Goal: Task Accomplishment & Management: Complete application form

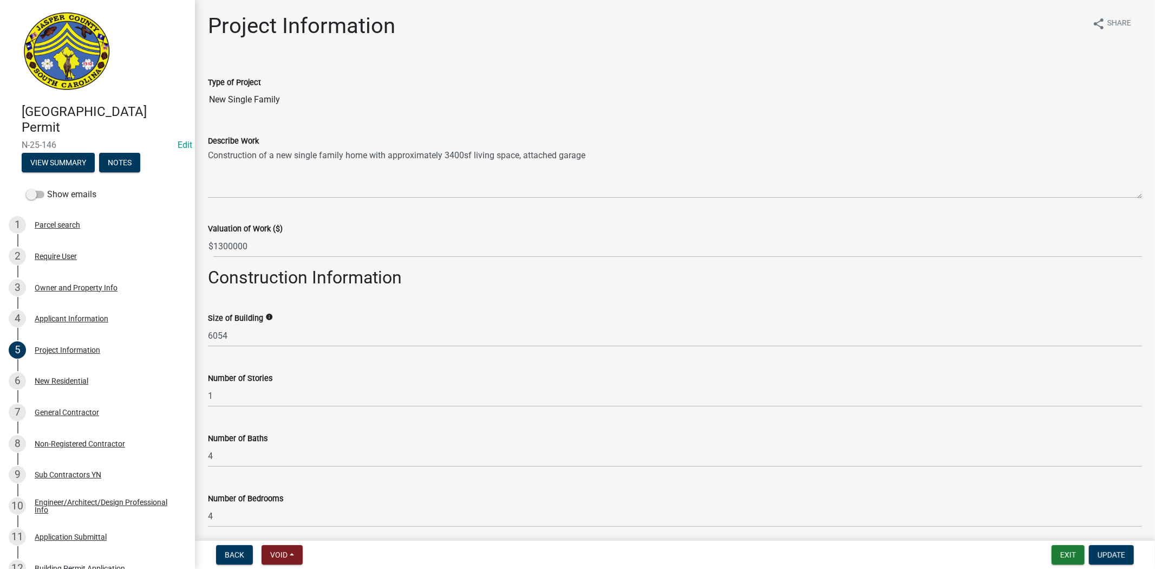
scroll to position [605, 0]
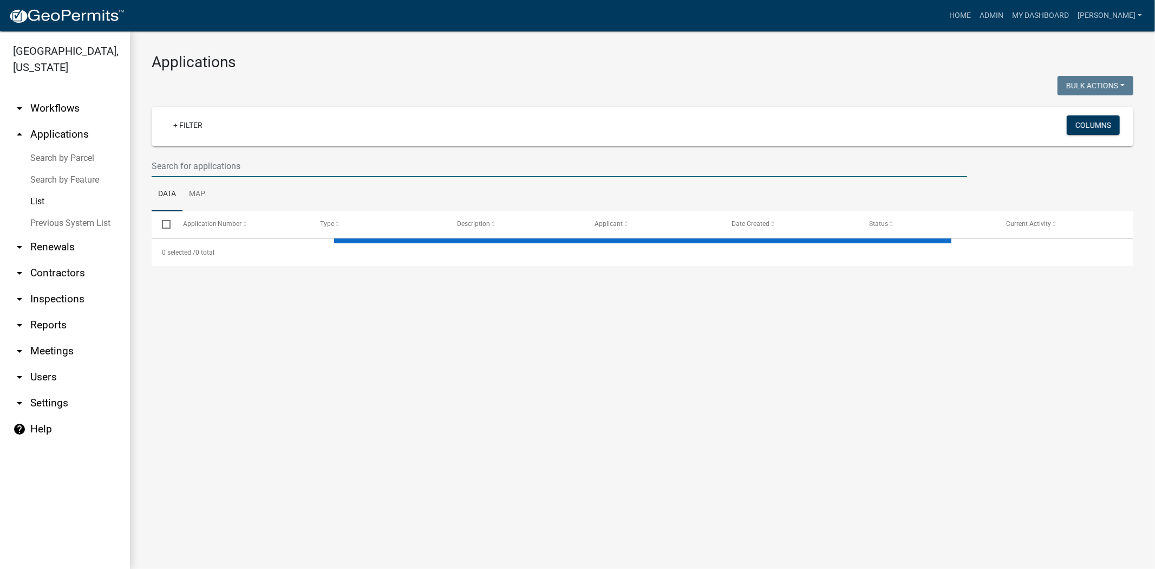
click at [309, 166] on input "text" at bounding box center [560, 166] width 816 height 22
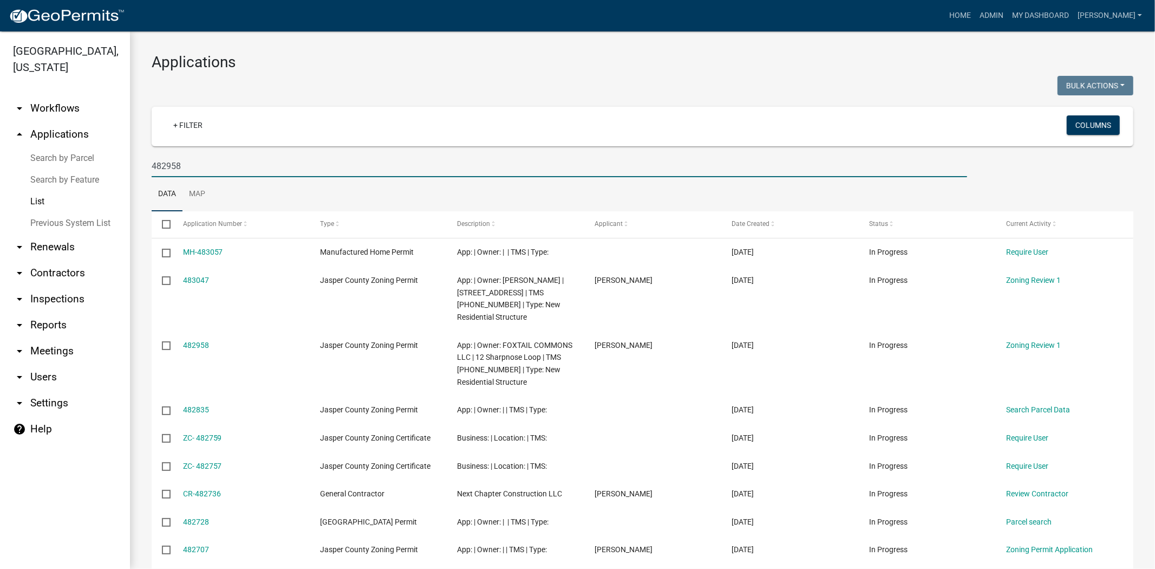
type input "482958"
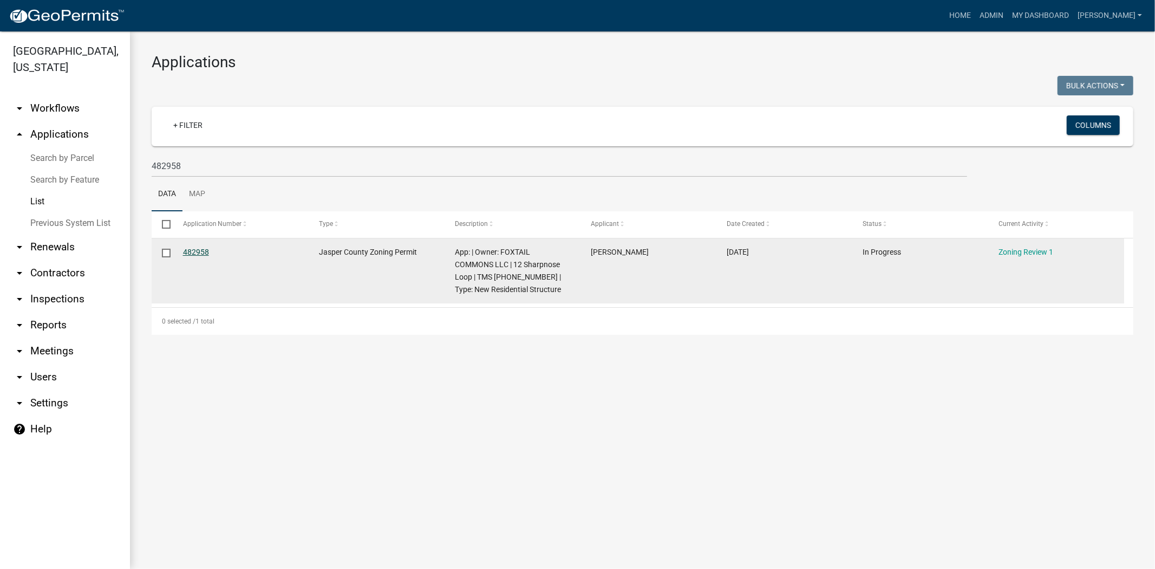
click at [185, 255] on link "482958" at bounding box center [196, 252] width 26 height 9
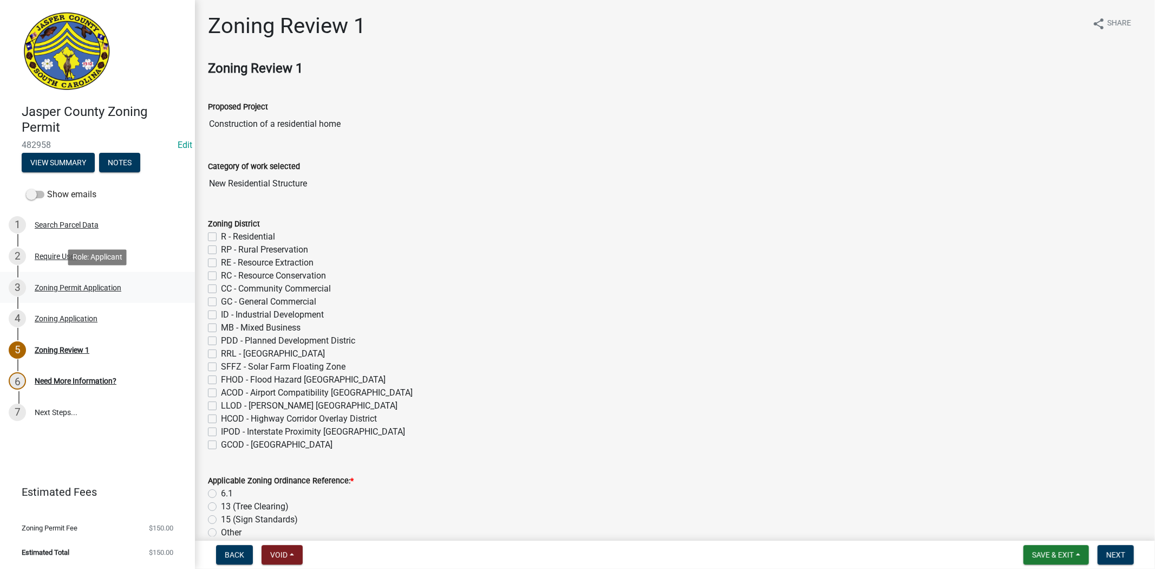
click at [98, 289] on div "Zoning Permit Application" at bounding box center [78, 288] width 87 height 8
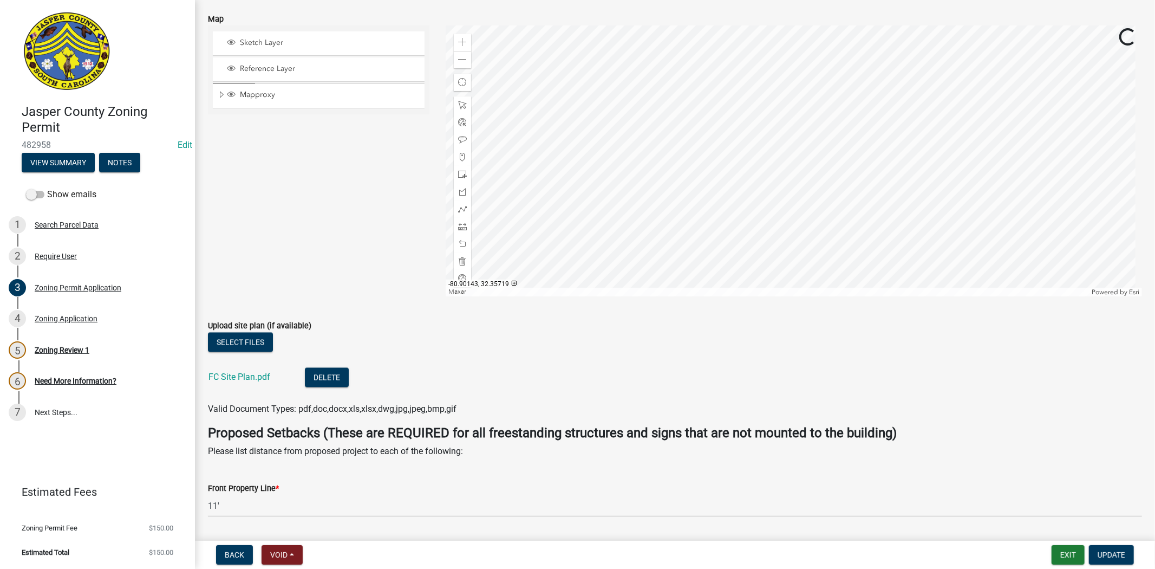
scroll to position [2106, 0]
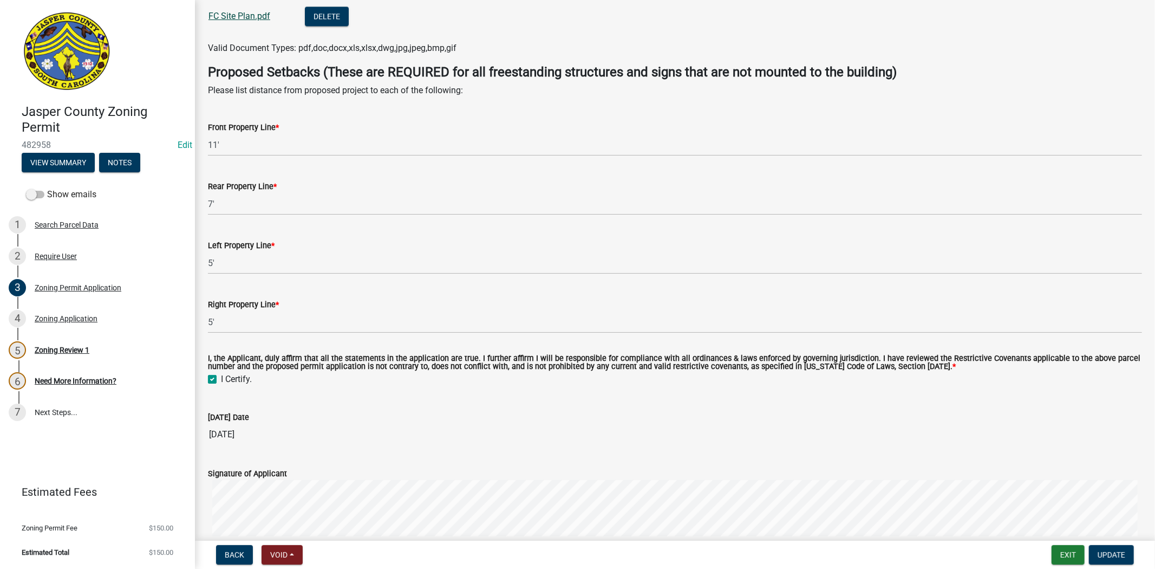
click at [247, 11] on link "FC Site Plan.pdf" at bounding box center [240, 16] width 62 height 10
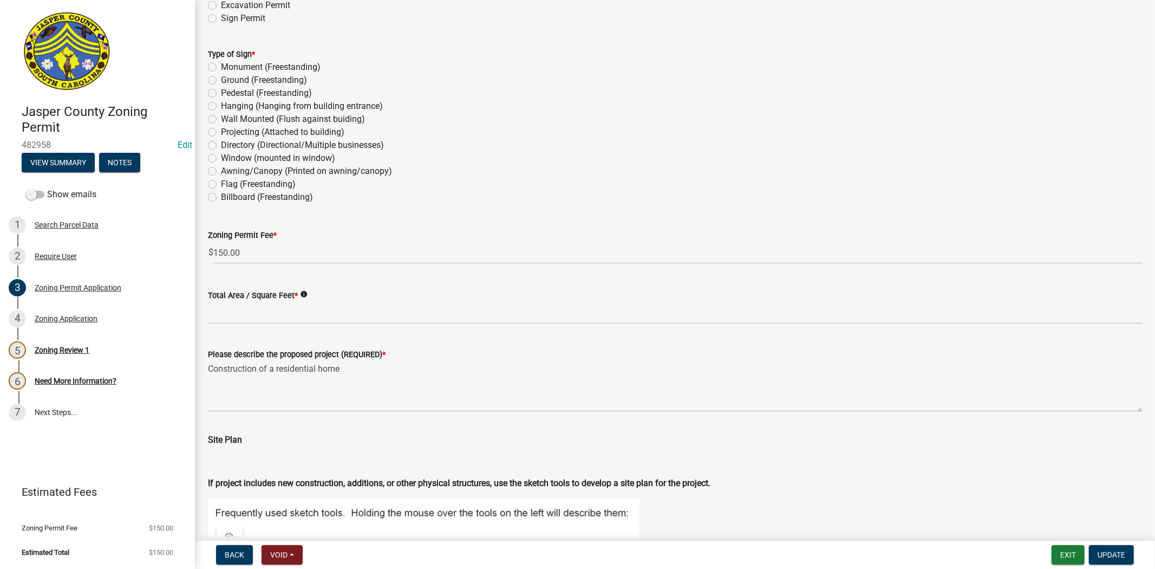
scroll to position [1023, 0]
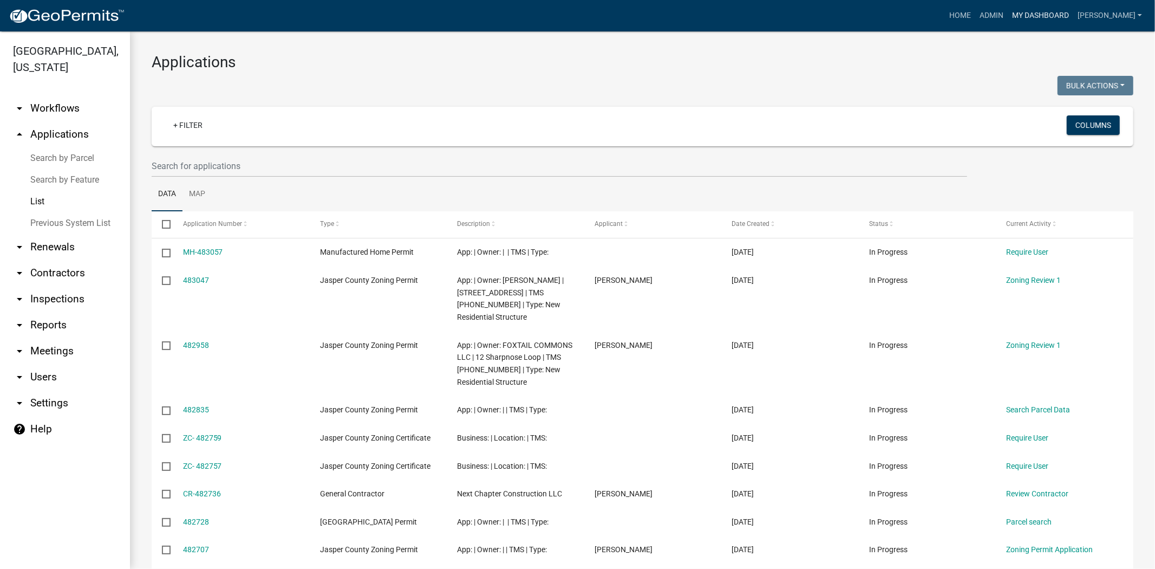
click at [1074, 12] on link "My Dashboard" at bounding box center [1041, 15] width 66 height 21
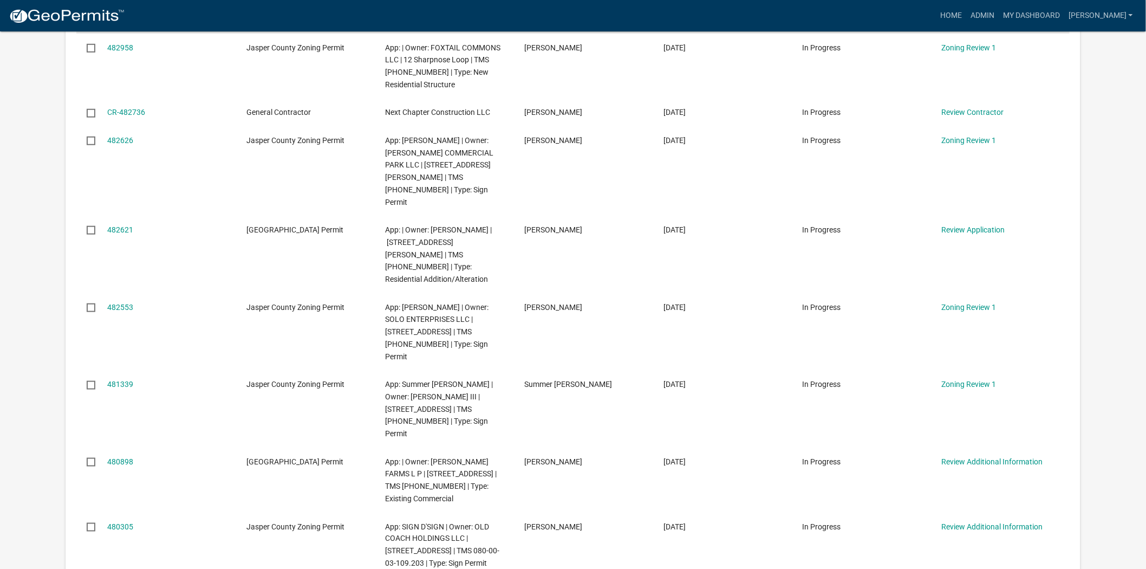
scroll to position [361, 0]
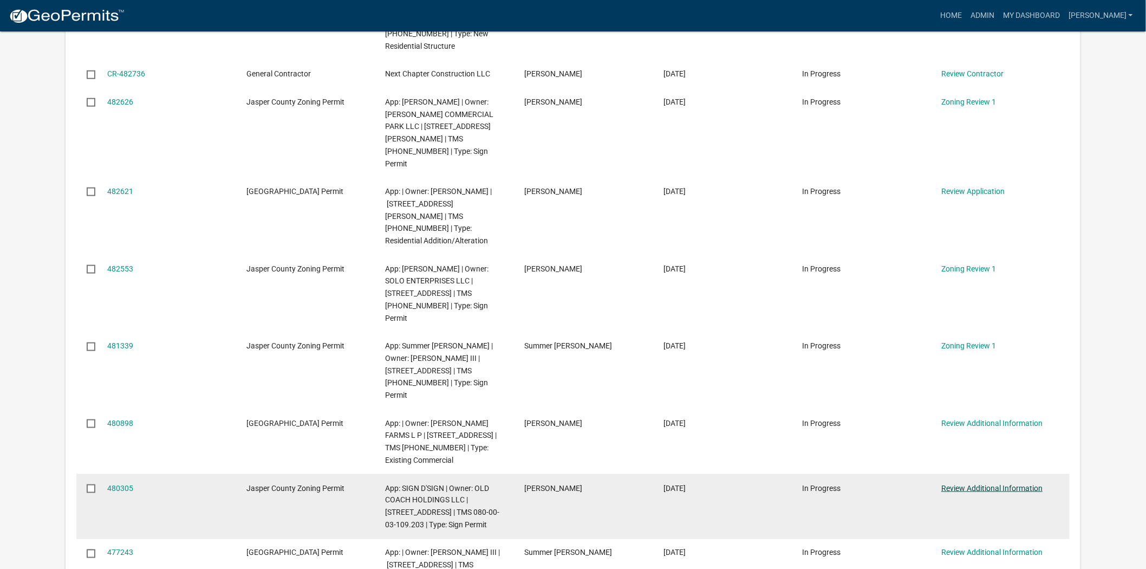
click at [973, 484] on link "Review Additional Information" at bounding box center [991, 488] width 101 height 9
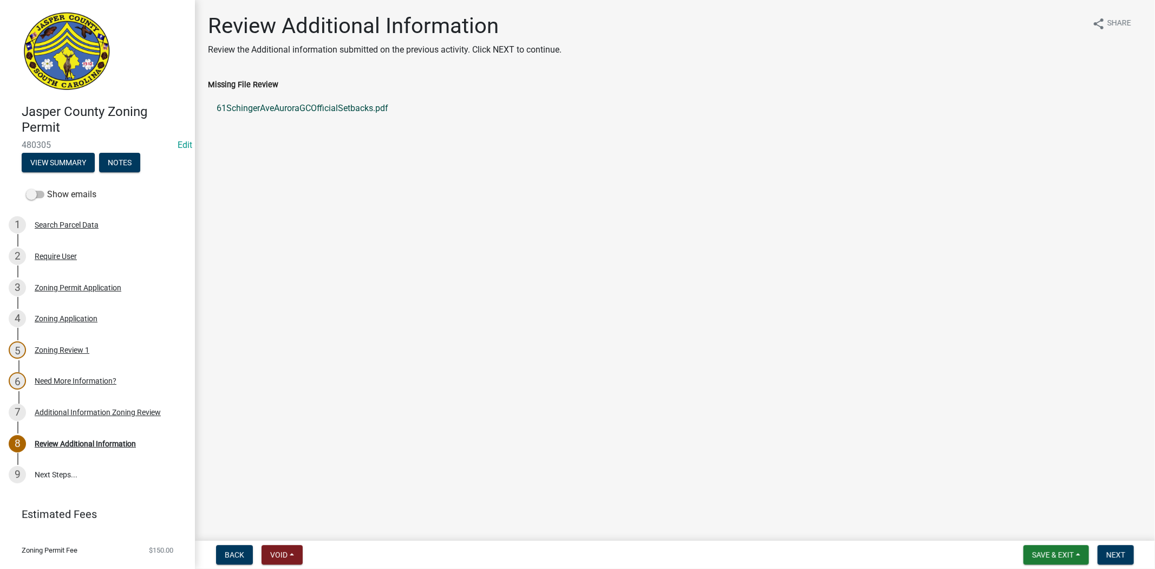
click at [336, 106] on link "61SchingerAveAuroraGCOfficialSetbacks.pdf" at bounding box center [675, 108] width 934 height 26
click at [1111, 550] on span "Next" at bounding box center [1116, 554] width 19 height 9
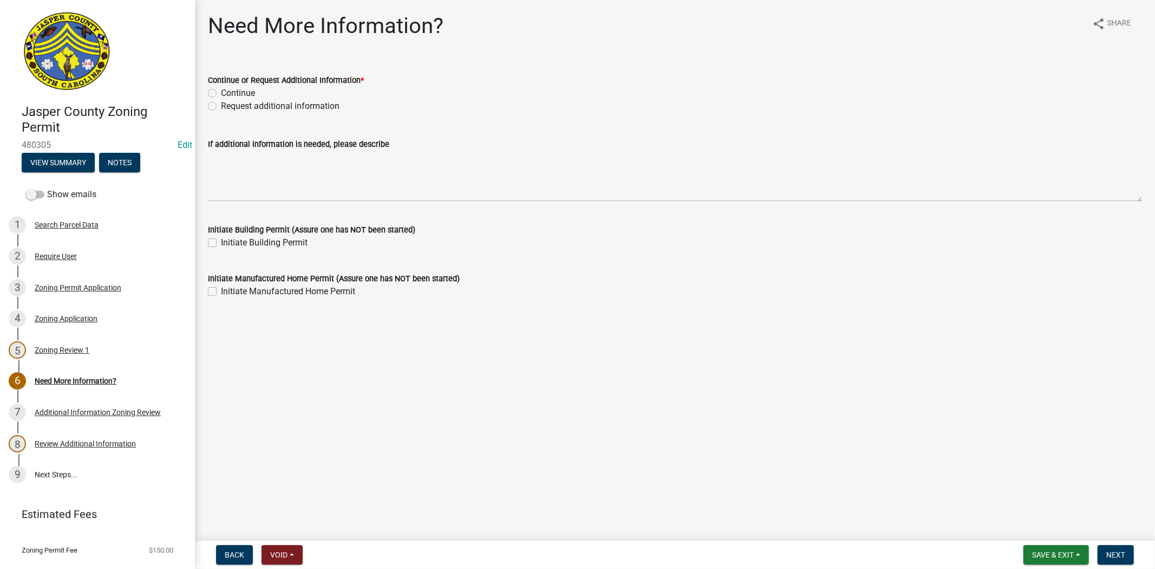
click at [221, 107] on label "Request additional information" at bounding box center [280, 106] width 119 height 13
click at [221, 107] on input "Request additional information" at bounding box center [224, 103] width 7 height 7
radio input "true"
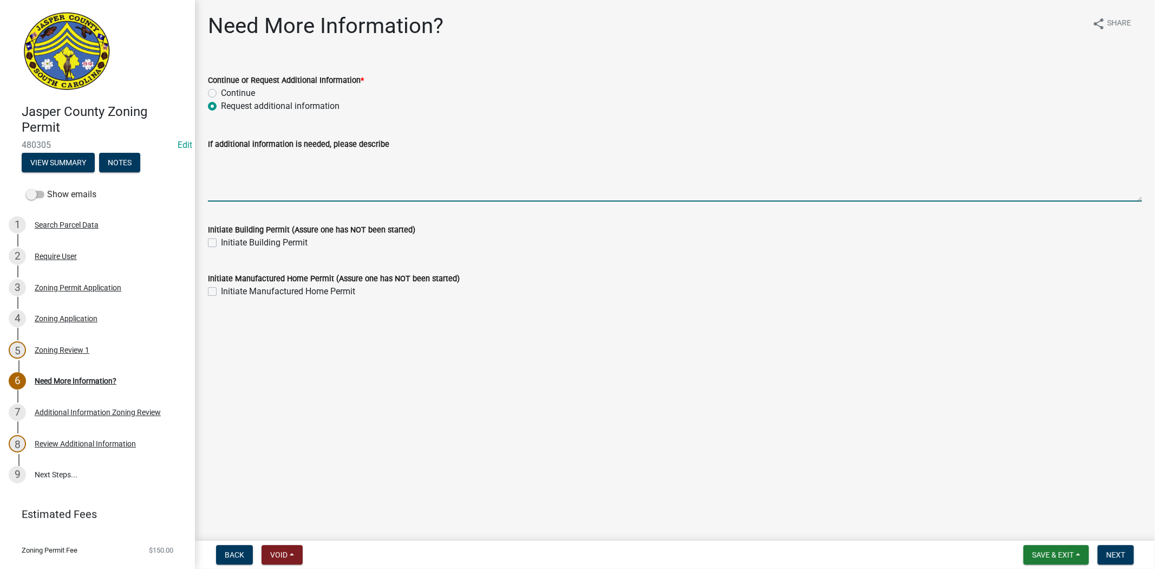
click at [291, 171] on textarea "If additional information is needed, please describe" at bounding box center [675, 176] width 934 height 51
type textarea "g"
click at [315, 158] on textarea "Please provide the setbacks from the sign" at bounding box center [675, 176] width 934 height 51
click at [399, 163] on textarea "Please provide the measurements from the sign" at bounding box center [675, 176] width 934 height 51
type textarea "Please provide the measurements from the sign to each setback."
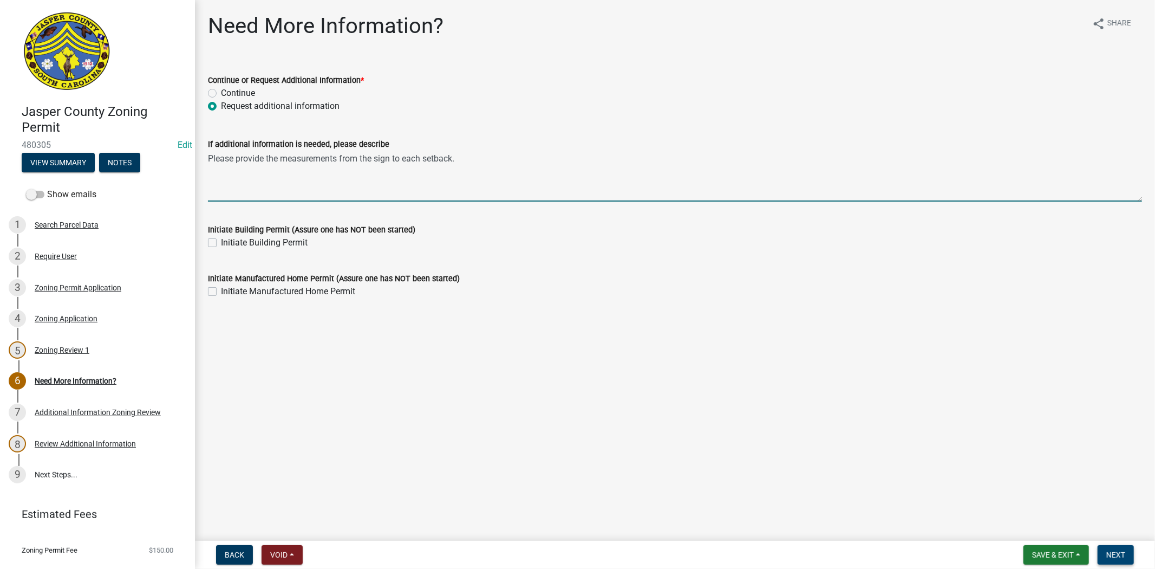
click at [1128, 557] on button "Next" at bounding box center [1116, 555] width 36 height 20
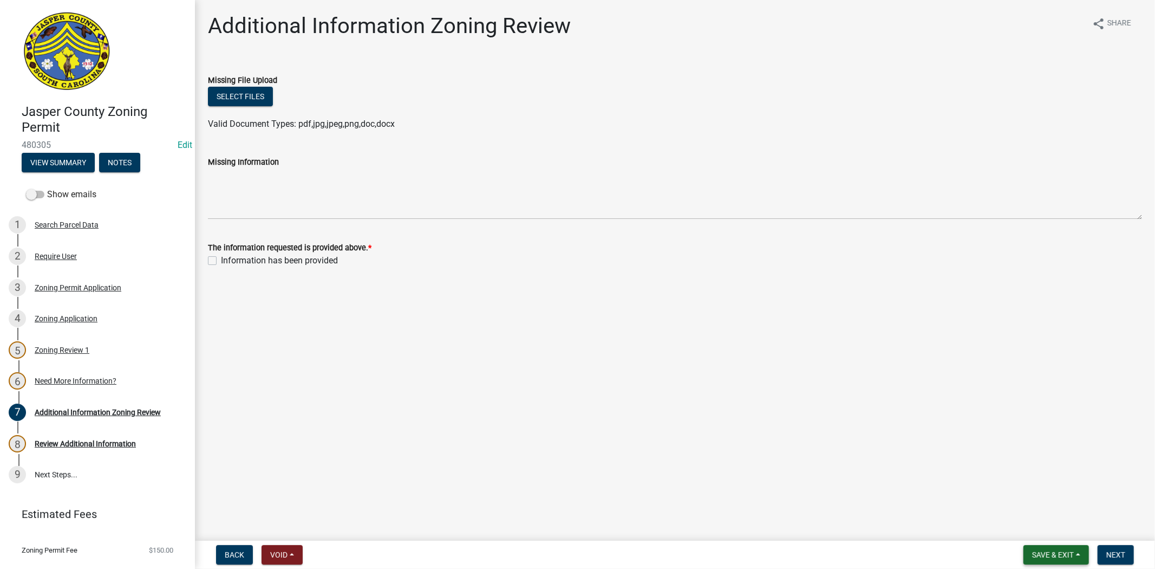
drag, startPoint x: 1035, startPoint y: 558, endPoint x: 1035, endPoint y: 548, distance: 10.3
click at [1035, 558] on button "Save & Exit" at bounding box center [1057, 555] width 66 height 20
drag, startPoint x: 1024, startPoint y: 532, endPoint x: 1041, endPoint y: 531, distance: 16.3
click at [1024, 533] on button "Save & Exit" at bounding box center [1046, 527] width 87 height 26
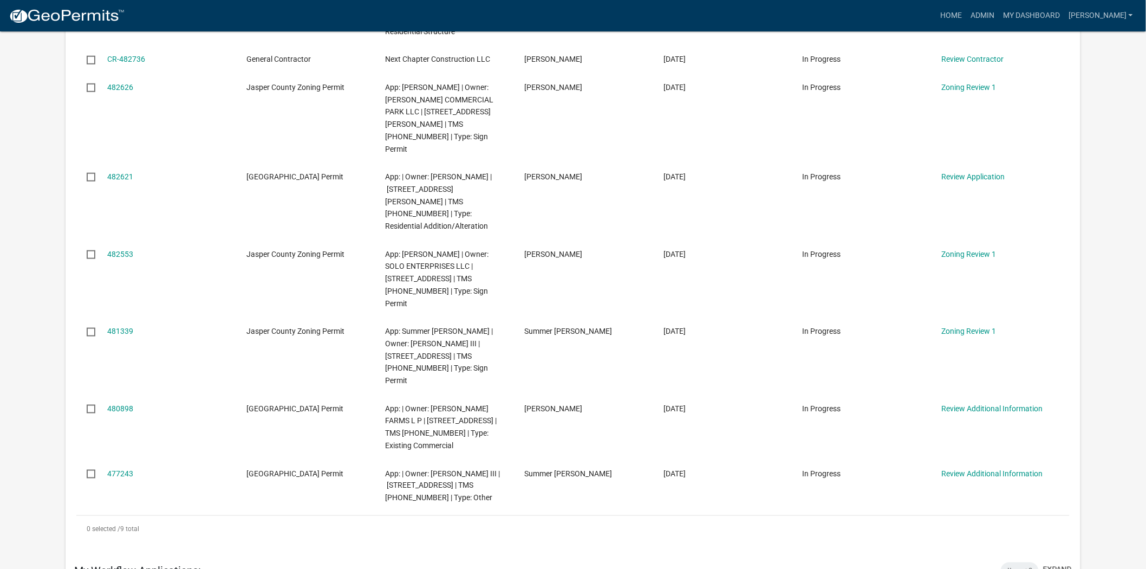
scroll to position [421, 0]
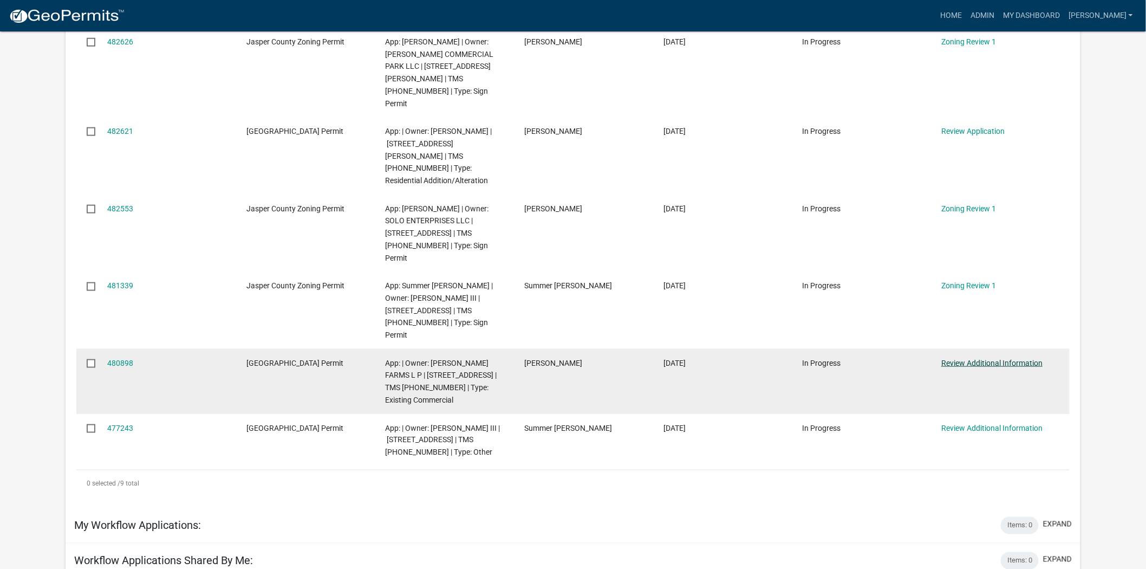
click at [995, 359] on link "Review Additional Information" at bounding box center [991, 363] width 101 height 9
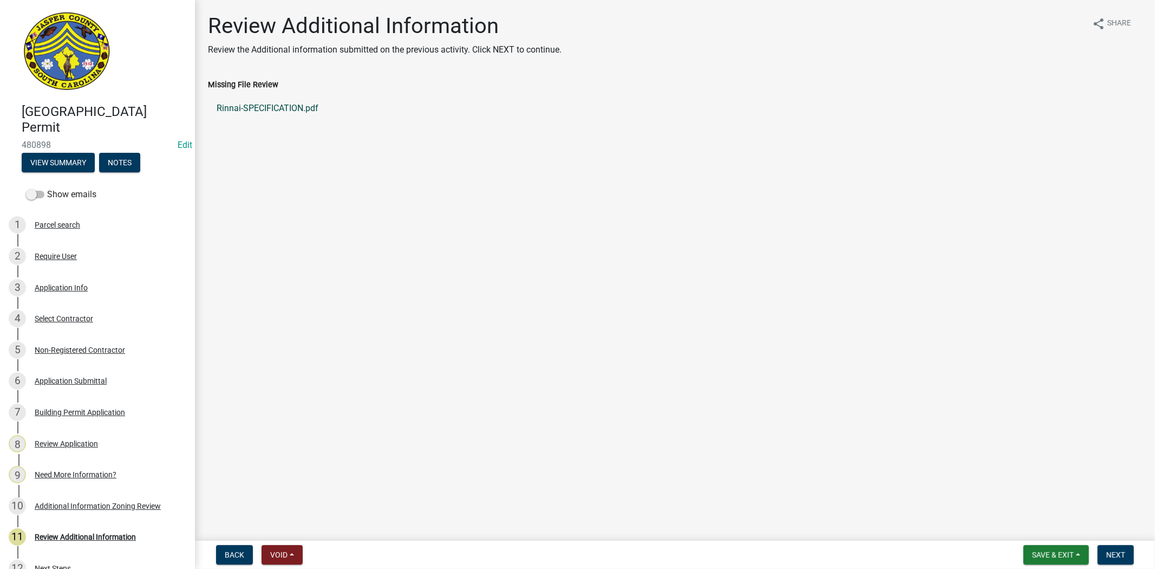
click at [301, 105] on link "Rinnai-SPECIFICATION.pdf" at bounding box center [675, 108] width 934 height 26
click at [1109, 560] on button "Next" at bounding box center [1116, 555] width 36 height 20
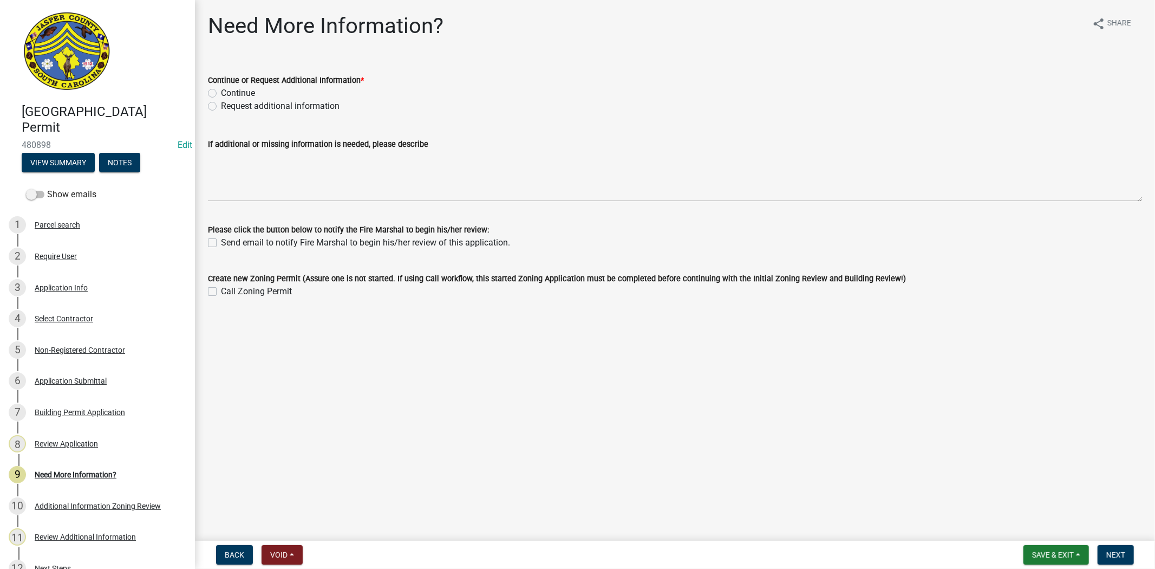
click at [221, 103] on label "Request additional information" at bounding box center [280, 106] width 119 height 13
click at [221, 103] on input "Request additional information" at bounding box center [224, 103] width 7 height 7
radio input "true"
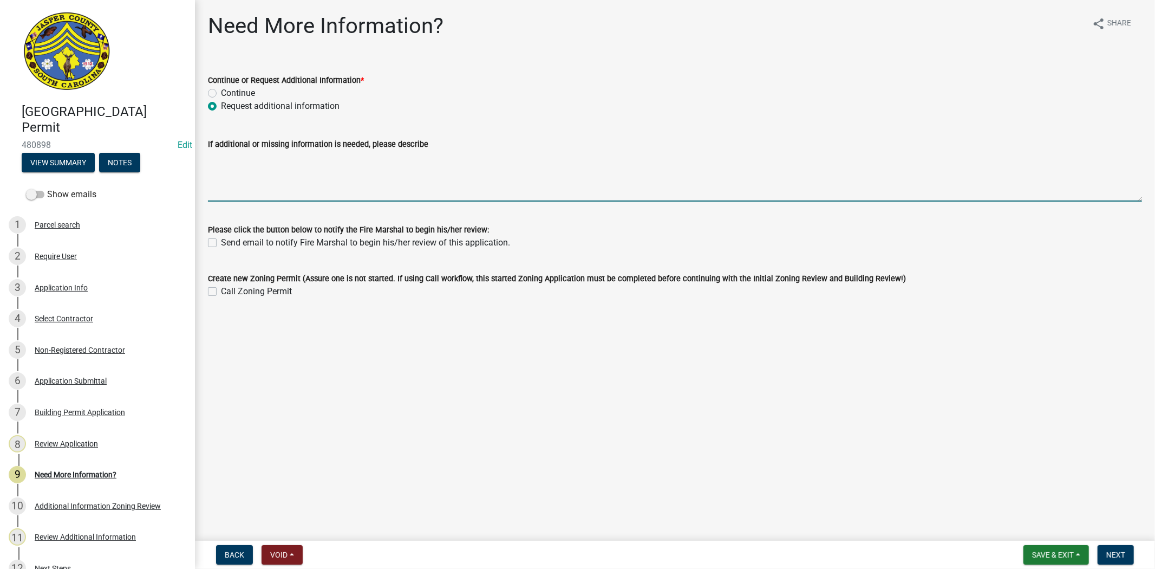
click at [234, 172] on textarea "If additional or missing information is needed, please describe" at bounding box center [675, 176] width 934 height 51
type textarea "waiting for building official to review"
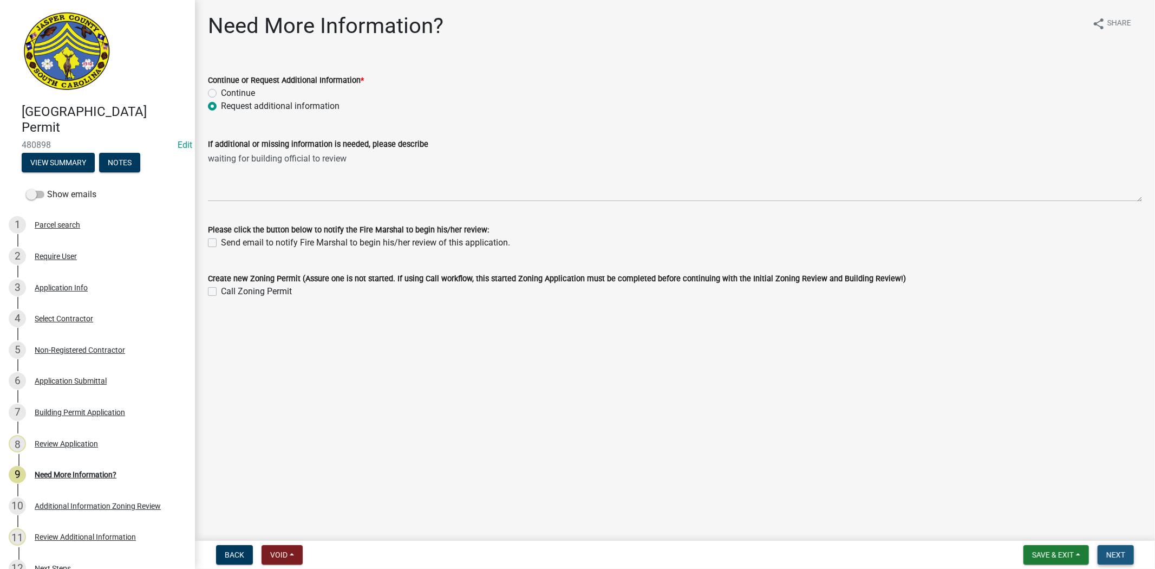
click at [1123, 550] on span "Next" at bounding box center [1116, 554] width 19 height 9
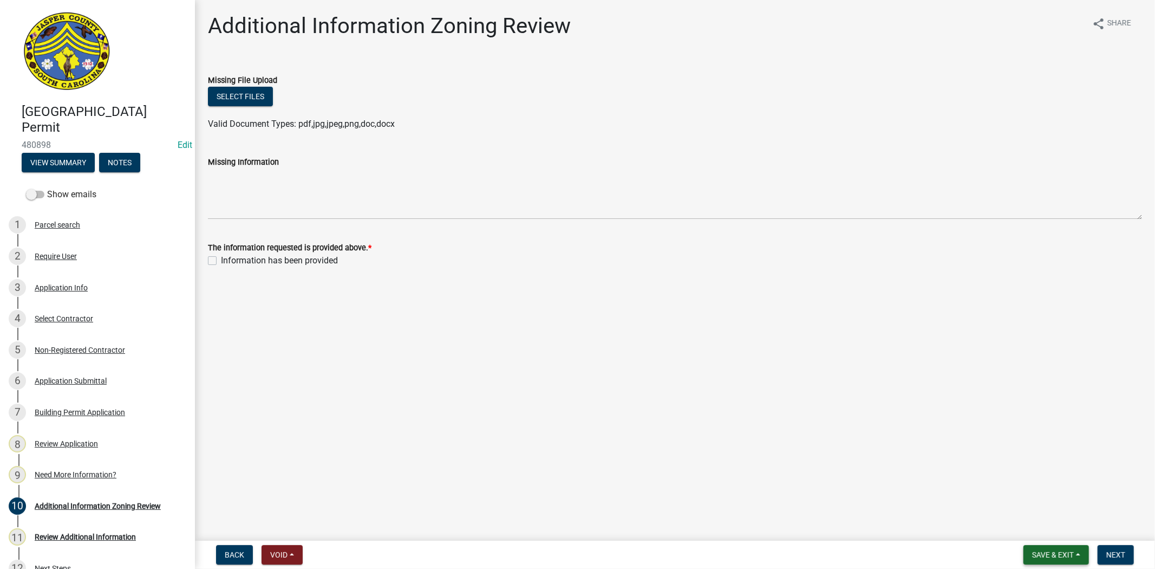
click at [1064, 551] on span "Save & Exit" at bounding box center [1053, 554] width 42 height 9
click at [1052, 528] on button "Save & Exit" at bounding box center [1046, 527] width 87 height 26
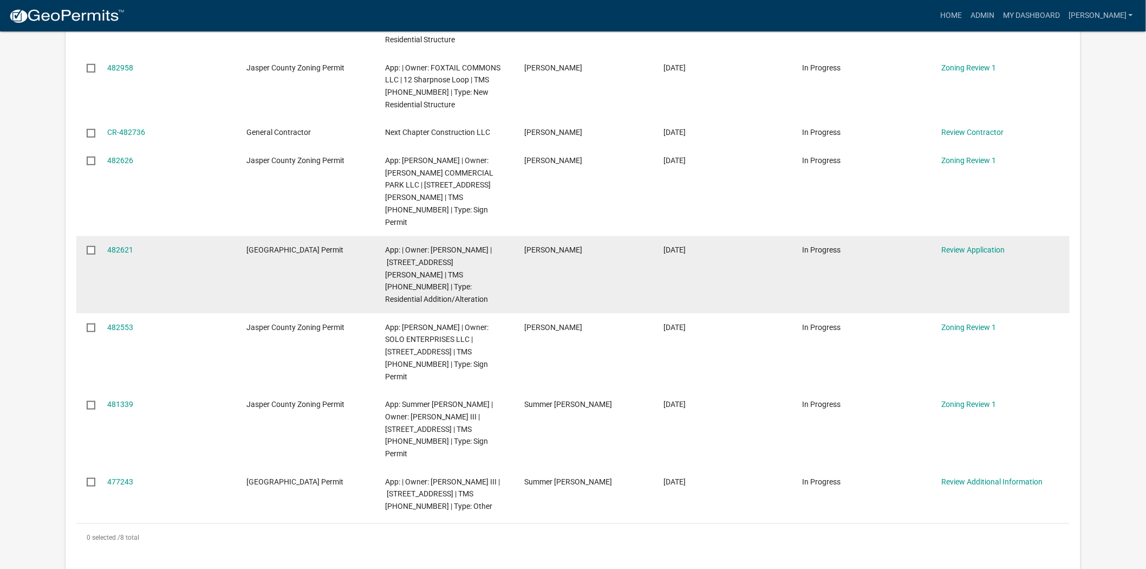
scroll to position [361, 0]
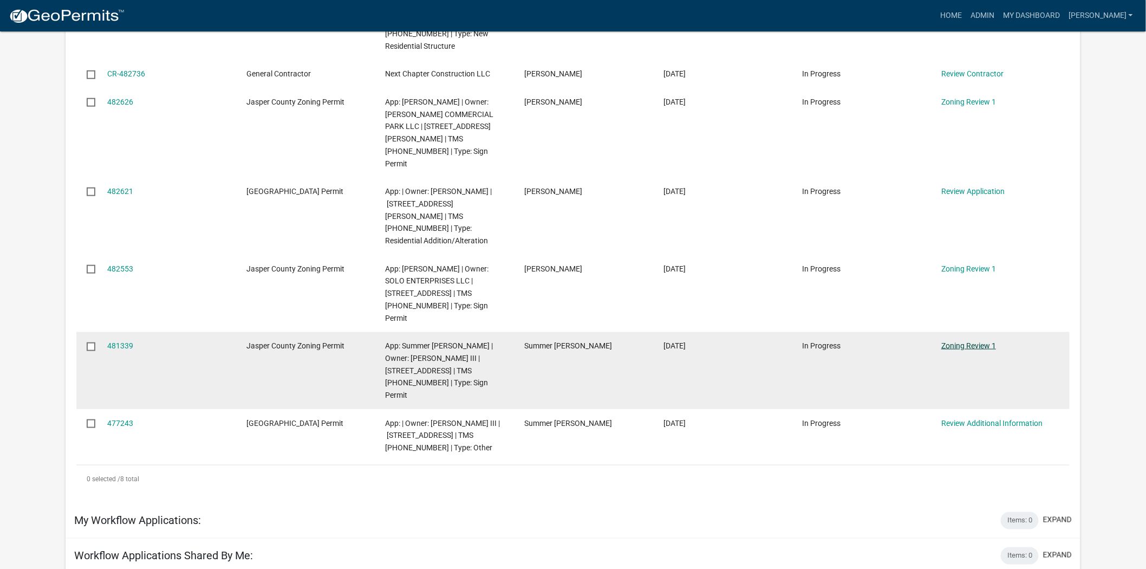
click at [966, 341] on link "Zoning Review 1" at bounding box center [968, 345] width 55 height 9
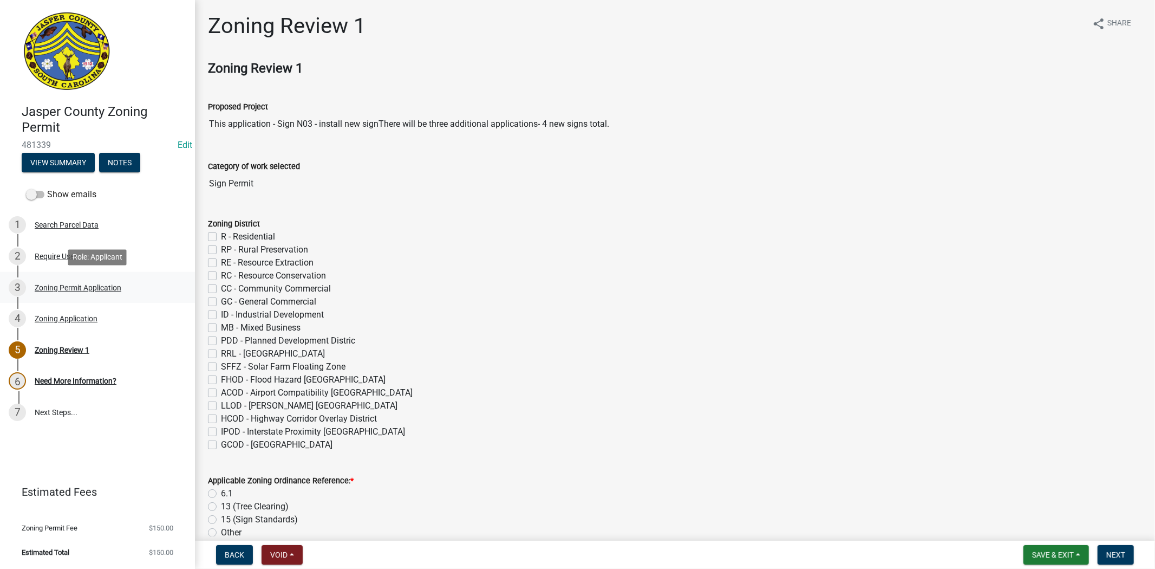
click at [47, 293] on div "3 Zoning Permit Application" at bounding box center [93, 287] width 169 height 17
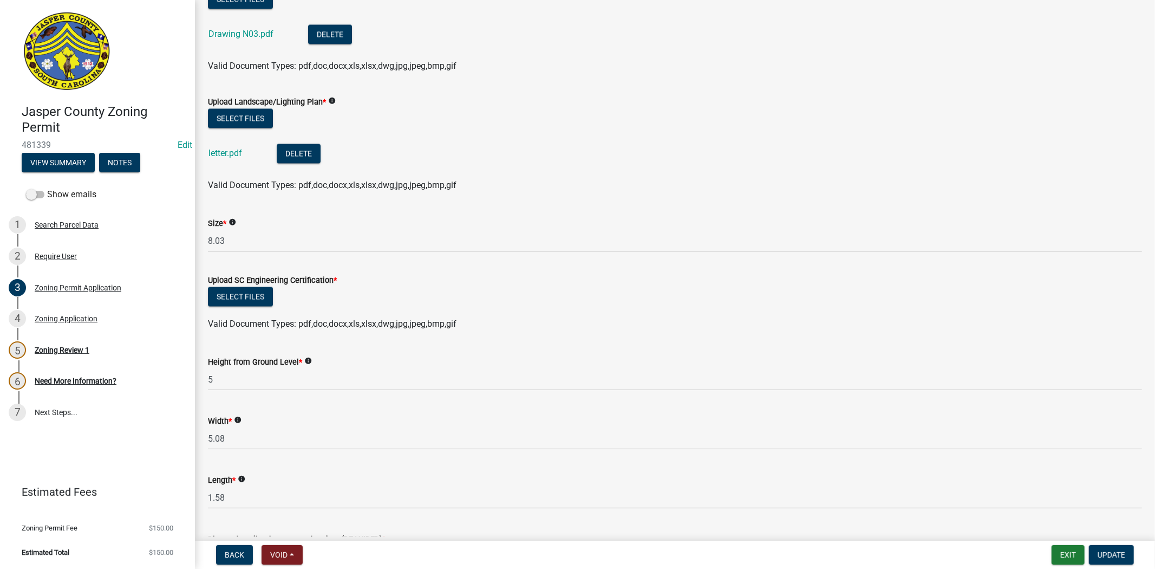
scroll to position [1625, 0]
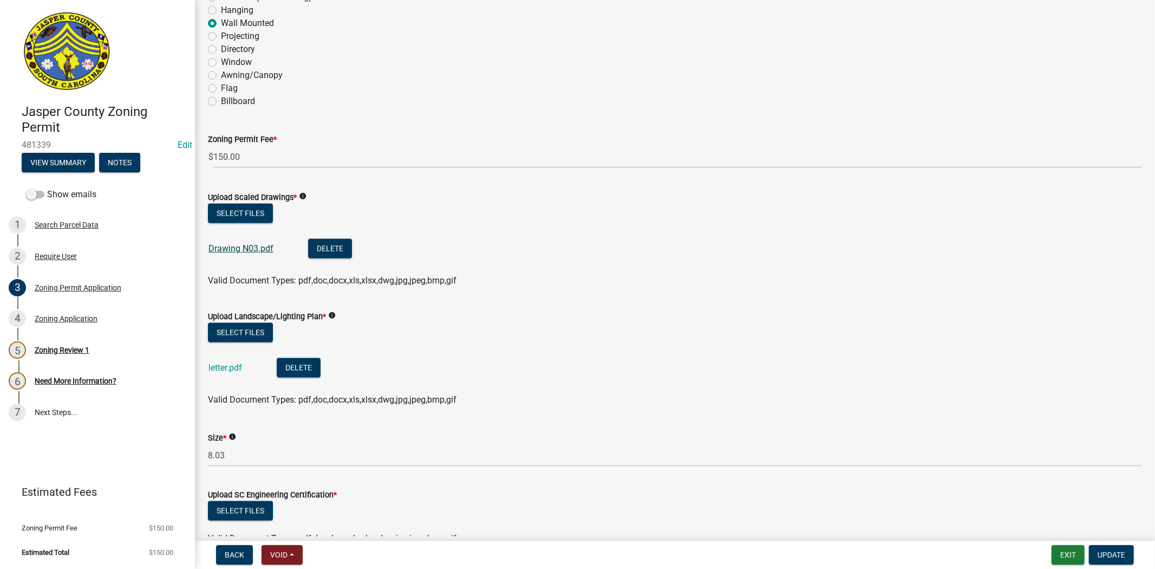
click at [245, 253] on link "Drawing N03.pdf" at bounding box center [241, 248] width 65 height 10
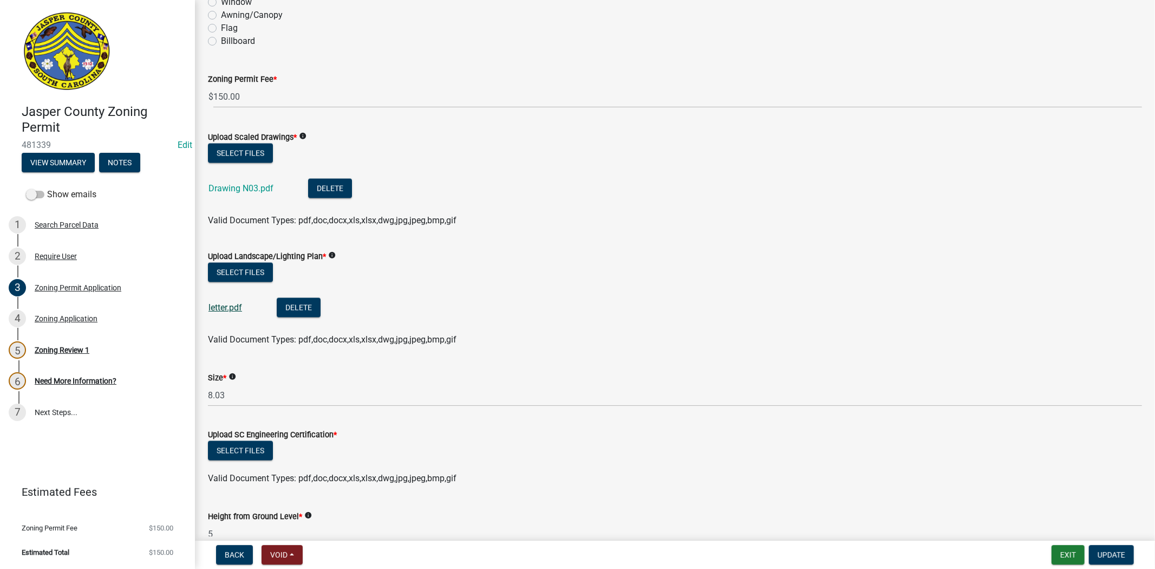
click at [224, 312] on link "letter.pdf" at bounding box center [226, 307] width 34 height 10
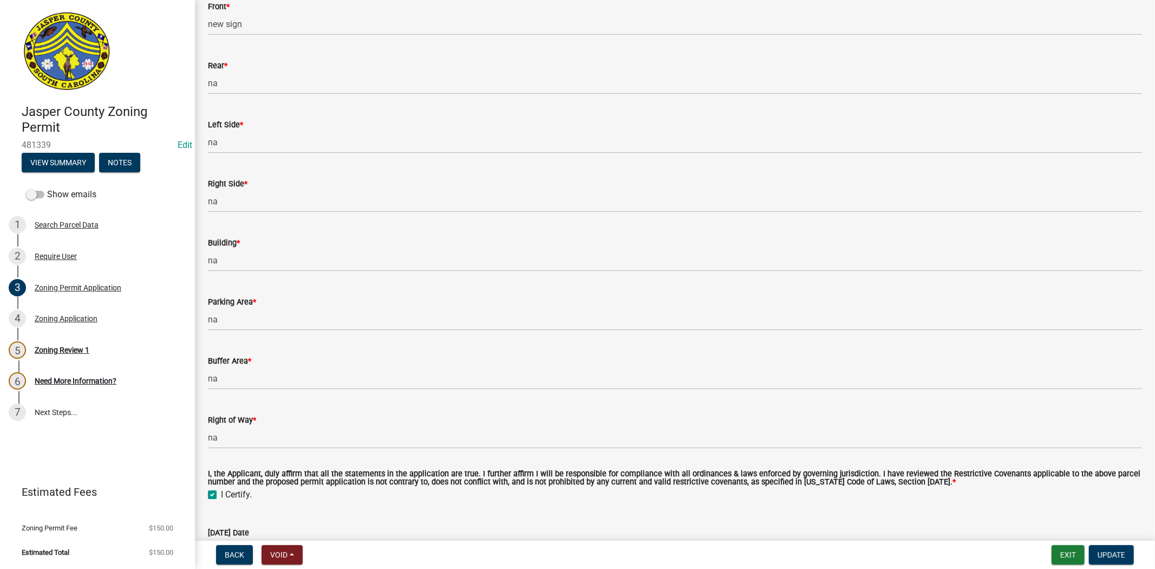
scroll to position [3382, 0]
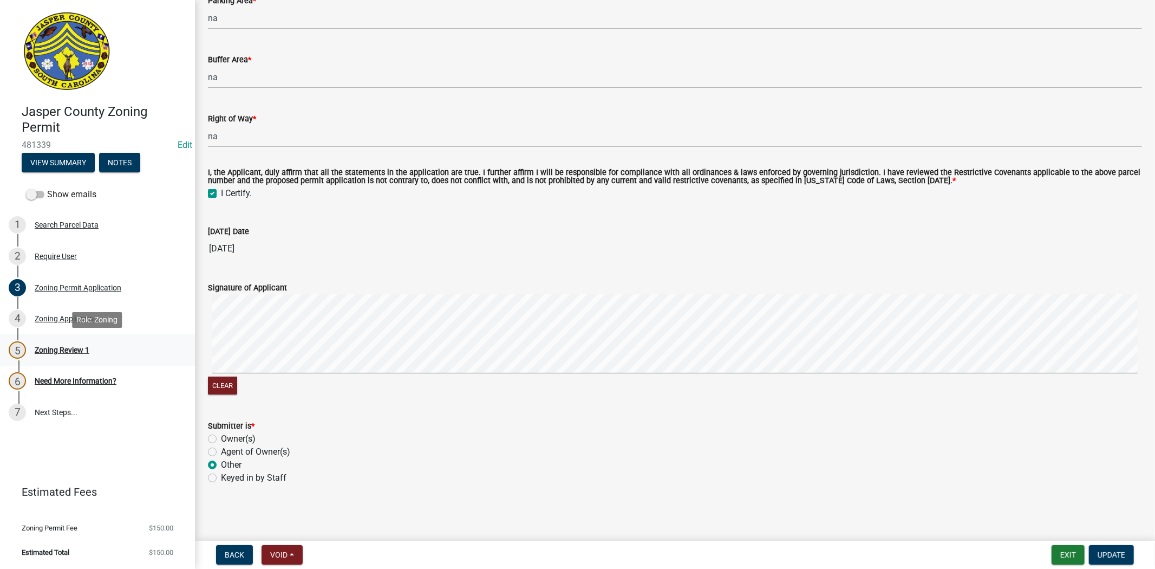
click at [66, 341] on div "5 Zoning Review 1" at bounding box center [93, 349] width 169 height 17
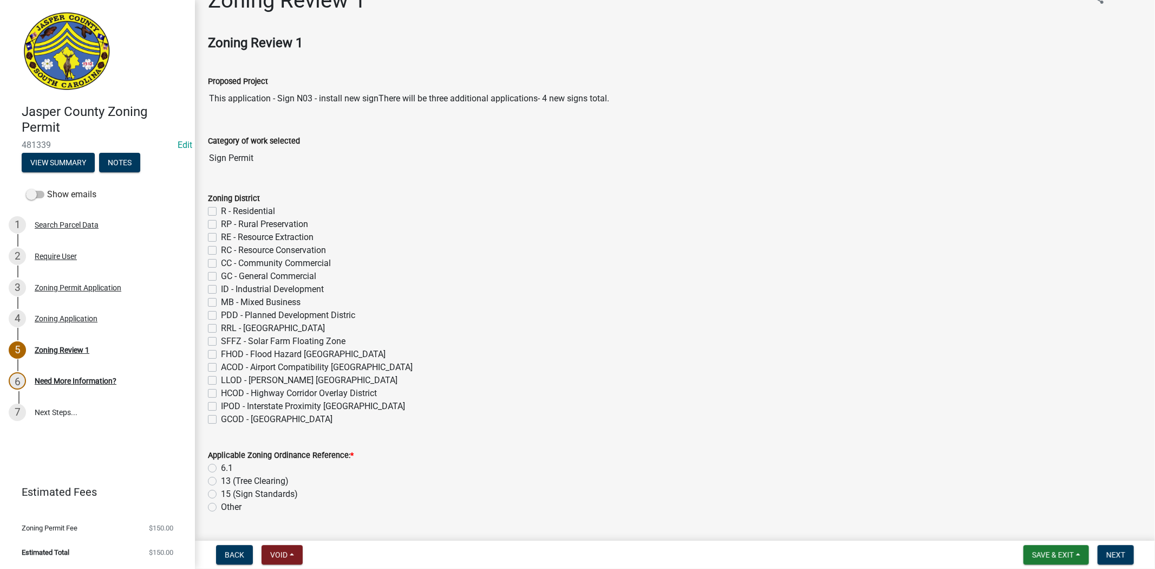
scroll to position [0, 0]
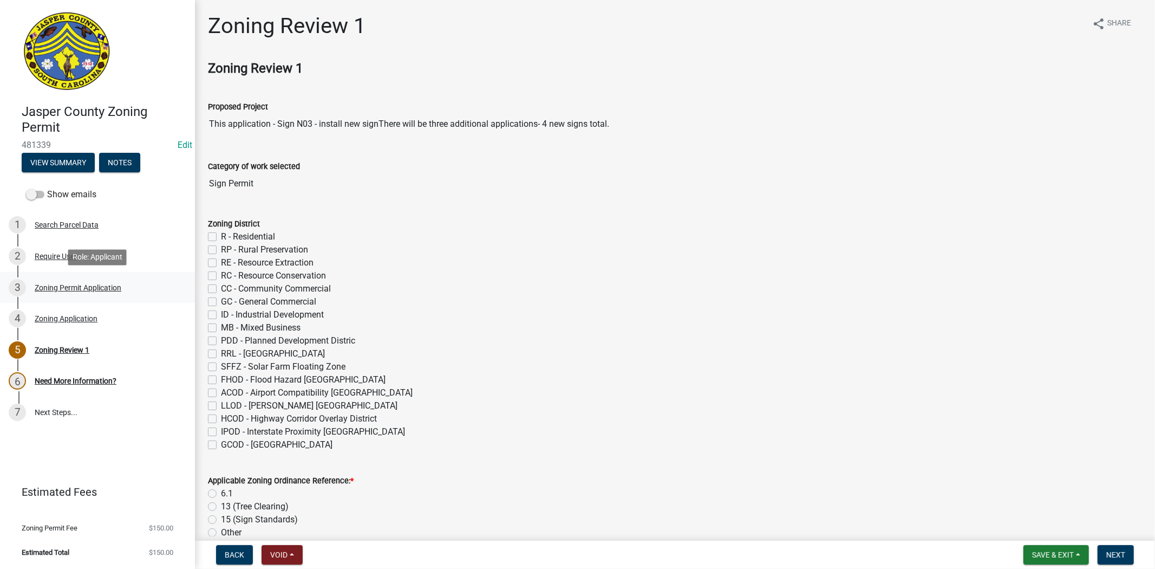
click at [74, 280] on div "3 Zoning Permit Application" at bounding box center [93, 287] width 169 height 17
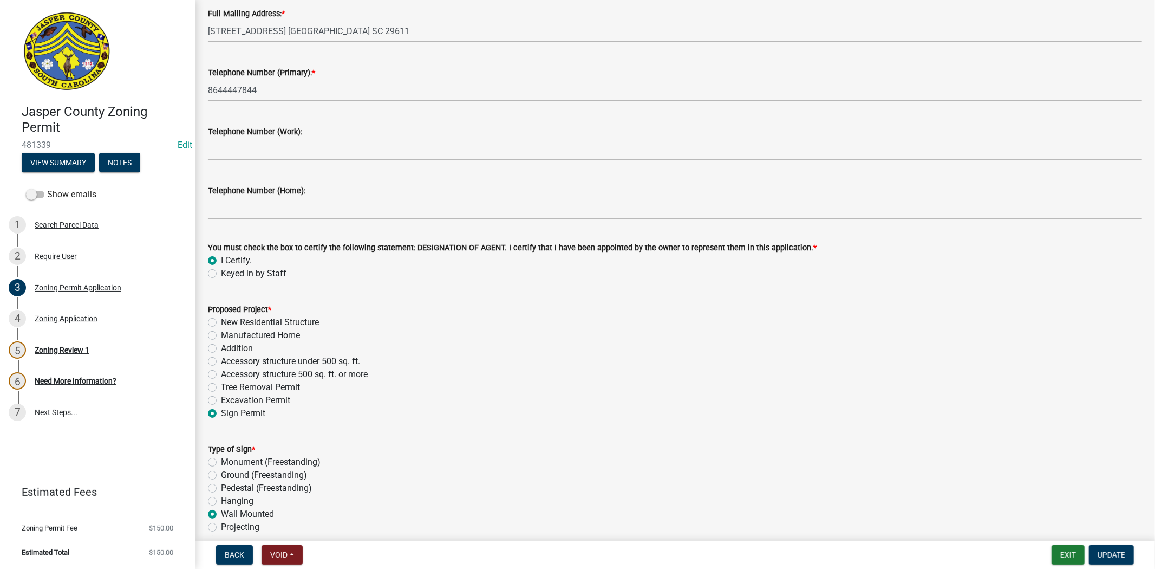
scroll to position [963, 0]
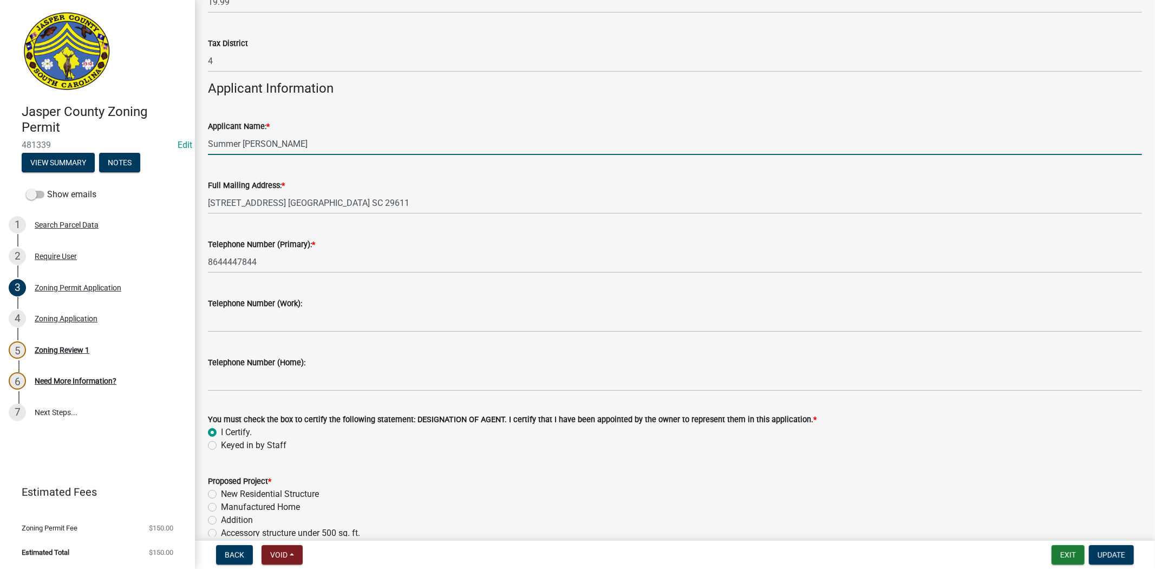
click at [317, 144] on input "Summer Trull" at bounding box center [675, 144] width 934 height 22
type input "Summer Trull (sign contractor)"
click at [1113, 554] on span "Update" at bounding box center [1112, 554] width 28 height 9
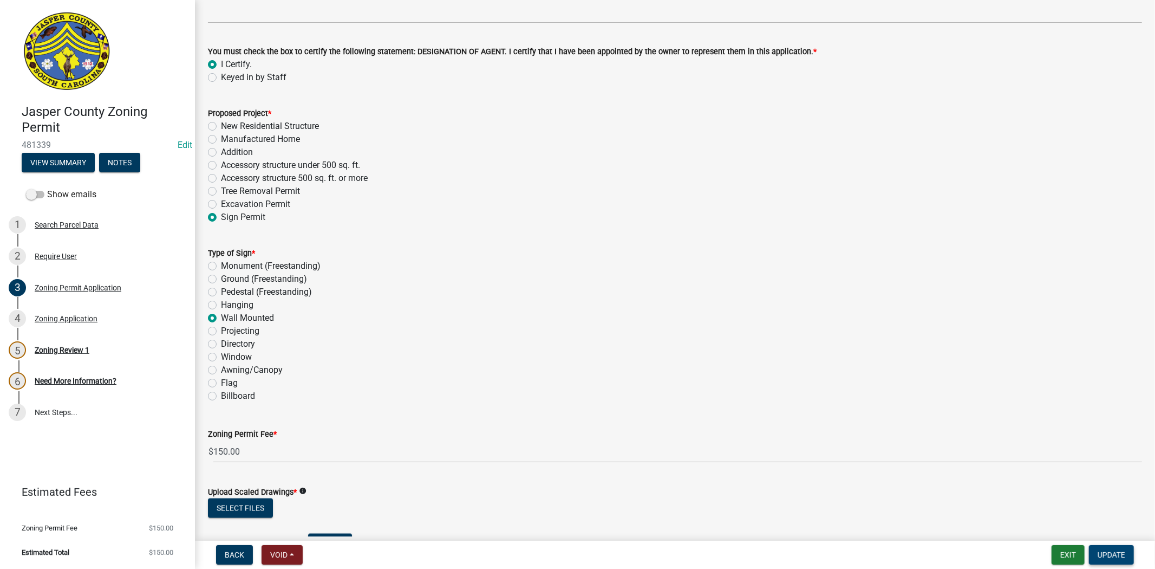
scroll to position [1444, 0]
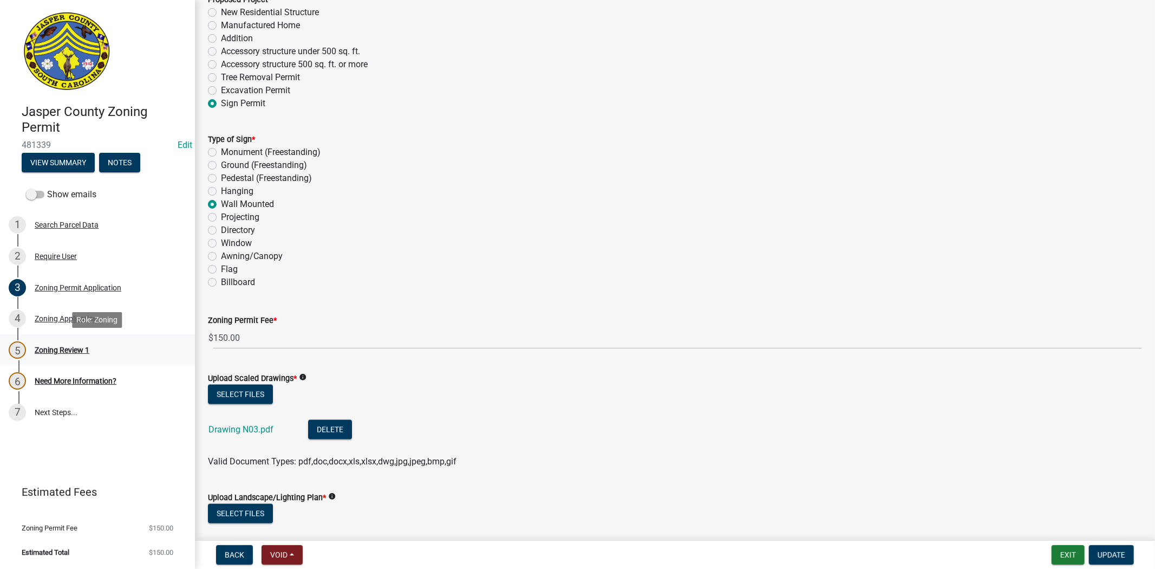
click at [103, 356] on div "5 Zoning Review 1" at bounding box center [93, 349] width 169 height 17
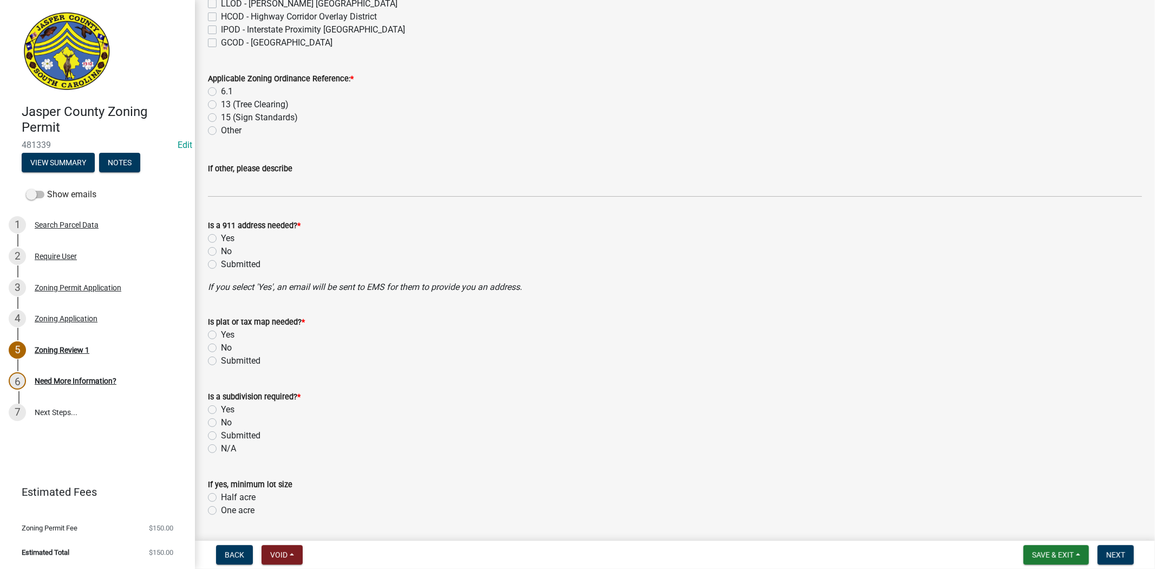
scroll to position [421, 0]
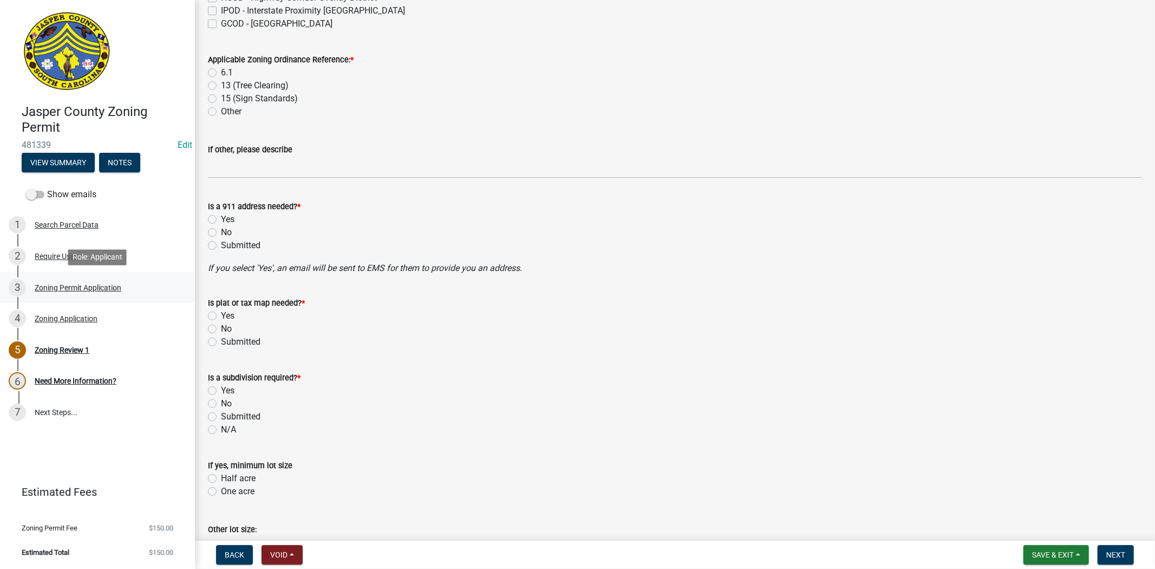
click at [66, 297] on link "3 Zoning Permit Application" at bounding box center [97, 287] width 195 height 31
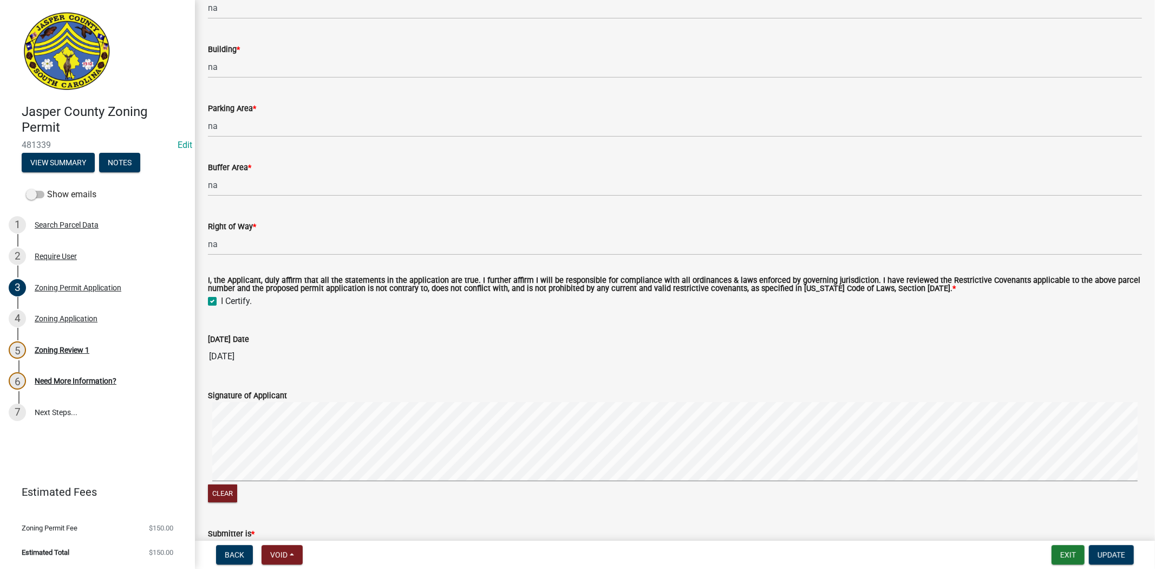
scroll to position [3382, 0]
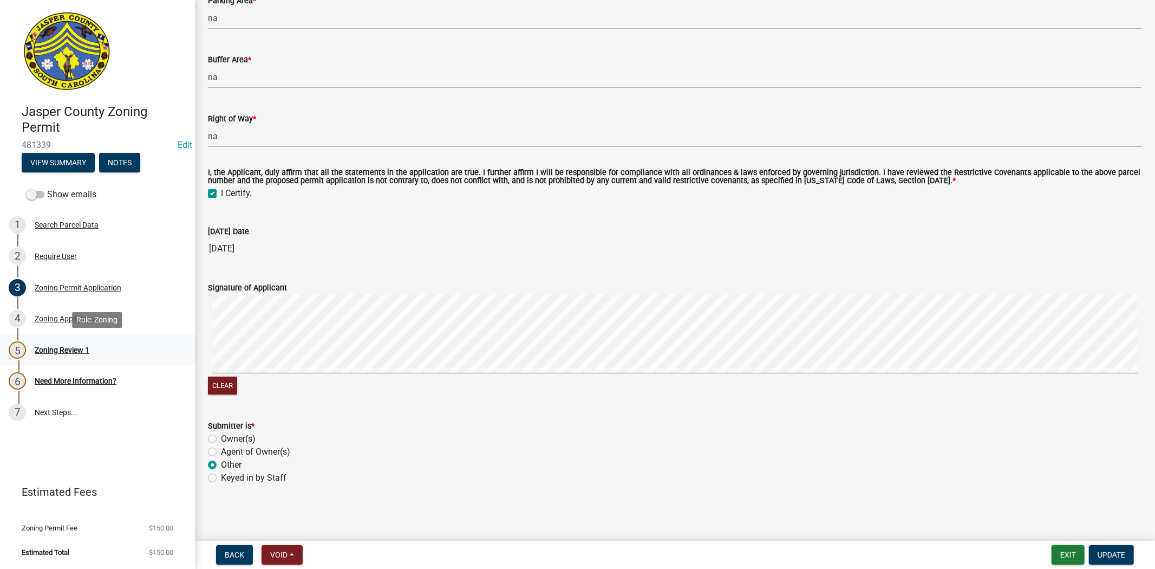
click at [49, 354] on div "5 Zoning Review 1" at bounding box center [93, 349] width 169 height 17
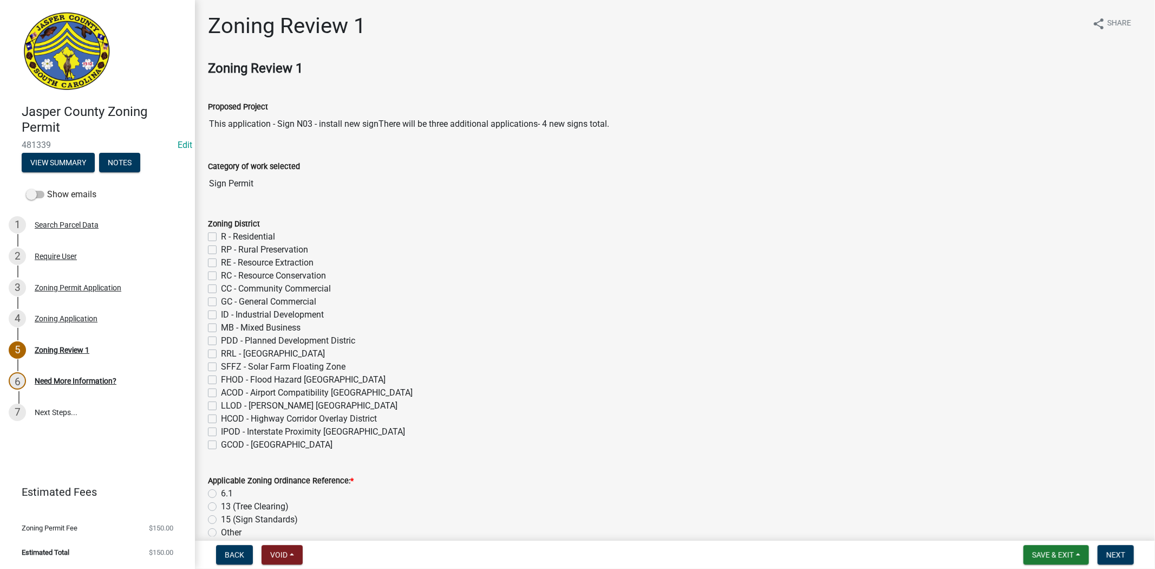
click at [221, 304] on label "GC - General Commercial" at bounding box center [268, 301] width 95 height 13
click at [221, 302] on input "GC - General Commercial" at bounding box center [224, 298] width 7 height 7
checkbox input "true"
checkbox input "false"
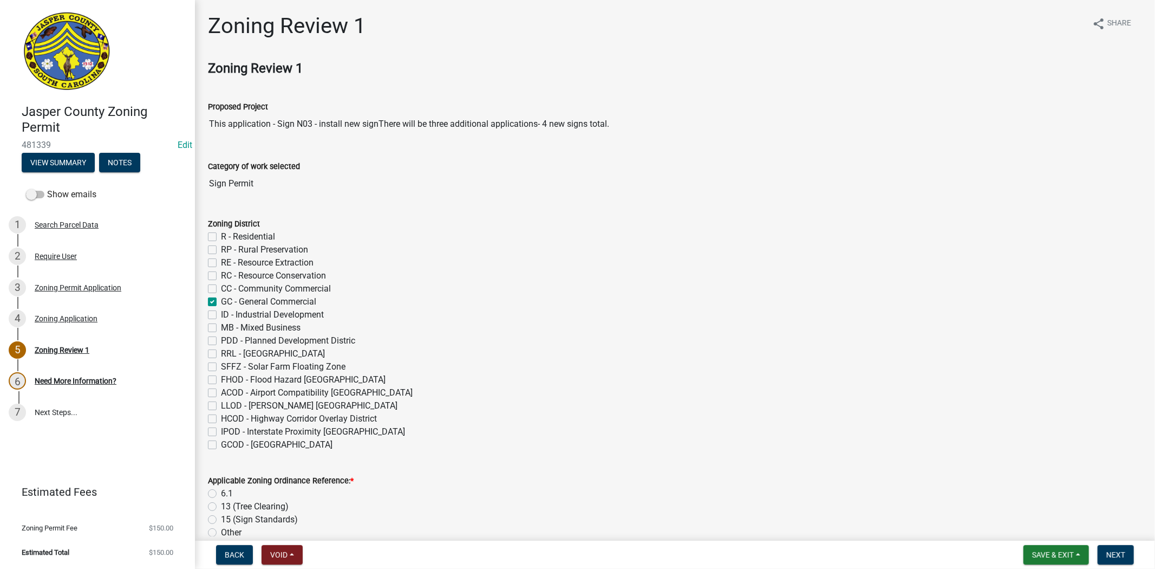
checkbox input "false"
checkbox input "true"
checkbox input "false"
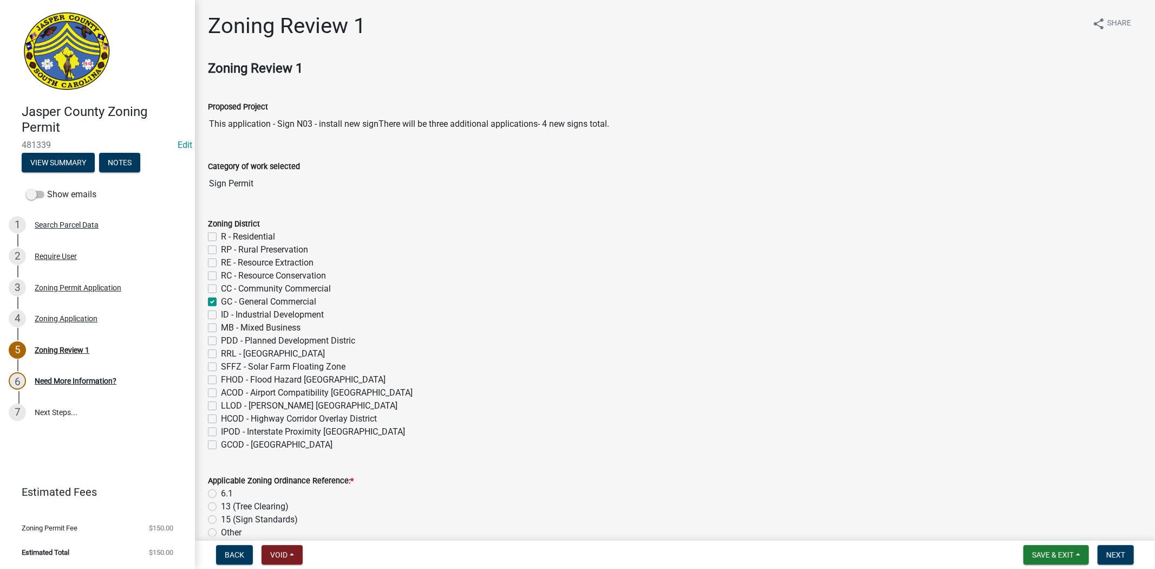
checkbox input "false"
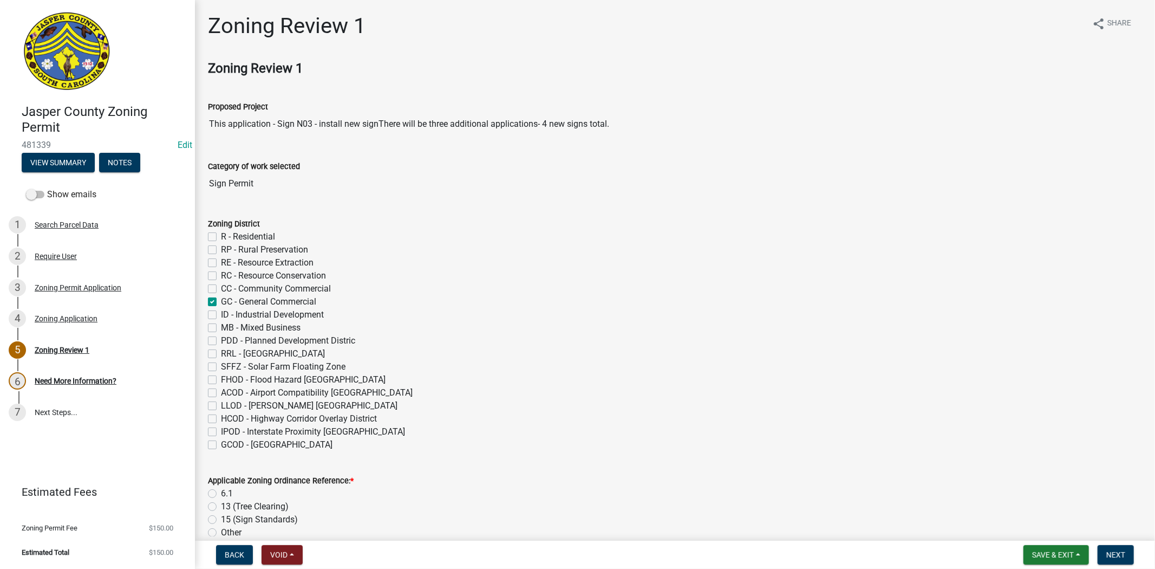
checkbox input "false"
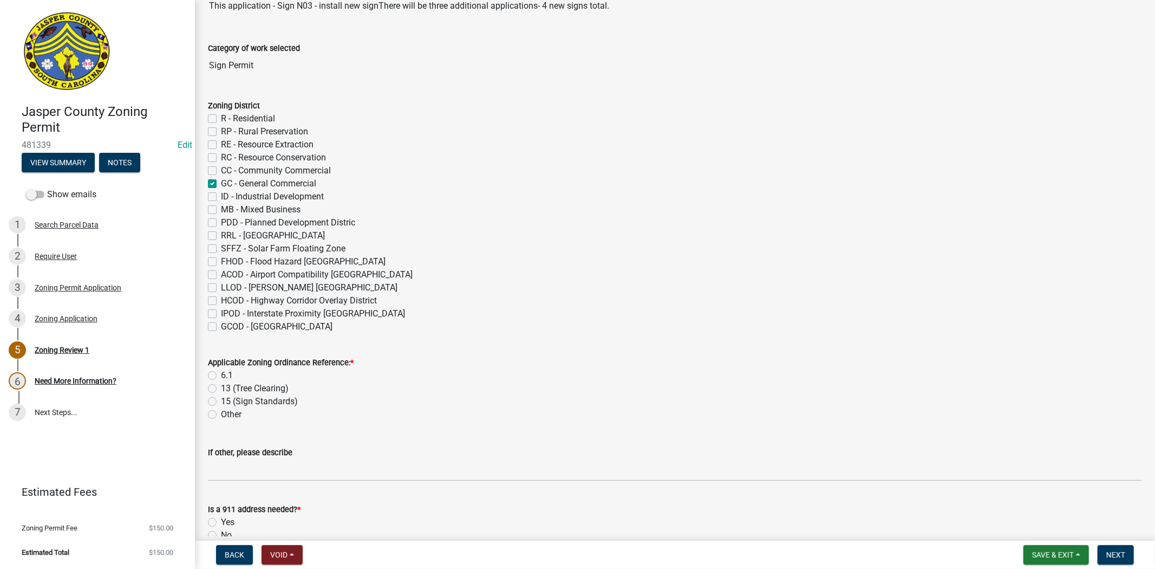
scroll to position [180, 0]
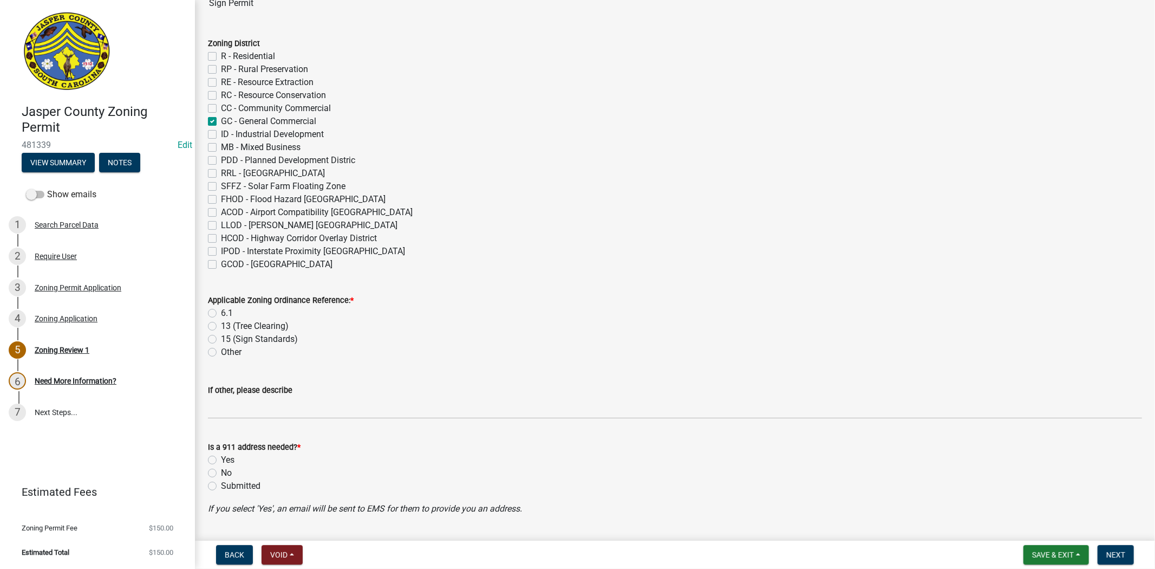
click at [221, 312] on label "6.1" at bounding box center [227, 313] width 12 height 13
click at [221, 312] on input "6.1" at bounding box center [224, 310] width 7 height 7
radio input "true"
click at [221, 470] on label "No" at bounding box center [226, 472] width 11 height 13
click at [221, 470] on input "No" at bounding box center [224, 469] width 7 height 7
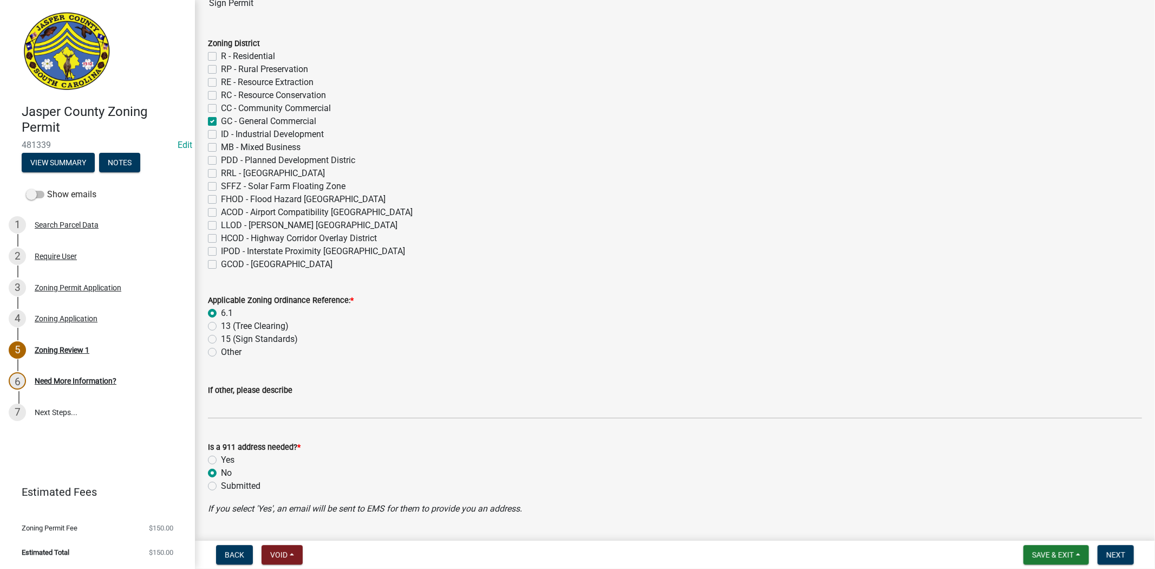
radio input "true"
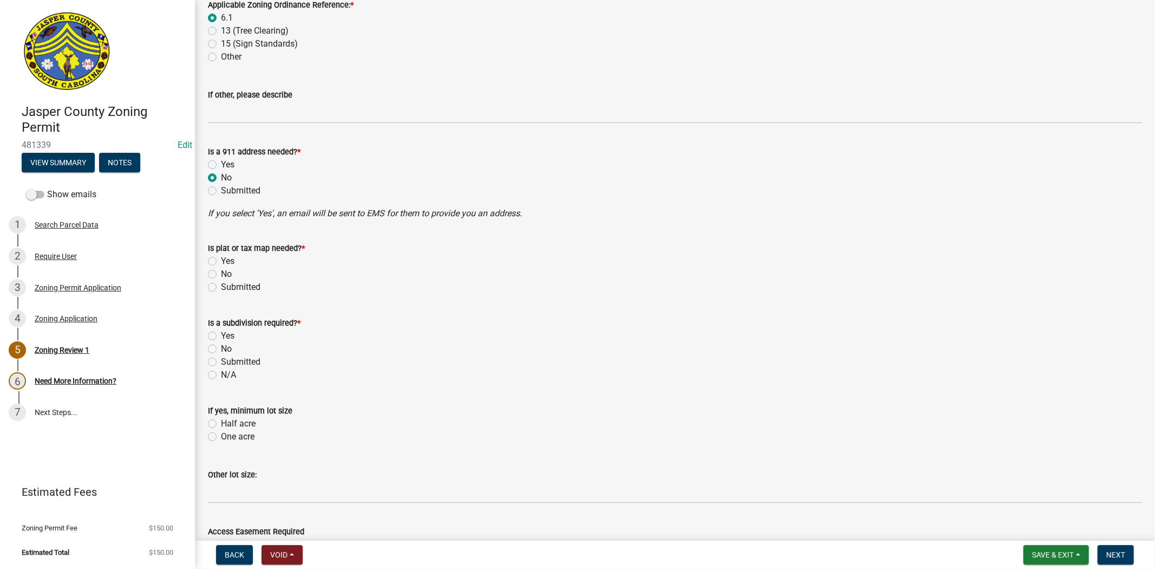
scroll to position [481, 0]
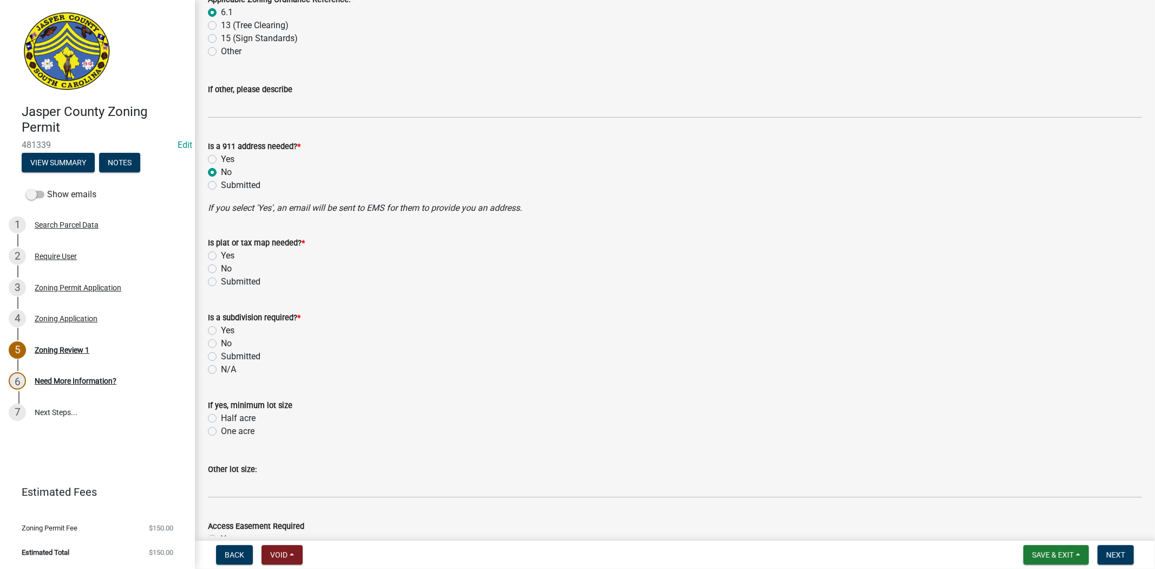
click at [221, 266] on label "No" at bounding box center [226, 268] width 11 height 13
click at [221, 266] on input "No" at bounding box center [224, 265] width 7 height 7
radio input "true"
click at [221, 343] on label "No" at bounding box center [226, 343] width 11 height 13
click at [221, 343] on input "No" at bounding box center [224, 340] width 7 height 7
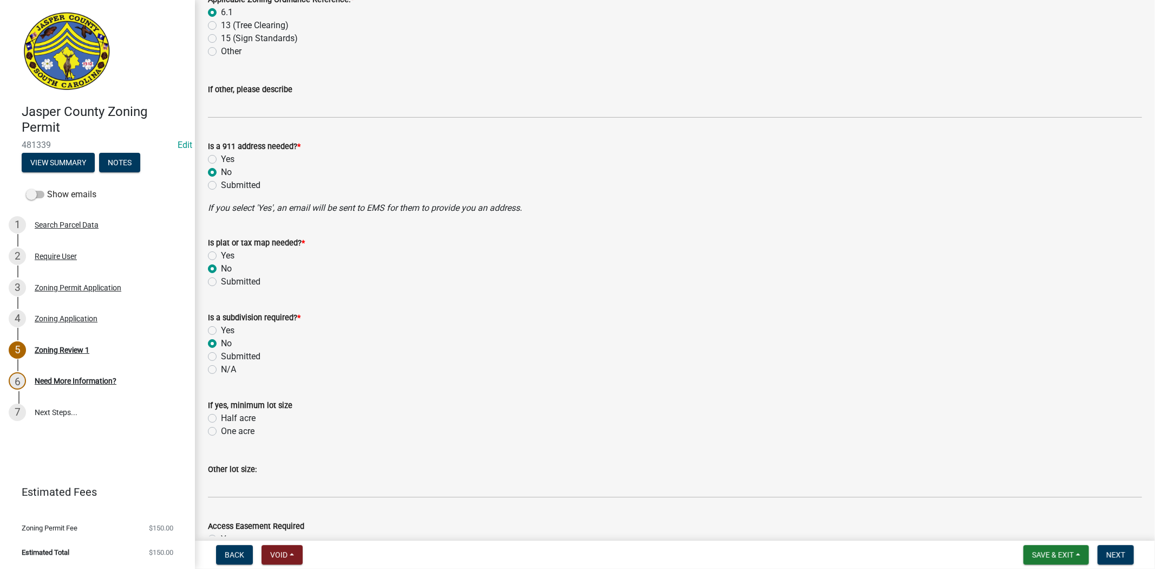
radio input "true"
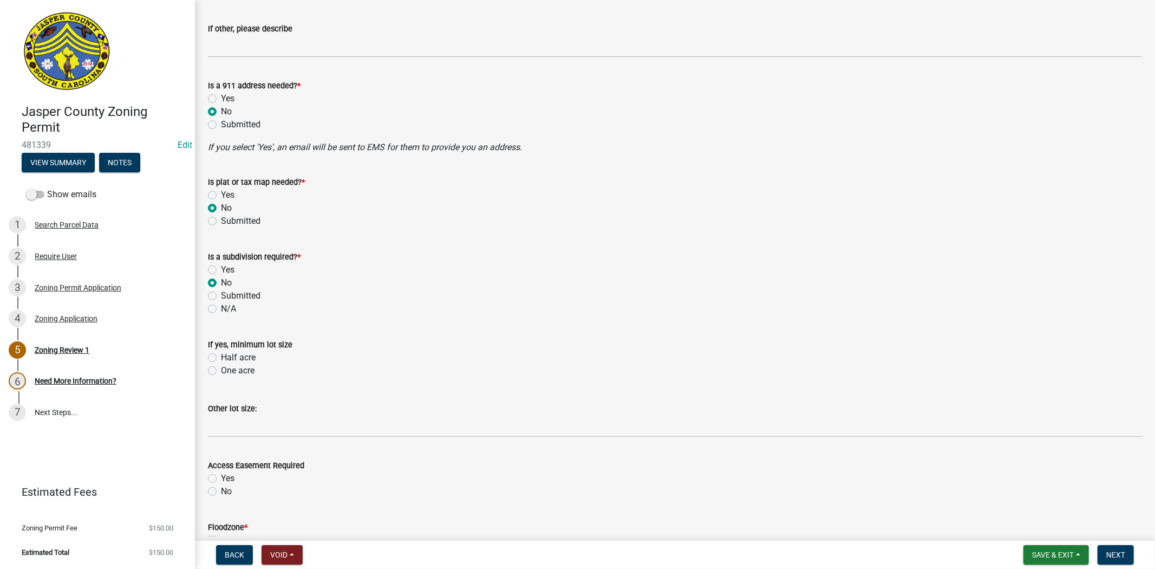
scroll to position [662, 0]
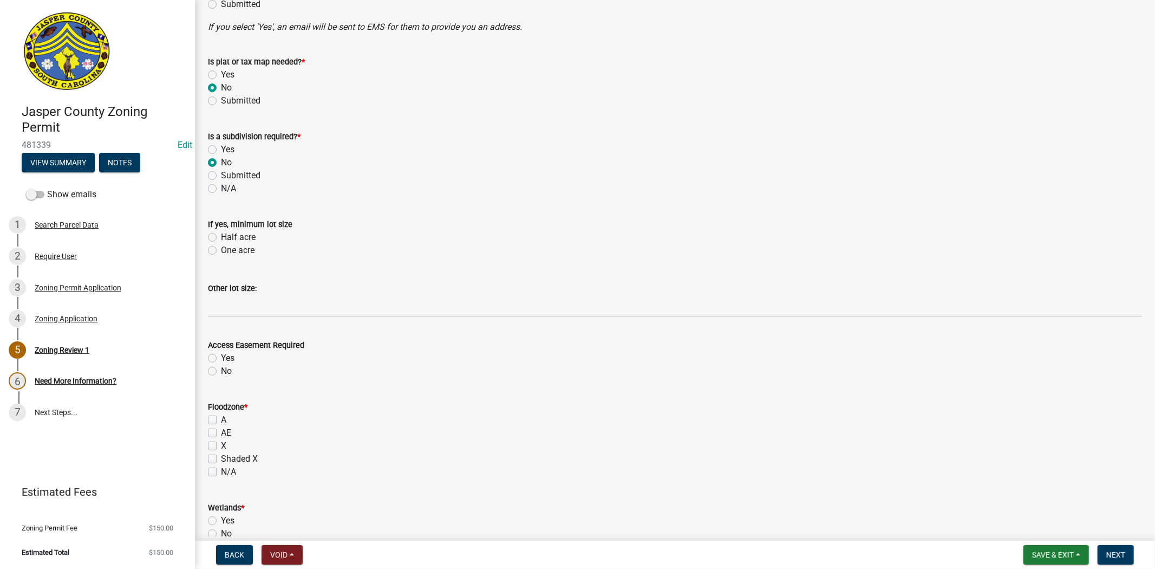
click at [221, 370] on label "No" at bounding box center [226, 371] width 11 height 13
click at [221, 370] on input "No" at bounding box center [224, 368] width 7 height 7
radio input "true"
click at [221, 443] on label "X" at bounding box center [223, 445] width 5 height 13
click at [221, 443] on input "X" at bounding box center [224, 442] width 7 height 7
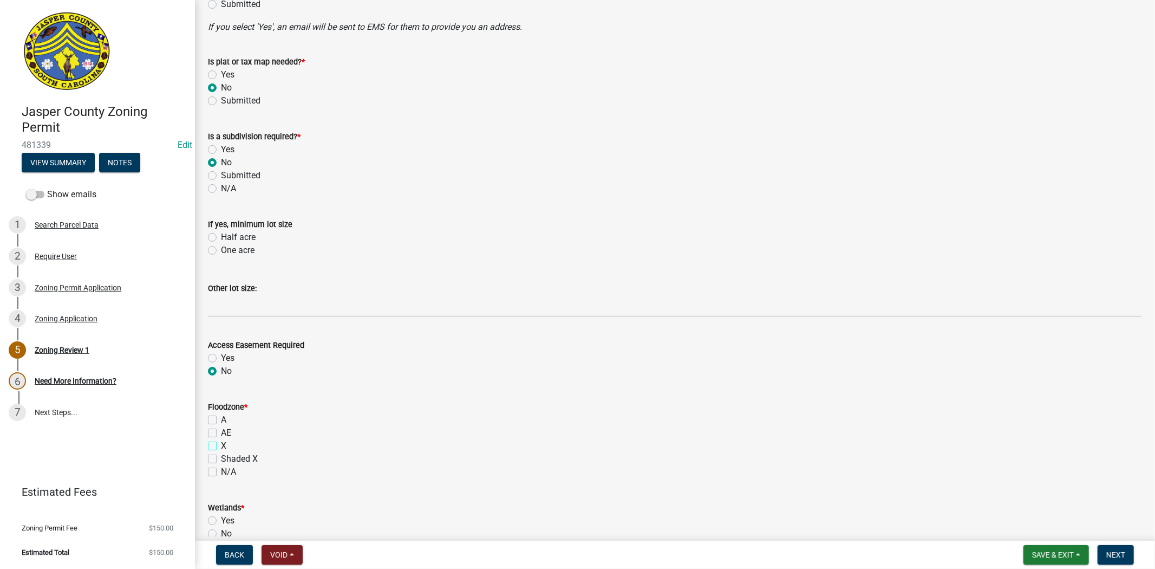
checkbox input "true"
checkbox input "false"
checkbox input "true"
checkbox input "false"
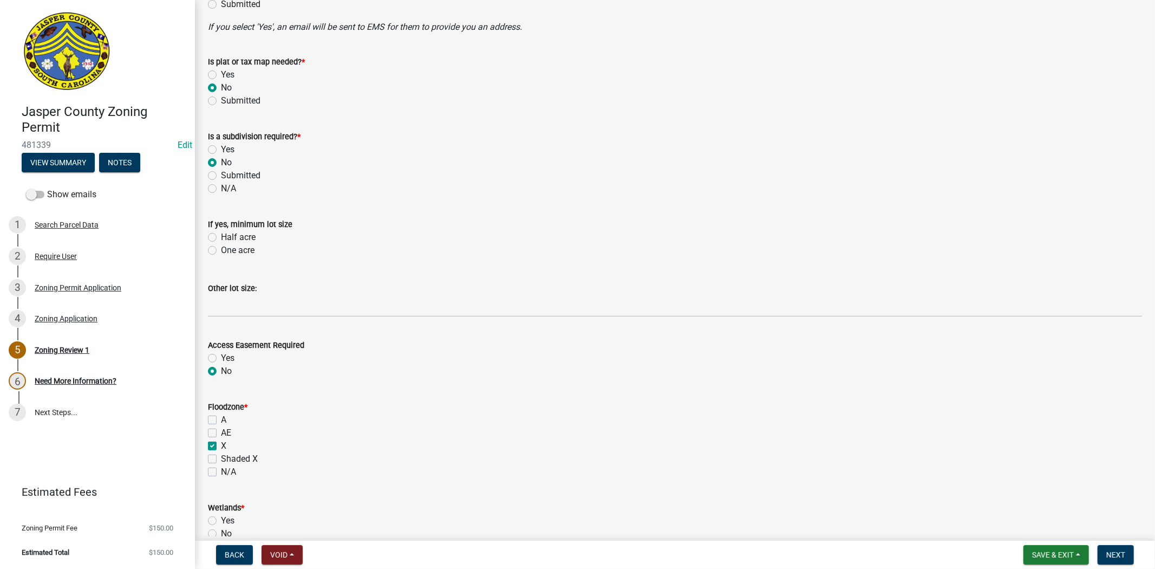
checkbox input "false"
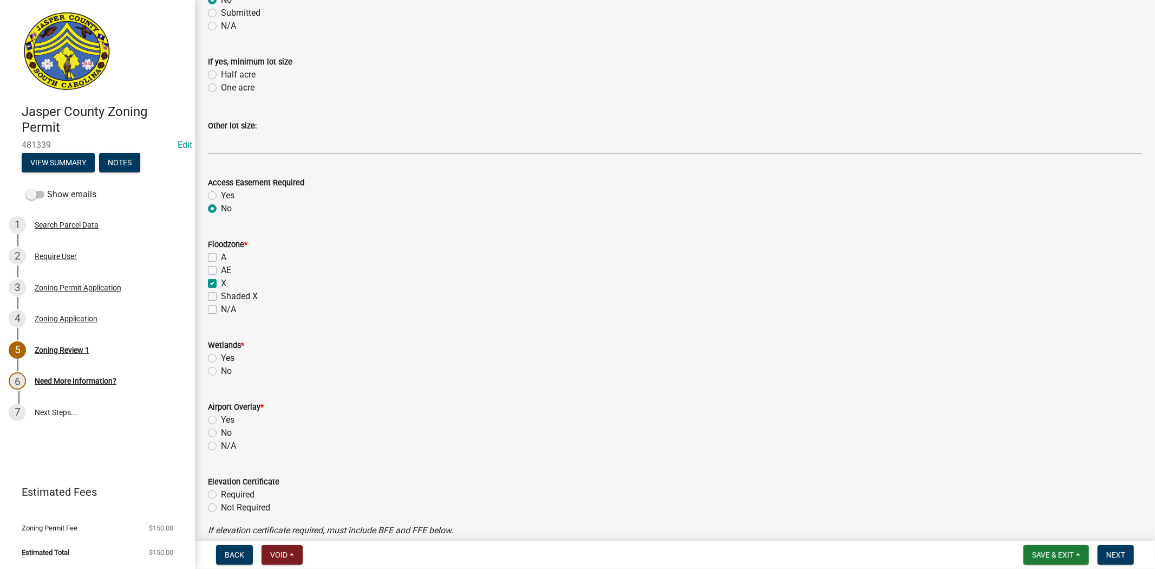
scroll to position [842, 0]
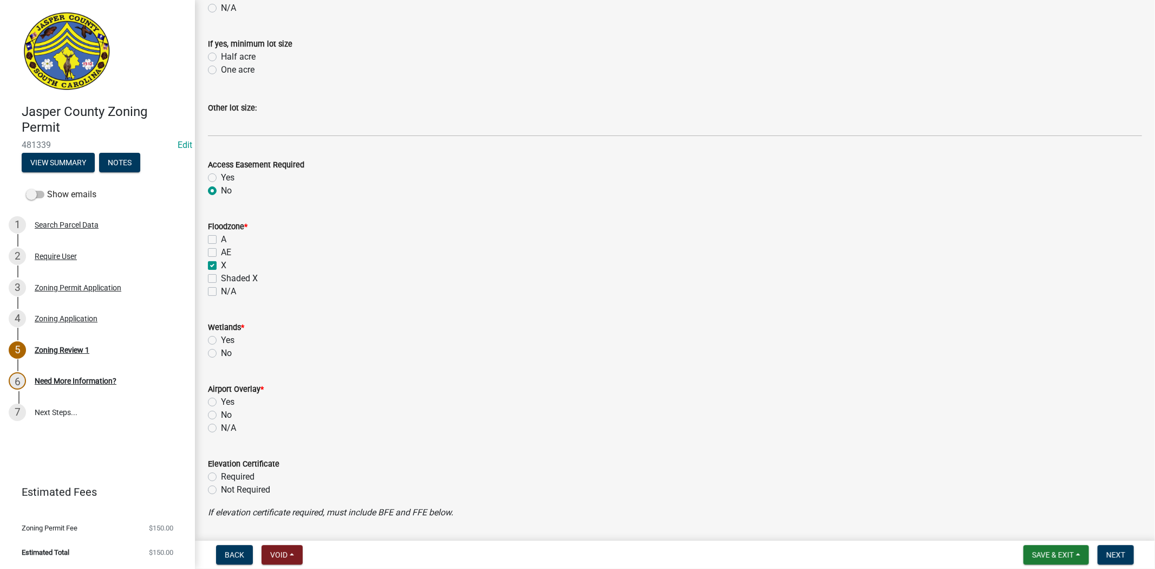
click at [221, 350] on label "No" at bounding box center [226, 353] width 11 height 13
click at [221, 350] on input "No" at bounding box center [224, 350] width 7 height 7
radio input "true"
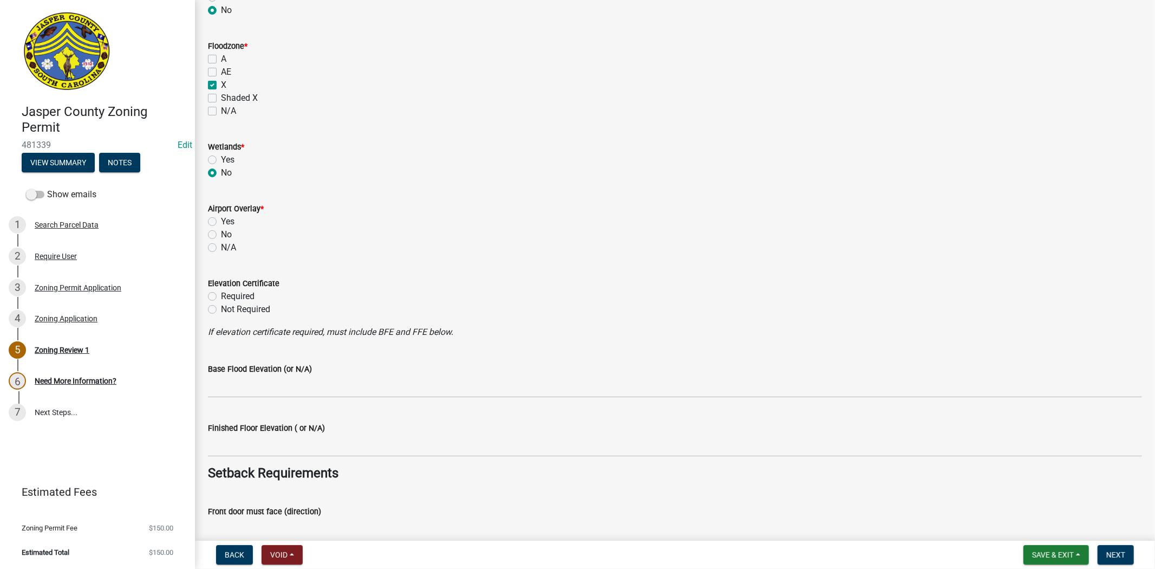
click at [221, 235] on label "No" at bounding box center [226, 234] width 11 height 13
click at [221, 235] on input "No" at bounding box center [224, 231] width 7 height 7
radio input "true"
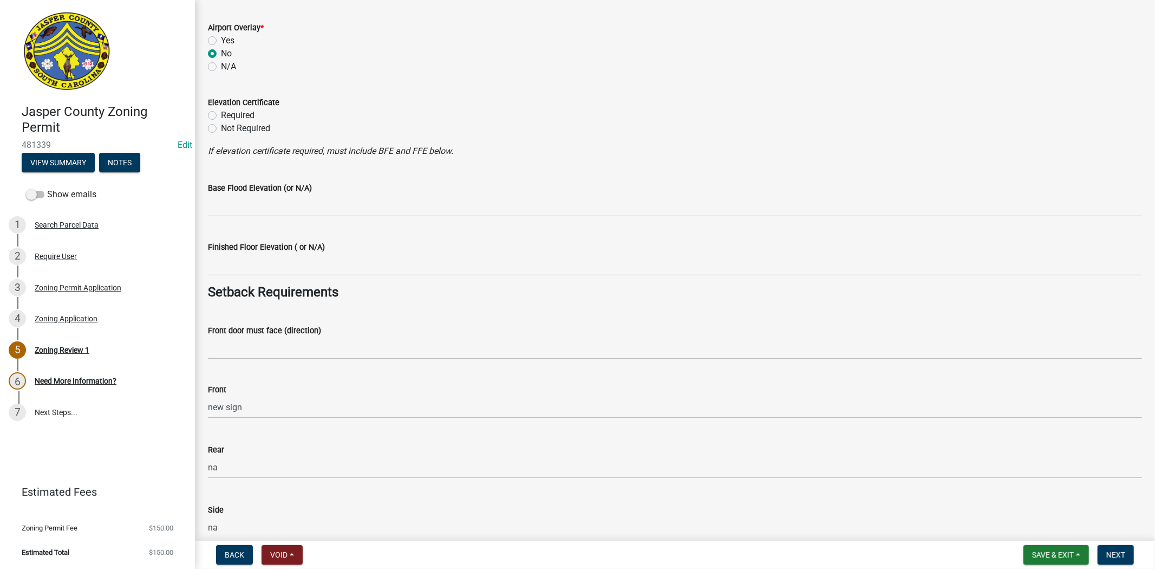
click at [221, 128] on label "Not Required" at bounding box center [245, 128] width 49 height 13
click at [221, 128] on input "Not Required" at bounding box center [224, 125] width 7 height 7
radio input "true"
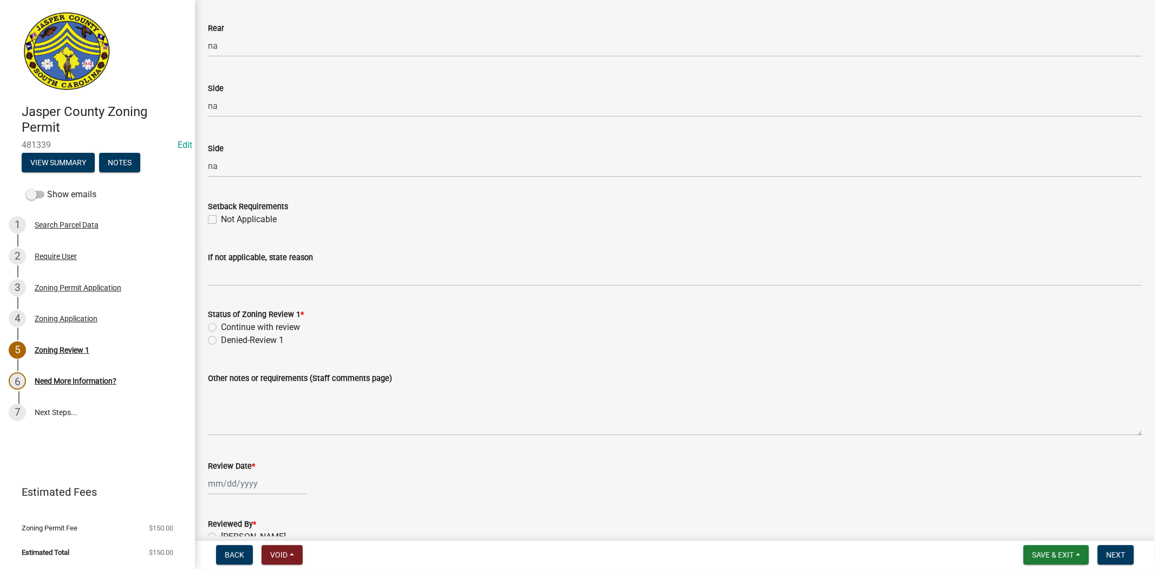
scroll to position [1736, 0]
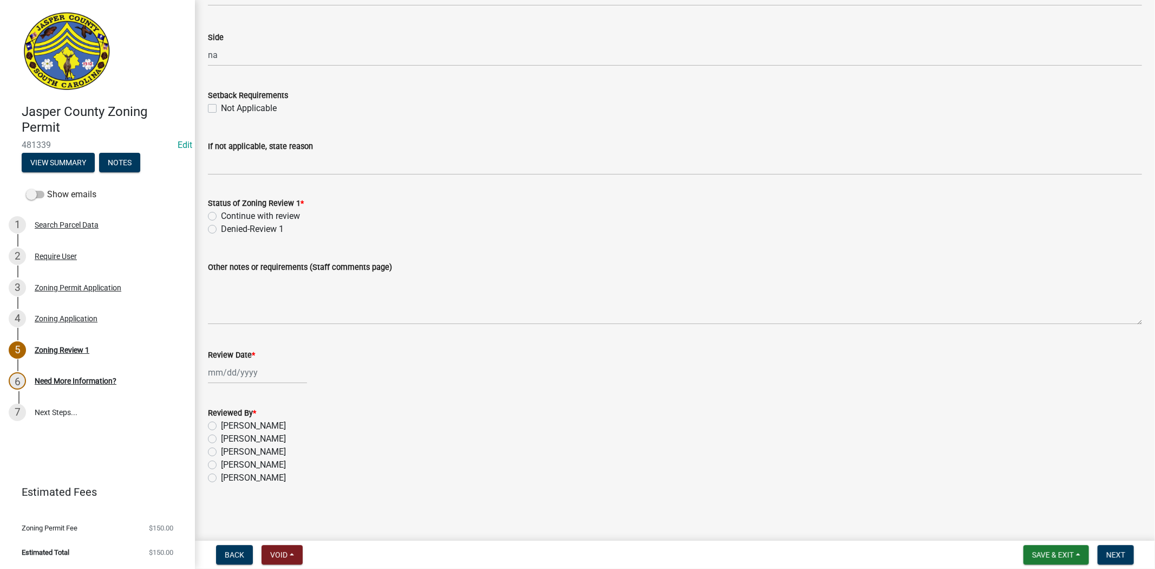
click at [221, 217] on label "Continue with review" at bounding box center [260, 216] width 79 height 13
click at [221, 217] on input "Continue with review" at bounding box center [224, 213] width 7 height 7
radio input "true"
click at [258, 369] on div at bounding box center [257, 372] width 99 height 22
select select "9"
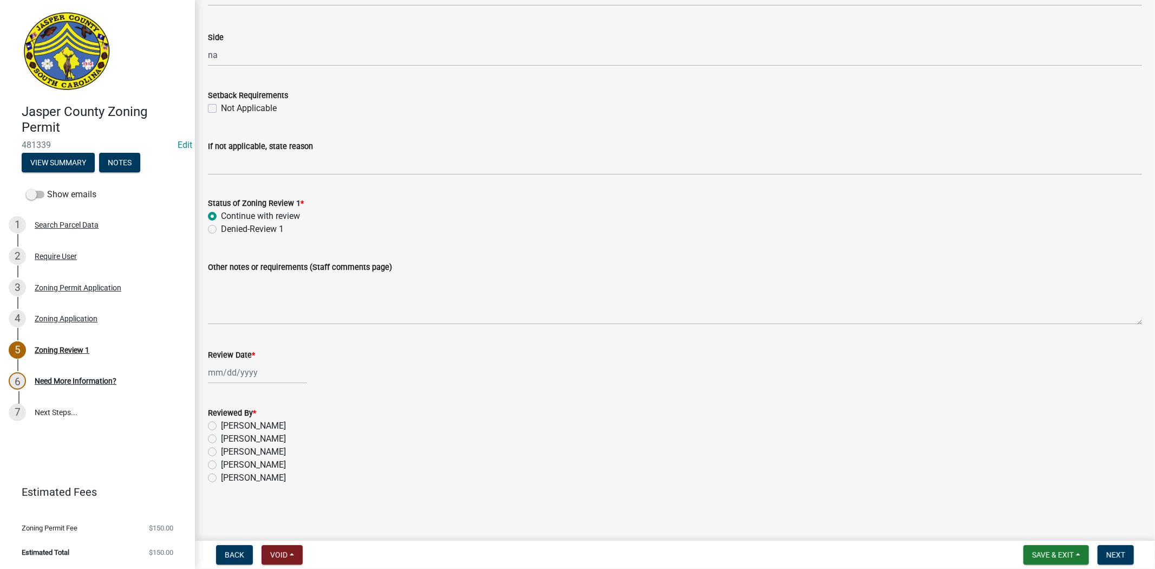
select select "2025"
click at [258, 480] on div "24" at bounding box center [253, 481] width 17 height 17
type input "09/24/2025"
click at [221, 426] on label "Ciara Chapman" at bounding box center [253, 425] width 65 height 13
click at [221, 426] on input "Ciara Chapman" at bounding box center [224, 422] width 7 height 7
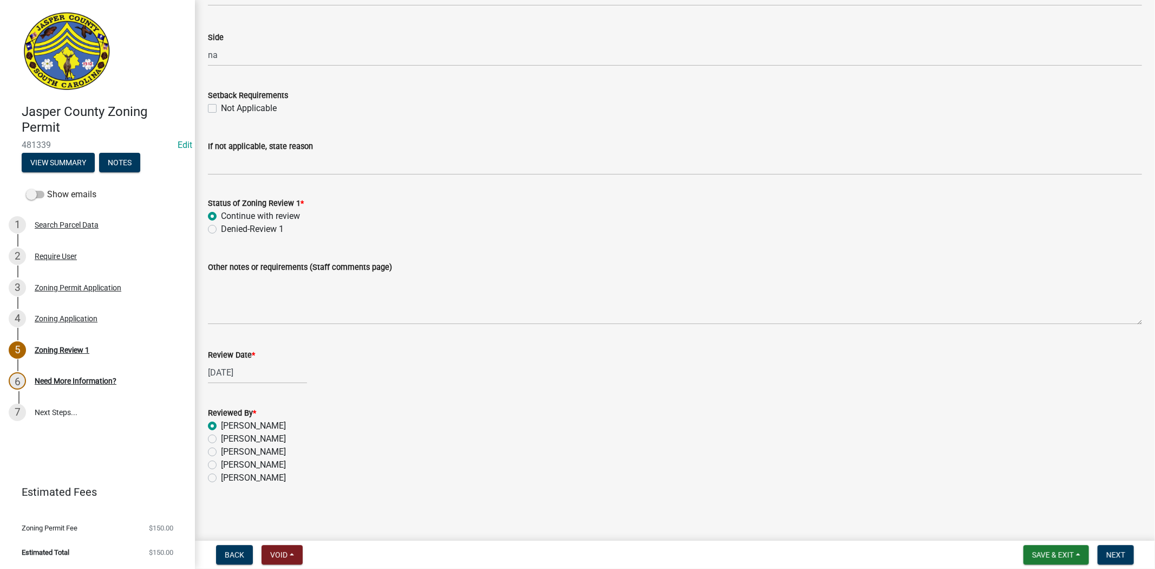
radio input "true"
click at [1123, 550] on span "Next" at bounding box center [1116, 554] width 19 height 9
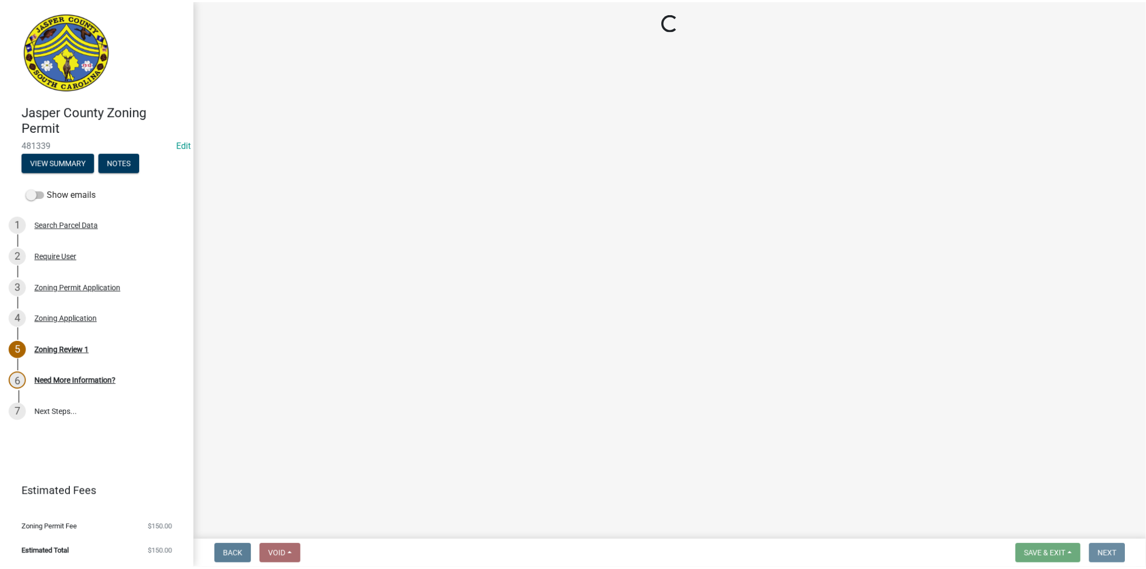
scroll to position [0, 0]
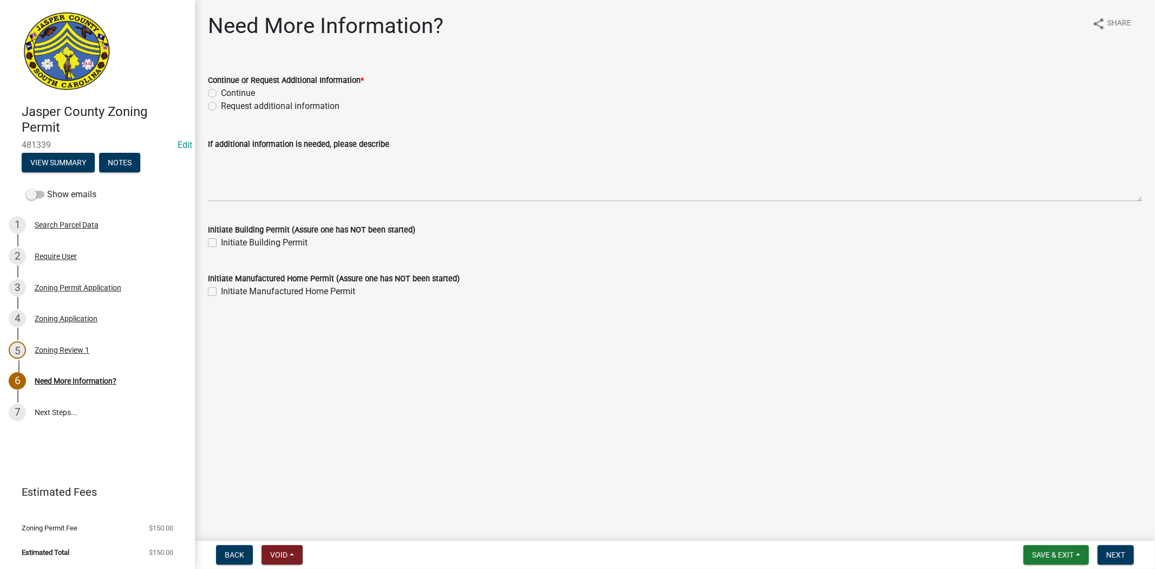
click at [221, 105] on label "Request additional information" at bounding box center [280, 106] width 119 height 13
click at [221, 105] on input "Request additional information" at bounding box center [224, 103] width 7 height 7
radio input "true"
click at [221, 90] on label "Continue" at bounding box center [238, 93] width 34 height 13
click at [221, 90] on input "Continue" at bounding box center [224, 90] width 7 height 7
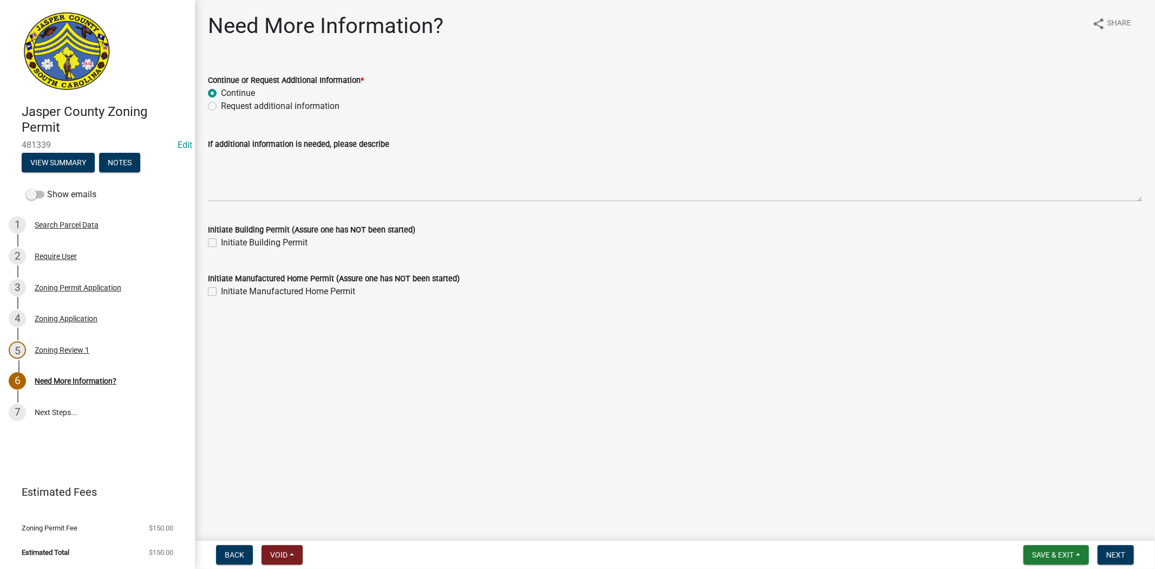
radio input "true"
click at [1116, 554] on span "Next" at bounding box center [1116, 554] width 19 height 9
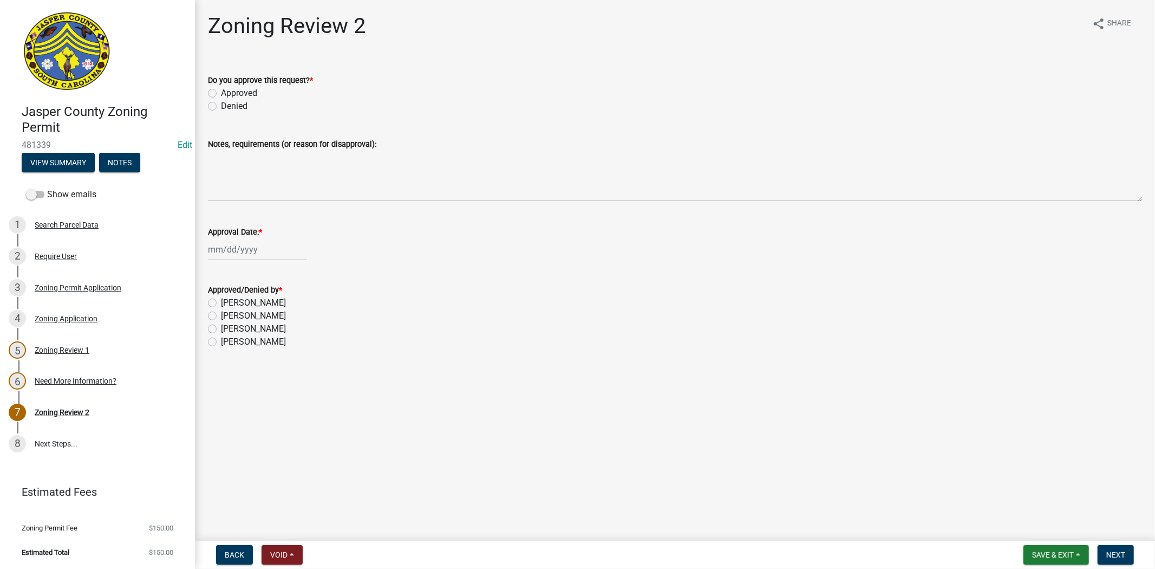
click at [221, 91] on label "Approved" at bounding box center [239, 93] width 36 height 13
click at [221, 91] on input "Approved" at bounding box center [224, 90] width 7 height 7
radio input "true"
click at [229, 246] on div at bounding box center [257, 249] width 99 height 22
select select "9"
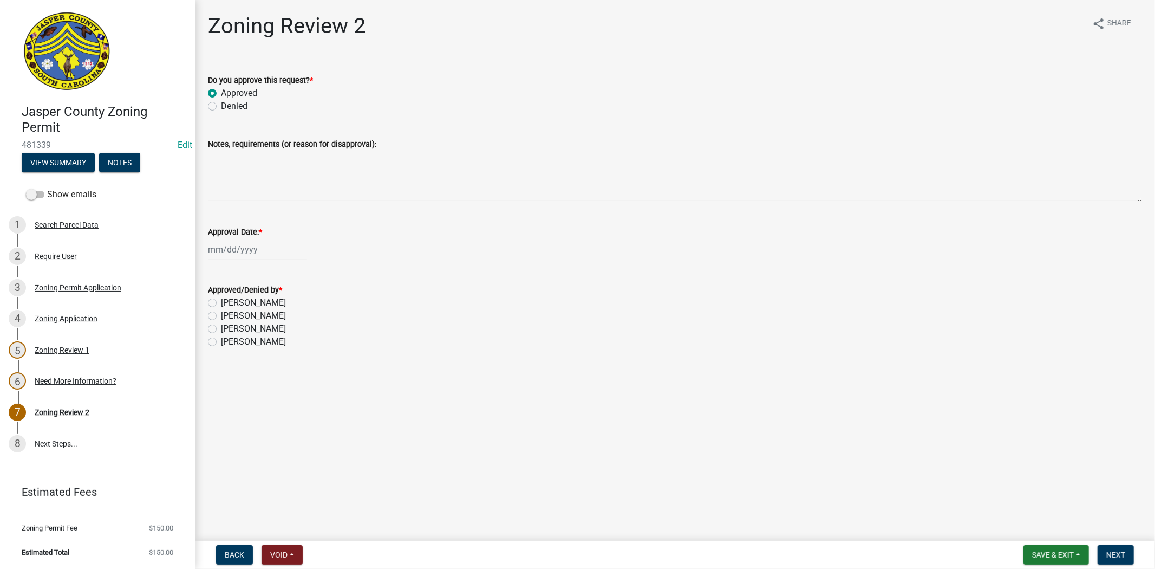
select select "2025"
click at [257, 355] on div "24" at bounding box center [253, 358] width 17 height 17
type input "09/24/2025"
click at [221, 340] on label "Ciara Chapman" at bounding box center [253, 341] width 65 height 13
click at [221, 340] on input "Ciara Chapman" at bounding box center [224, 338] width 7 height 7
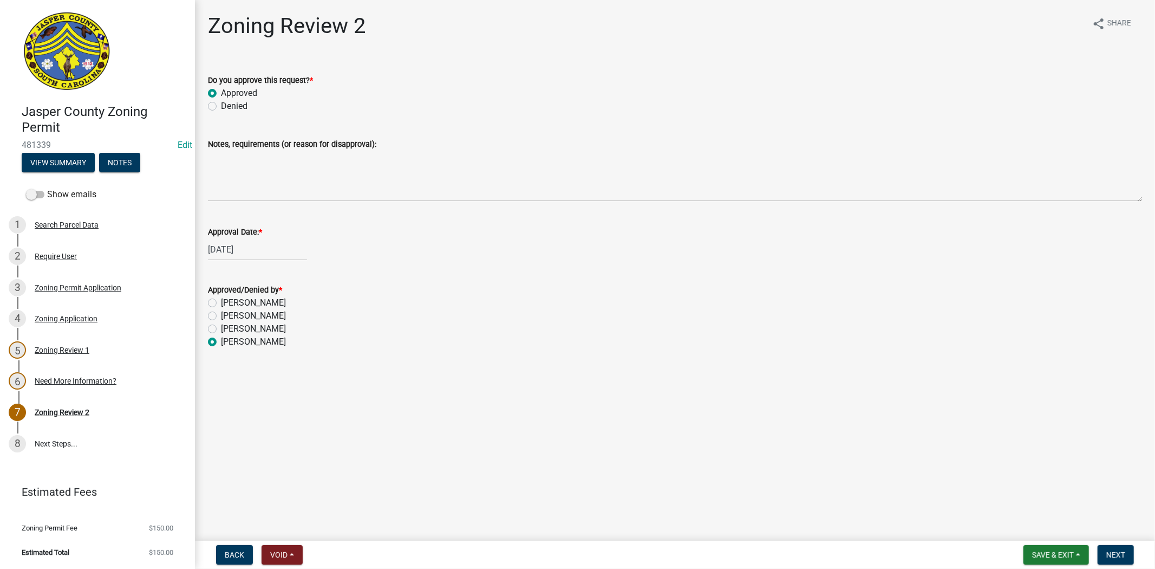
radio input "true"
click at [1104, 550] on button "Next" at bounding box center [1116, 555] width 36 height 20
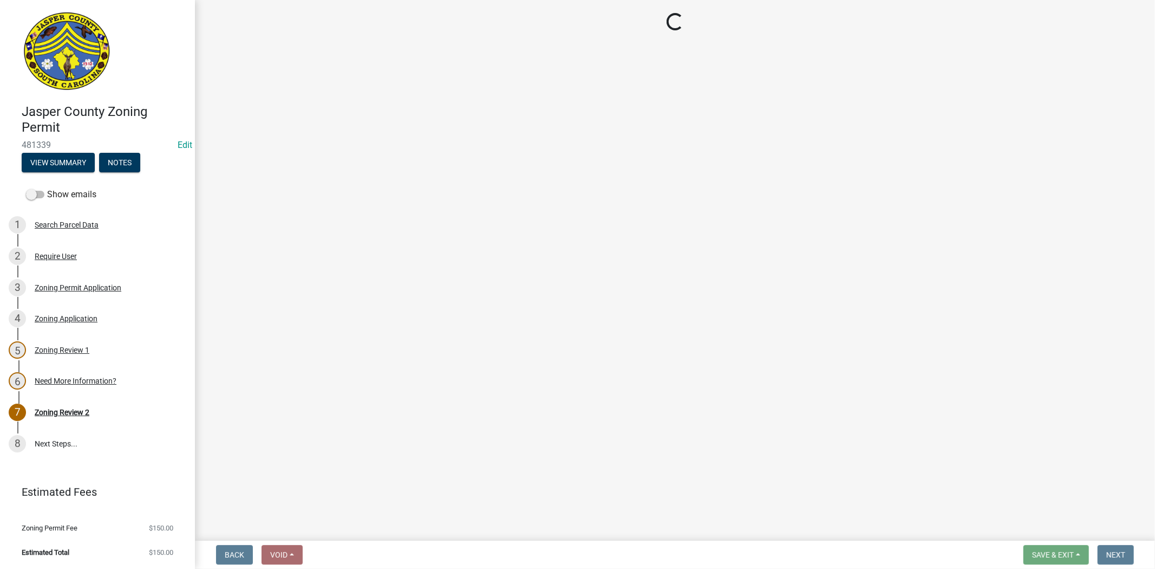
select select "3: 3"
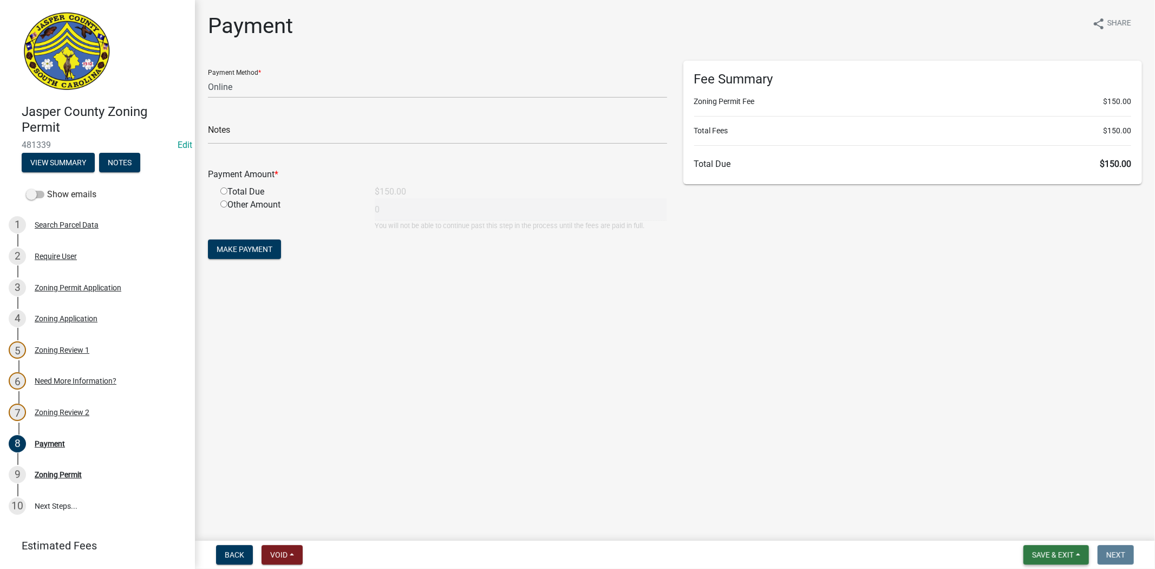
click at [1042, 562] on button "Save & Exit" at bounding box center [1057, 555] width 66 height 20
click at [1031, 532] on button "Save & Exit" at bounding box center [1046, 527] width 87 height 26
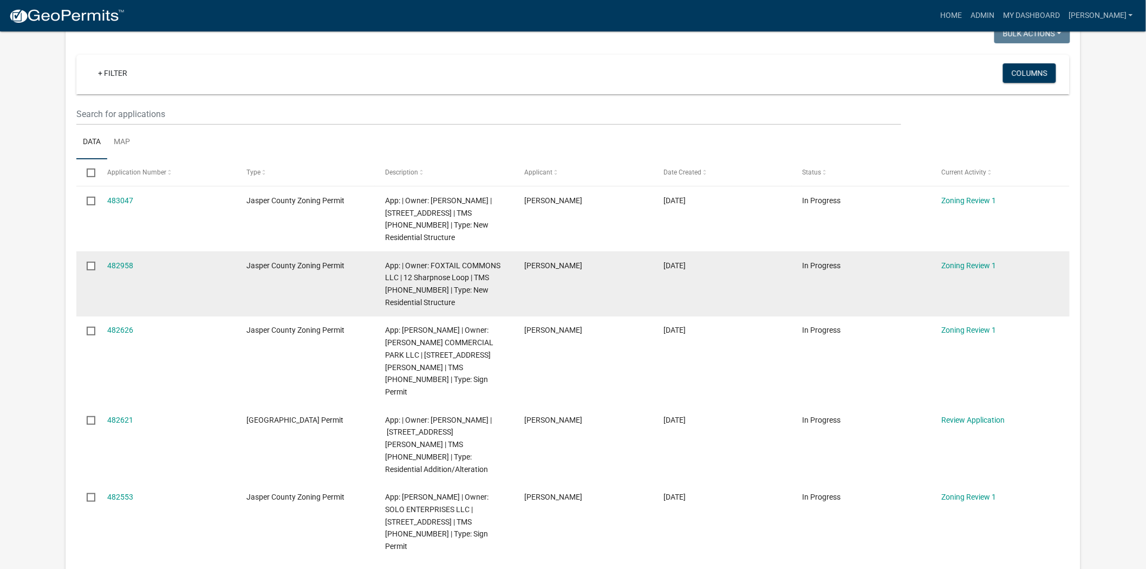
scroll to position [120, 0]
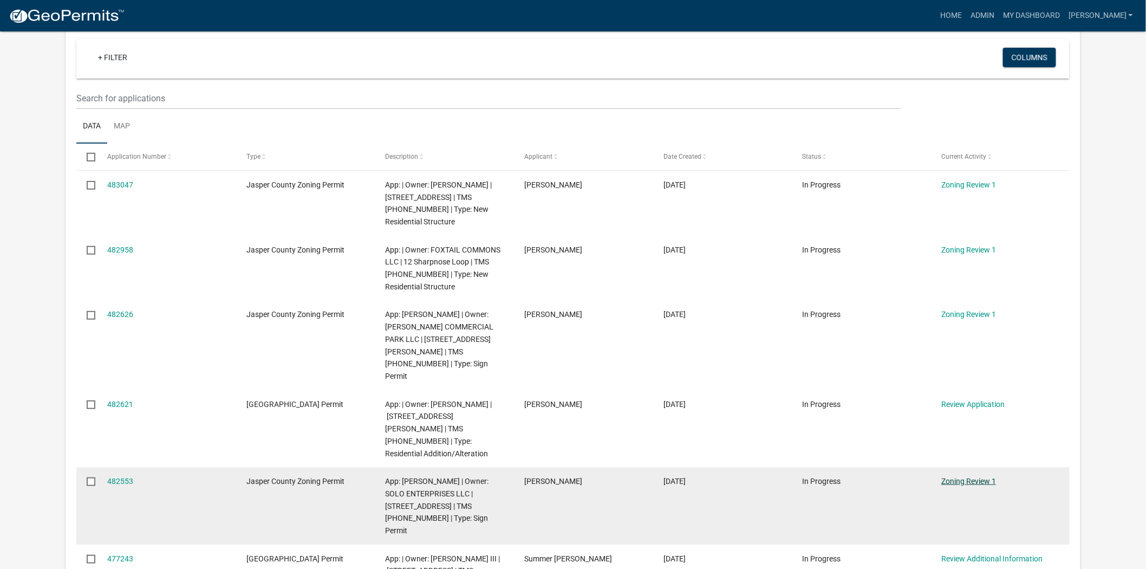
click at [957, 477] on link "Zoning Review 1" at bounding box center [968, 481] width 55 height 9
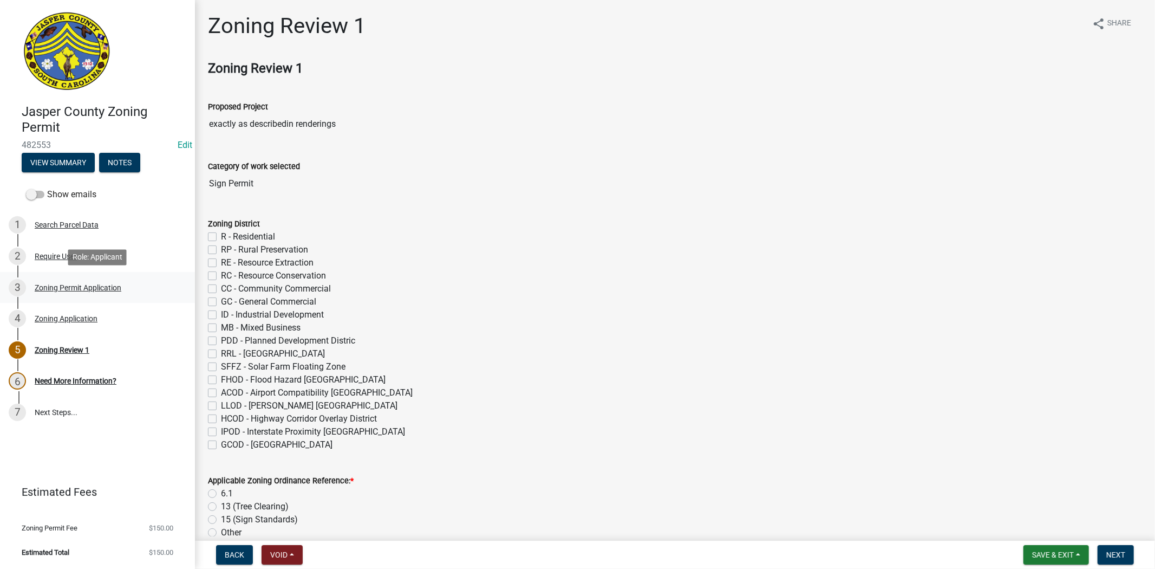
click at [76, 284] on div "Zoning Permit Application" at bounding box center [78, 288] width 87 height 8
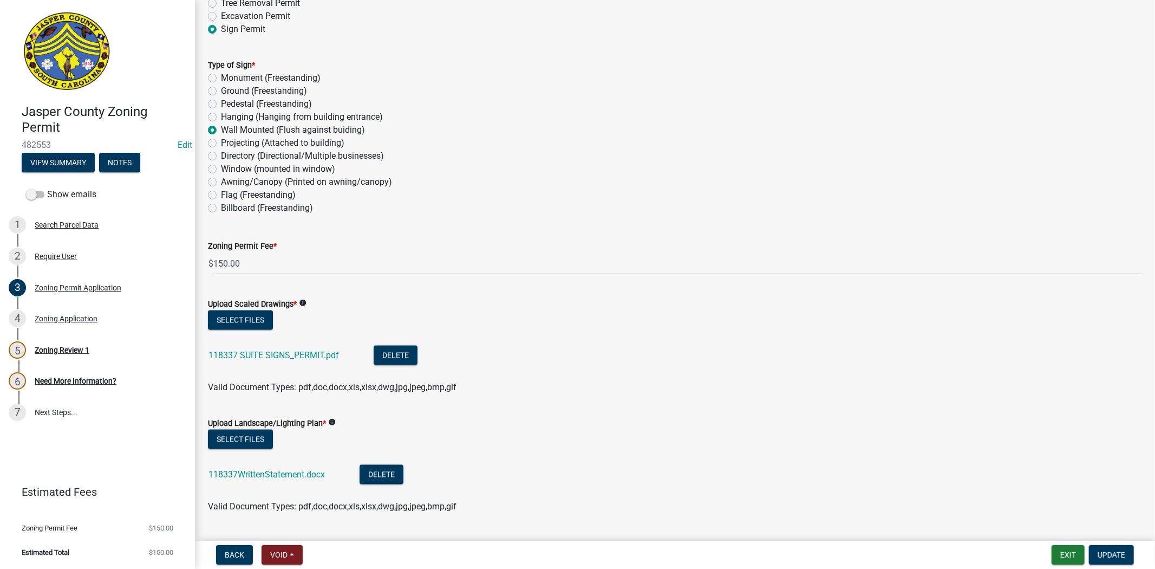
scroll to position [1564, 0]
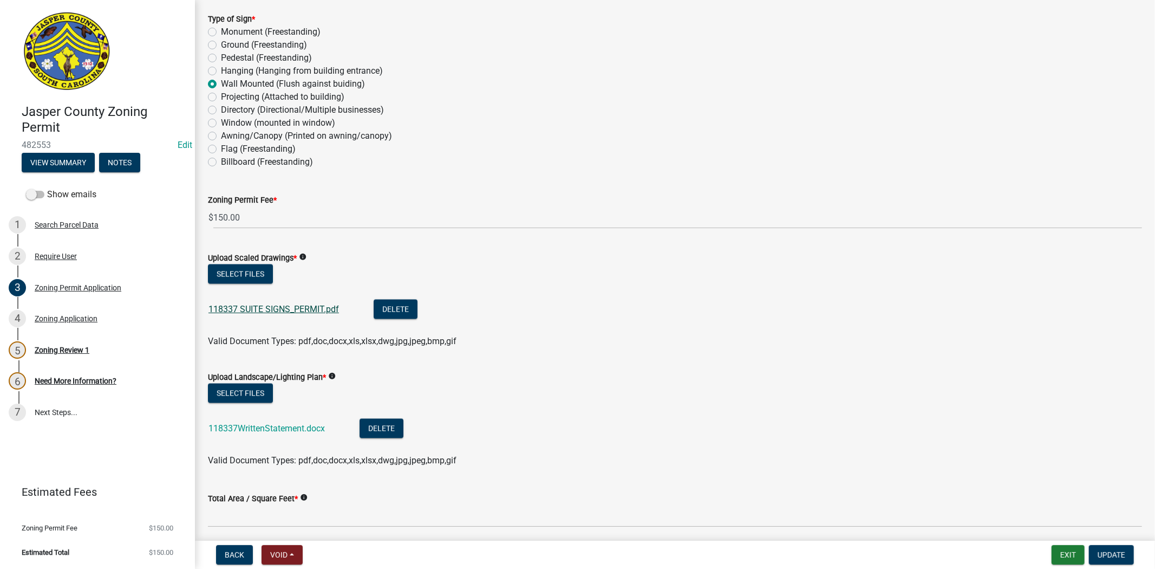
click at [294, 306] on link "118337 SUITE SIGNS_PERMIT.pdf" at bounding box center [274, 309] width 131 height 10
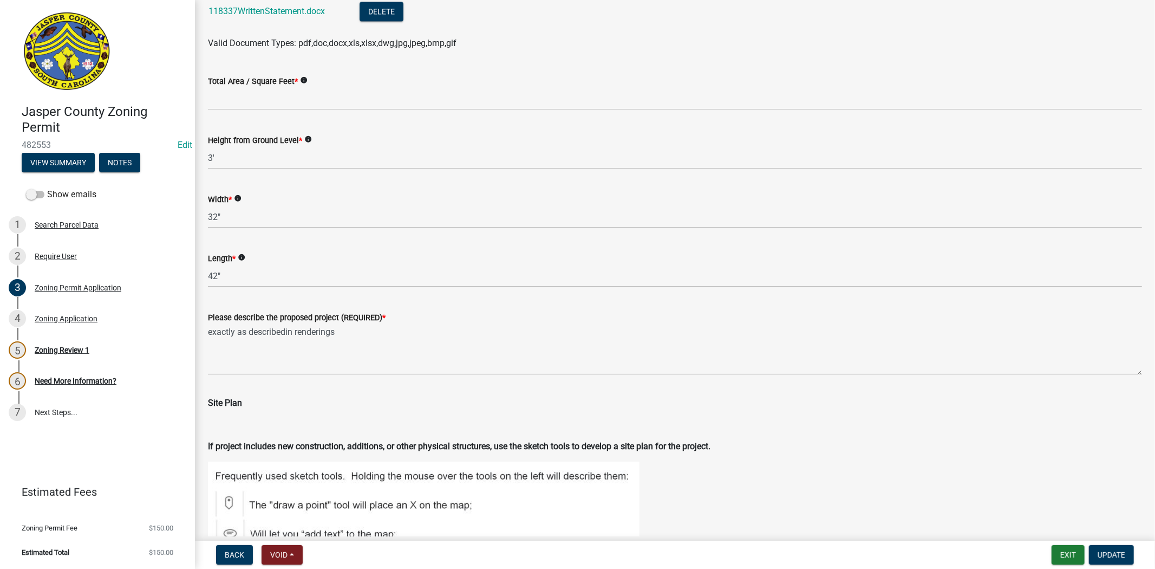
scroll to position [1805, 0]
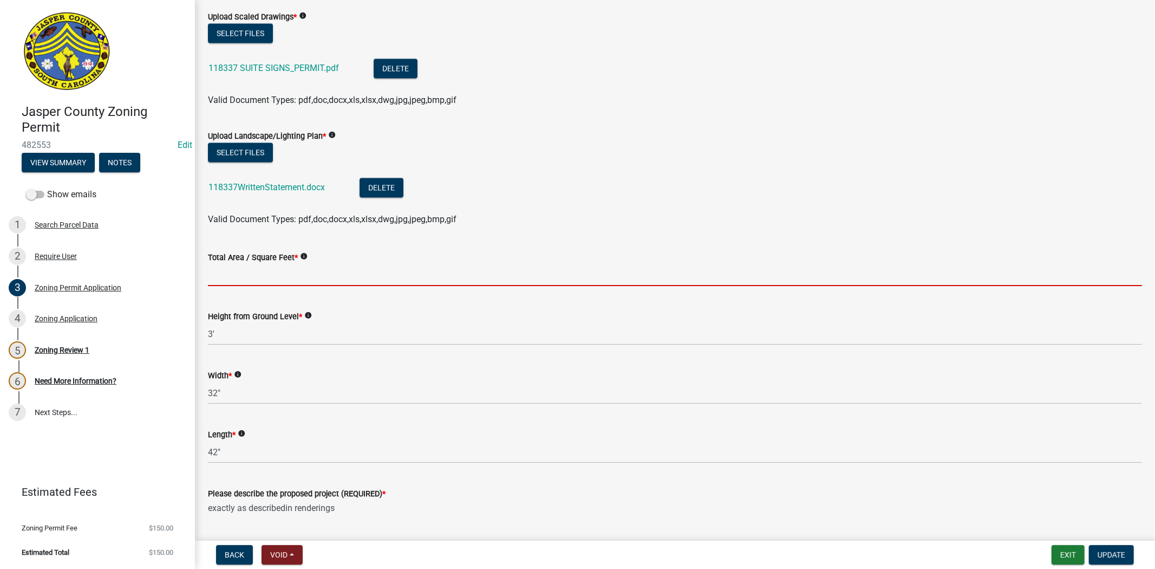
click at [285, 275] on input "Total Area / Square Feet *" at bounding box center [675, 275] width 934 height 22
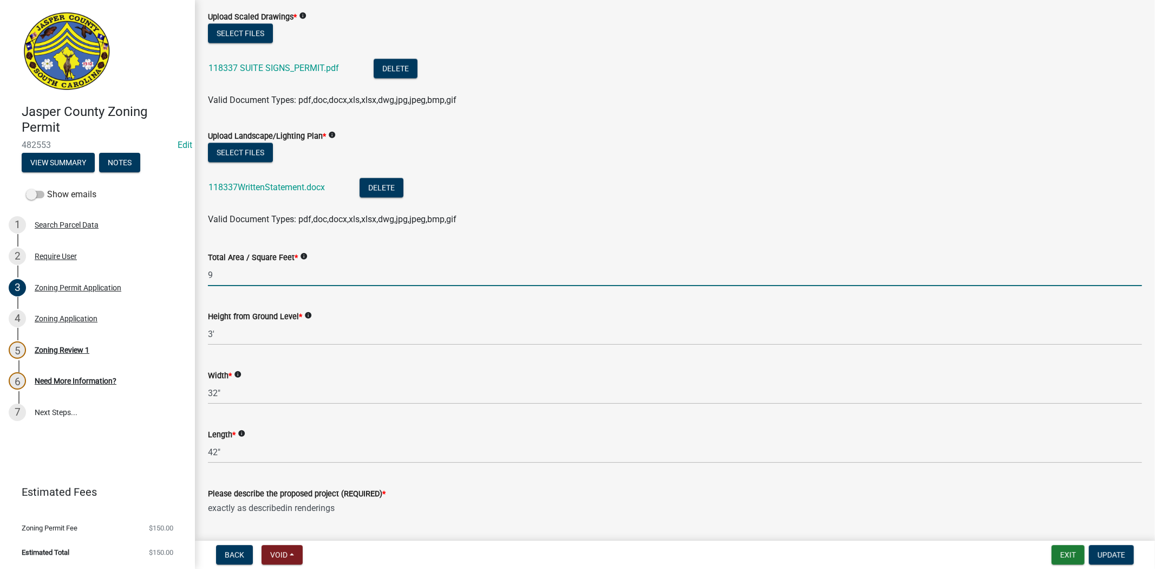
type input "9"
click at [319, 319] on div "Height from Ground Level * info 3'" at bounding box center [675, 320] width 934 height 50
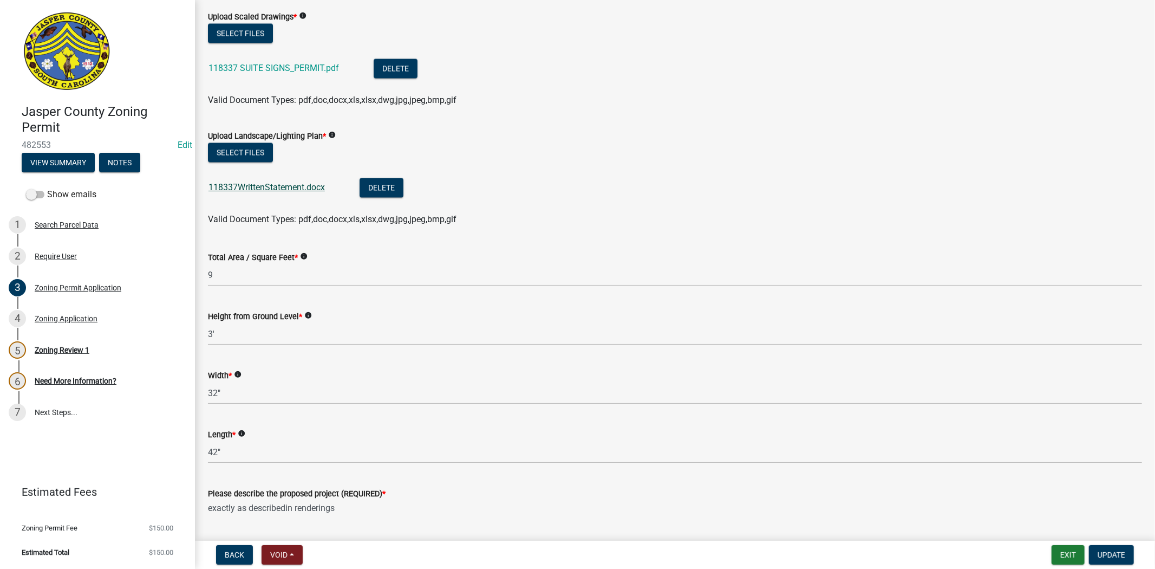
click at [311, 190] on link "118337WrittenStatement.docx" at bounding box center [267, 187] width 116 height 10
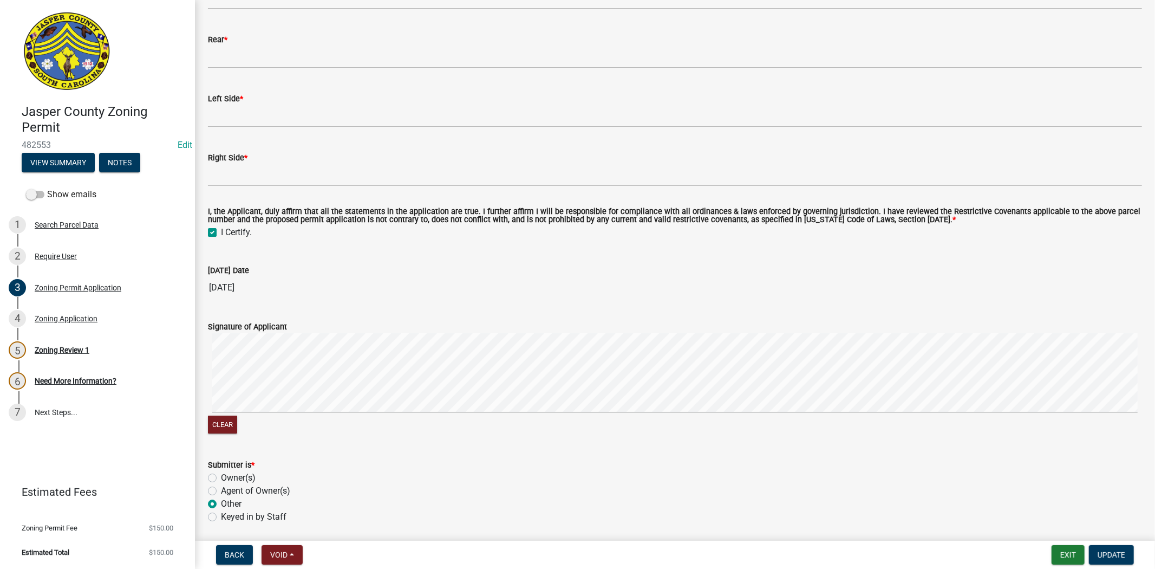
scroll to position [2889, 0]
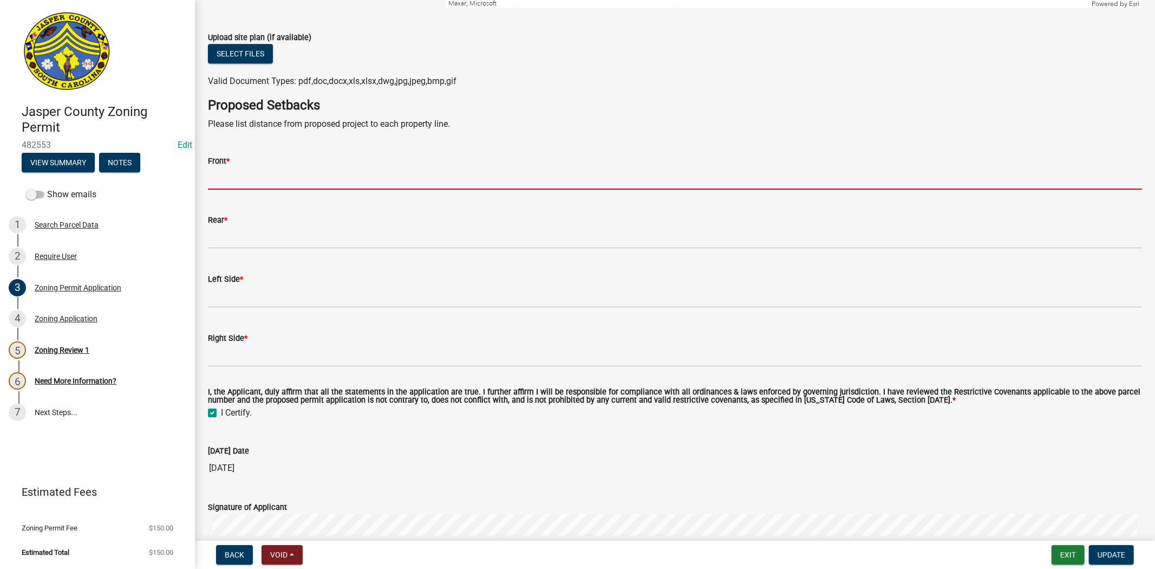
click at [224, 176] on input "Front *" at bounding box center [675, 178] width 934 height 22
type input "N/A"
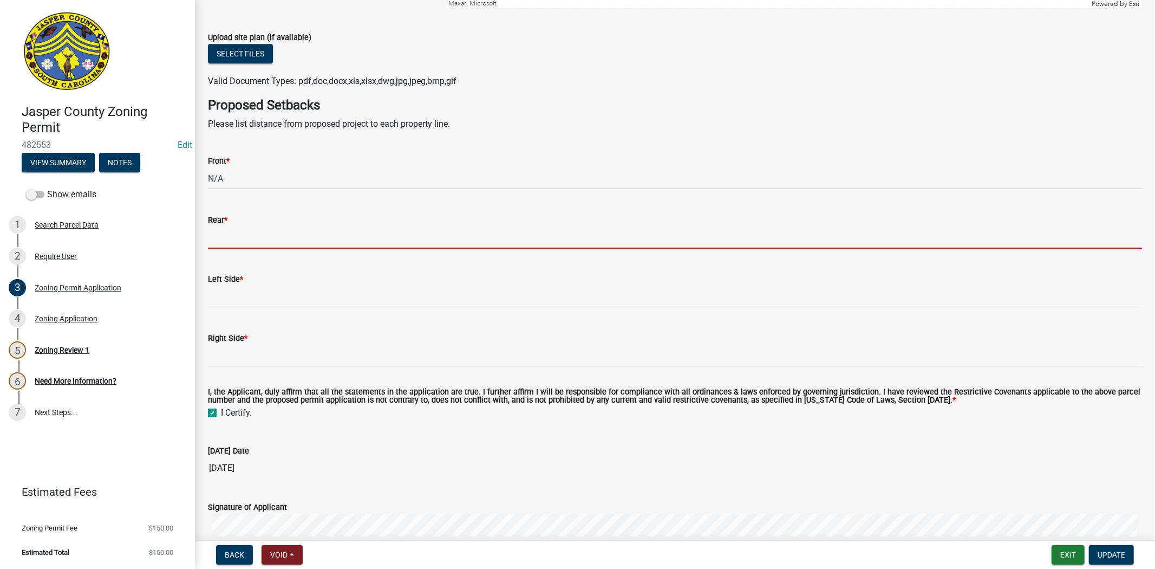
click at [255, 239] on input "Rear *" at bounding box center [675, 237] width 934 height 22
type input "N/A"
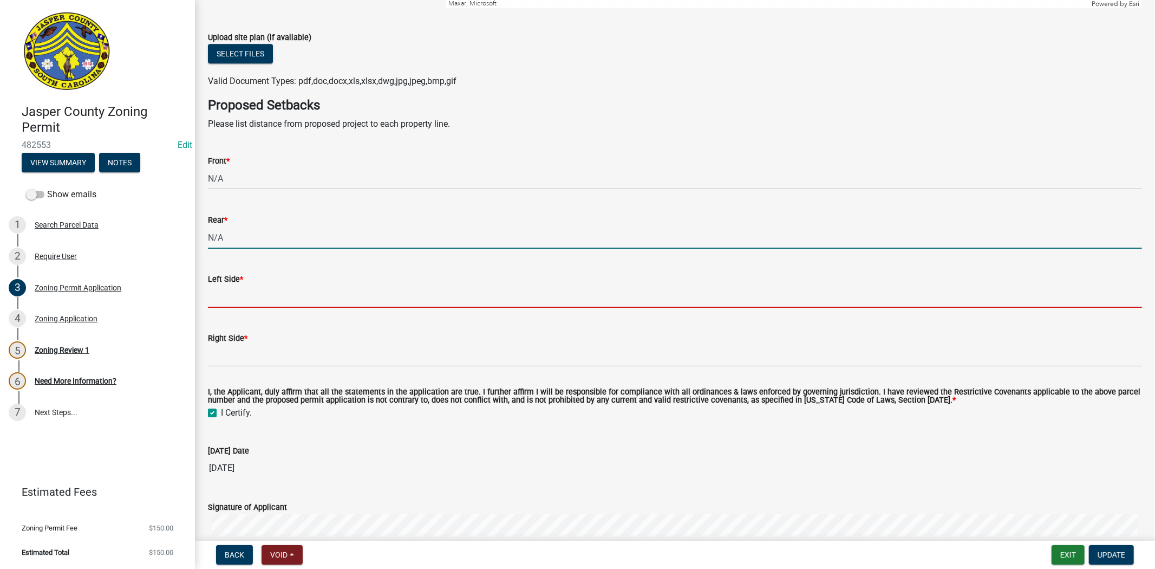
drag, startPoint x: 226, startPoint y: 293, endPoint x: 258, endPoint y: 293, distance: 31.4
click at [226, 293] on input "Left Side *" at bounding box center [675, 296] width 934 height 22
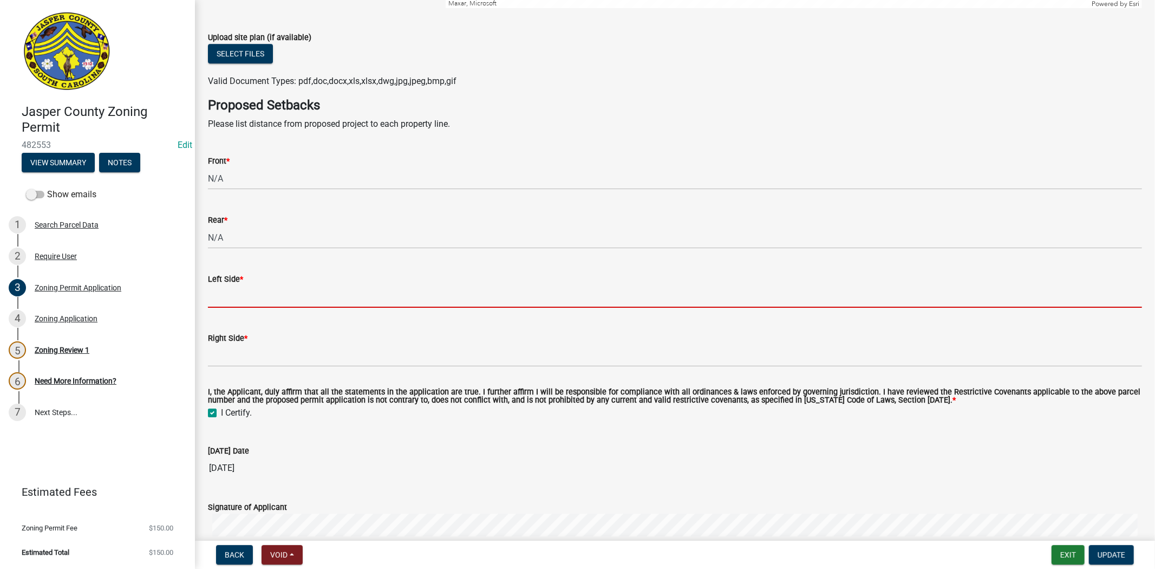
type input "N/A"
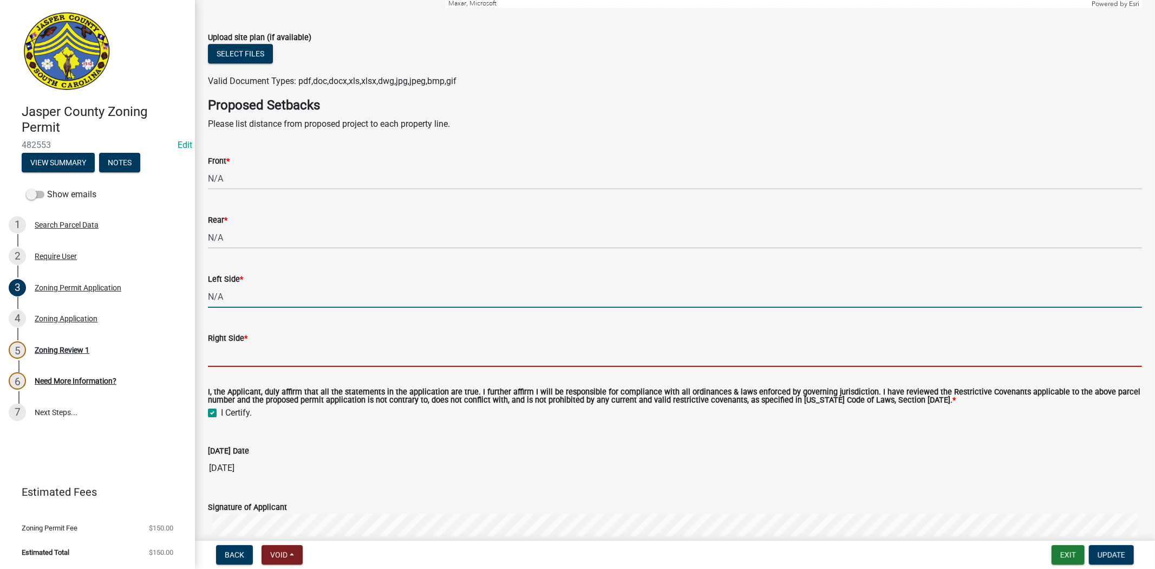
click at [251, 356] on input "Right Side *" at bounding box center [675, 356] width 934 height 22
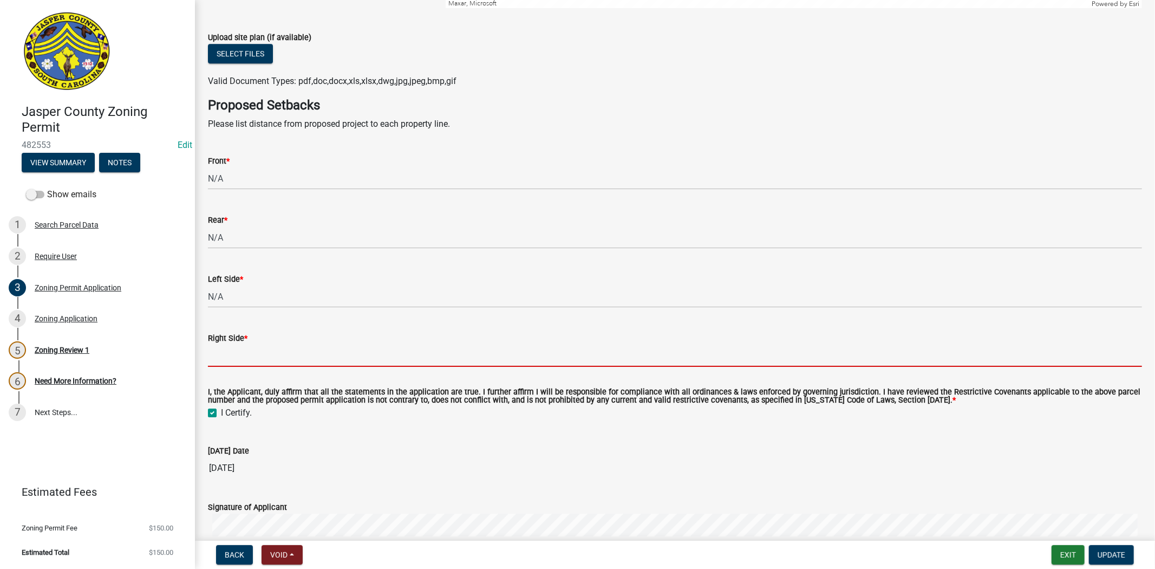
type input "N/A"
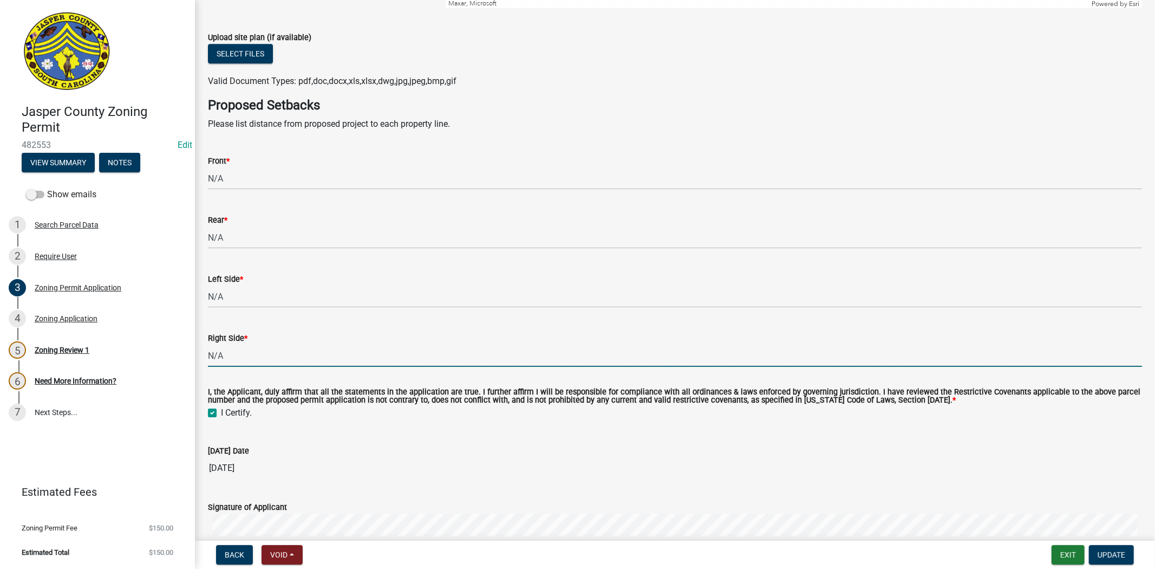
scroll to position [3108, 0]
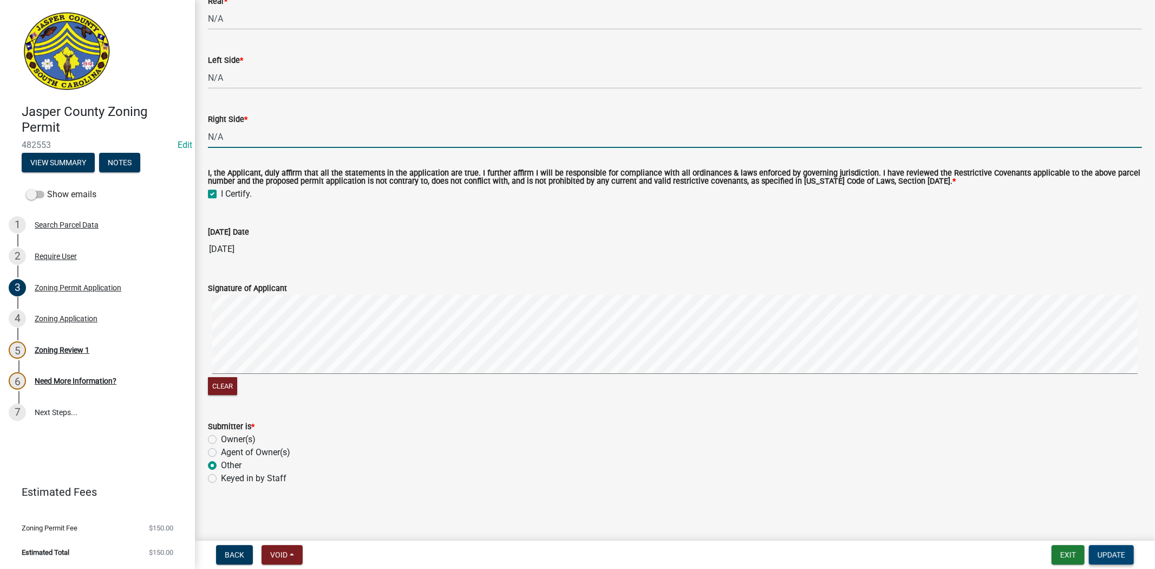
click at [1123, 556] on span "Update" at bounding box center [1112, 554] width 28 height 9
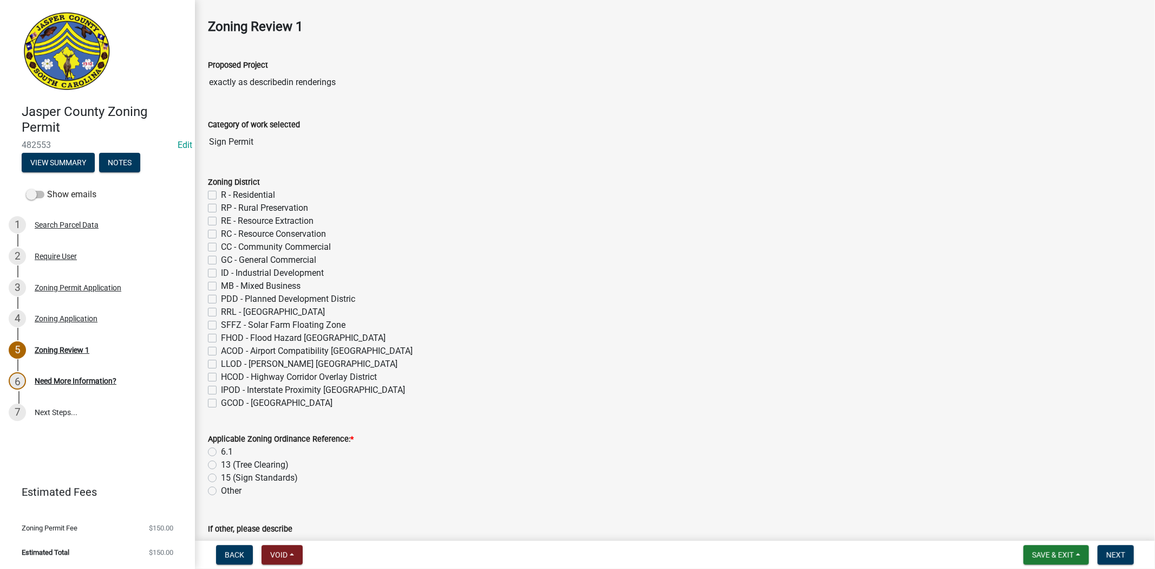
scroll to position [60, 0]
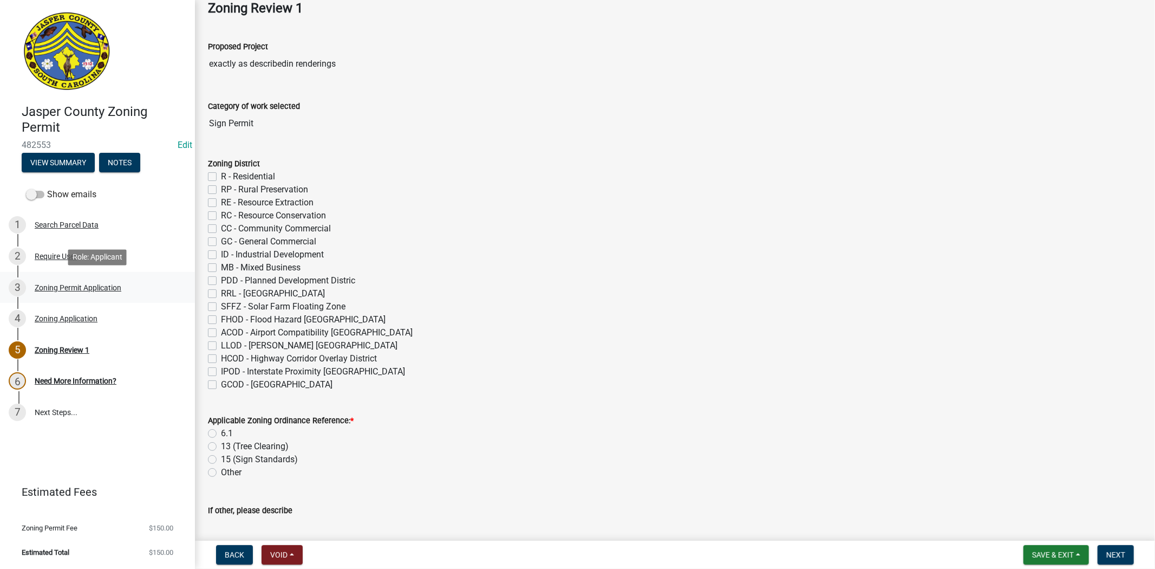
click at [53, 288] on div "Zoning Permit Application" at bounding box center [78, 288] width 87 height 8
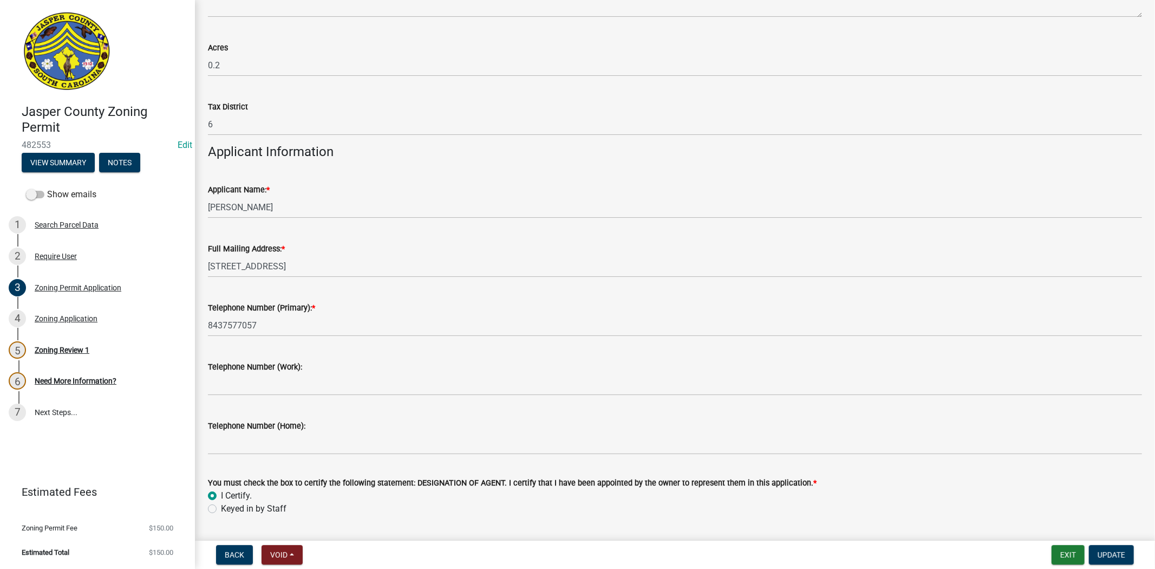
scroll to position [902, 0]
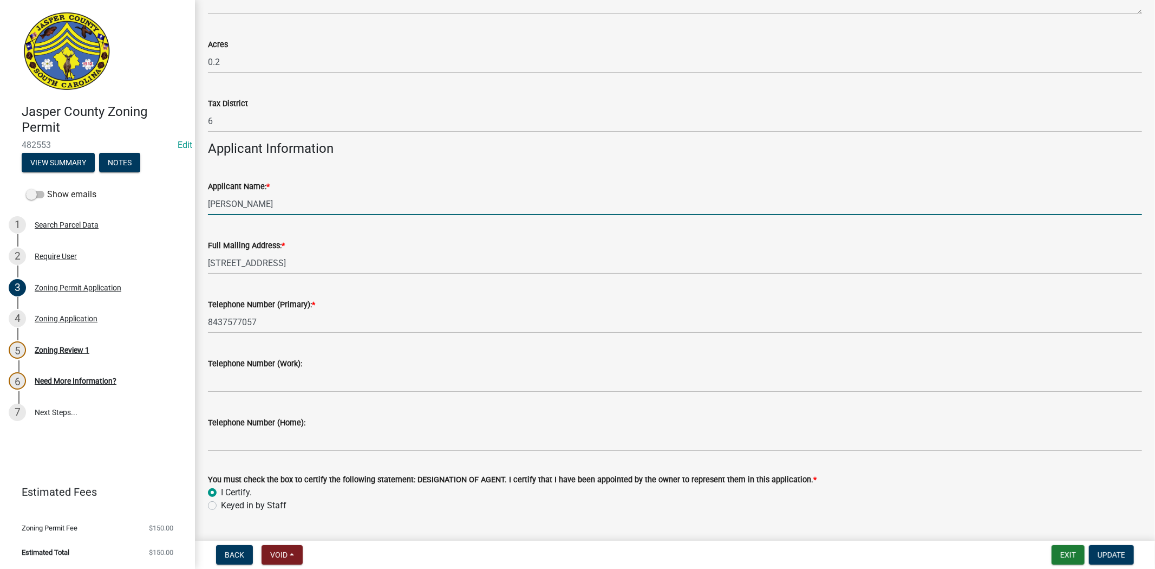
click at [316, 203] on input "Taylor Halpin" at bounding box center [675, 204] width 934 height 22
click at [282, 207] on input "Taylor Halpin ( signcontractor)" at bounding box center [675, 204] width 934 height 22
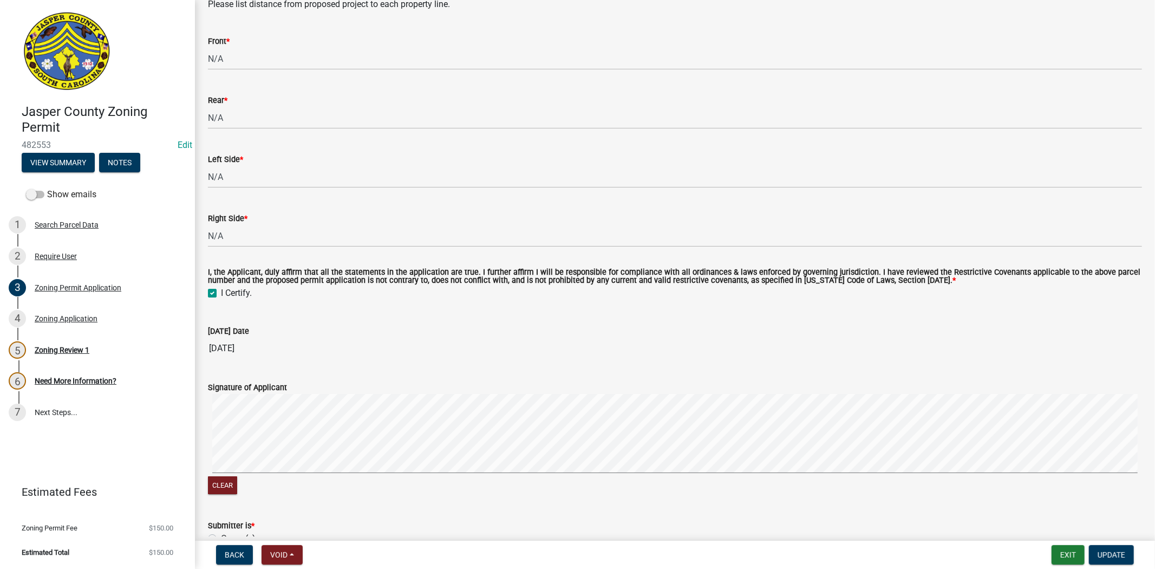
scroll to position [3188, 0]
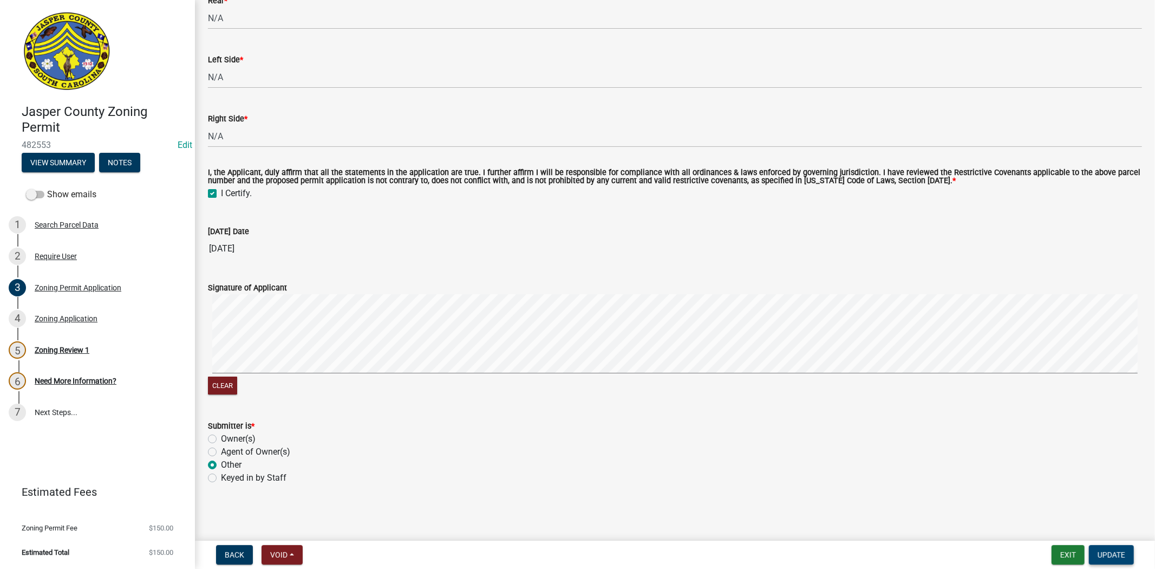
type input "Taylor Halpin ( sign contractor)"
click at [1107, 554] on span "Update" at bounding box center [1112, 554] width 28 height 9
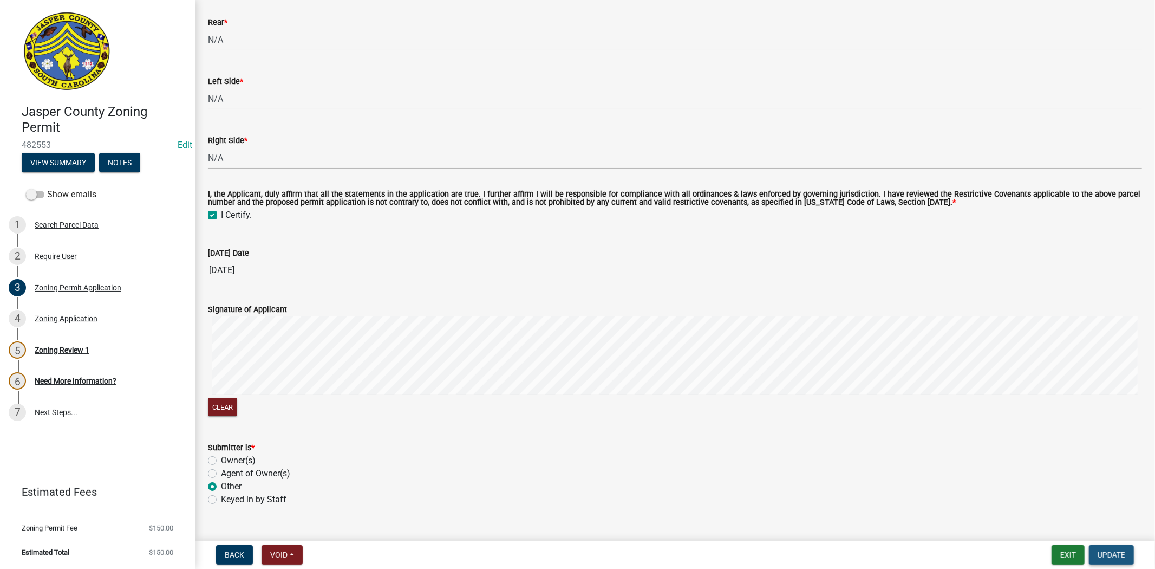
scroll to position [3209, 0]
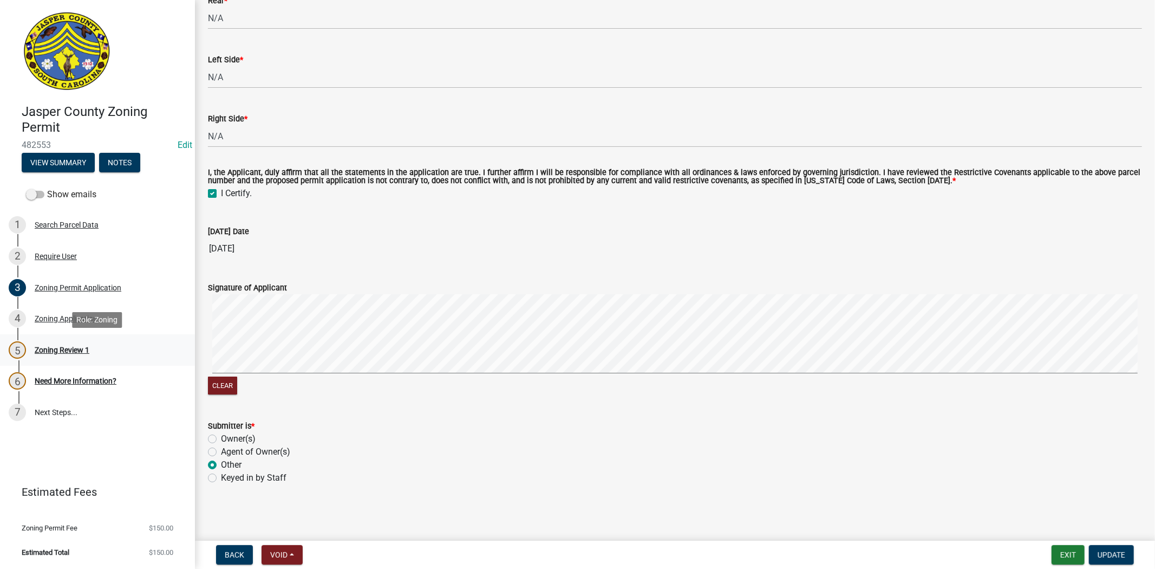
click at [50, 346] on div "Zoning Review 1" at bounding box center [62, 350] width 55 height 8
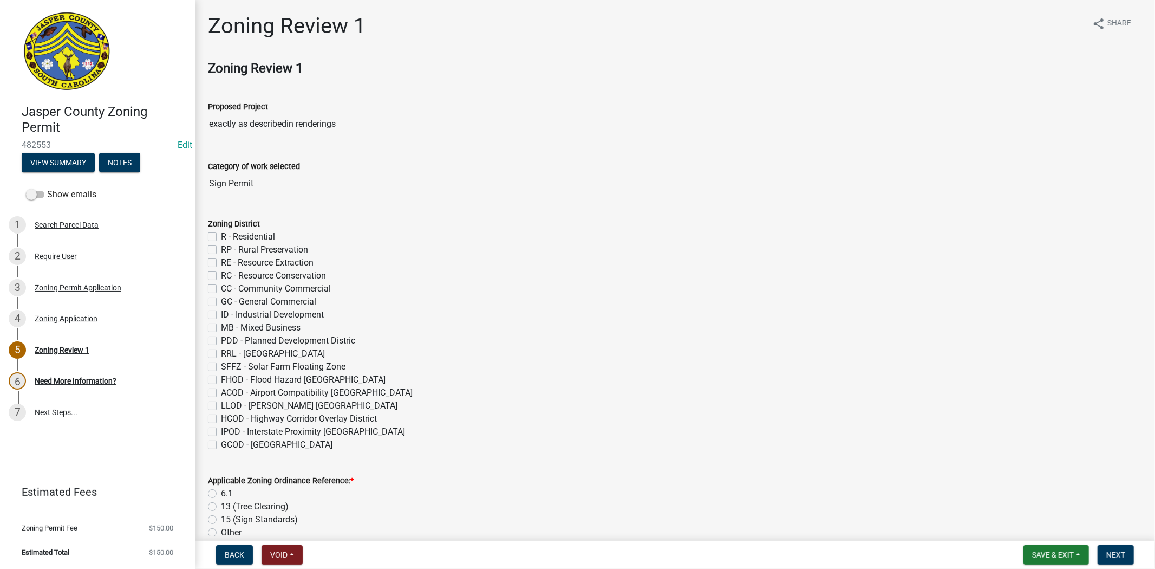
drag, startPoint x: 215, startPoint y: 301, endPoint x: 242, endPoint y: 334, distance: 42.8
click at [221, 304] on label "GC - General Commercial" at bounding box center [268, 301] width 95 height 13
click at [221, 302] on input "GC - General Commercial" at bounding box center [224, 298] width 7 height 7
checkbox input "true"
checkbox input "false"
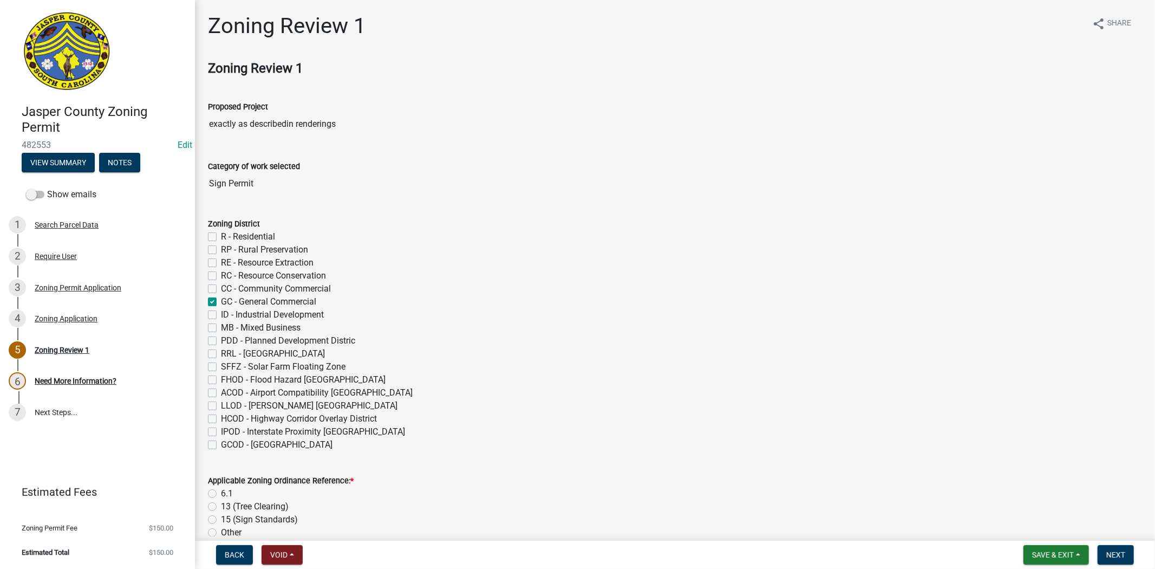
checkbox input "false"
checkbox input "true"
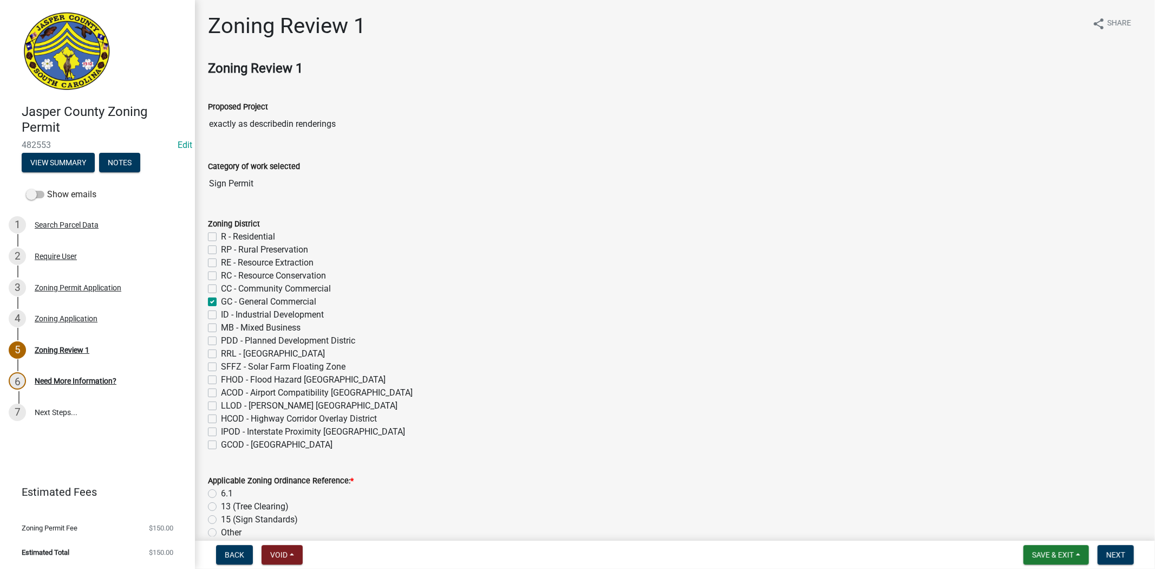
checkbox input "false"
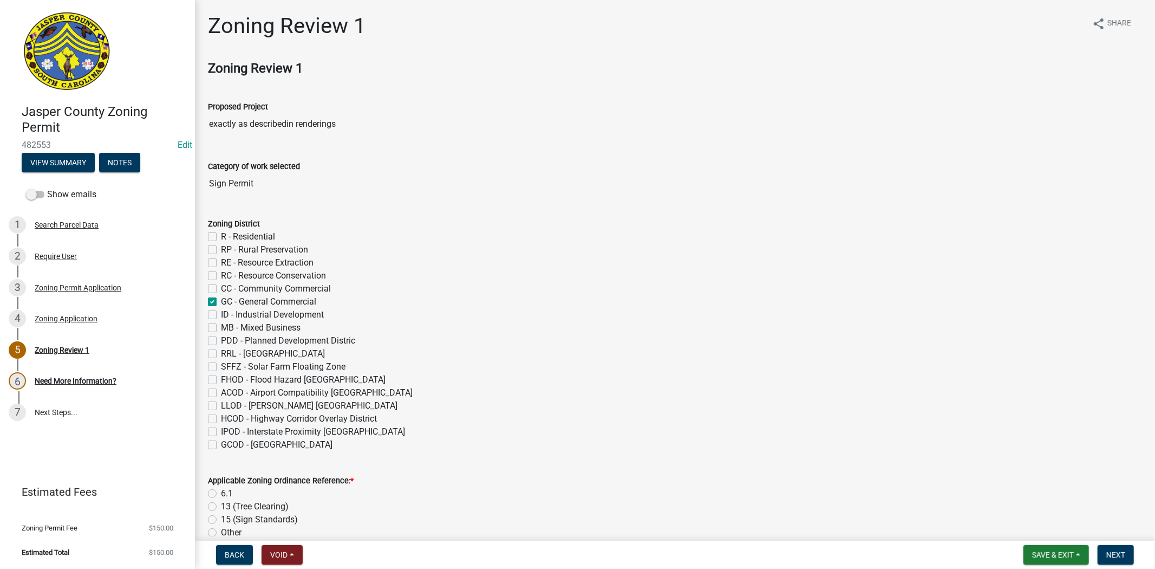
checkbox input "false"
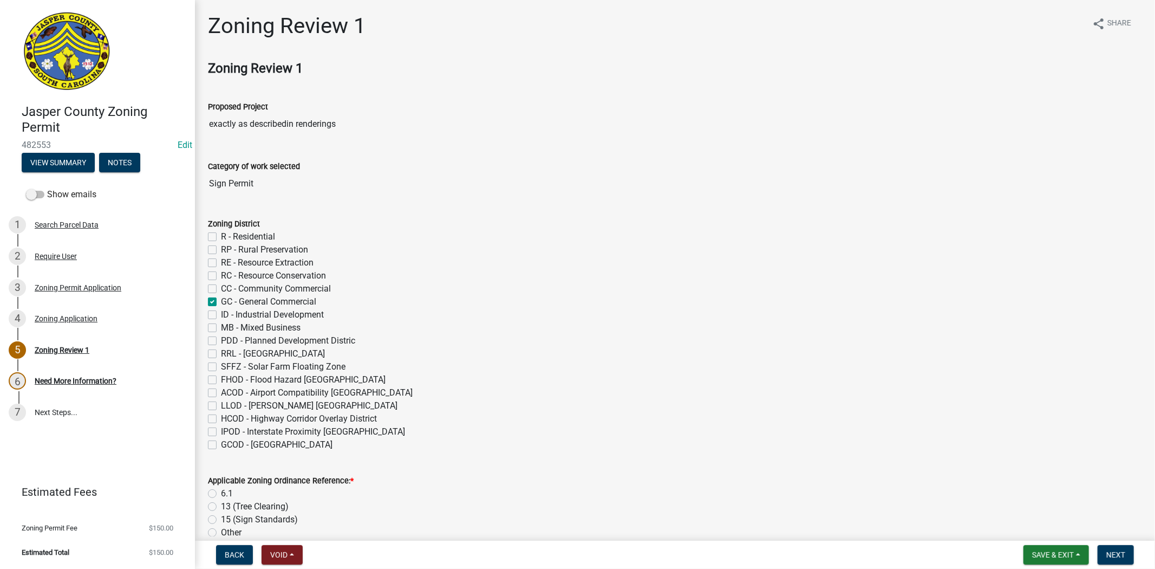
checkbox input "false"
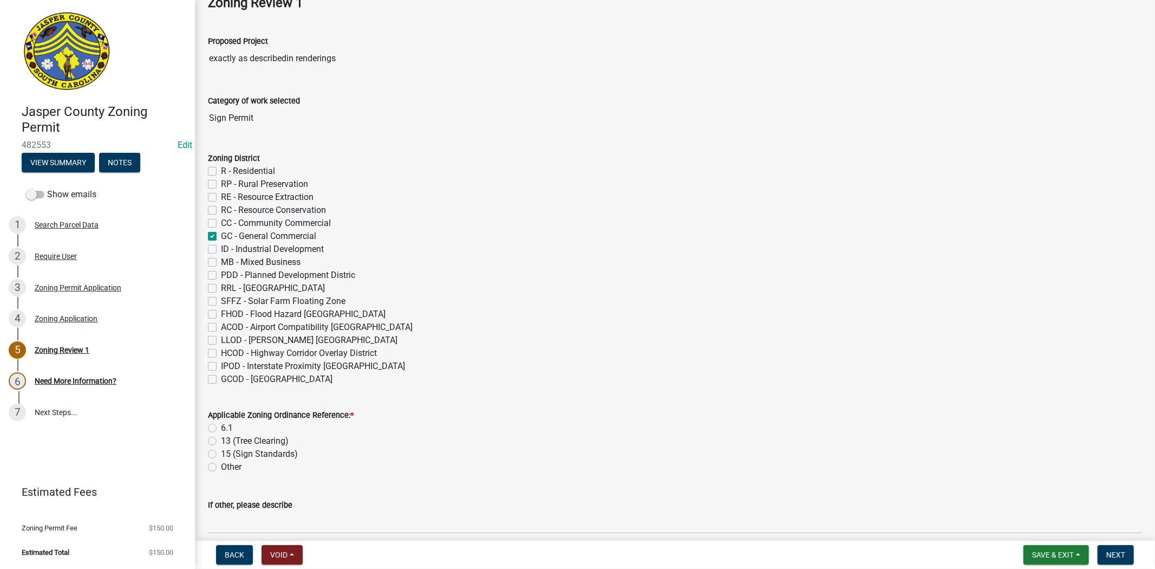
scroll to position [120, 0]
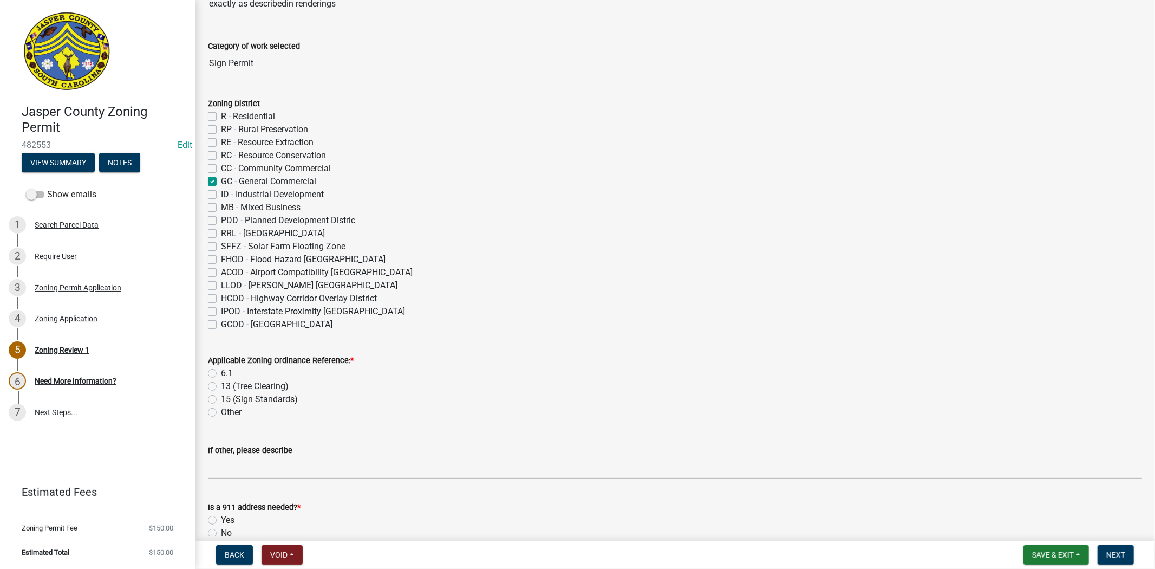
click at [221, 372] on label "6.1" at bounding box center [227, 373] width 12 height 13
click at [221, 372] on input "6.1" at bounding box center [224, 370] width 7 height 7
radio input "true"
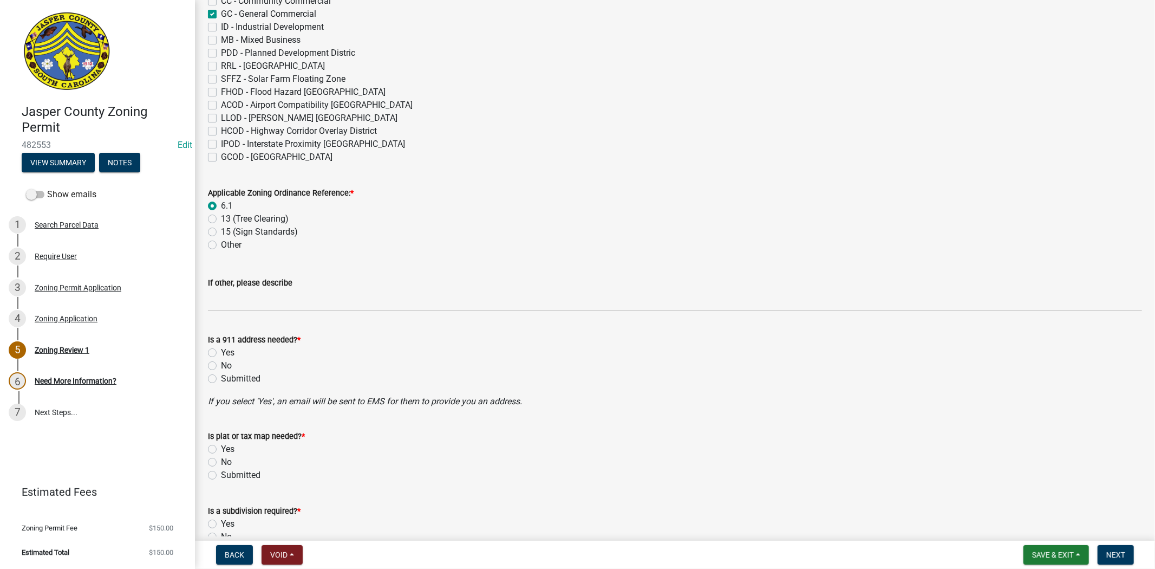
scroll to position [301, 0]
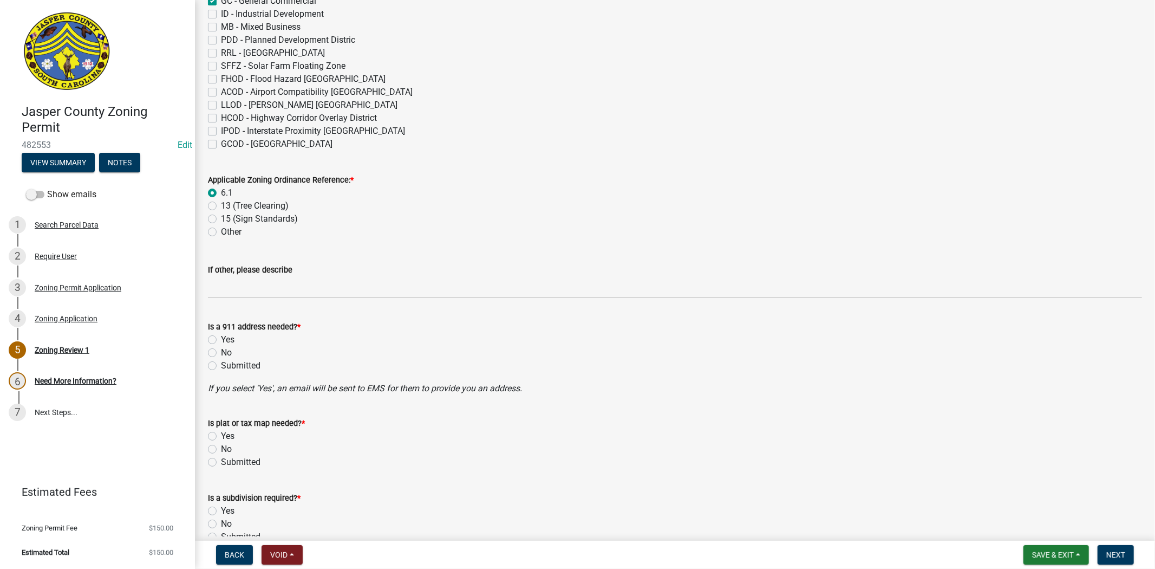
click at [210, 347] on div "No" at bounding box center [675, 352] width 934 height 13
click at [221, 353] on label "No" at bounding box center [226, 352] width 11 height 13
click at [221, 353] on input "No" at bounding box center [224, 349] width 7 height 7
radio input "true"
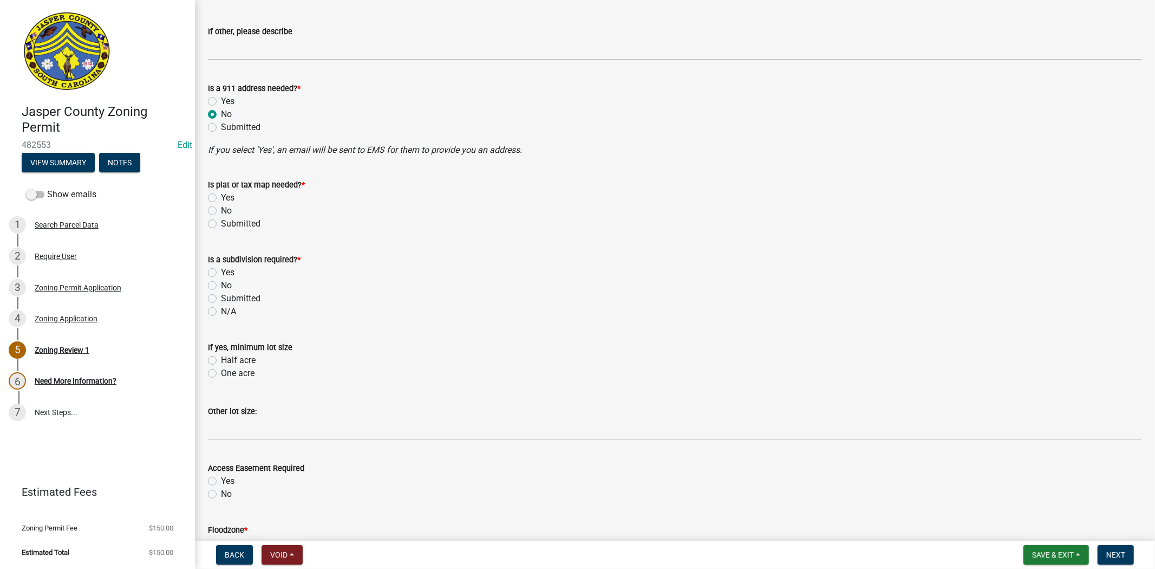
scroll to position [542, 0]
click at [221, 207] on label "No" at bounding box center [226, 208] width 11 height 13
click at [221, 207] on input "No" at bounding box center [224, 205] width 7 height 7
radio input "true"
click at [221, 282] on label "No" at bounding box center [226, 282] width 11 height 13
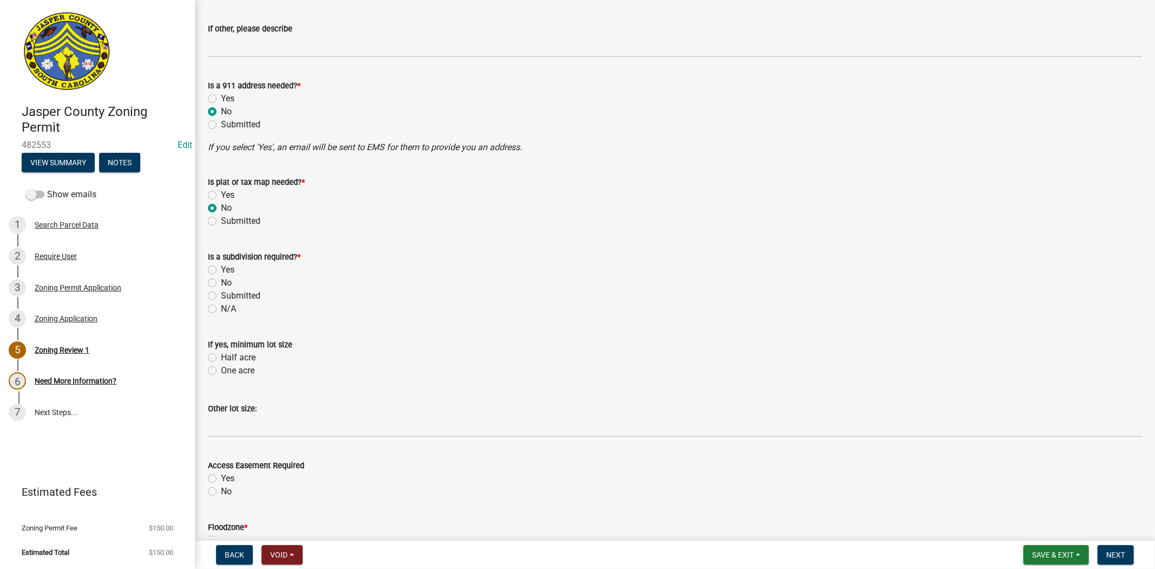
click at [221, 282] on input "No" at bounding box center [224, 279] width 7 height 7
radio input "true"
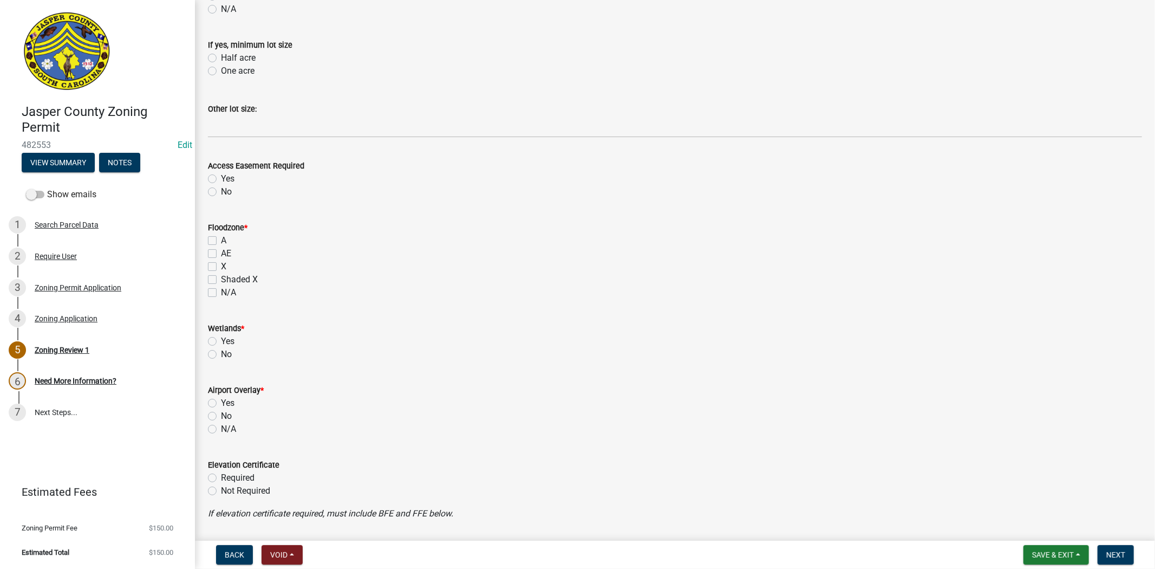
scroll to position [842, 0]
click at [221, 264] on label "X" at bounding box center [223, 265] width 5 height 13
click at [221, 264] on input "X" at bounding box center [224, 262] width 7 height 7
checkbox input "true"
checkbox input "false"
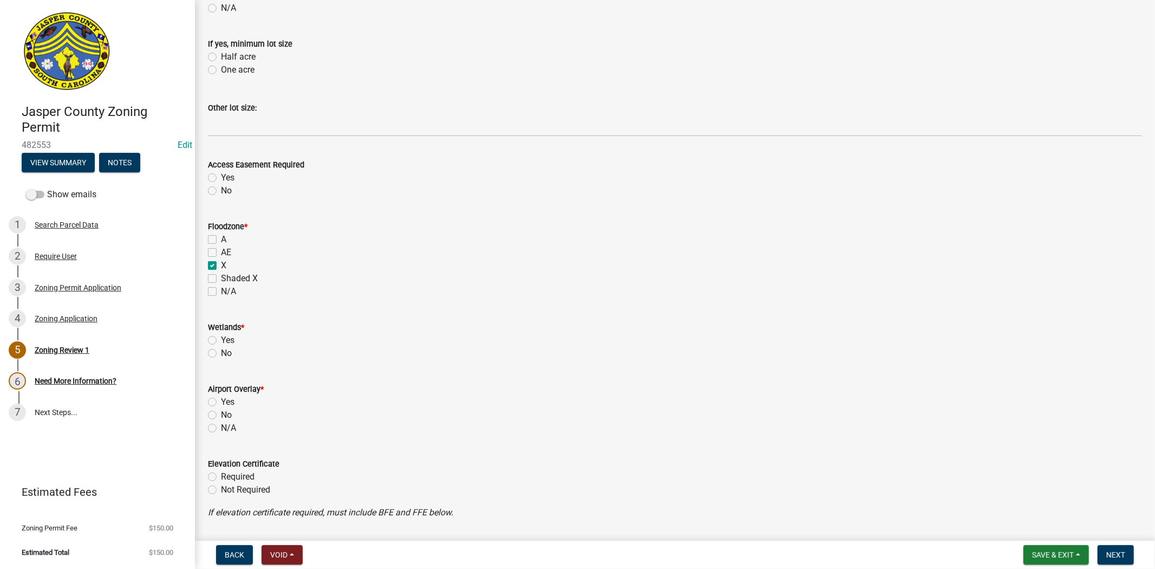
checkbox input "false"
checkbox input "true"
checkbox input "false"
click at [221, 416] on label "No" at bounding box center [226, 414] width 11 height 13
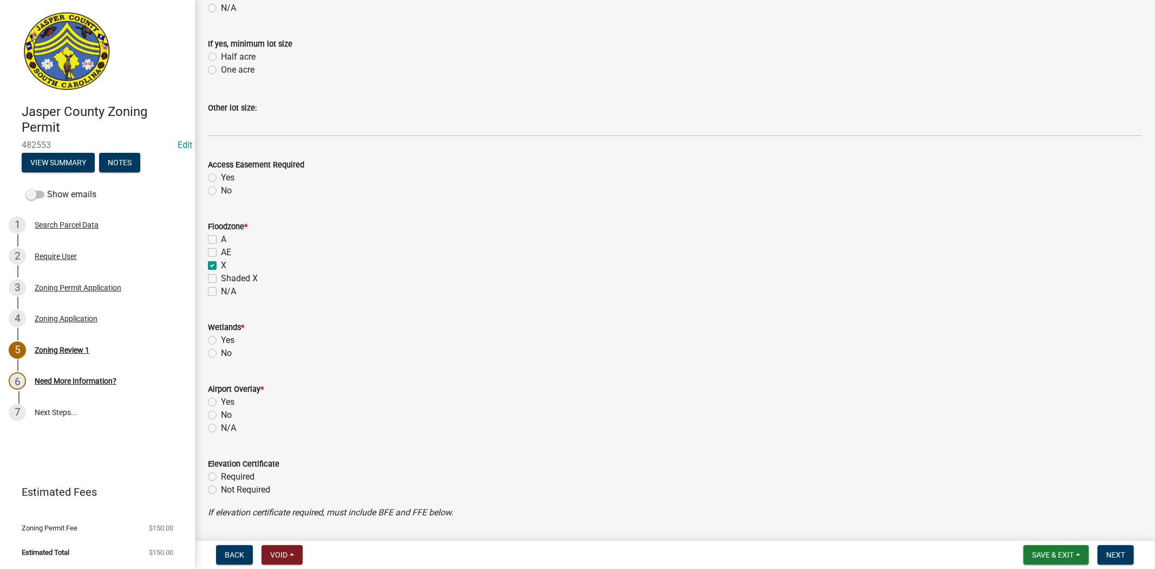
click at [221, 415] on input "No" at bounding box center [224, 411] width 7 height 7
radio input "true"
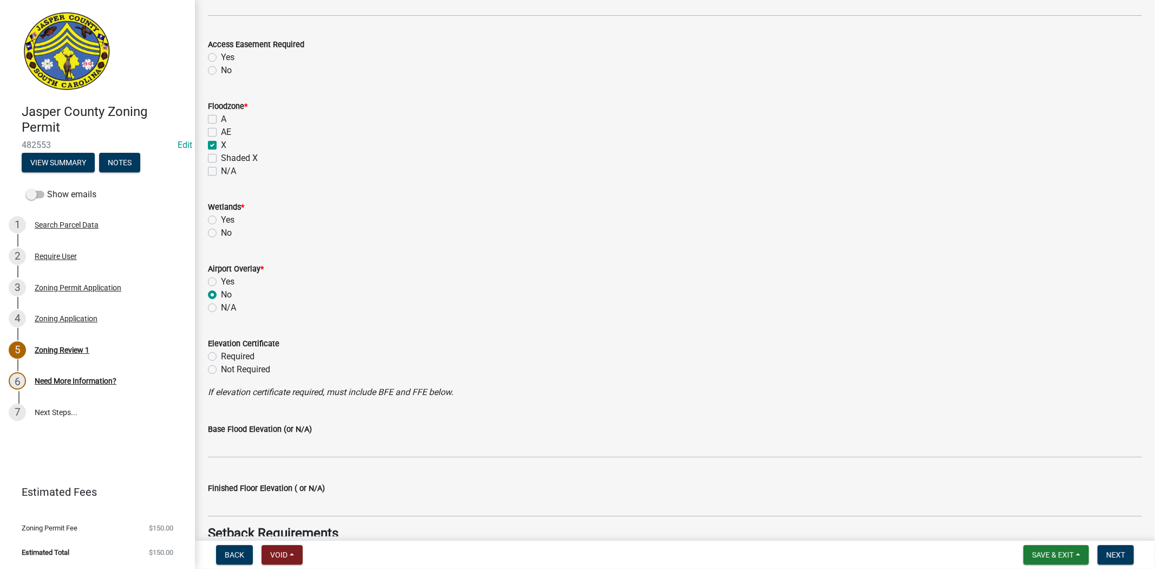
click at [221, 233] on label "No" at bounding box center [226, 232] width 11 height 13
click at [221, 233] on input "No" at bounding box center [224, 229] width 7 height 7
radio input "true"
click at [221, 365] on label "Not Required" at bounding box center [245, 369] width 49 height 13
click at [221, 365] on input "Not Required" at bounding box center [224, 366] width 7 height 7
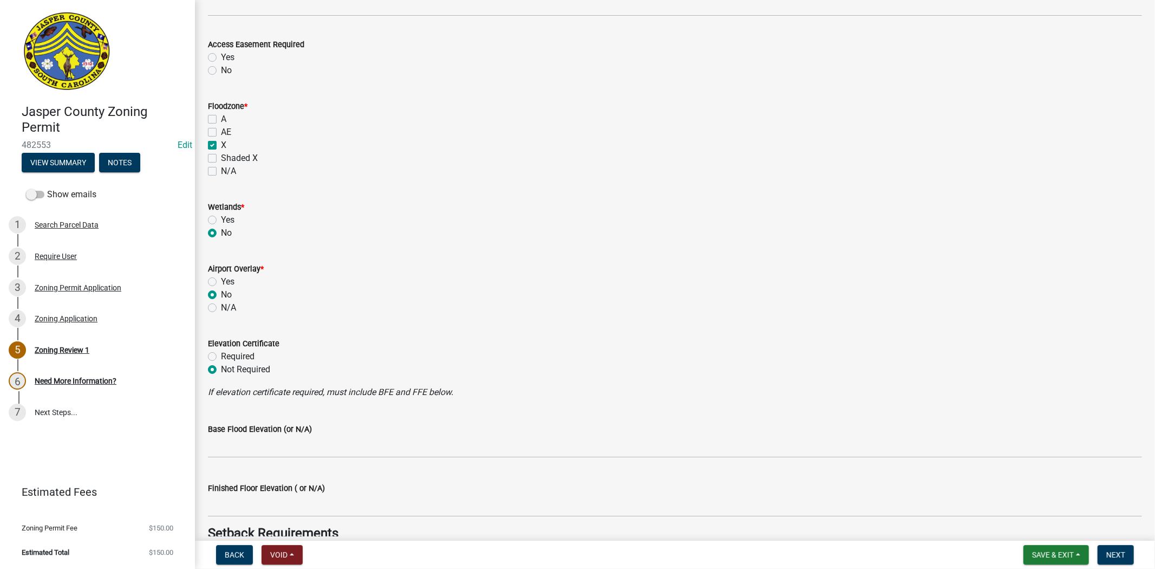
radio input "true"
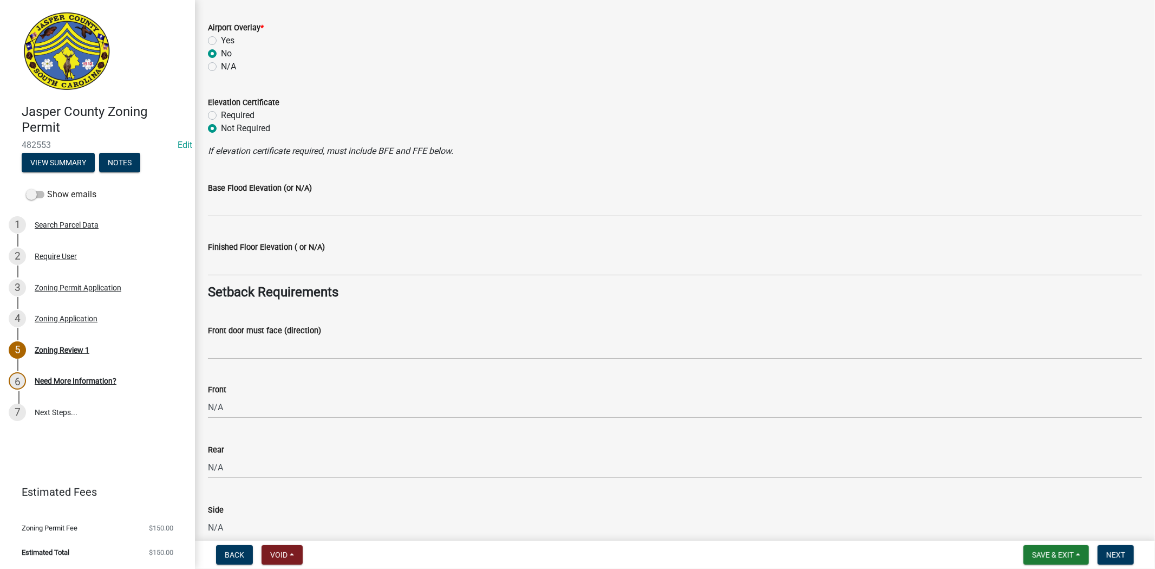
scroll to position [1264, 0]
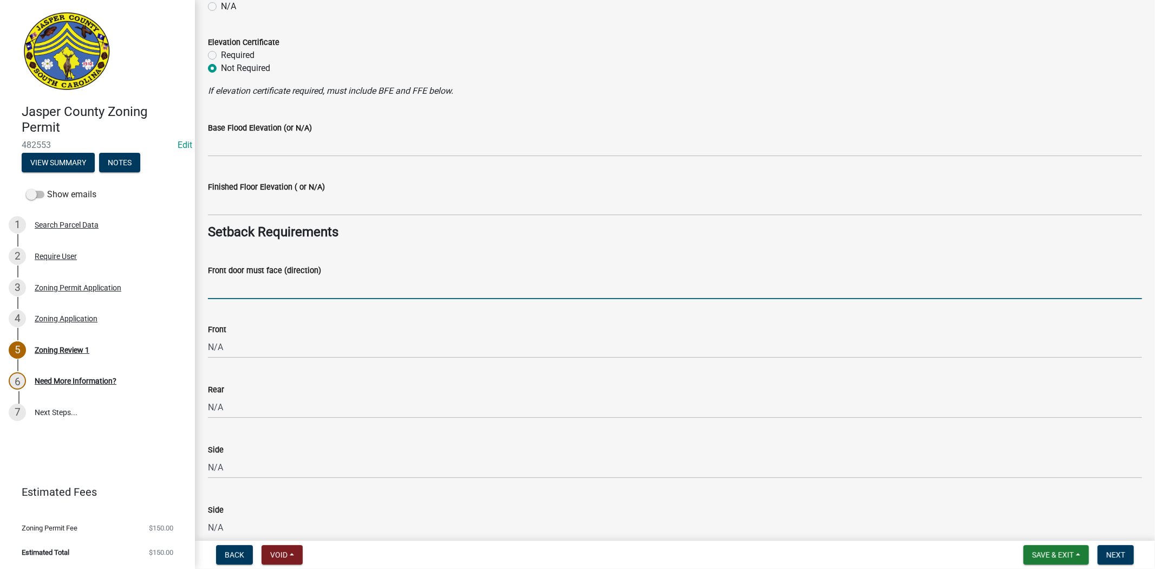
click at [229, 290] on input "Front door must face (direction)" at bounding box center [675, 288] width 934 height 22
type input "N/A"
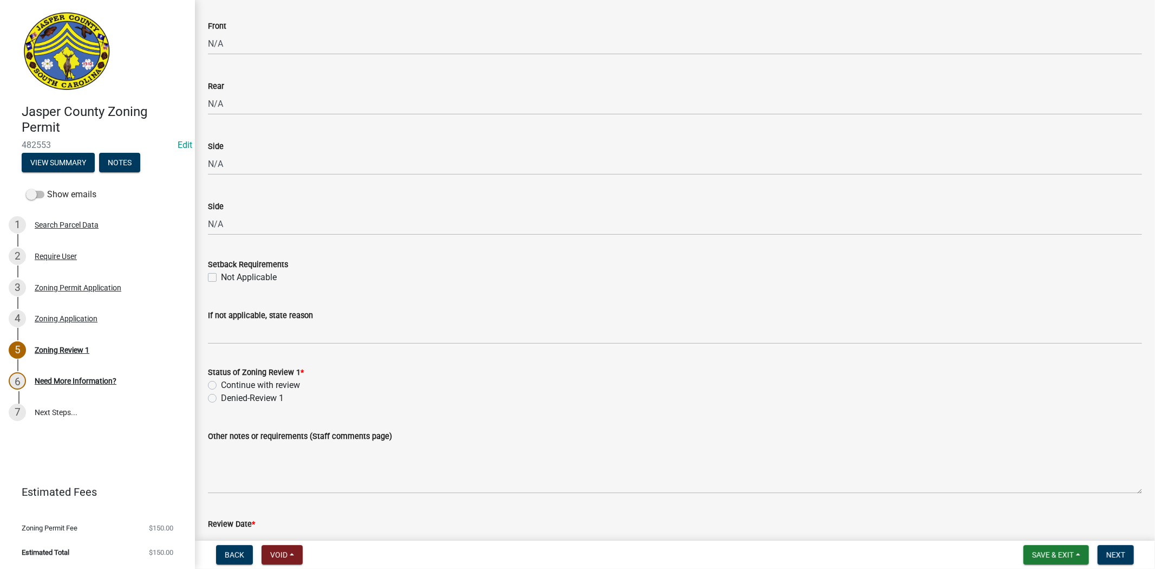
scroll to position [1625, 0]
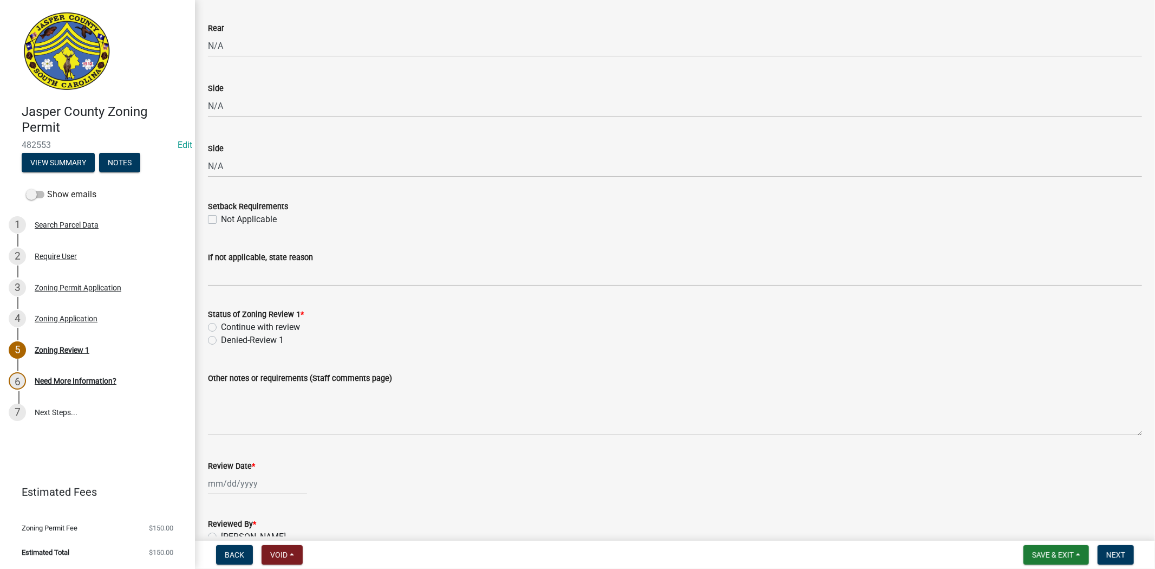
click at [221, 328] on label "Continue with review" at bounding box center [260, 327] width 79 height 13
click at [221, 328] on input "Continue with review" at bounding box center [224, 324] width 7 height 7
radio input "true"
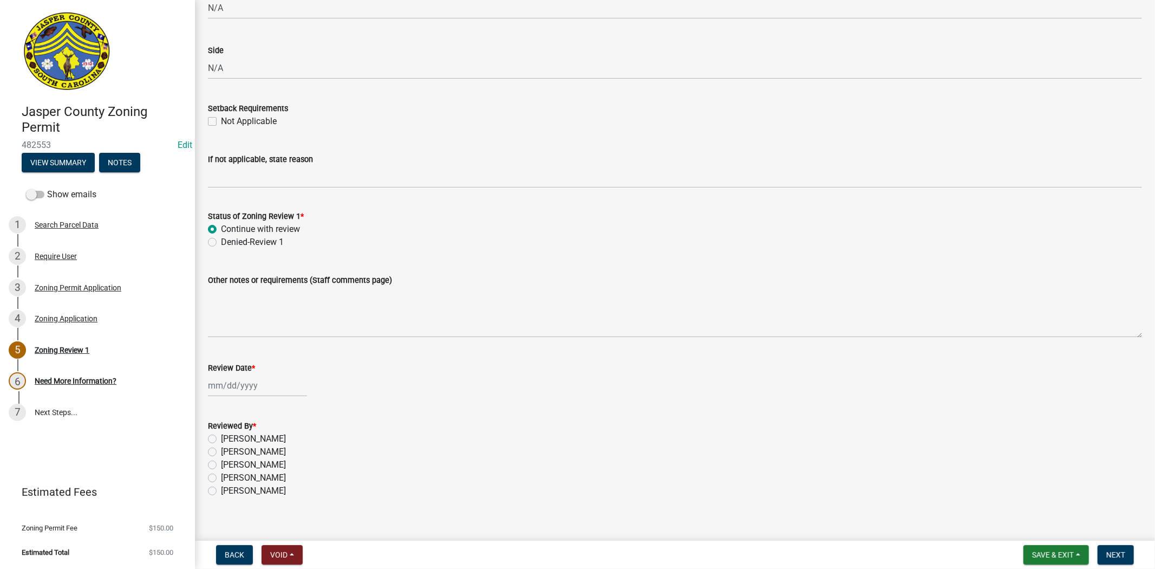
scroll to position [1736, 0]
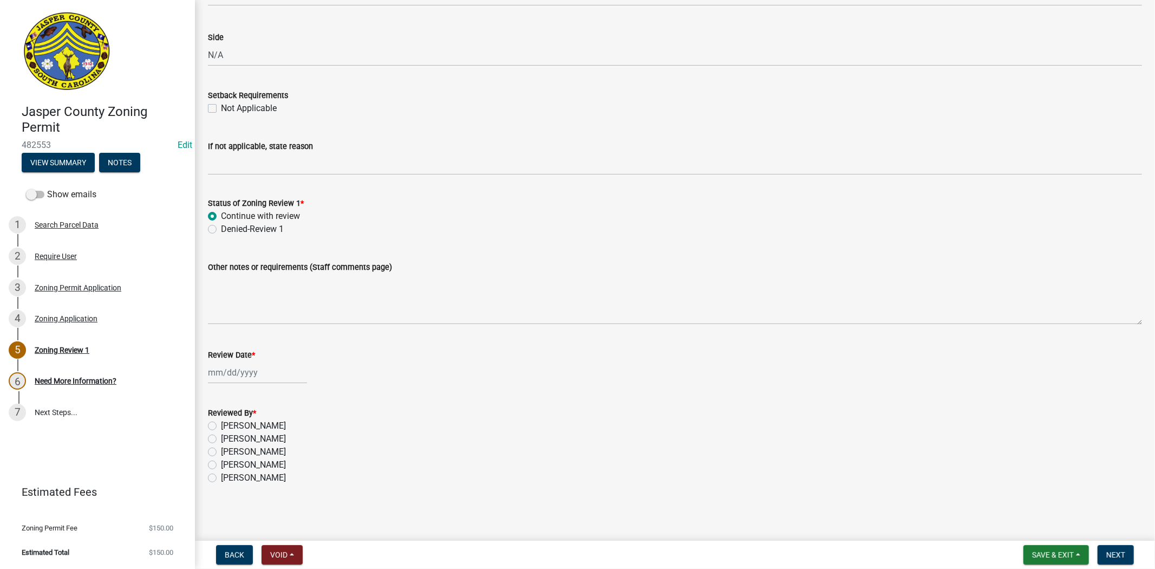
click at [277, 377] on div at bounding box center [257, 372] width 99 height 22
select select "9"
select select "2025"
click at [252, 481] on div "24" at bounding box center [253, 481] width 17 height 17
type input "09/24/2025"
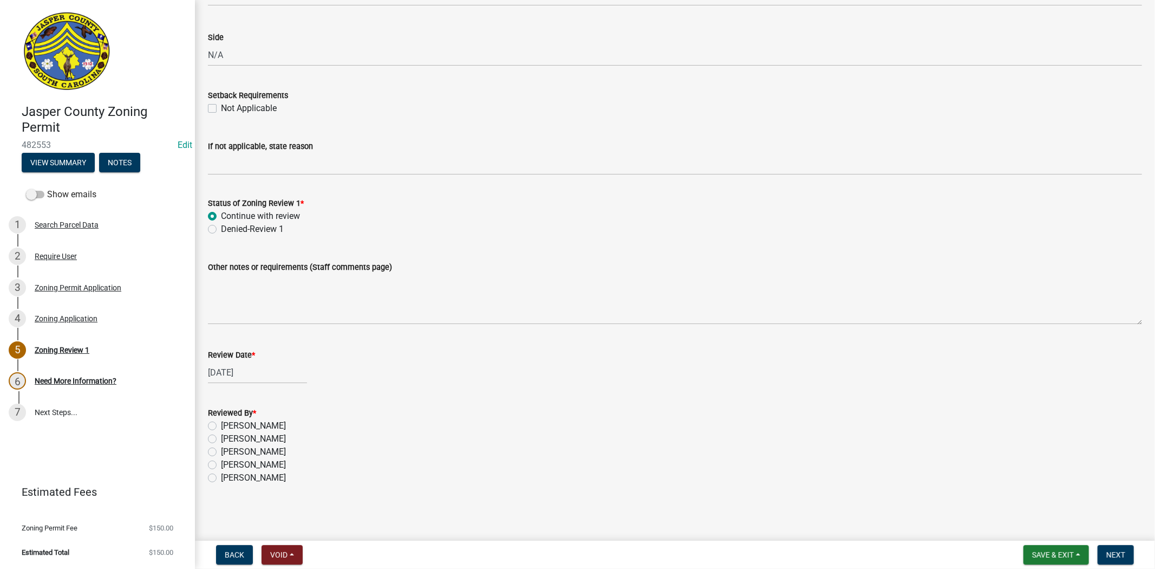
click at [221, 421] on label "Ciara Chapman" at bounding box center [253, 425] width 65 height 13
click at [221, 421] on input "Ciara Chapman" at bounding box center [224, 422] width 7 height 7
radio input "true"
click at [1123, 555] on span "Next" at bounding box center [1116, 554] width 19 height 9
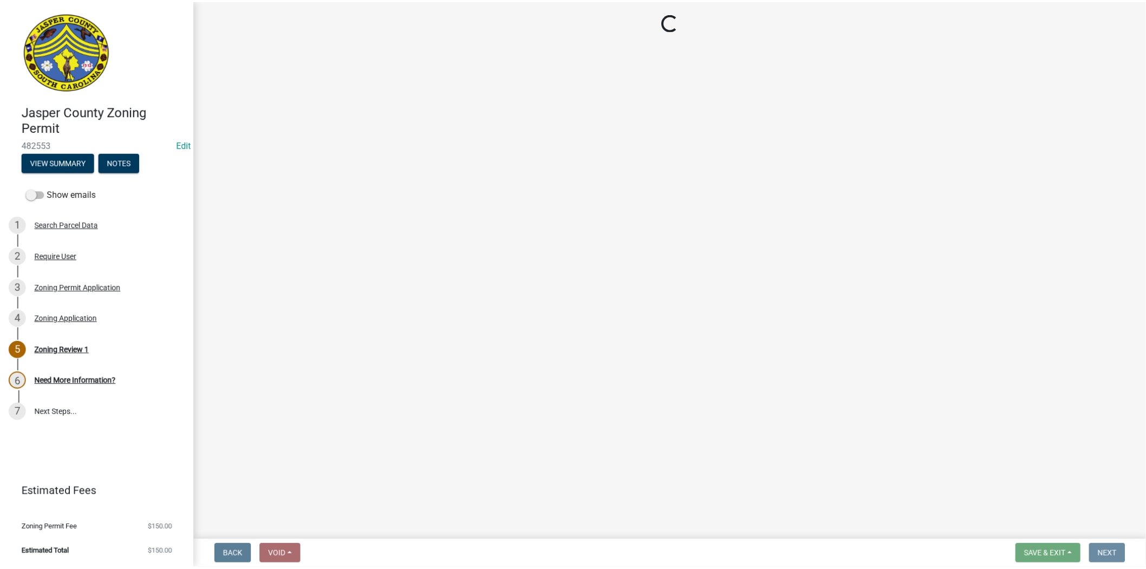
scroll to position [0, 0]
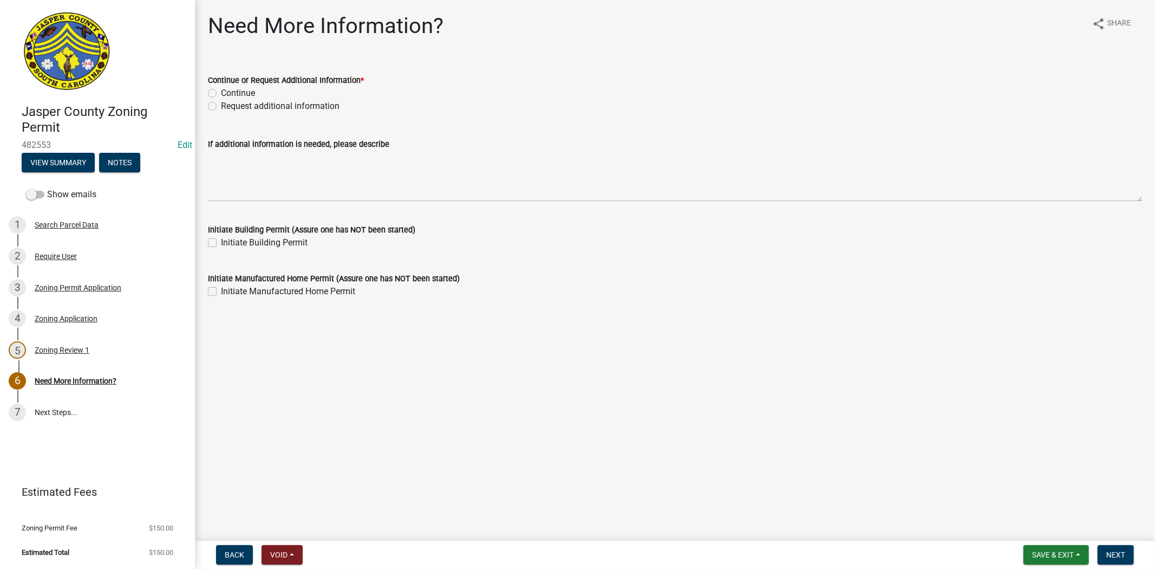
click at [206, 102] on div "Continue or Request Additional Information * Continue Request additional inform…" at bounding box center [675, 87] width 951 height 52
click at [221, 107] on label "Request additional information" at bounding box center [280, 106] width 119 height 13
click at [221, 107] on input "Request additional information" at bounding box center [224, 103] width 7 height 7
radio input "true"
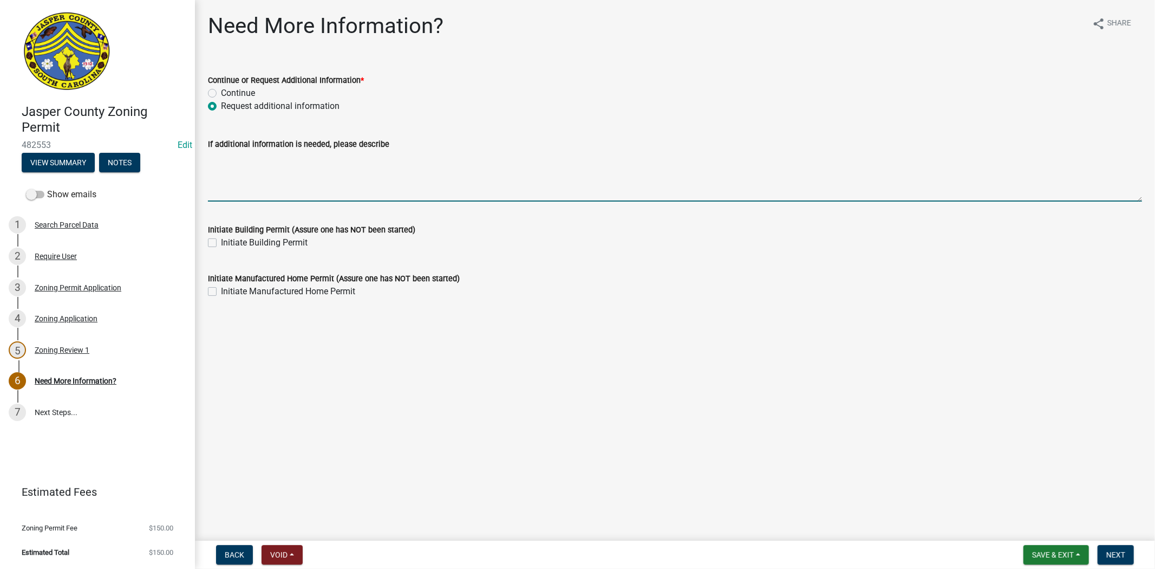
click at [235, 156] on textarea "If additional information is needed, please describe" at bounding box center [675, 176] width 934 height 51
type textarea "please apply for building permit if you have not yet"
click at [1125, 554] on span "Next" at bounding box center [1116, 554] width 19 height 9
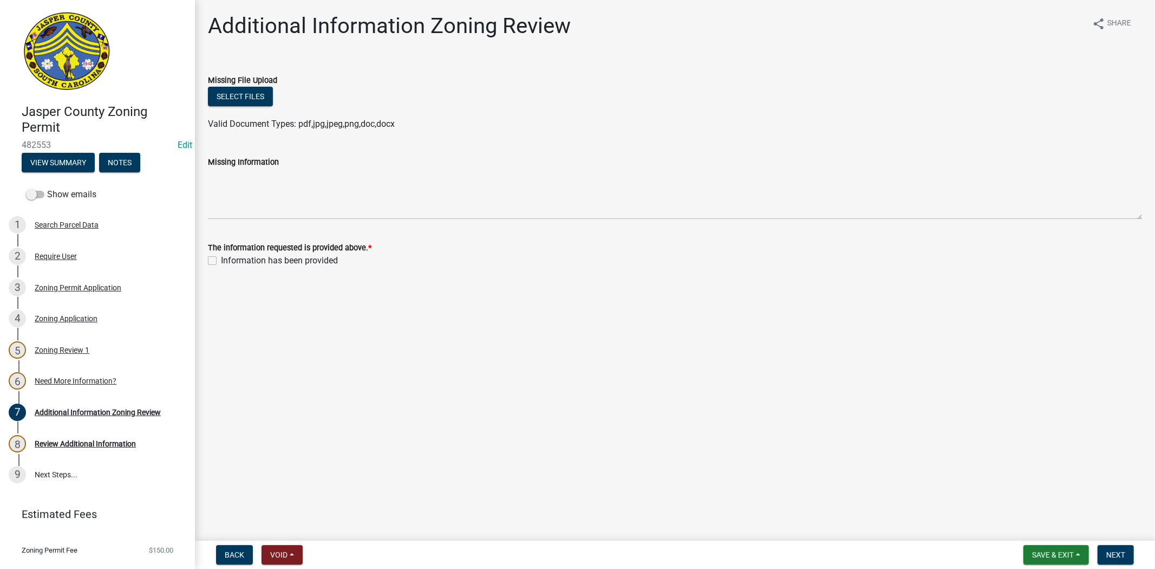
click at [221, 261] on label "Information has been provided" at bounding box center [279, 260] width 117 height 13
click at [221, 261] on input "Information has been provided" at bounding box center [224, 257] width 7 height 7
checkbox input "true"
click at [1115, 555] on span "Next" at bounding box center [1116, 554] width 19 height 9
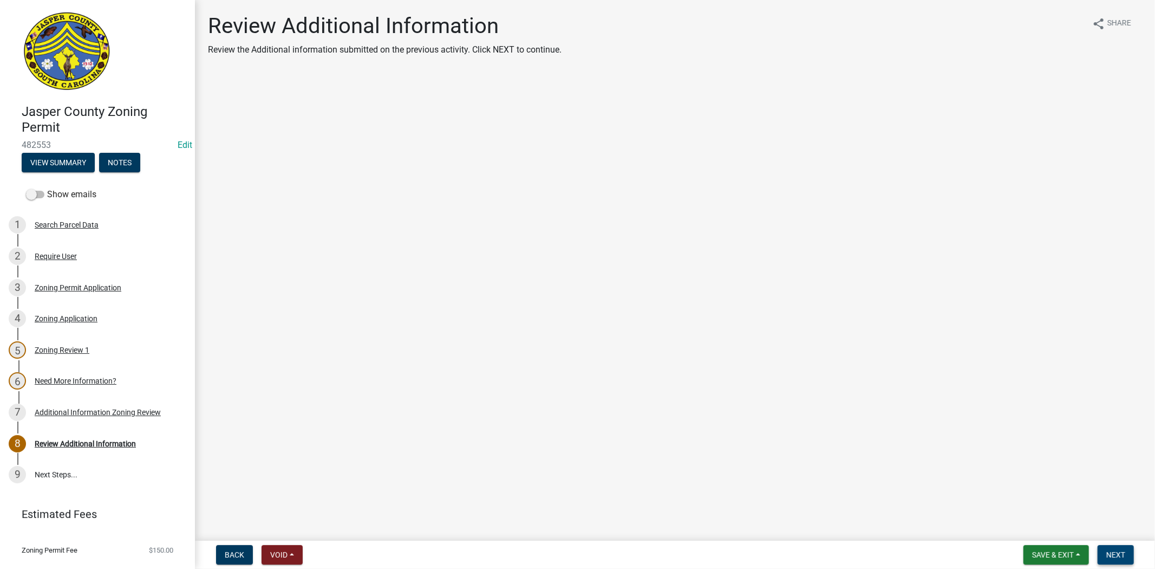
click at [1123, 556] on span "Next" at bounding box center [1116, 554] width 19 height 9
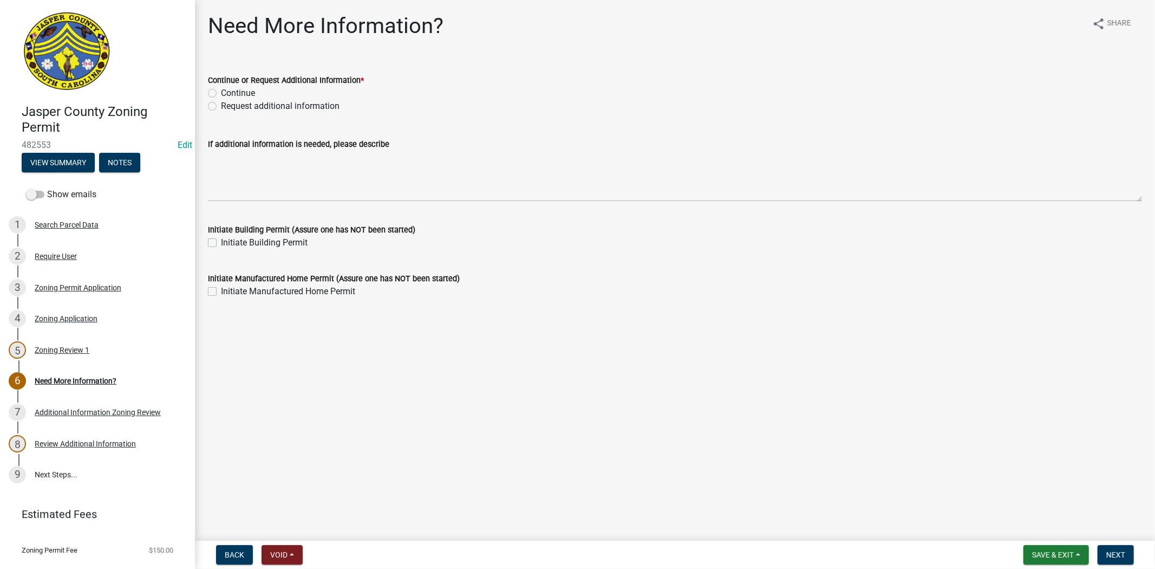
click at [221, 89] on label "Continue" at bounding box center [238, 93] width 34 height 13
click at [221, 89] on input "Continue" at bounding box center [224, 90] width 7 height 7
radio input "true"
click at [1117, 551] on span "Next" at bounding box center [1116, 554] width 19 height 9
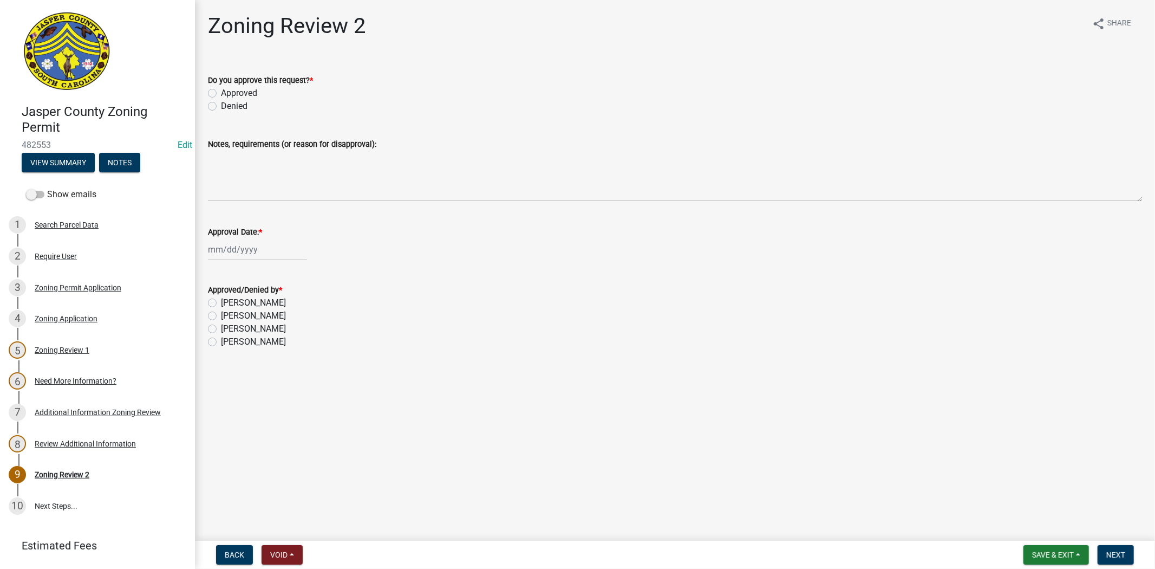
click at [221, 93] on label "Approved" at bounding box center [239, 93] width 36 height 13
click at [221, 93] on input "Approved" at bounding box center [224, 90] width 7 height 7
radio input "true"
click at [223, 246] on div at bounding box center [257, 249] width 99 height 22
select select "9"
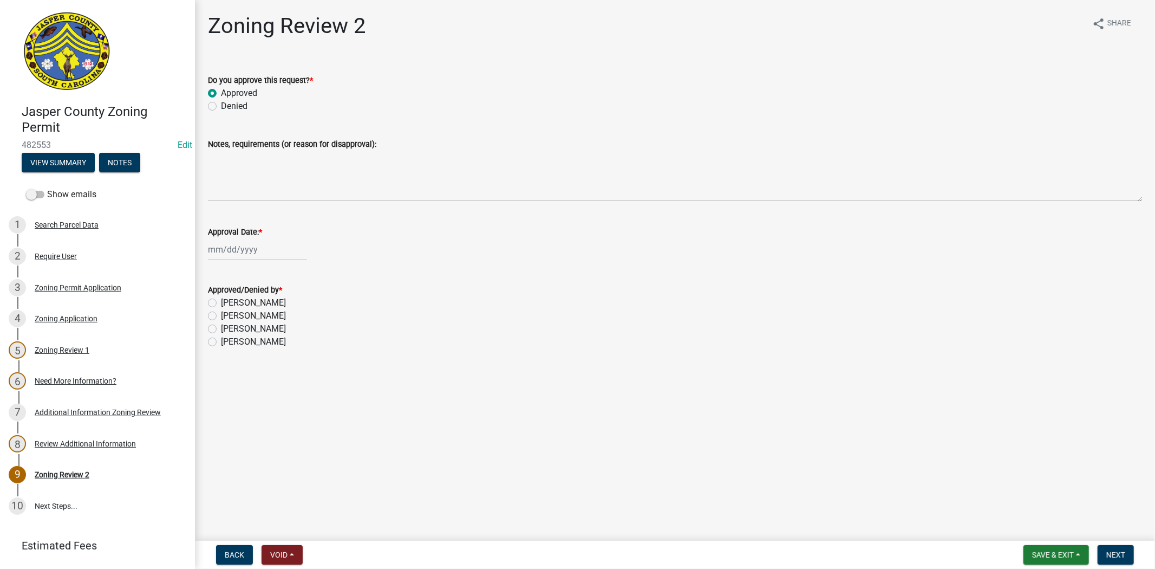
select select "2025"
click at [257, 358] on div "24" at bounding box center [253, 358] width 17 height 17
type input "09/24/2025"
click at [221, 340] on label "Ciara Chapman" at bounding box center [253, 341] width 65 height 13
click at [221, 340] on input "Ciara Chapman" at bounding box center [224, 338] width 7 height 7
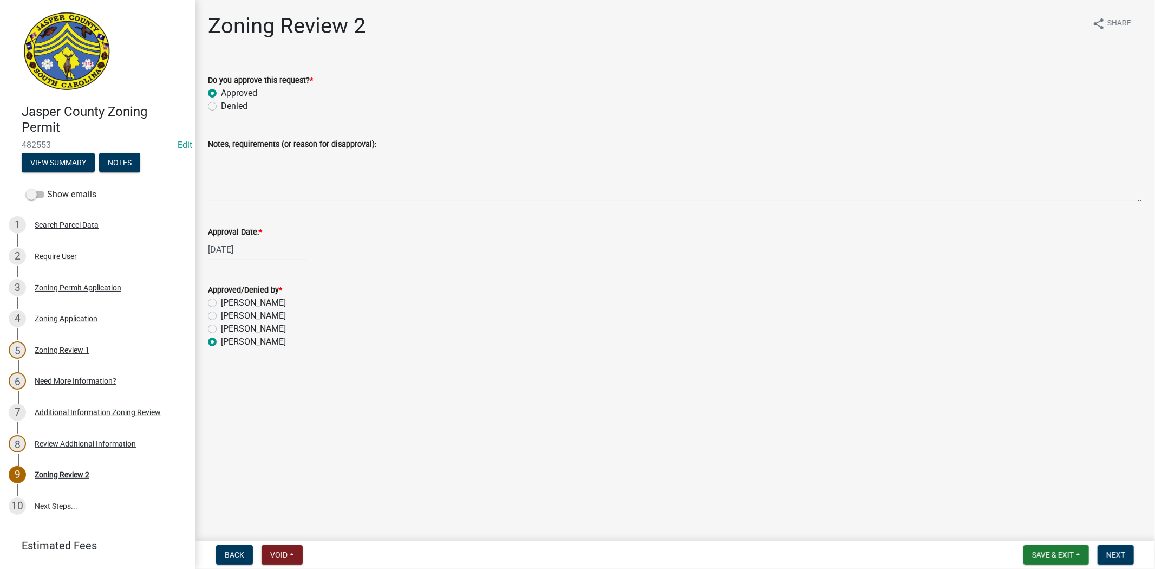
radio input "true"
click at [1110, 550] on span "Next" at bounding box center [1116, 554] width 19 height 9
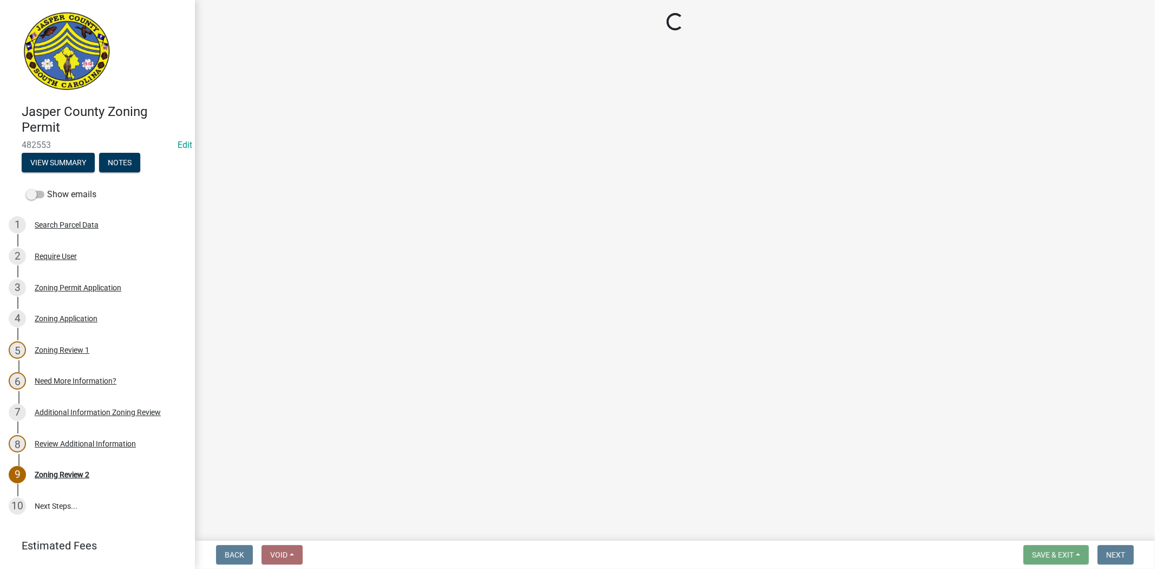
select select "3: 3"
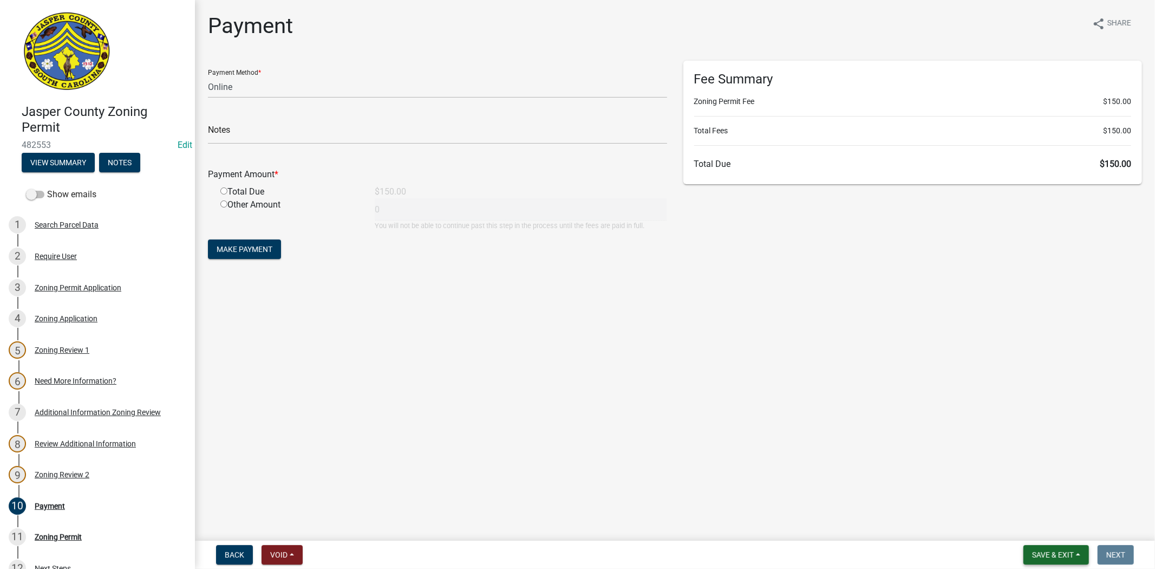
click at [1040, 550] on span "Save & Exit" at bounding box center [1053, 554] width 42 height 9
click at [1037, 532] on button "Save & Exit" at bounding box center [1046, 527] width 87 height 26
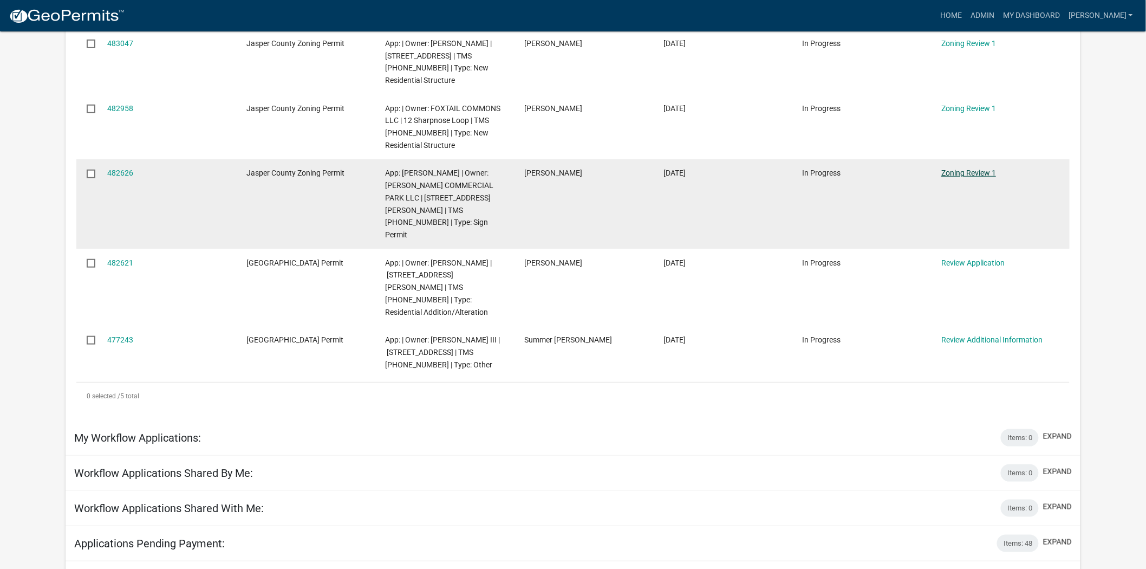
scroll to position [241, 0]
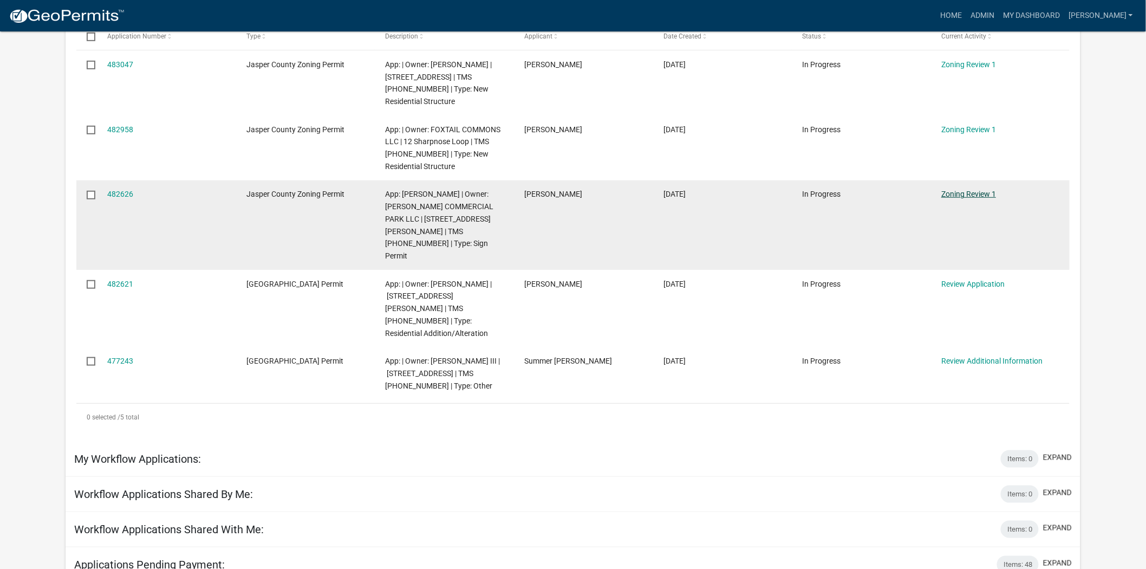
click at [952, 195] on link "Zoning Review 1" at bounding box center [968, 194] width 55 height 9
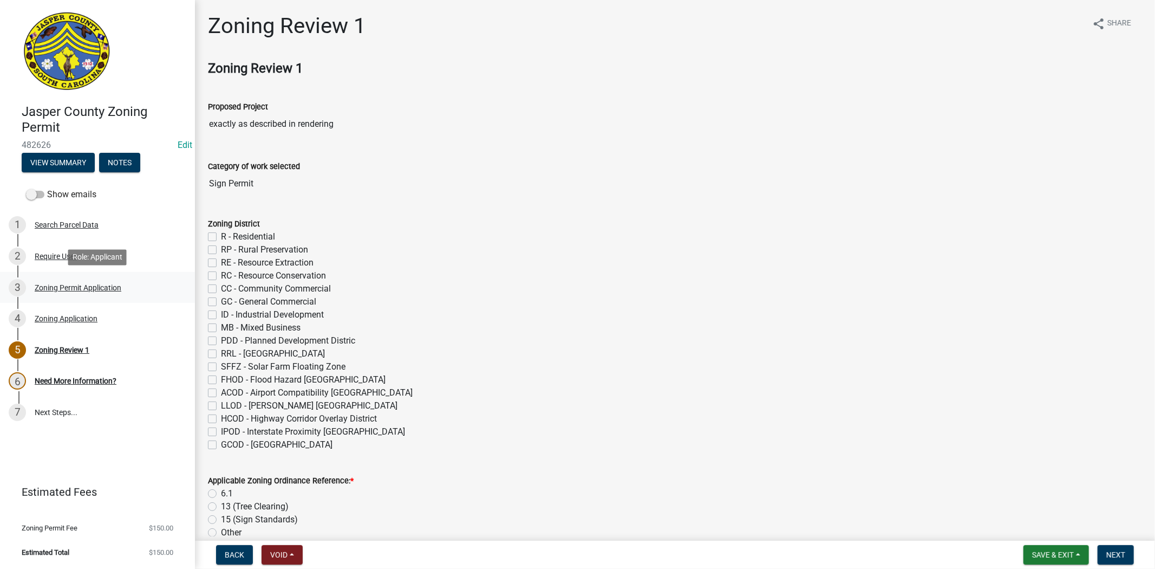
click at [58, 291] on div "3 Zoning Permit Application" at bounding box center [93, 287] width 169 height 17
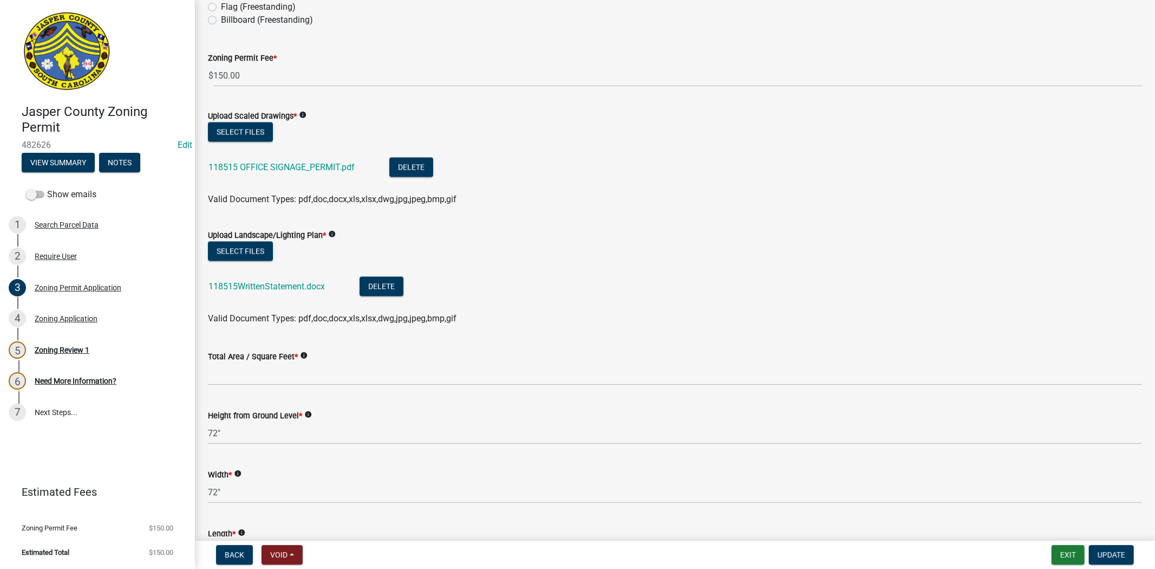
scroll to position [1685, 0]
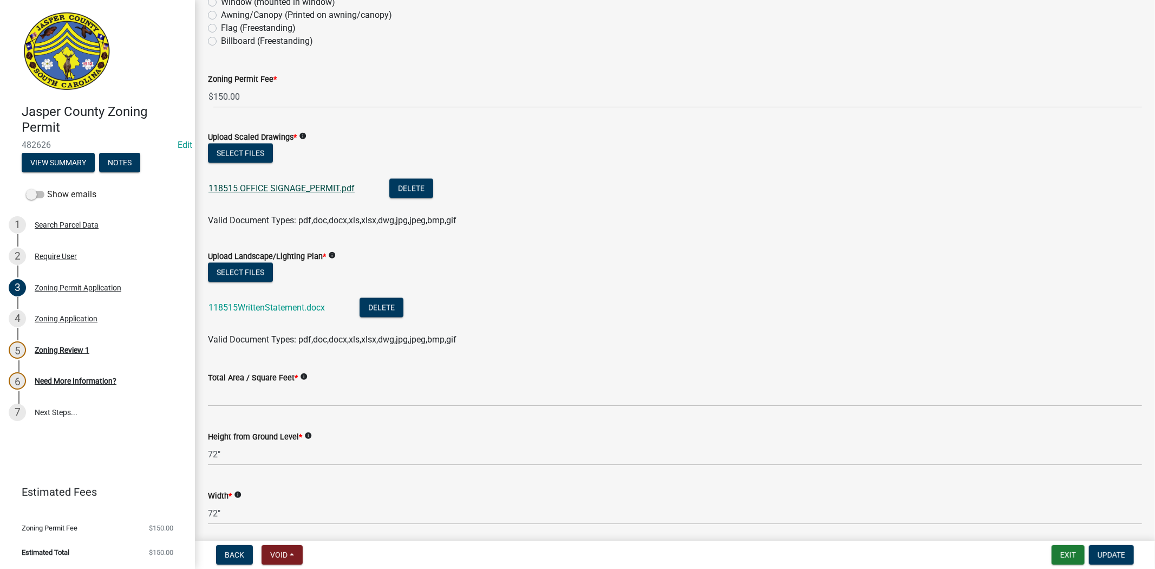
click at [320, 191] on link "118515 OFFICE SIGNAGE_PERMIT.pdf" at bounding box center [282, 188] width 146 height 10
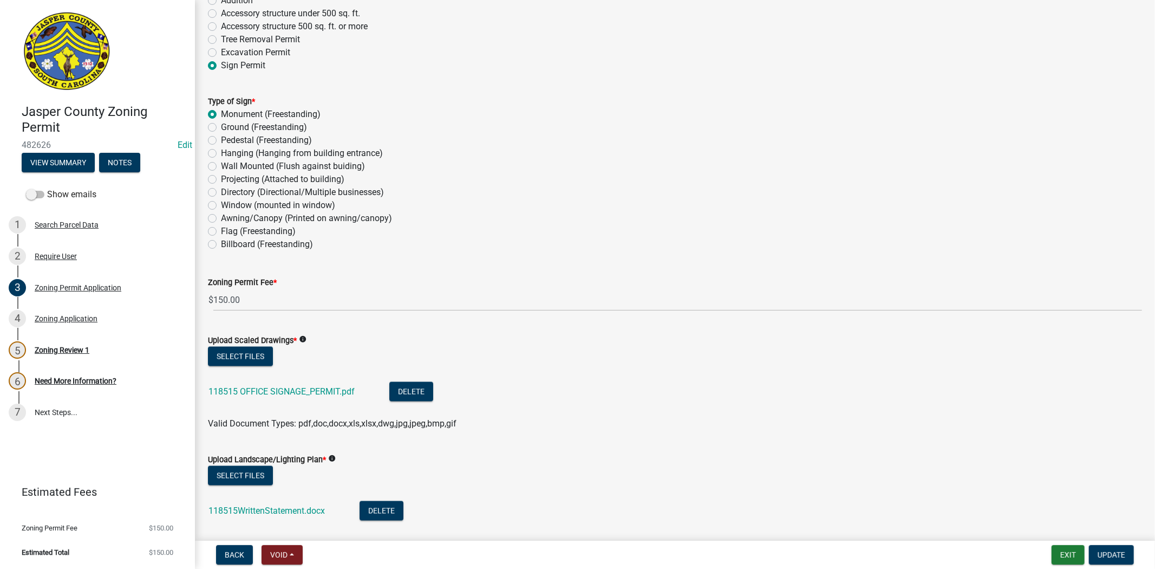
scroll to position [1564, 0]
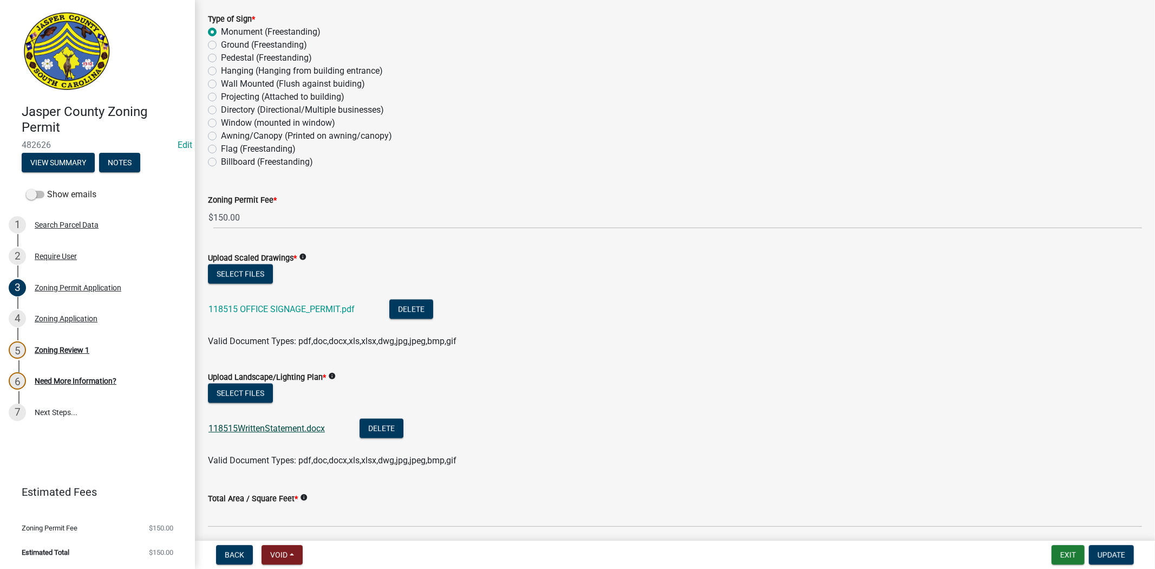
click at [233, 428] on link "118515WrittenStatement.docx" at bounding box center [267, 428] width 116 height 10
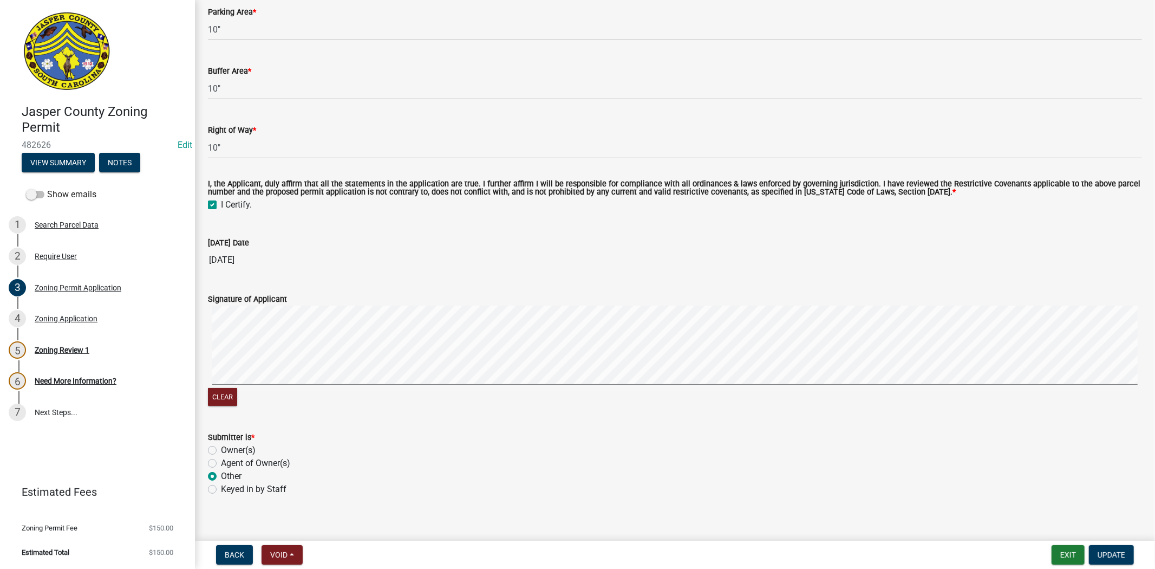
scroll to position [3344, 0]
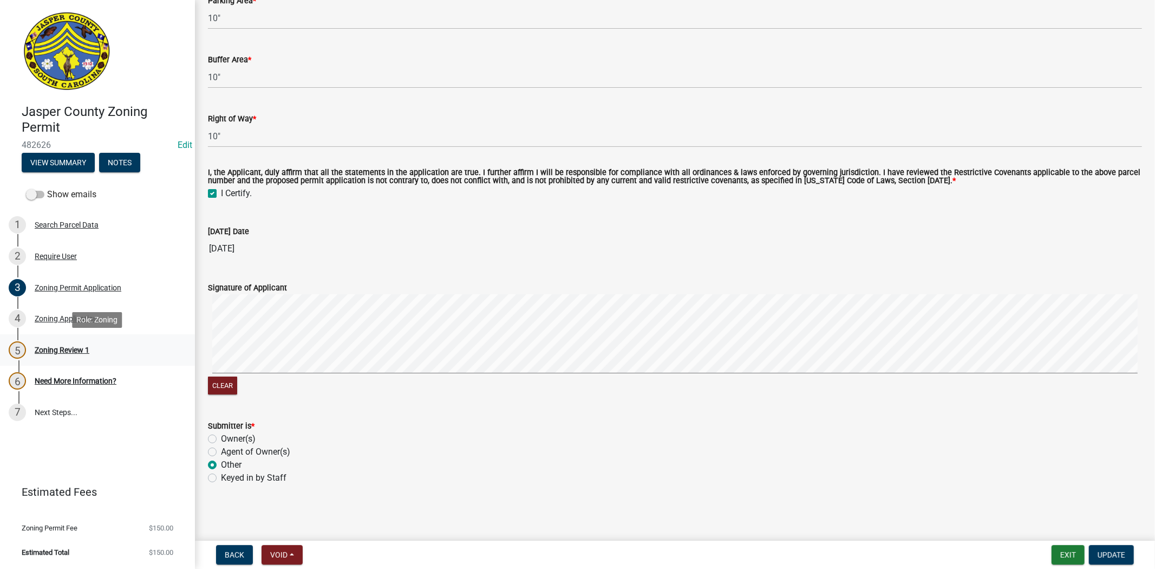
click at [58, 358] on div "5 Zoning Review 1" at bounding box center [93, 349] width 169 height 17
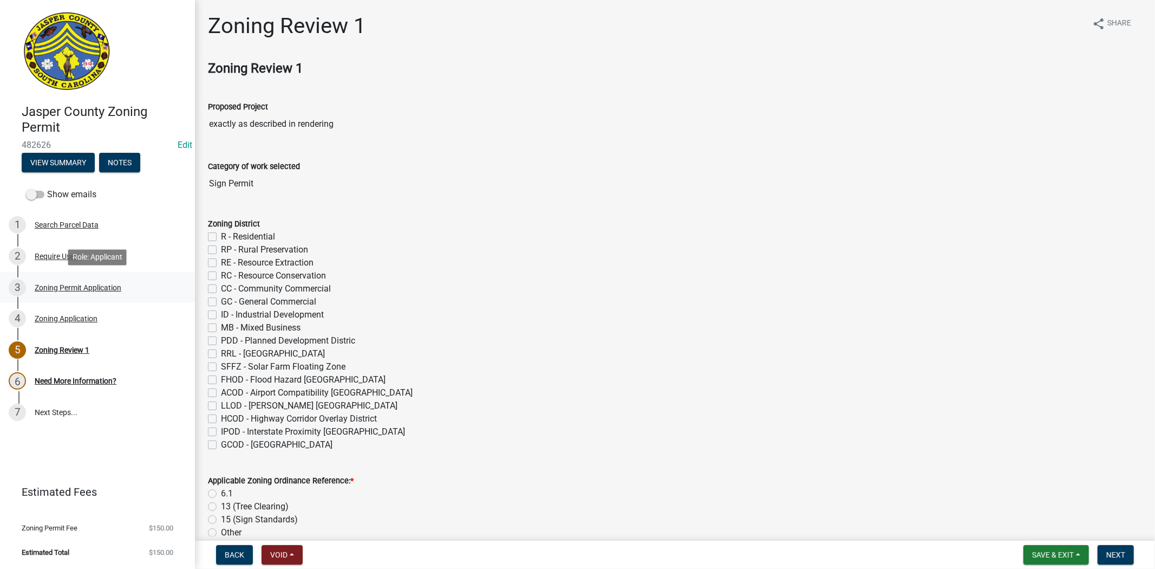
click at [60, 275] on link "3 Zoning Permit Application" at bounding box center [97, 287] width 195 height 31
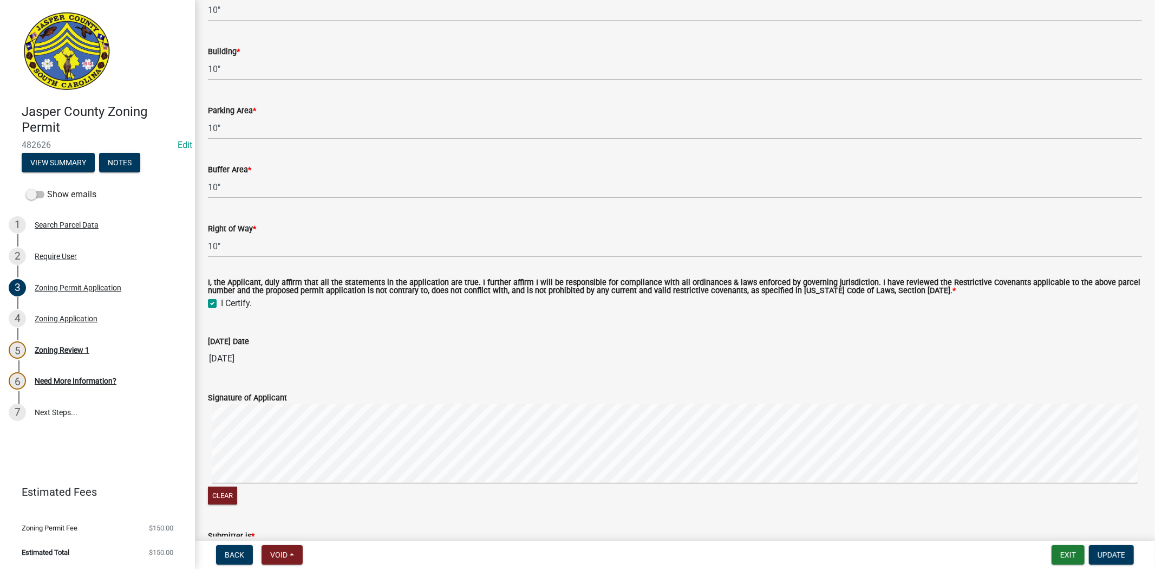
scroll to position [3344, 0]
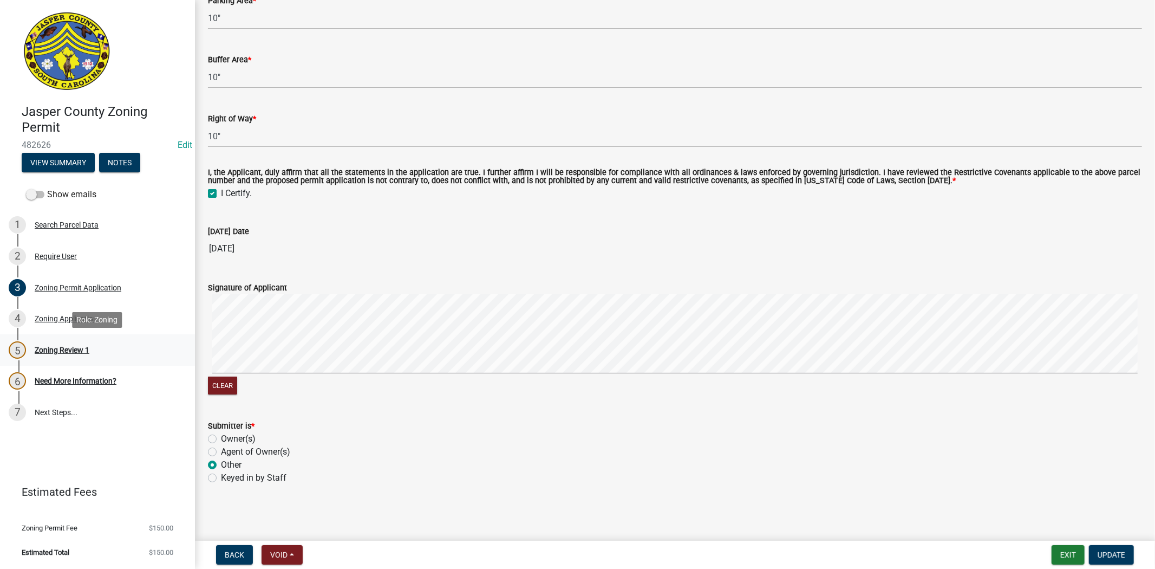
drag, startPoint x: 139, startPoint y: 347, endPoint x: 154, endPoint y: 349, distance: 15.8
click at [139, 348] on div "5 Zoning Review 1" at bounding box center [93, 349] width 169 height 17
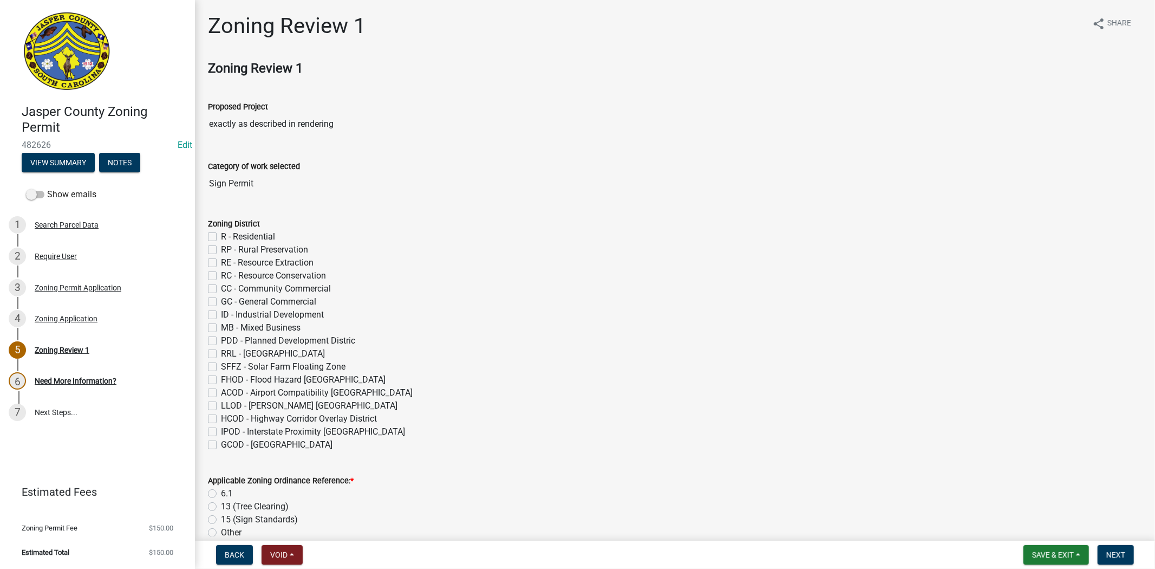
click at [221, 239] on label "R - Residential" at bounding box center [248, 236] width 54 height 13
click at [221, 237] on input "R - Residential" at bounding box center [224, 233] width 7 height 7
checkbox input "true"
checkbox input "false"
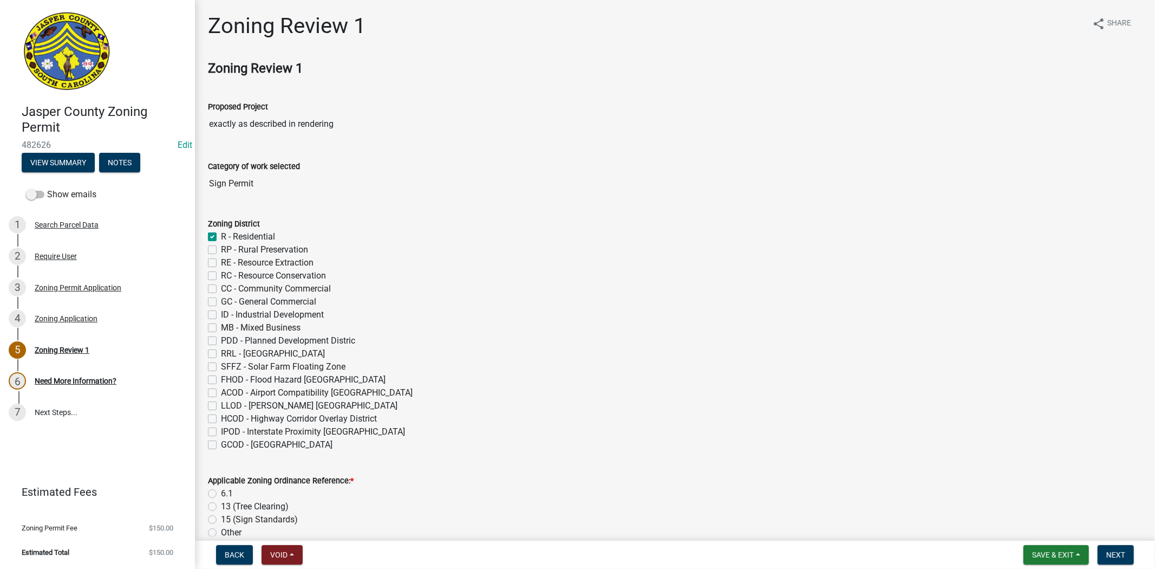
checkbox input "false"
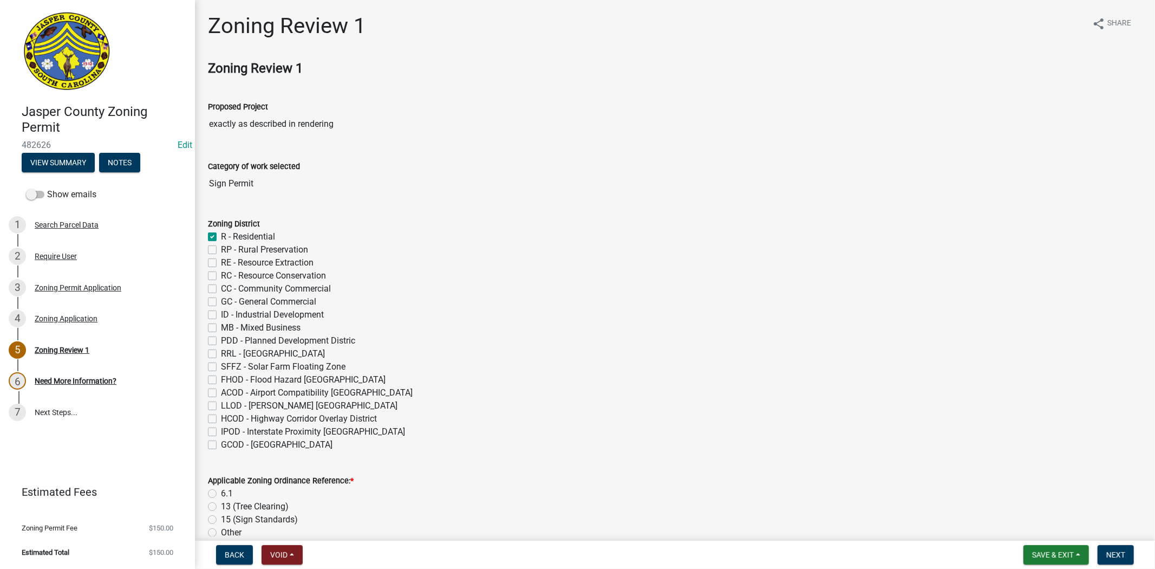
checkbox input "false"
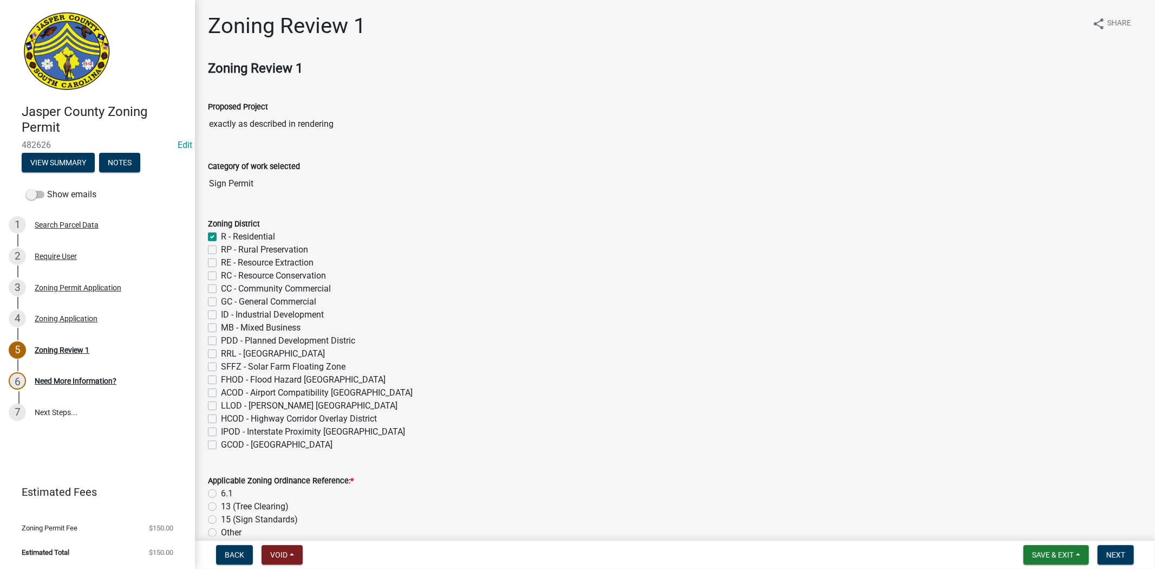
checkbox input "false"
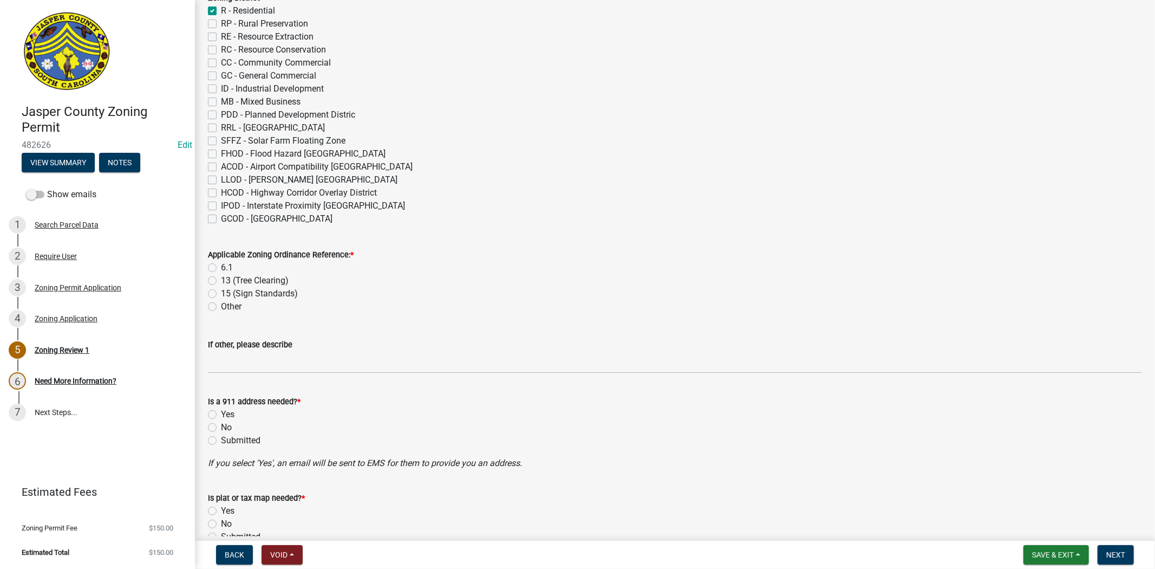
scroll to position [241, 0]
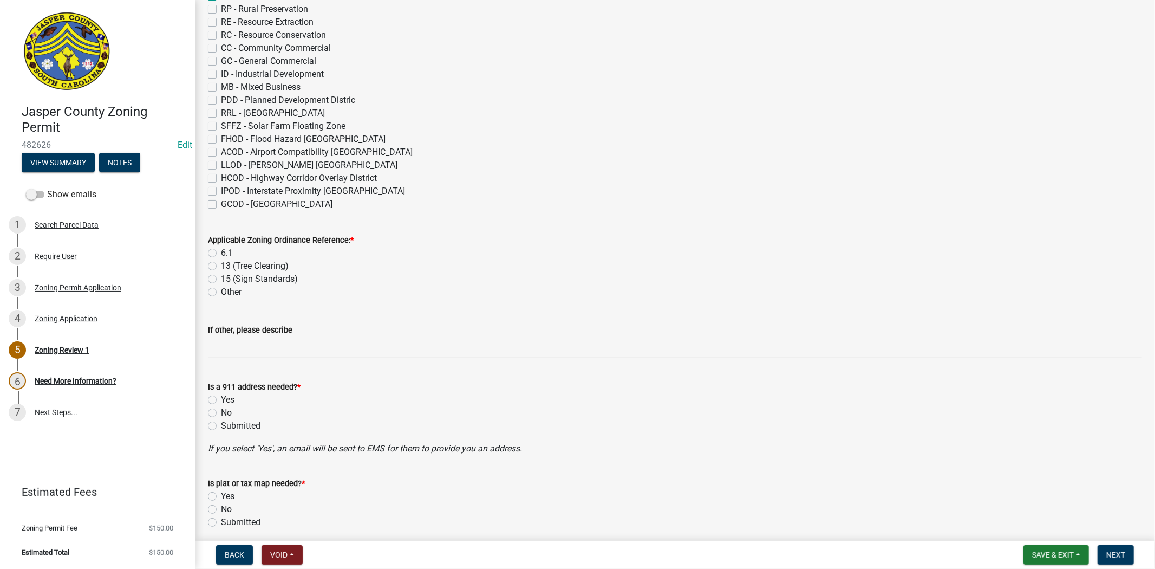
click at [221, 250] on label "6.1" at bounding box center [227, 252] width 12 height 13
click at [221, 250] on input "6.1" at bounding box center [224, 249] width 7 height 7
radio input "true"
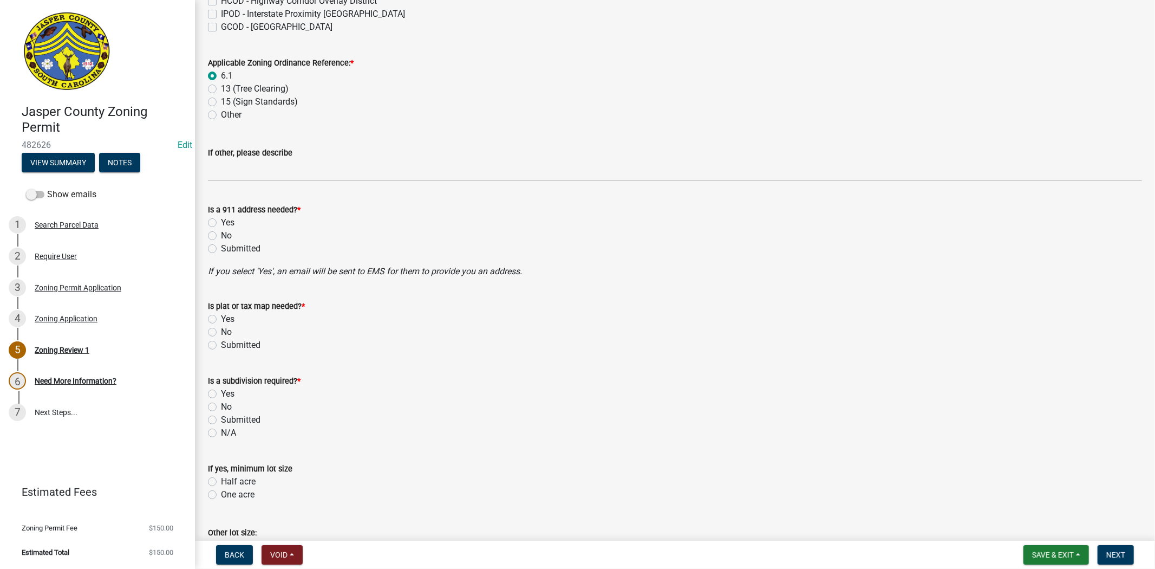
scroll to position [421, 0]
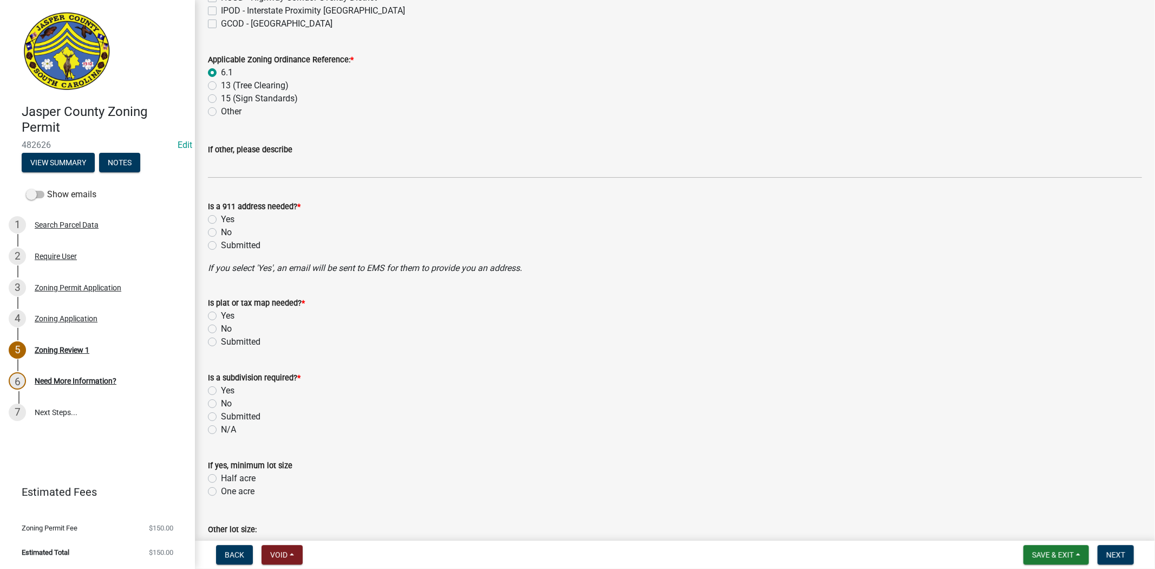
click at [221, 234] on label "No" at bounding box center [226, 232] width 11 height 13
click at [221, 233] on input "No" at bounding box center [224, 229] width 7 height 7
radio input "true"
click at [215, 323] on div "No" at bounding box center [675, 328] width 934 height 13
click at [221, 328] on label "No" at bounding box center [226, 328] width 11 height 13
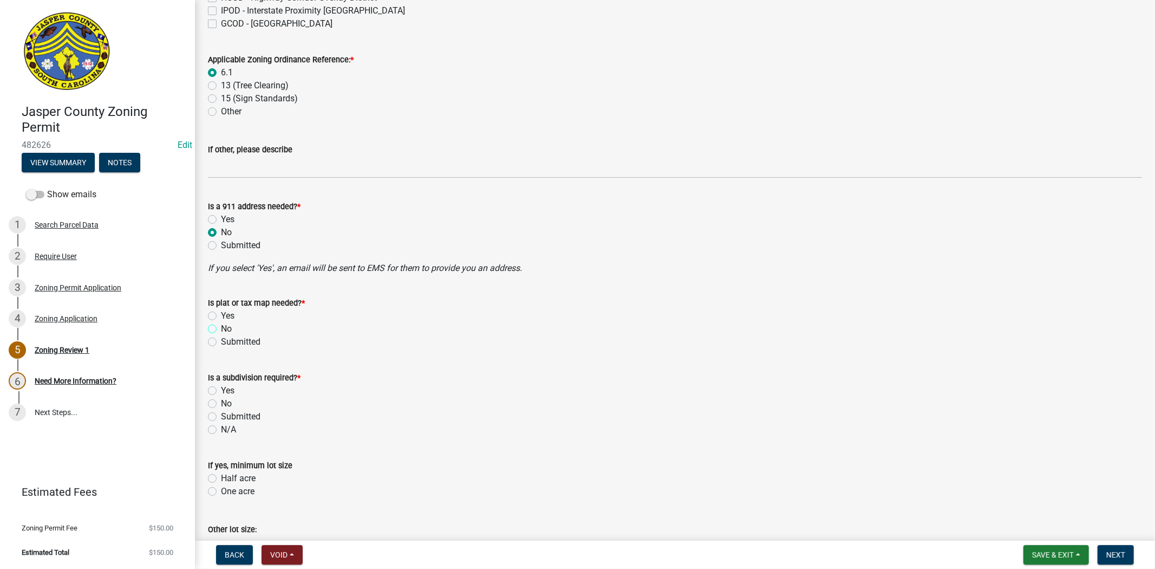
click at [221, 328] on input "No" at bounding box center [224, 325] width 7 height 7
radio input "true"
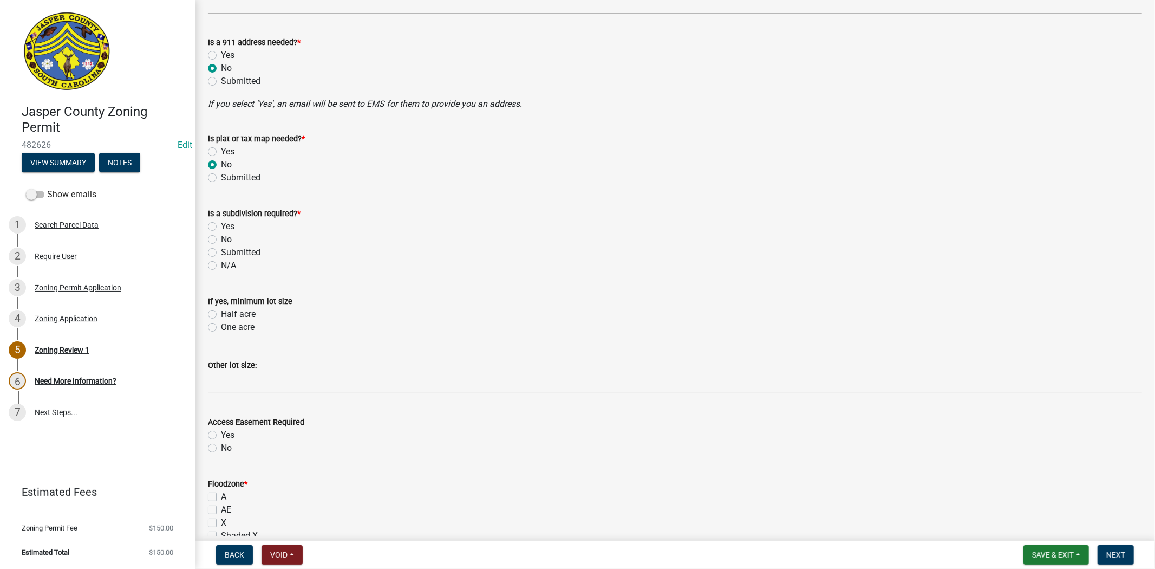
scroll to position [602, 0]
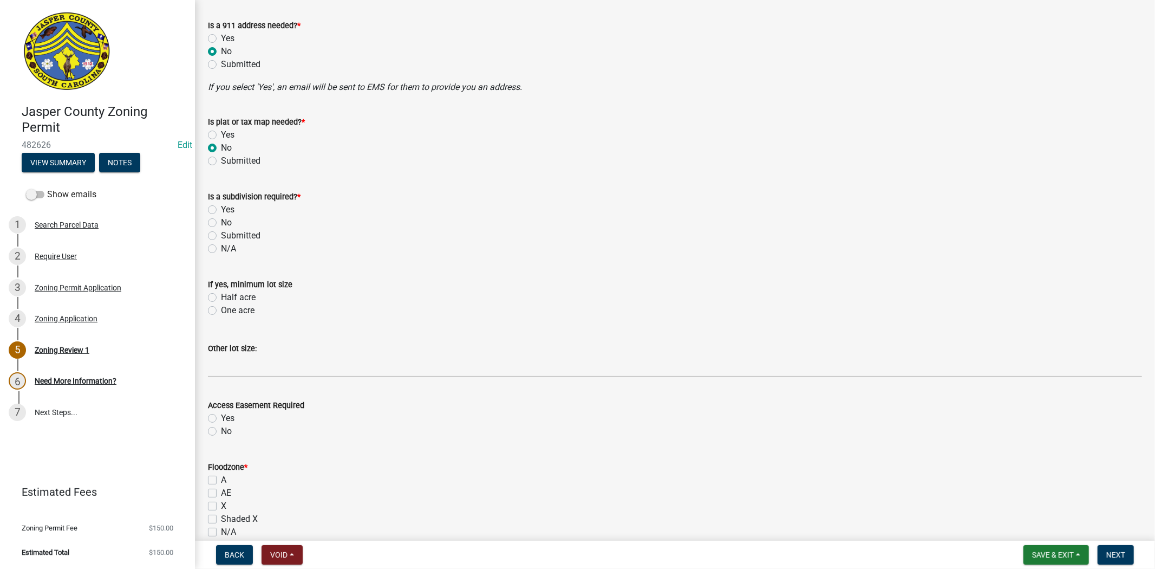
click at [221, 224] on label "No" at bounding box center [226, 222] width 11 height 13
click at [221, 223] on input "No" at bounding box center [224, 219] width 7 height 7
radio input "true"
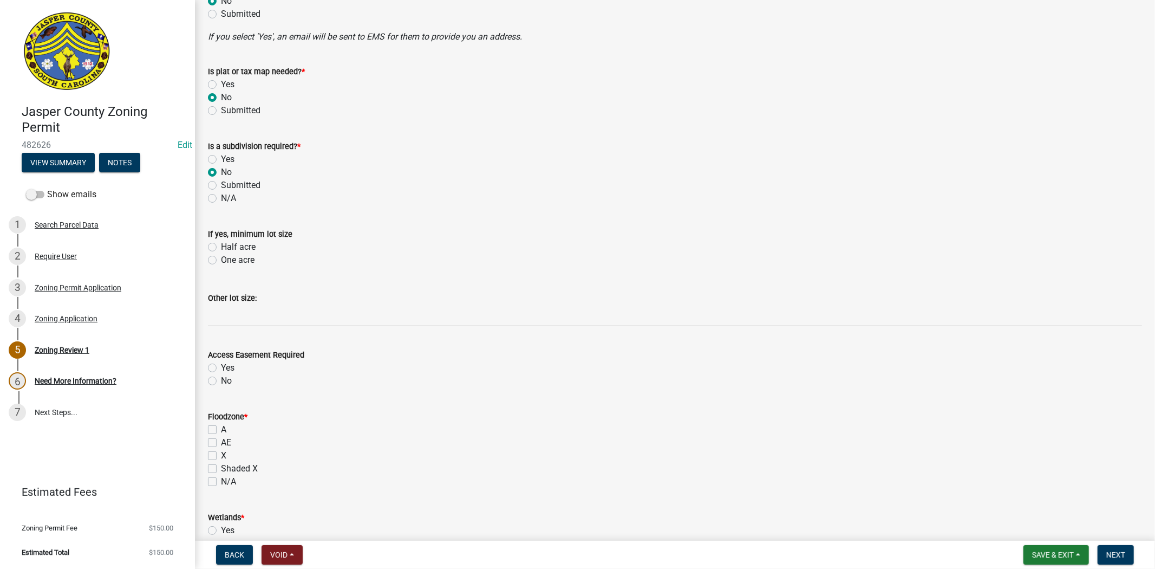
scroll to position [722, 0]
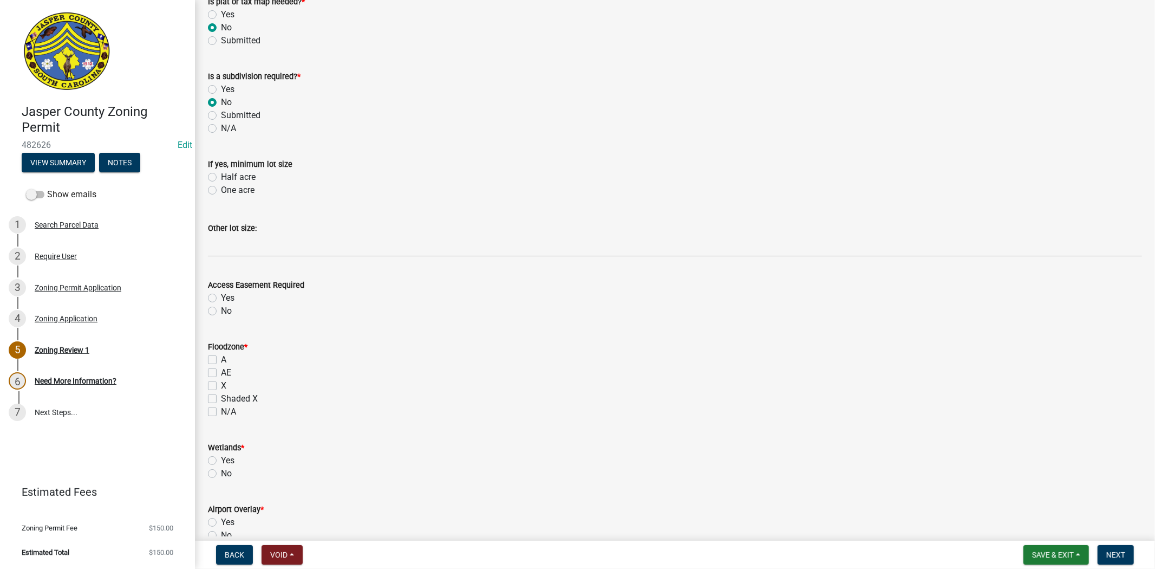
click at [221, 193] on label "One acre" at bounding box center [238, 190] width 34 height 13
click at [221, 191] on input "One acre" at bounding box center [224, 187] width 7 height 7
radio input "true"
click at [221, 309] on label "No" at bounding box center [226, 310] width 11 height 13
click at [221, 309] on input "No" at bounding box center [224, 307] width 7 height 7
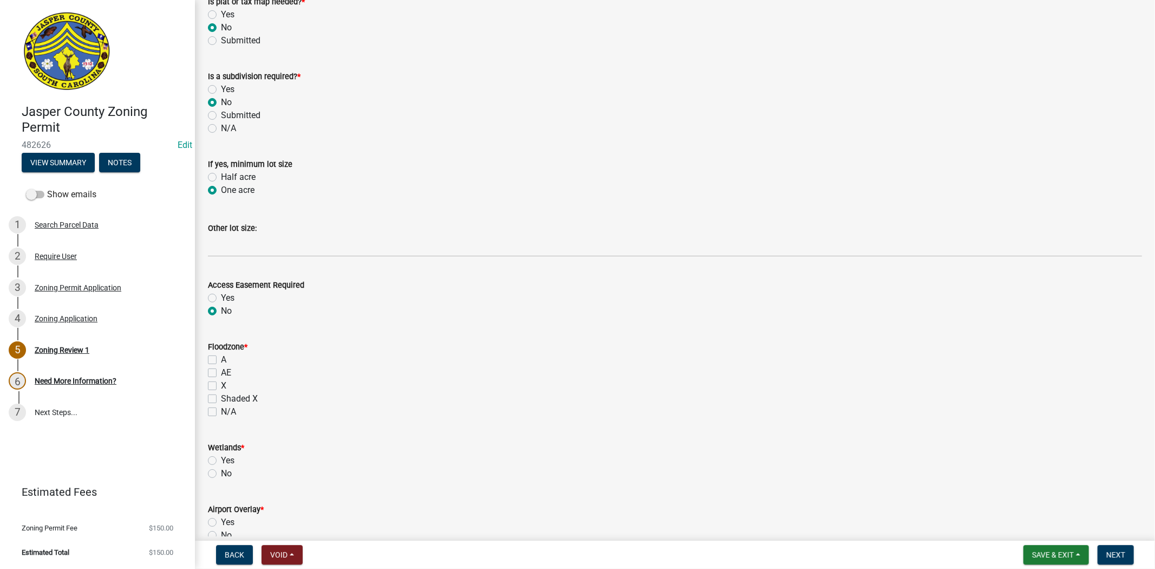
radio input "true"
click at [212, 379] on div "X" at bounding box center [675, 385] width 934 height 13
click at [221, 383] on label "X" at bounding box center [223, 385] width 5 height 13
click at [221, 383] on input "X" at bounding box center [224, 382] width 7 height 7
checkbox input "true"
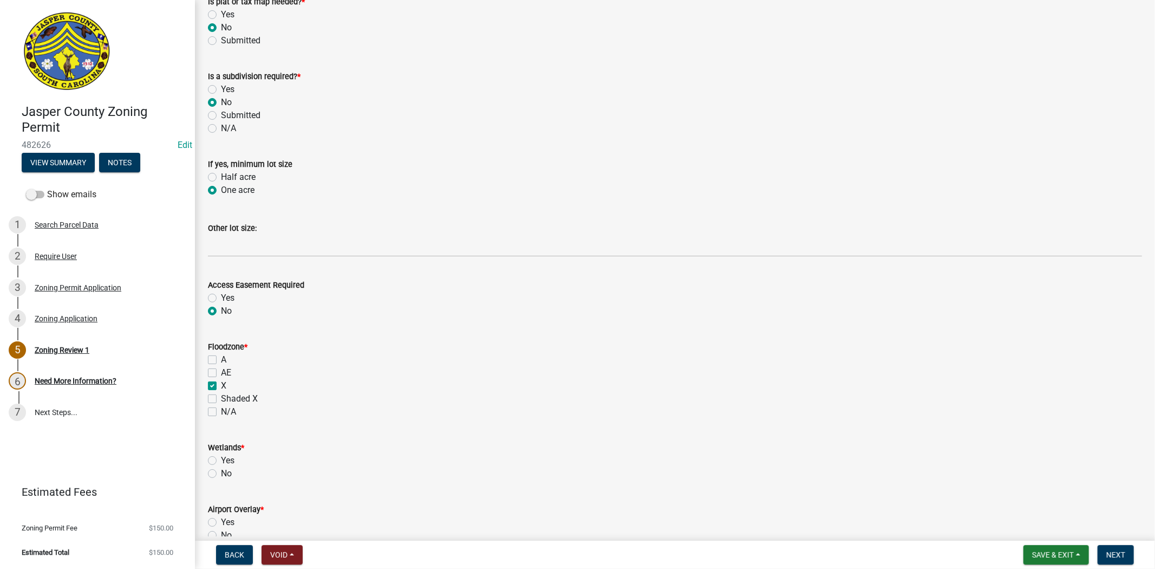
checkbox input "false"
checkbox input "true"
checkbox input "false"
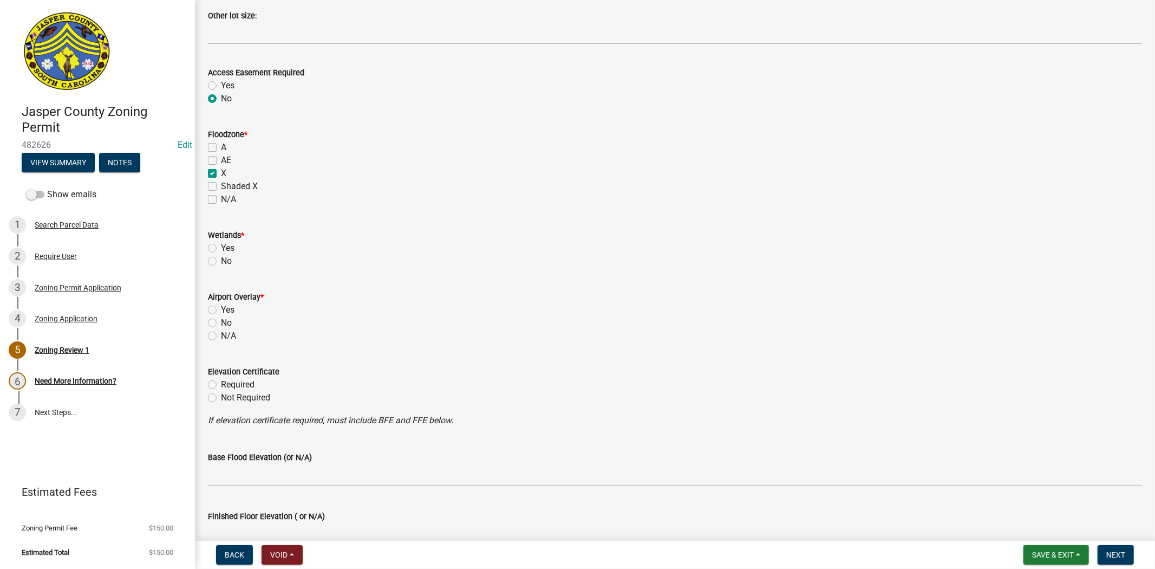
scroll to position [963, 0]
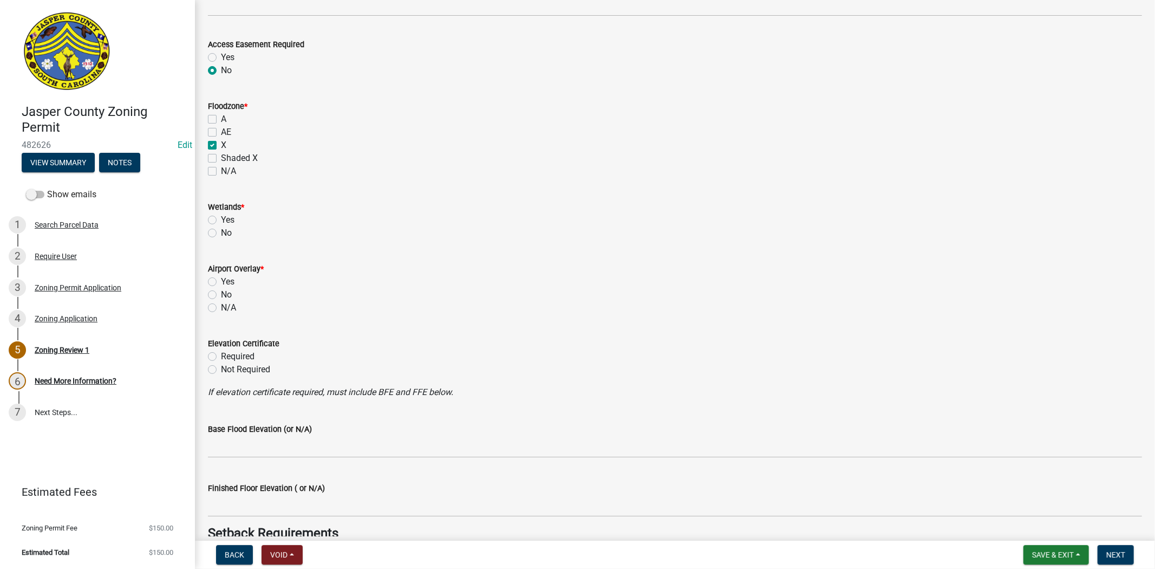
click at [221, 231] on label "No" at bounding box center [226, 232] width 11 height 13
click at [221, 231] on input "No" at bounding box center [224, 229] width 7 height 7
radio input "true"
click at [221, 298] on label "No" at bounding box center [226, 294] width 11 height 13
click at [221, 295] on input "No" at bounding box center [224, 291] width 7 height 7
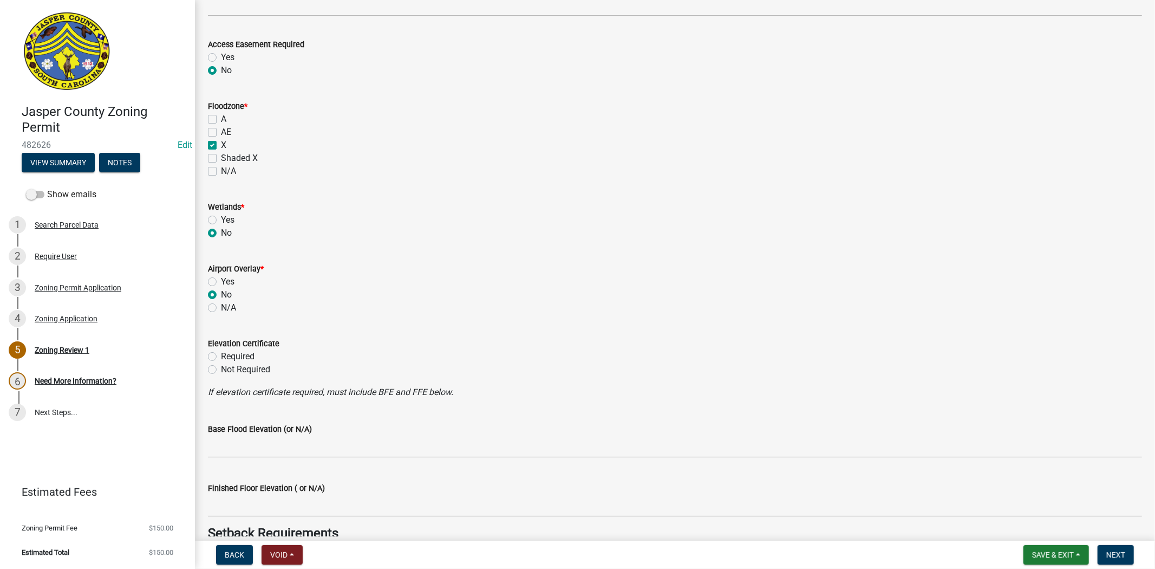
radio input "true"
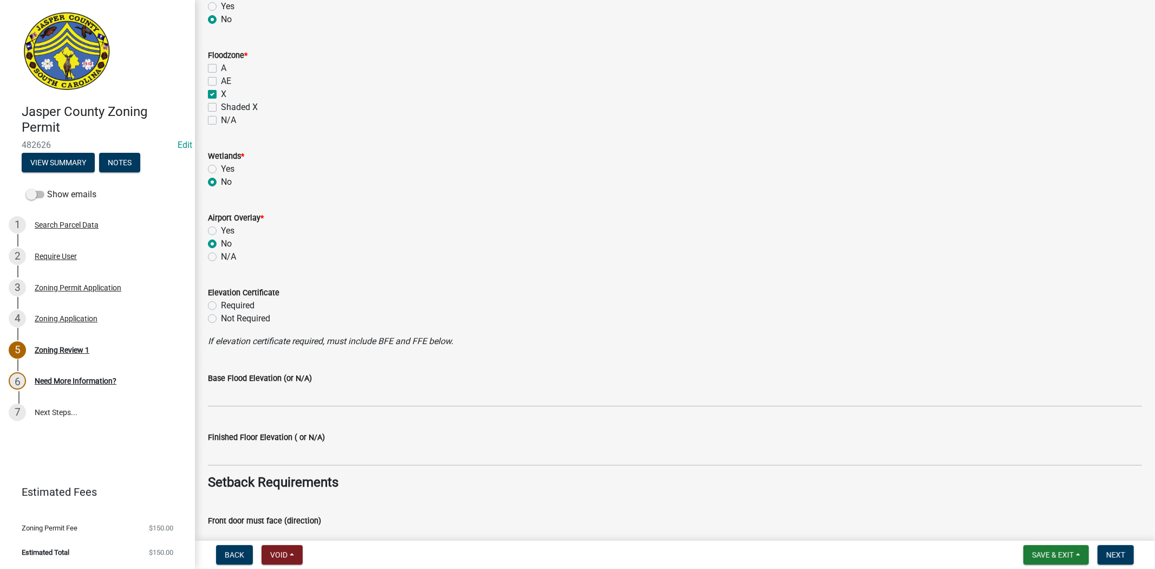
scroll to position [1083, 0]
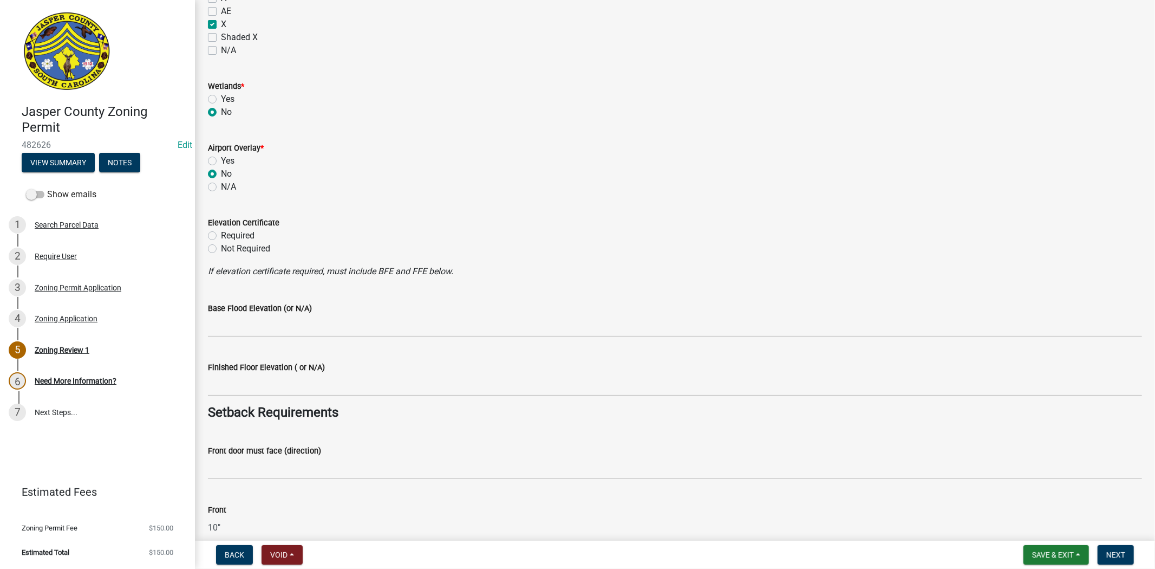
click at [221, 249] on label "Not Required" at bounding box center [245, 248] width 49 height 13
click at [221, 249] on input "Not Required" at bounding box center [224, 245] width 7 height 7
radio input "true"
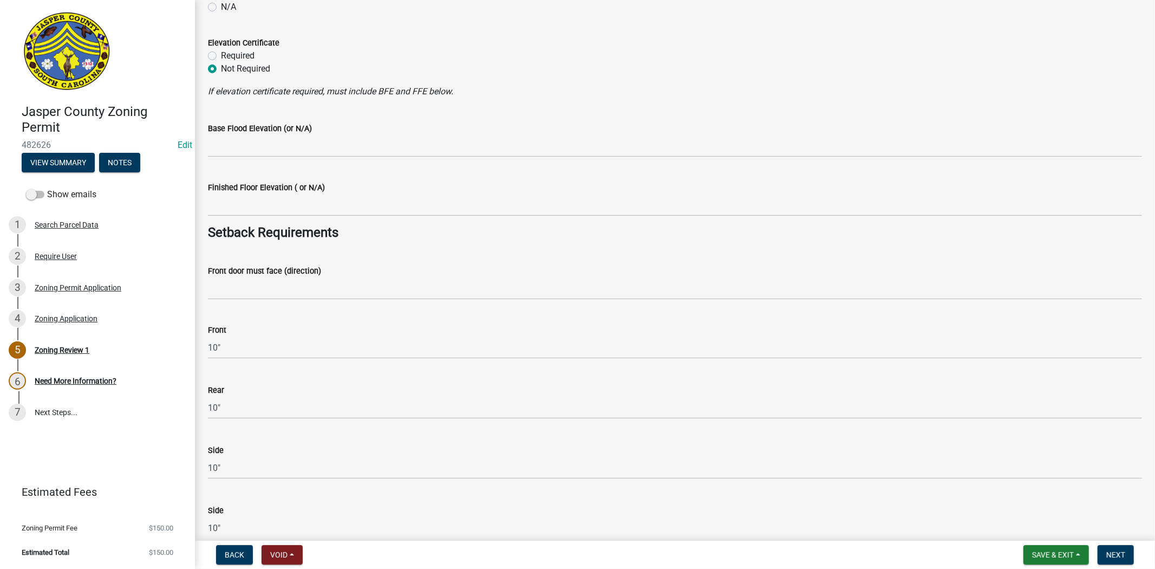
scroll to position [1264, 0]
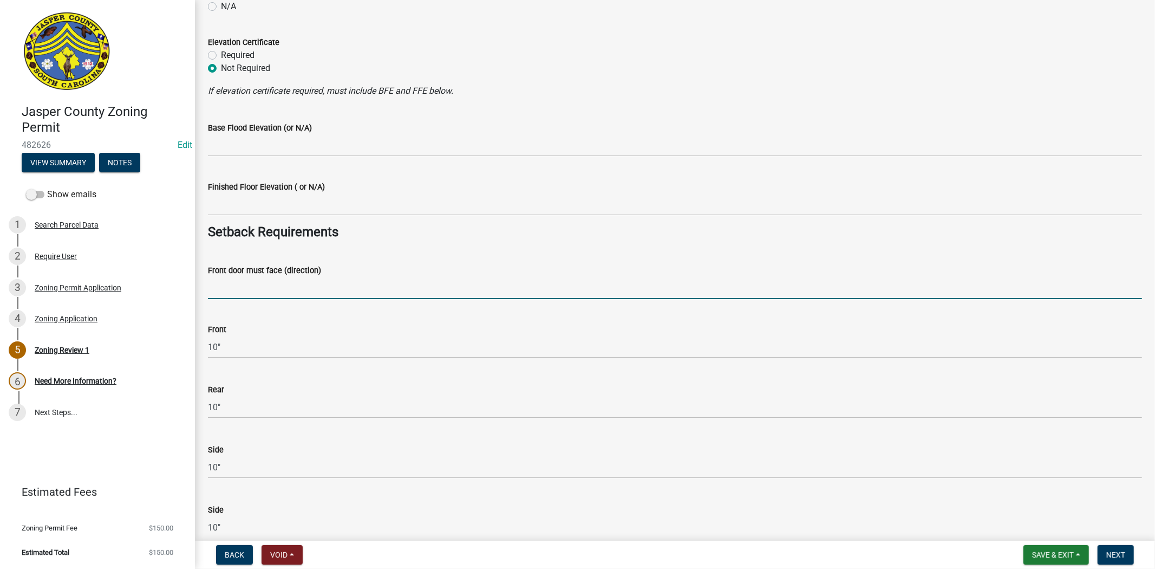
click at [229, 279] on input "Front door must face (direction)" at bounding box center [675, 288] width 934 height 22
type input "N/A"
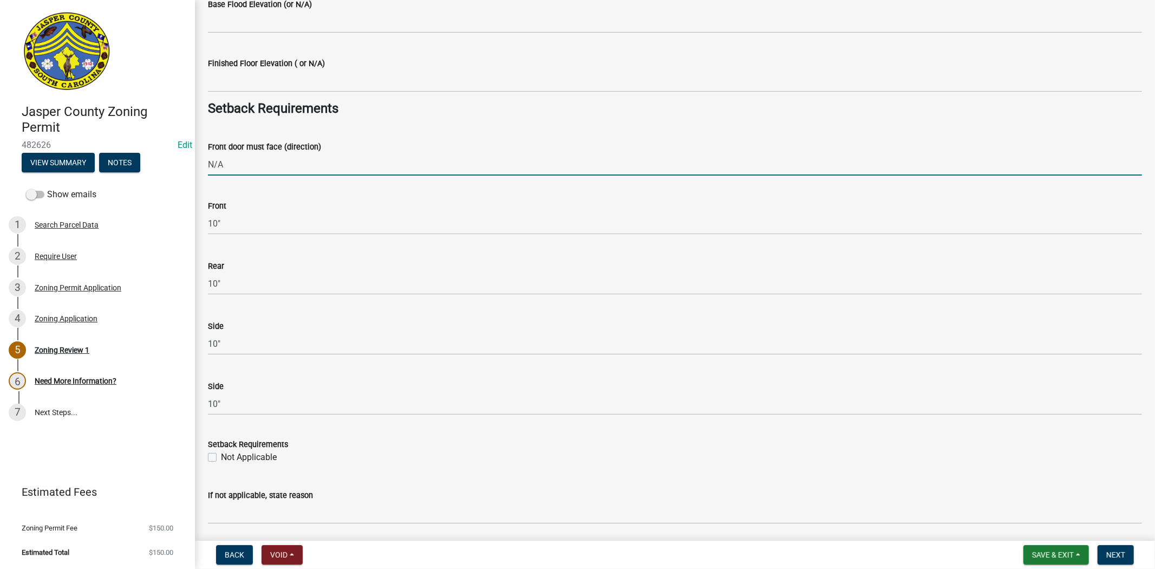
scroll to position [1625, 0]
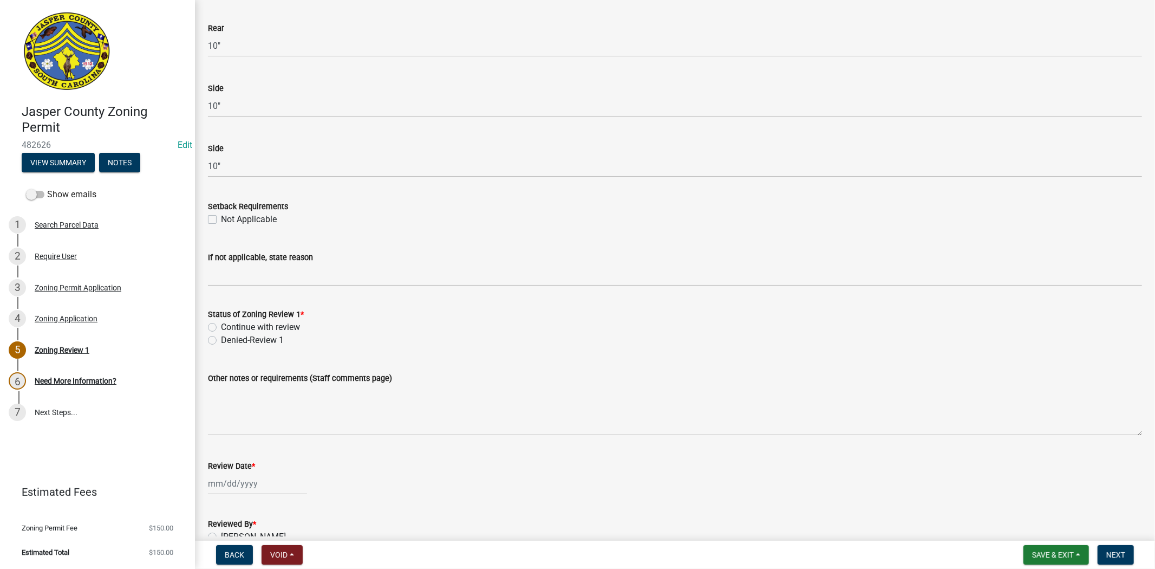
click at [221, 326] on label "Continue with review" at bounding box center [260, 327] width 79 height 13
click at [221, 326] on input "Continue with review" at bounding box center [224, 324] width 7 height 7
radio input "true"
click at [230, 480] on div at bounding box center [257, 483] width 99 height 22
select select "9"
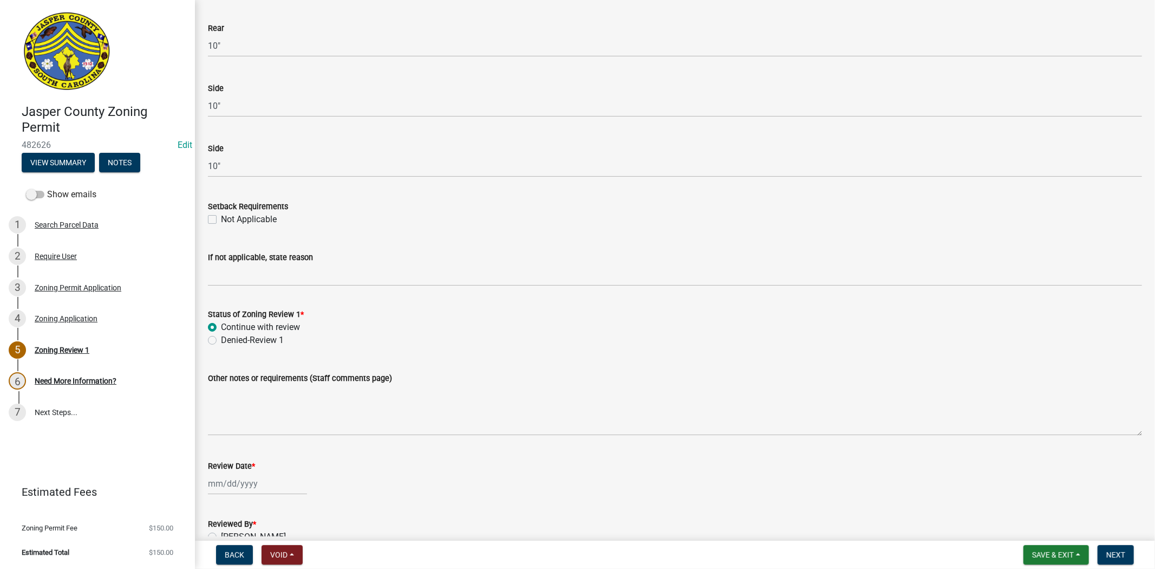
select select "2025"
click at [254, 420] on div "24" at bounding box center [253, 425] width 17 height 17
type input "09/24/2025"
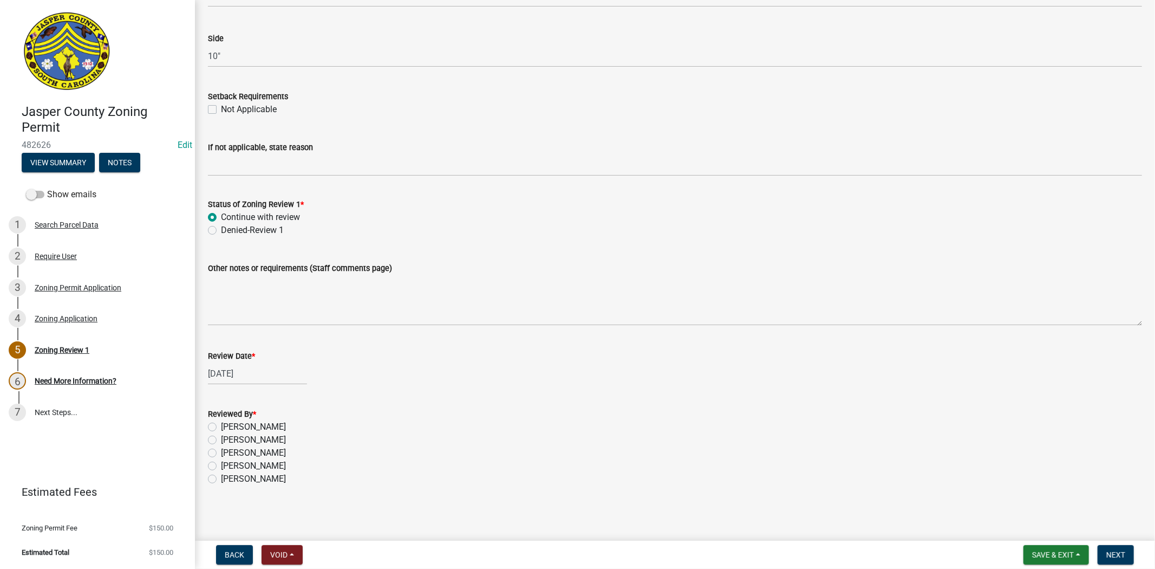
scroll to position [1736, 0]
drag, startPoint x: 211, startPoint y: 418, endPoint x: 213, endPoint y: 425, distance: 6.7
click at [212, 420] on div "Reviewed By * Ciara Chapman Lisa Wagner Ryan Campbell Stephanie Oviedo Tara Hay…" at bounding box center [675, 445] width 934 height 78
click at [221, 427] on label "Ciara Chapman" at bounding box center [253, 425] width 65 height 13
click at [221, 426] on input "Ciara Chapman" at bounding box center [224, 422] width 7 height 7
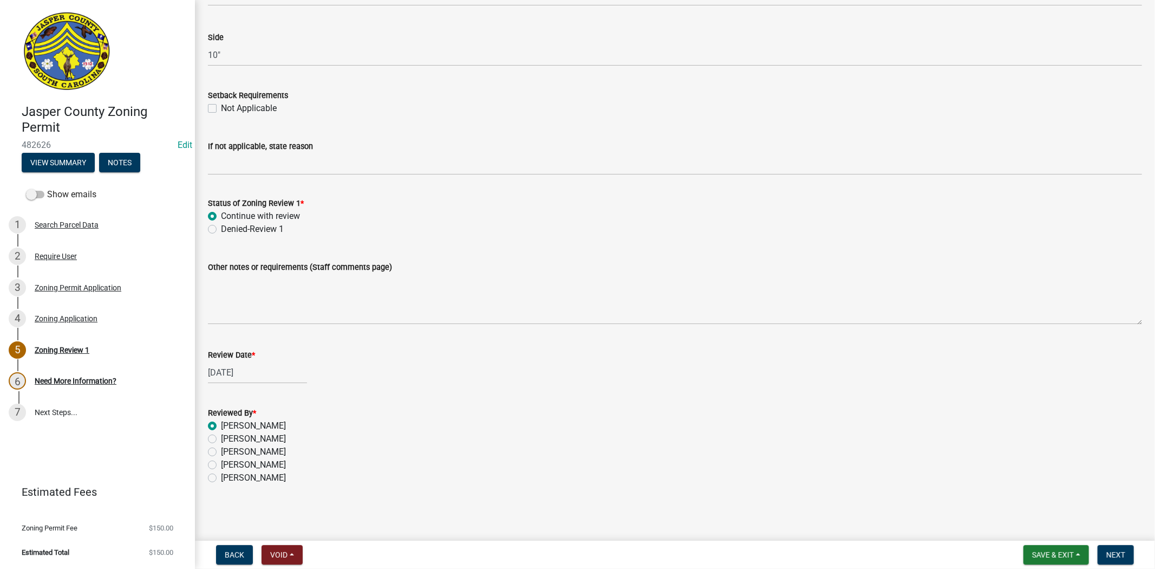
radio input "true"
click at [1118, 551] on span "Next" at bounding box center [1116, 554] width 19 height 9
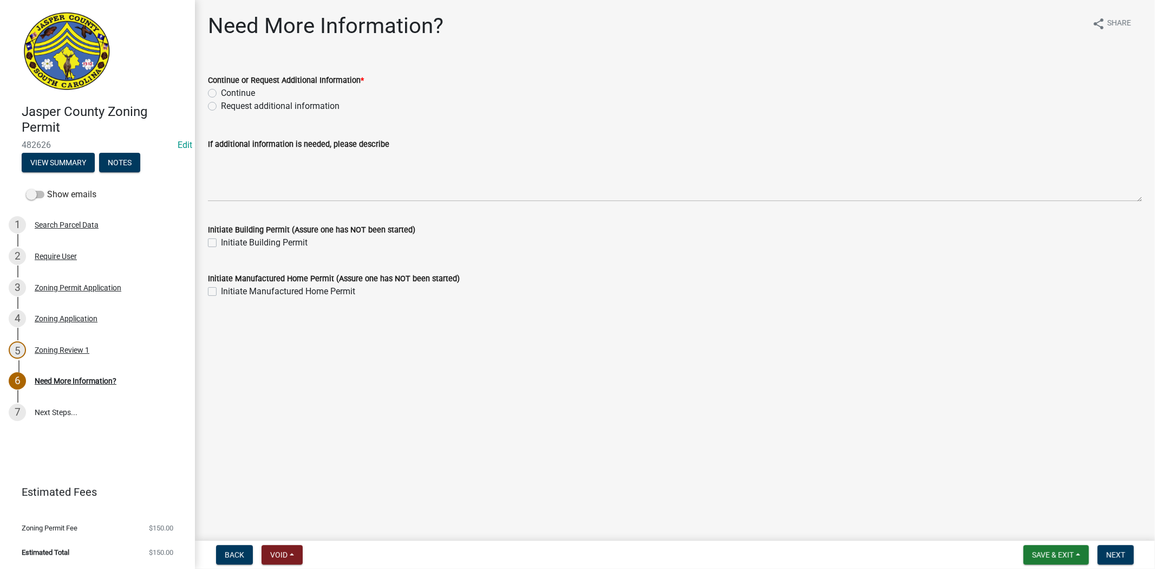
click at [221, 110] on label "Request additional information" at bounding box center [280, 106] width 119 height 13
click at [221, 107] on input "Request additional information" at bounding box center [224, 103] width 7 height 7
radio input "true"
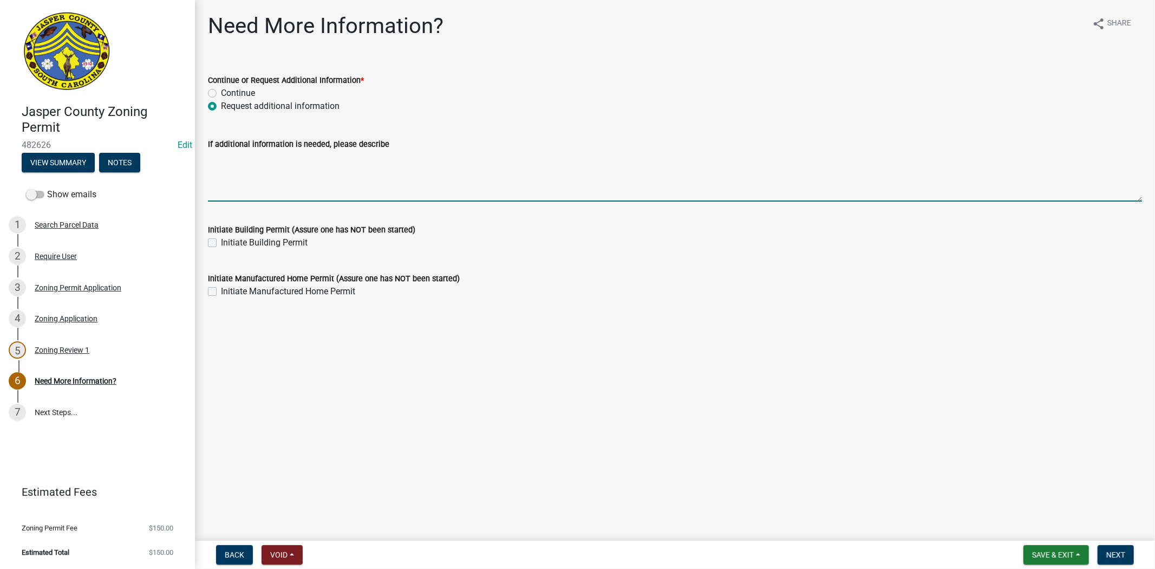
click at [228, 177] on textarea "If additional information is needed, please describe" at bounding box center [675, 176] width 934 height 51
type textarea "both signs will need their own Zoning permit and Building permit"
click at [1117, 558] on span "Next" at bounding box center [1116, 554] width 19 height 9
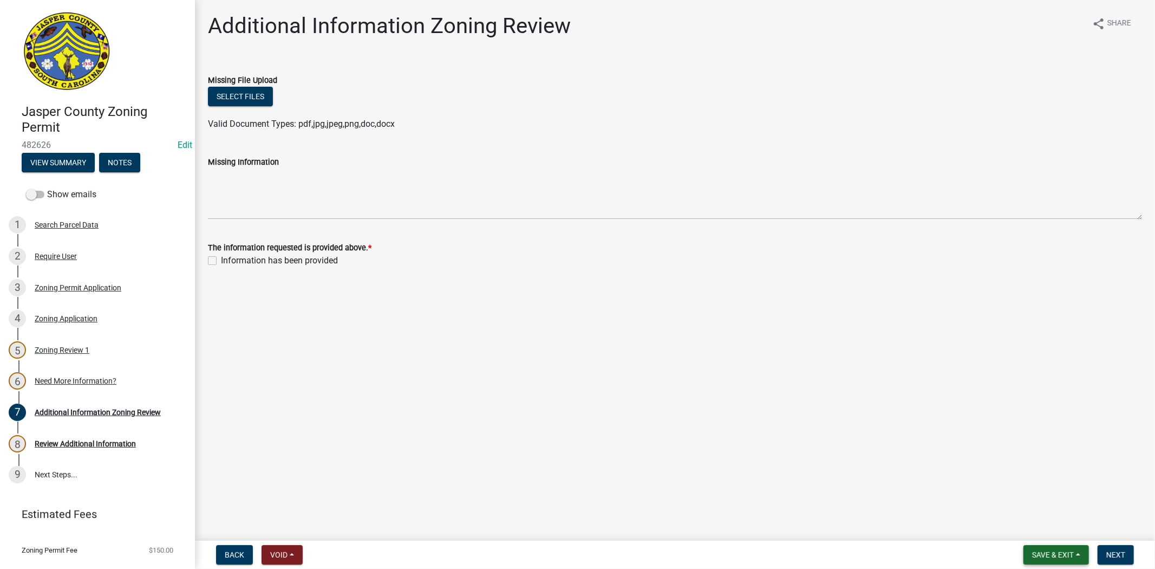
click at [1064, 555] on span "Save & Exit" at bounding box center [1053, 554] width 42 height 9
click at [1049, 527] on button "Save & Exit" at bounding box center [1046, 527] width 87 height 26
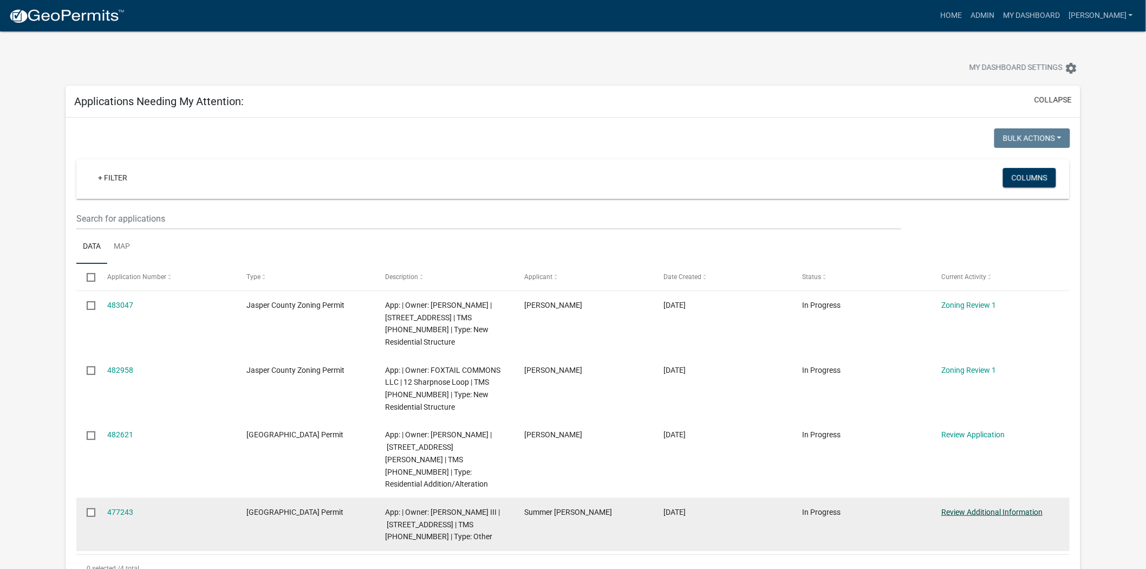
click at [984, 508] on link "Review Additional Information" at bounding box center [991, 512] width 101 height 9
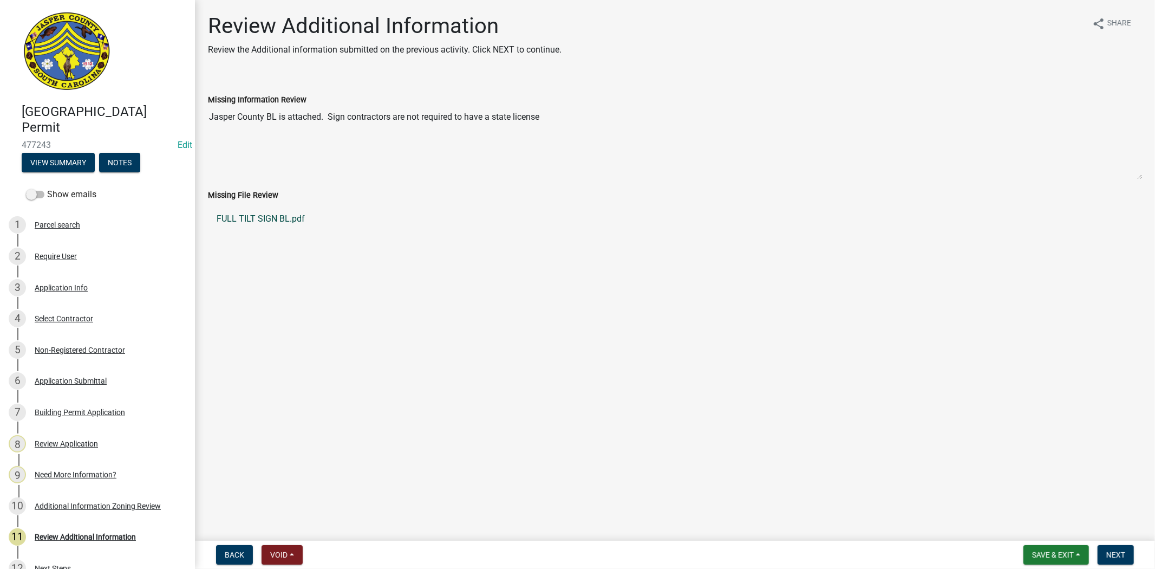
click at [271, 221] on link "FULL TILT SIGN BL.pdf" at bounding box center [675, 219] width 934 height 26
click at [64, 285] on div "Application Info" at bounding box center [61, 288] width 53 height 8
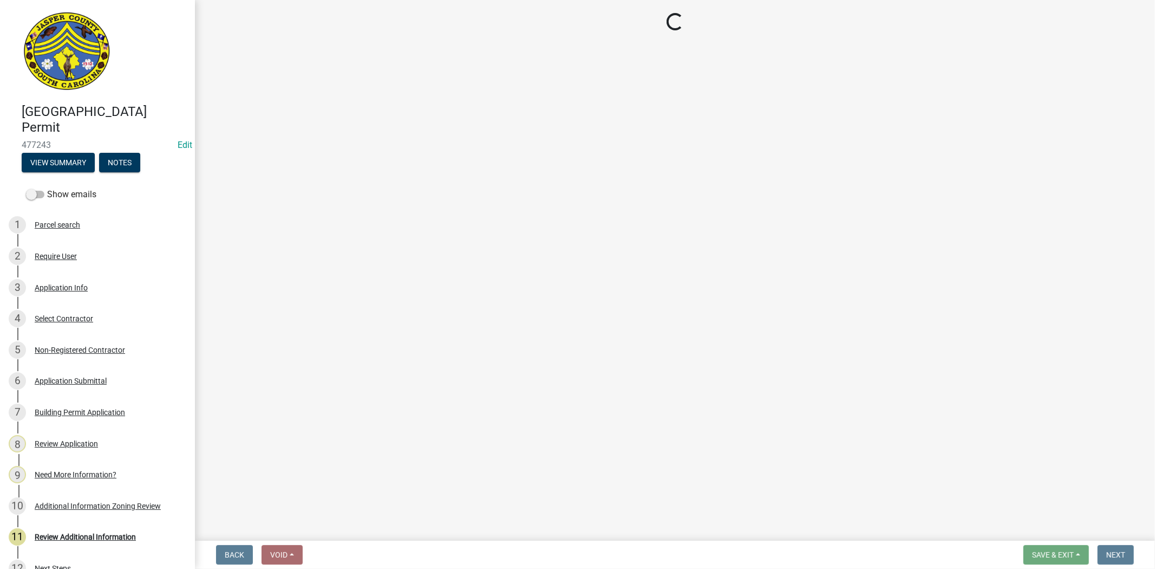
select select "6570ce79-212e-4c42-b64f-f74b85e12671"
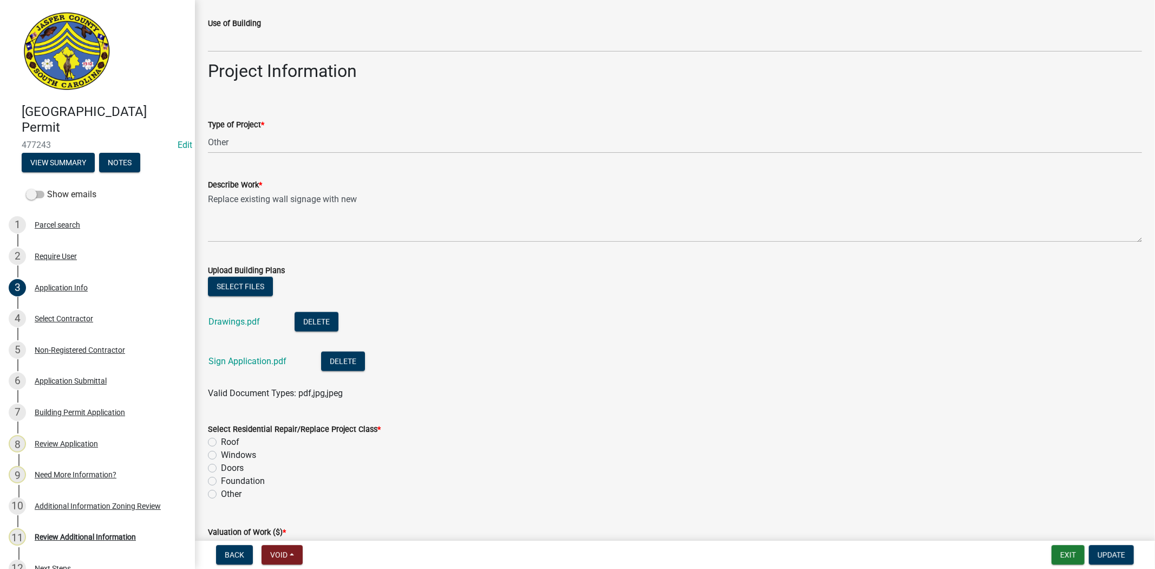
scroll to position [1143, 0]
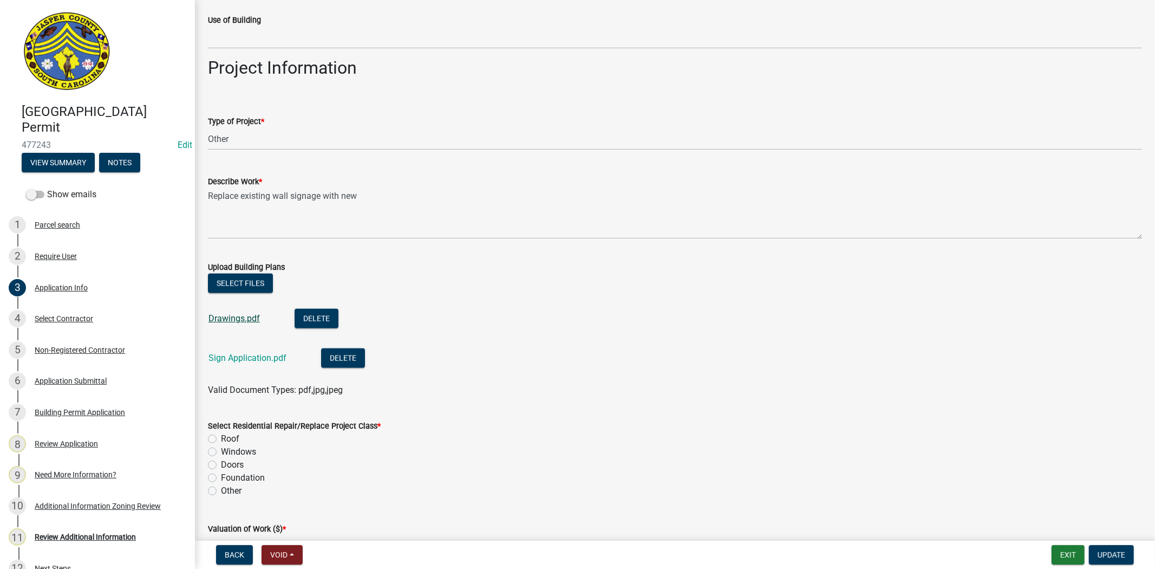
click at [238, 320] on link "Drawings.pdf" at bounding box center [234, 318] width 51 height 10
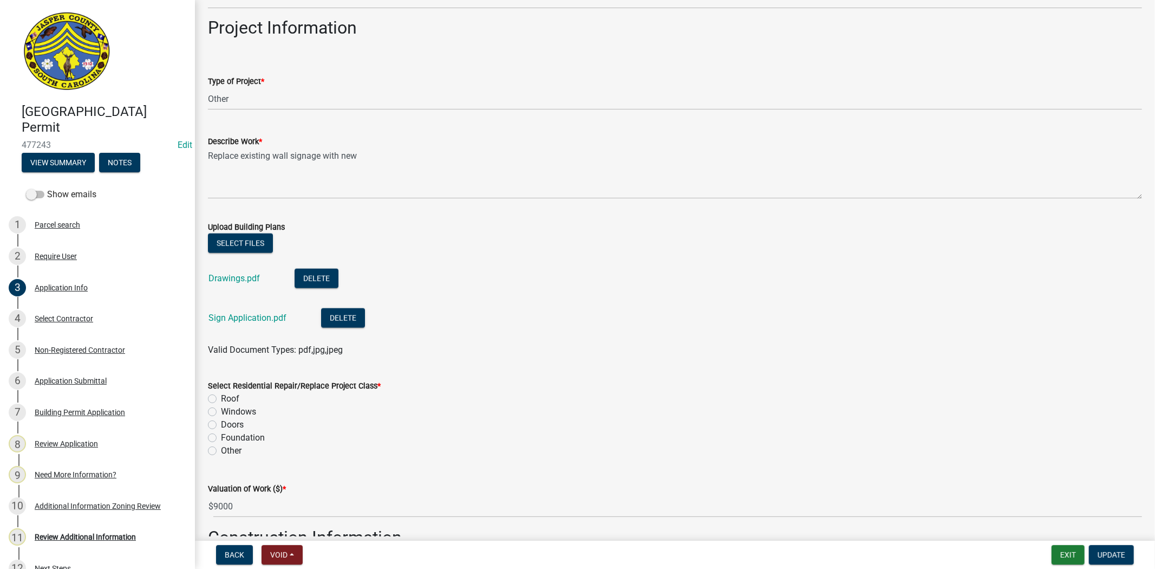
scroll to position [1204, 0]
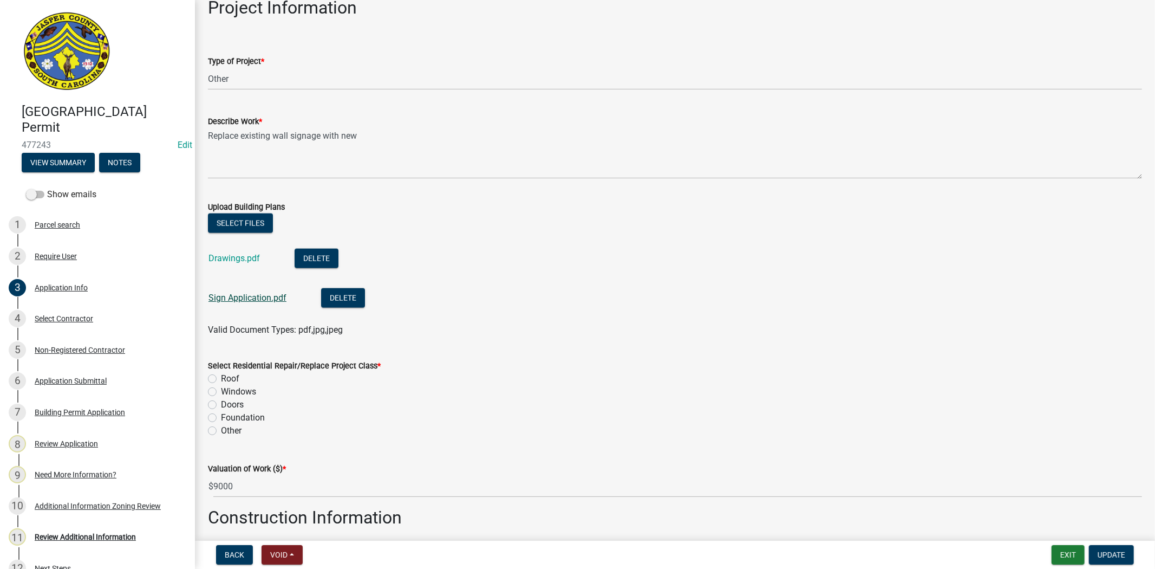
click at [241, 298] on link "Sign Application.pdf" at bounding box center [248, 298] width 78 height 10
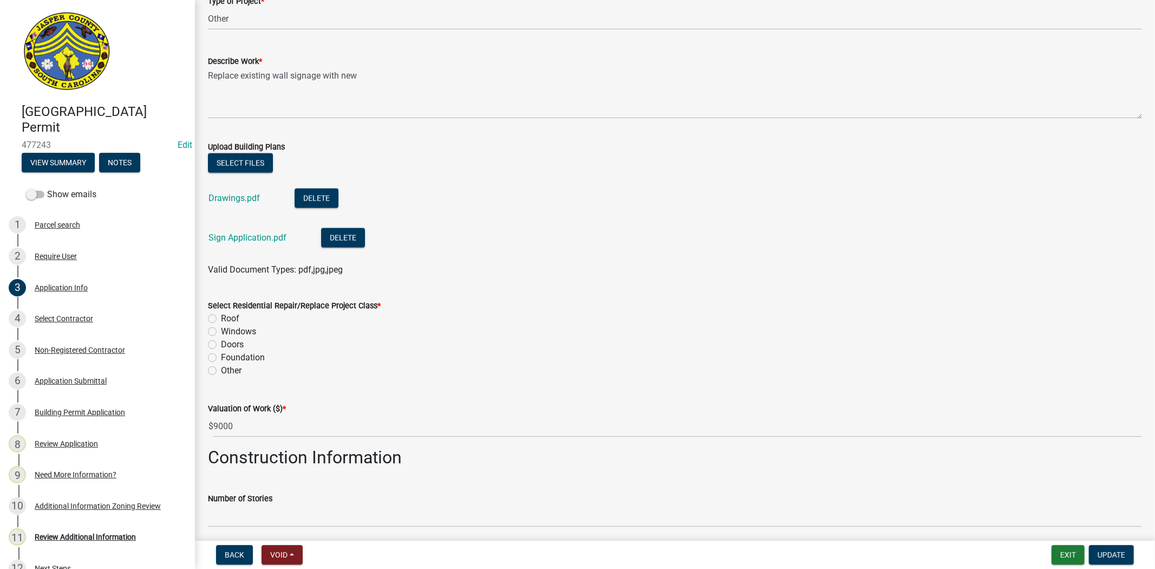
click at [221, 369] on label "Other" at bounding box center [231, 370] width 21 height 13
click at [221, 369] on input "Other" at bounding box center [224, 367] width 7 height 7
radio input "true"
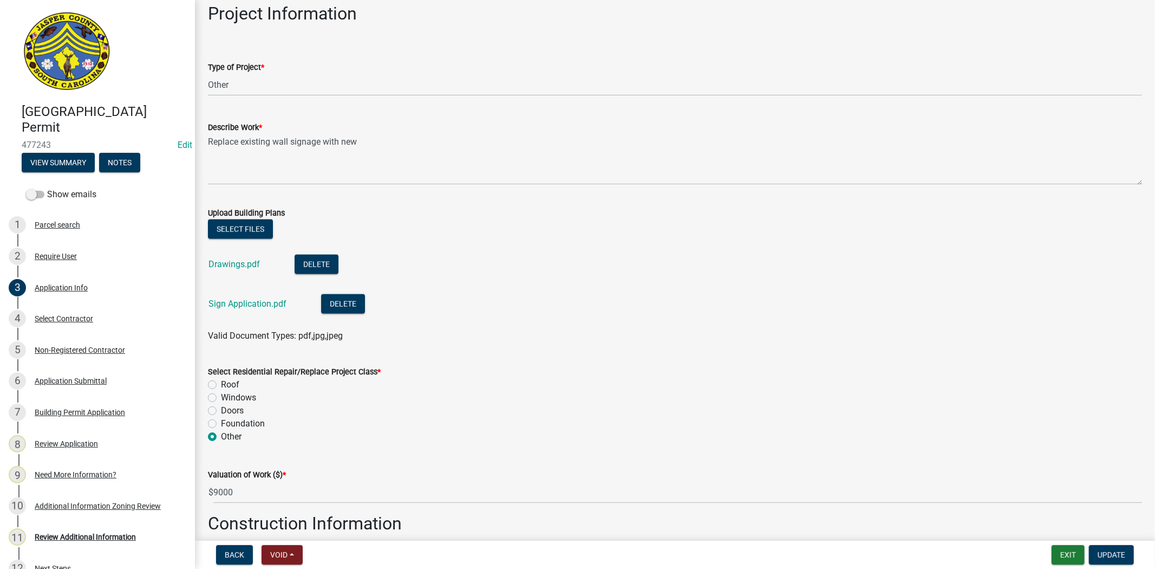
scroll to position [957, 0]
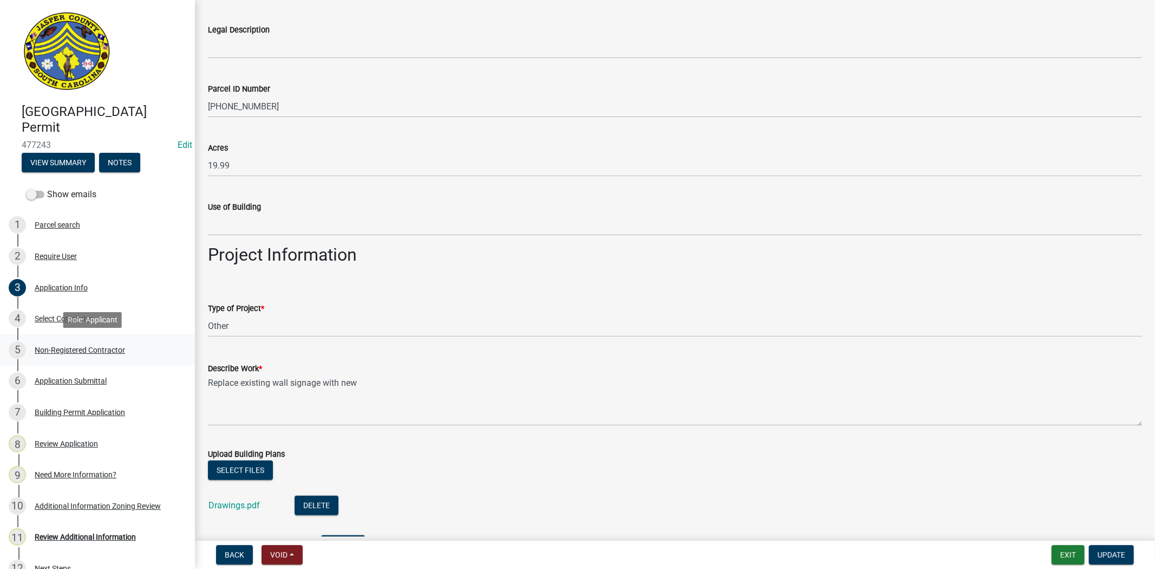
click at [112, 350] on div "Non-Registered Contractor" at bounding box center [80, 350] width 90 height 8
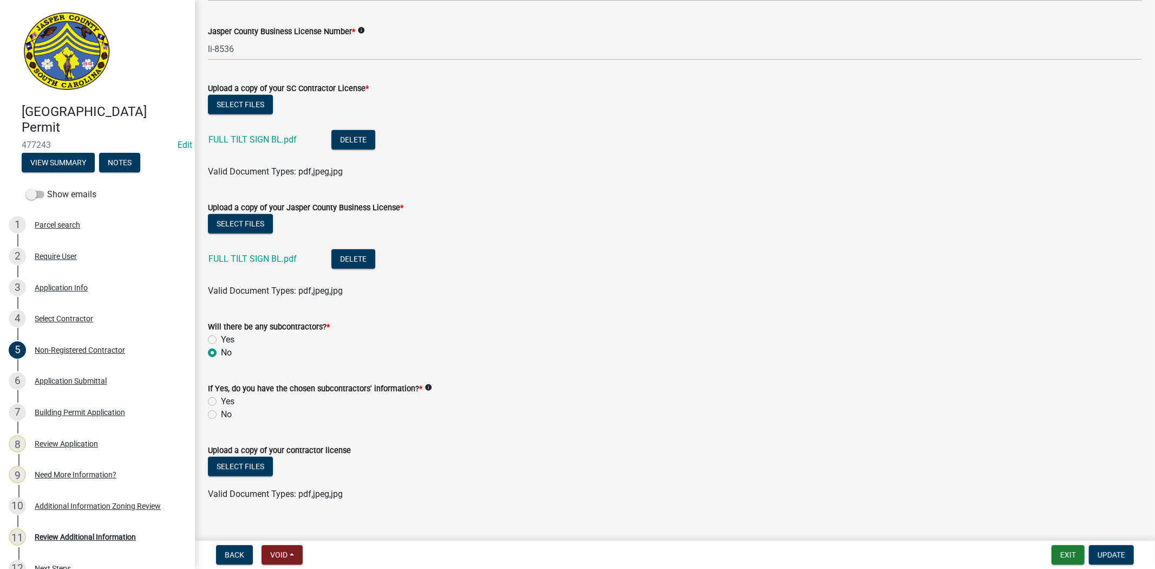
scroll to position [585, 0]
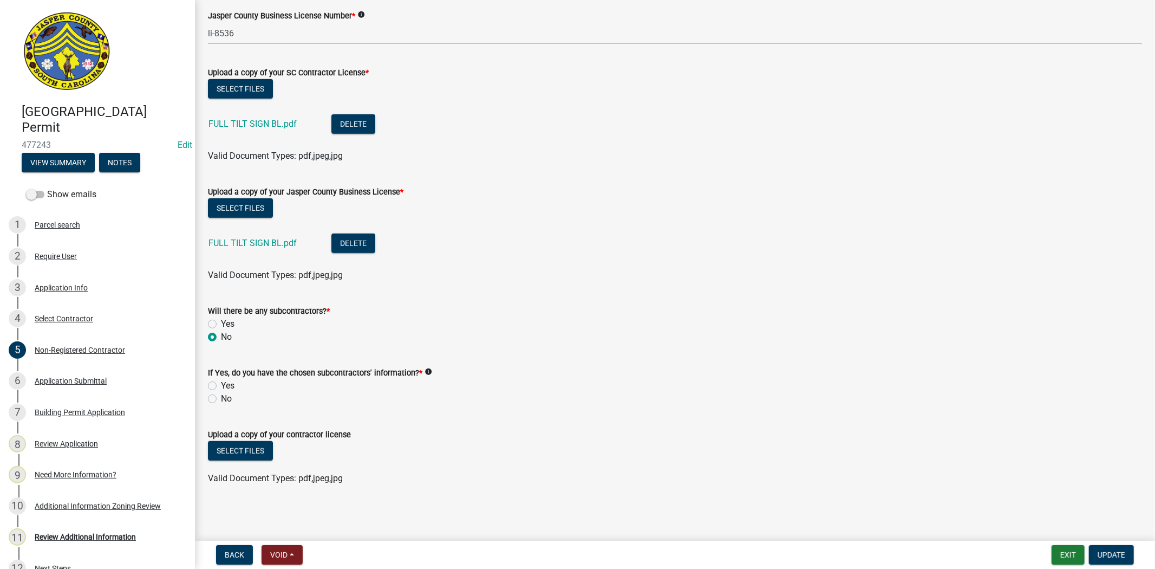
click at [221, 396] on label "No" at bounding box center [226, 398] width 11 height 13
click at [221, 396] on input "No" at bounding box center [224, 395] width 7 height 7
radio input "true"
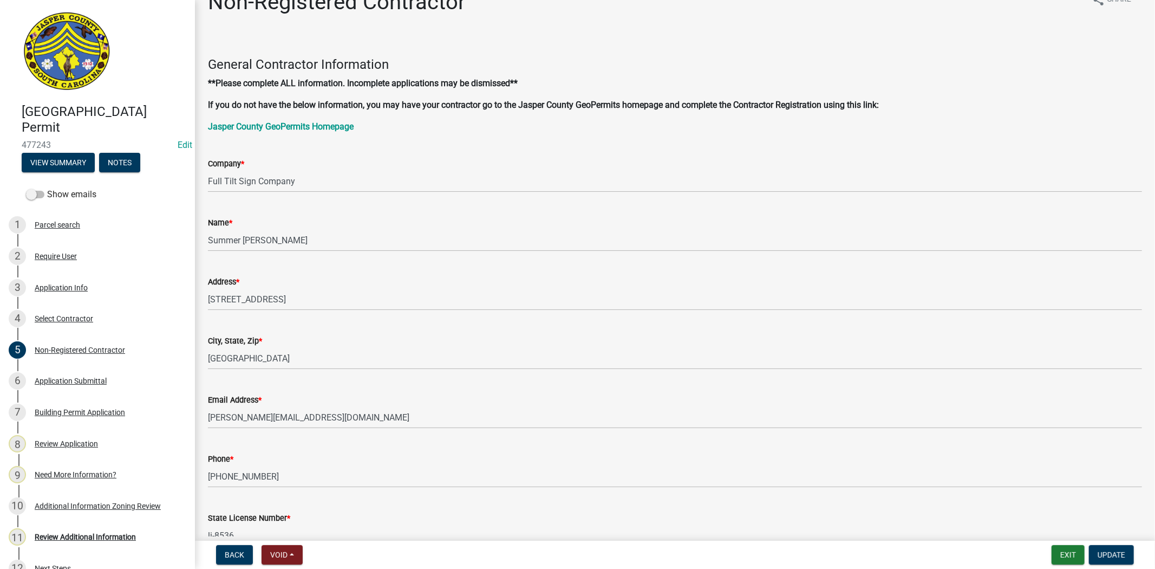
scroll to position [0, 0]
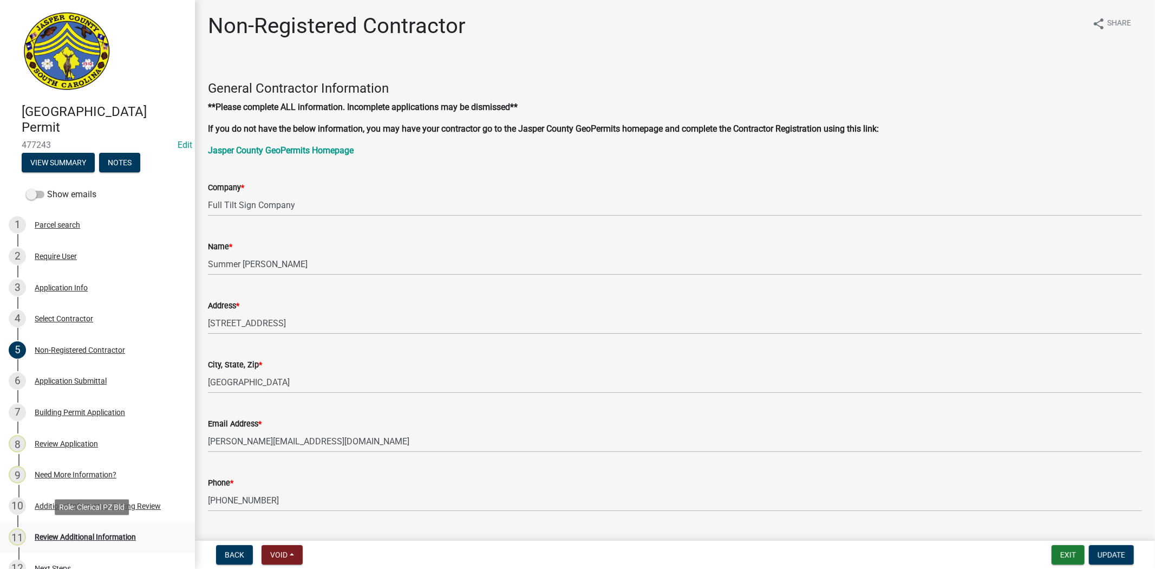
click at [82, 533] on div "Review Additional Information" at bounding box center [85, 537] width 101 height 8
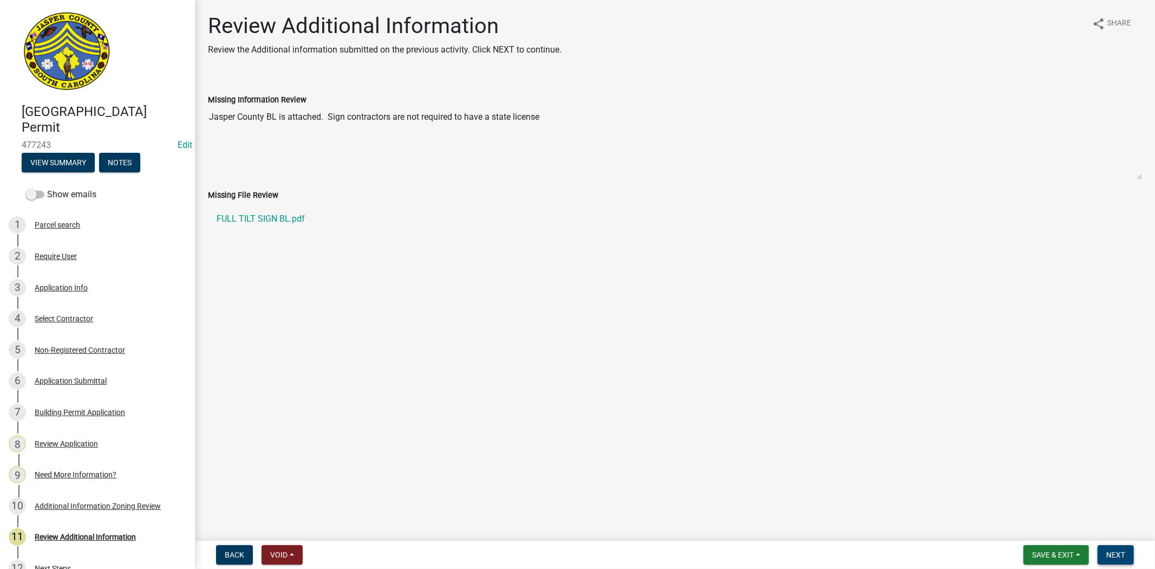
click at [1113, 550] on span "Next" at bounding box center [1116, 554] width 19 height 9
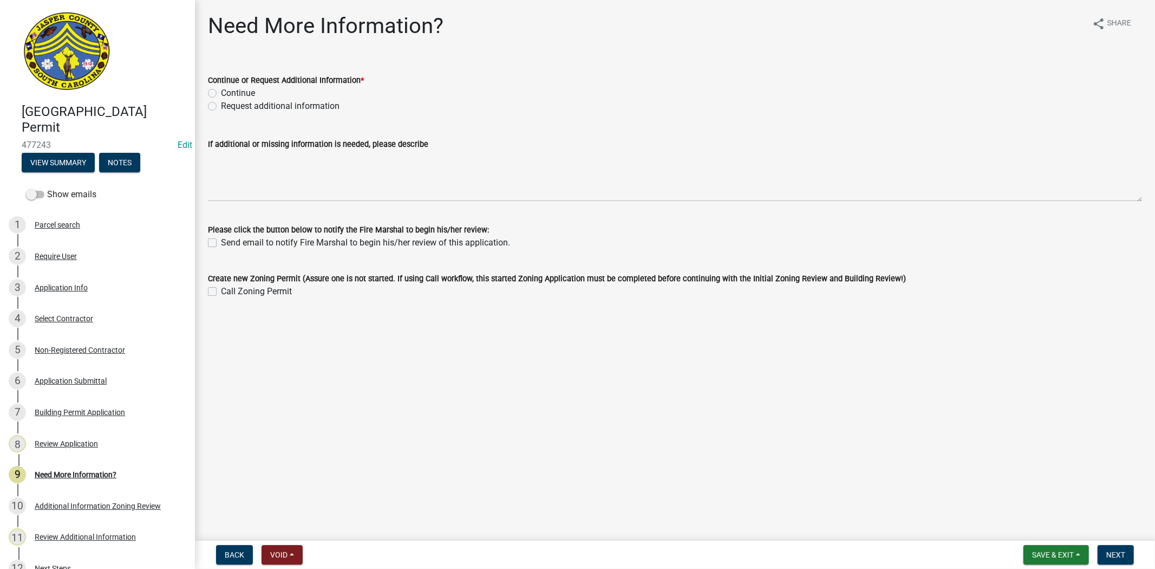
drag, startPoint x: 210, startPoint y: 107, endPoint x: 219, endPoint y: 129, distance: 23.3
click at [221, 108] on label "Request additional information" at bounding box center [280, 106] width 119 height 13
click at [221, 107] on input "Request additional information" at bounding box center [224, 103] width 7 height 7
radio input "true"
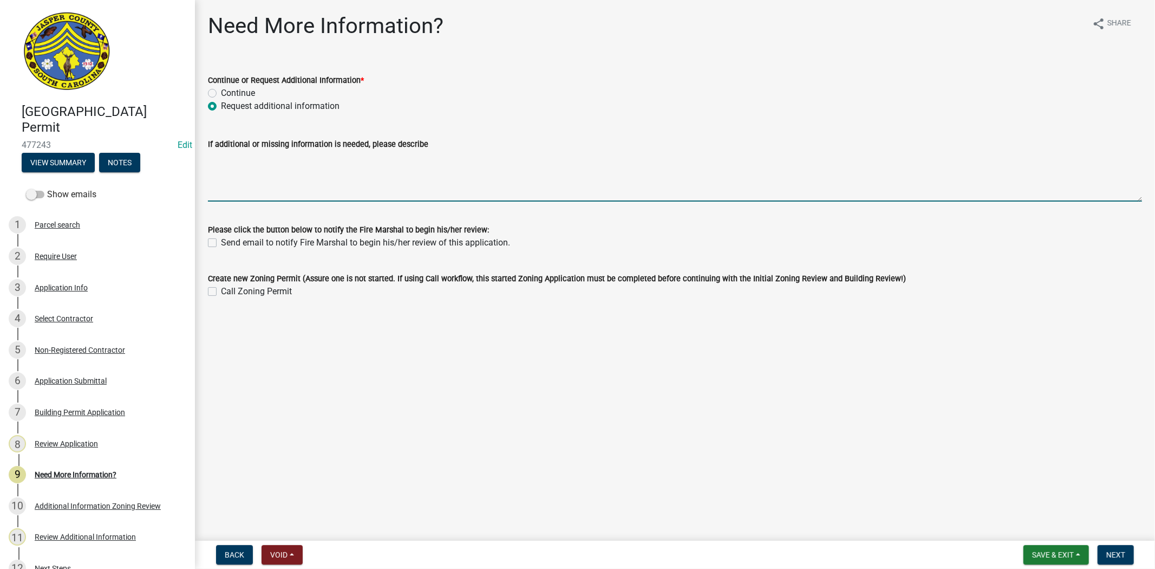
drag, startPoint x: 223, startPoint y: 164, endPoint x: 355, endPoint y: 160, distance: 131.7
click at [224, 165] on textarea "If additional or missing information is needed, please describe" at bounding box center [675, 176] width 934 height 51
type textarea "CURRENTLY WAITING FOR BUILDING OFFICIAL TO REVIEW PLANS"
click at [1105, 553] on button "Next" at bounding box center [1116, 555] width 36 height 20
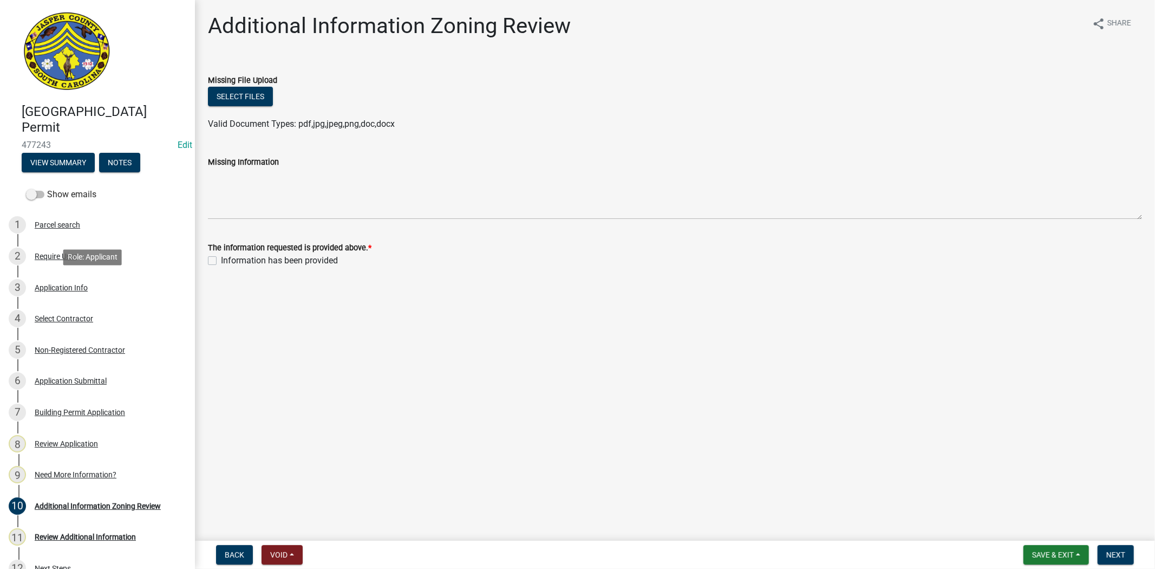
click at [52, 284] on div "Application Info" at bounding box center [61, 288] width 53 height 8
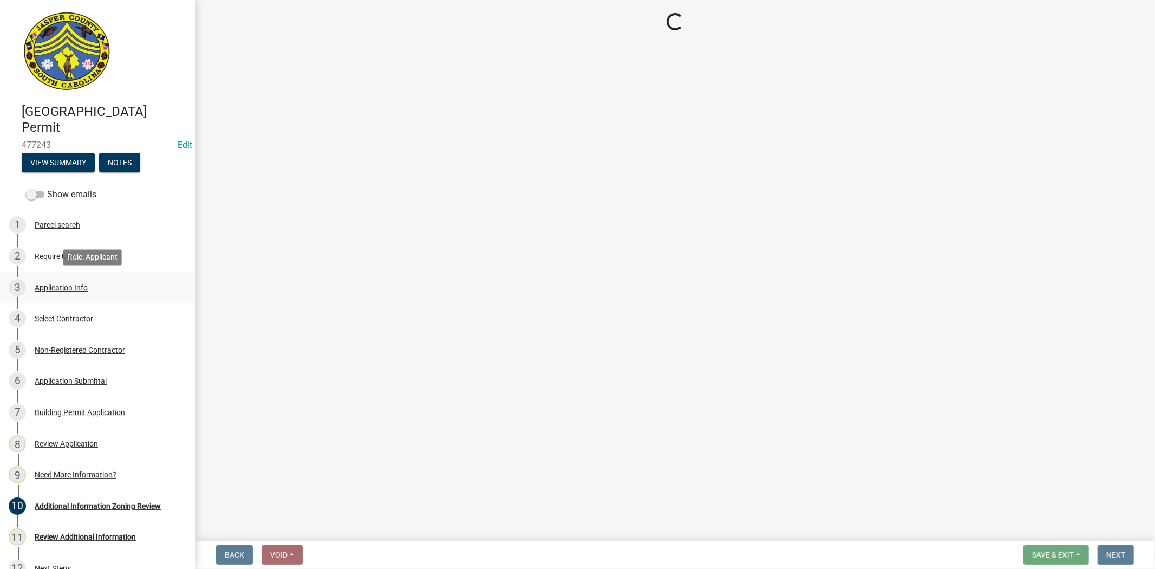
select select "6570ce79-212e-4c42-b64f-f74b85e12671"
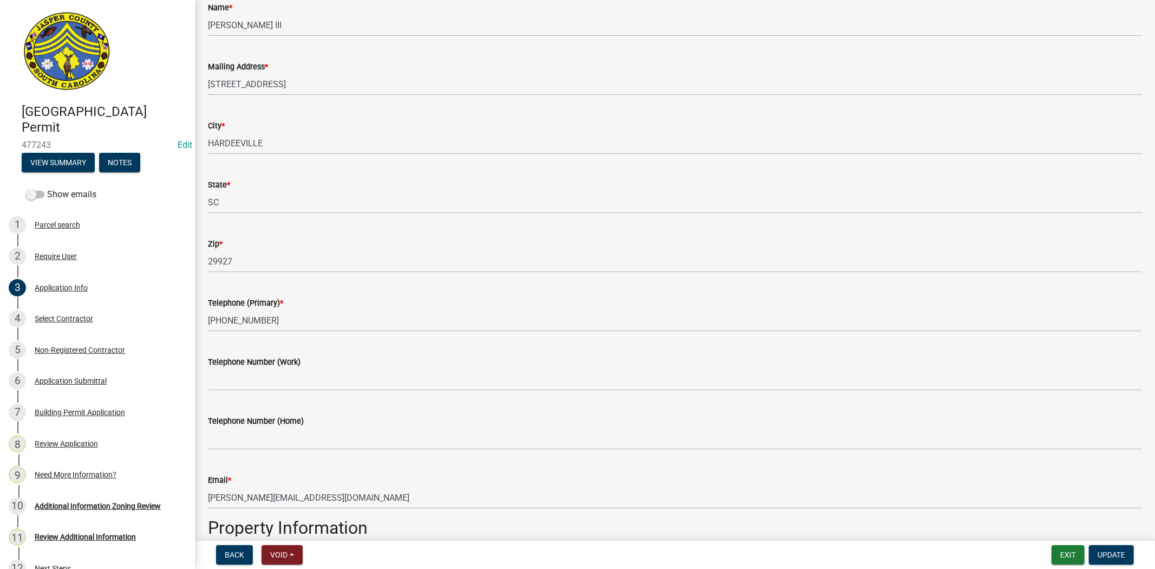
scroll to position [481, 0]
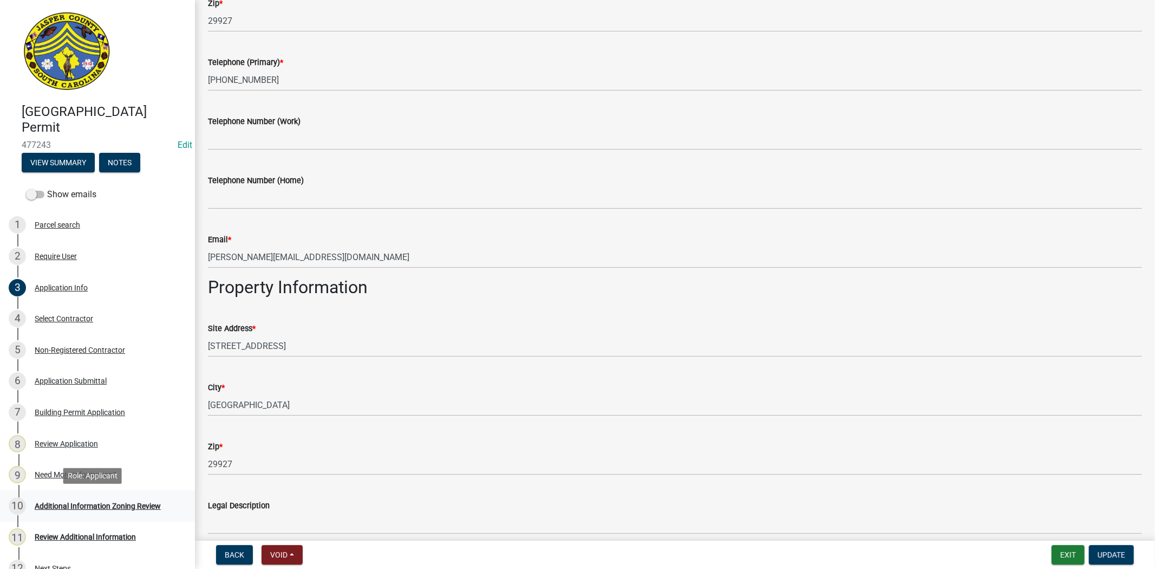
click at [126, 495] on link "10 Additional Information Zoning Review" at bounding box center [97, 505] width 195 height 31
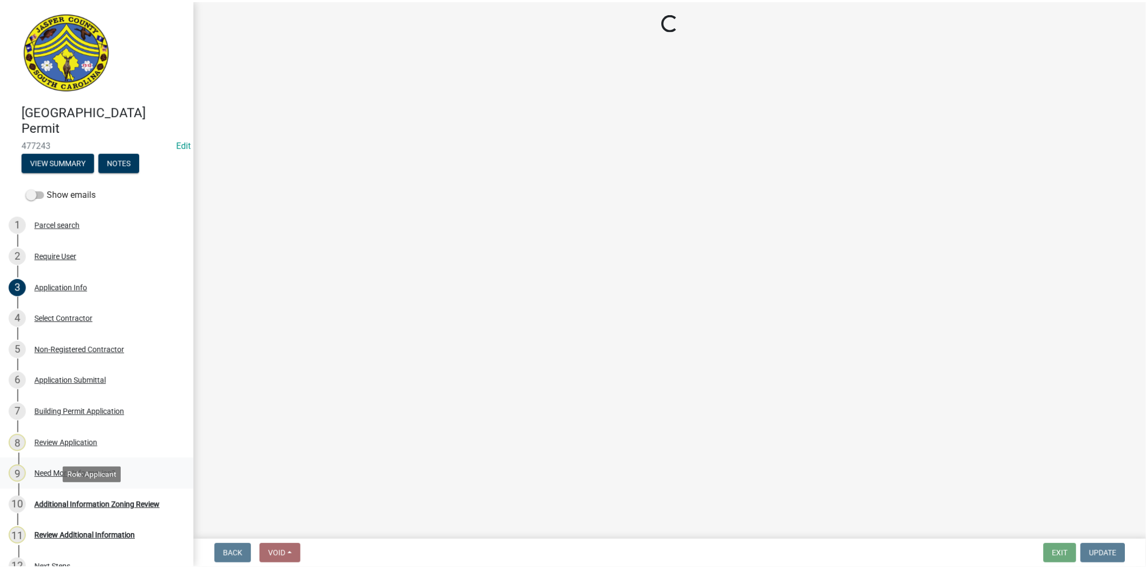
scroll to position [0, 0]
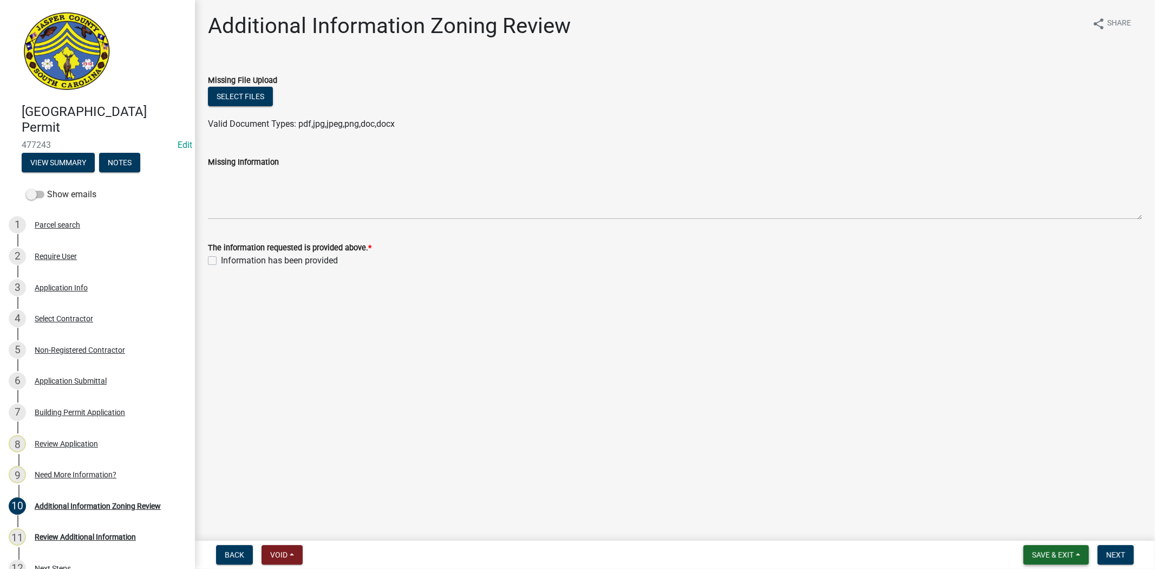
click at [1045, 556] on span "Save & Exit" at bounding box center [1053, 554] width 42 height 9
click at [1019, 524] on button "Save & Exit" at bounding box center [1046, 527] width 87 height 26
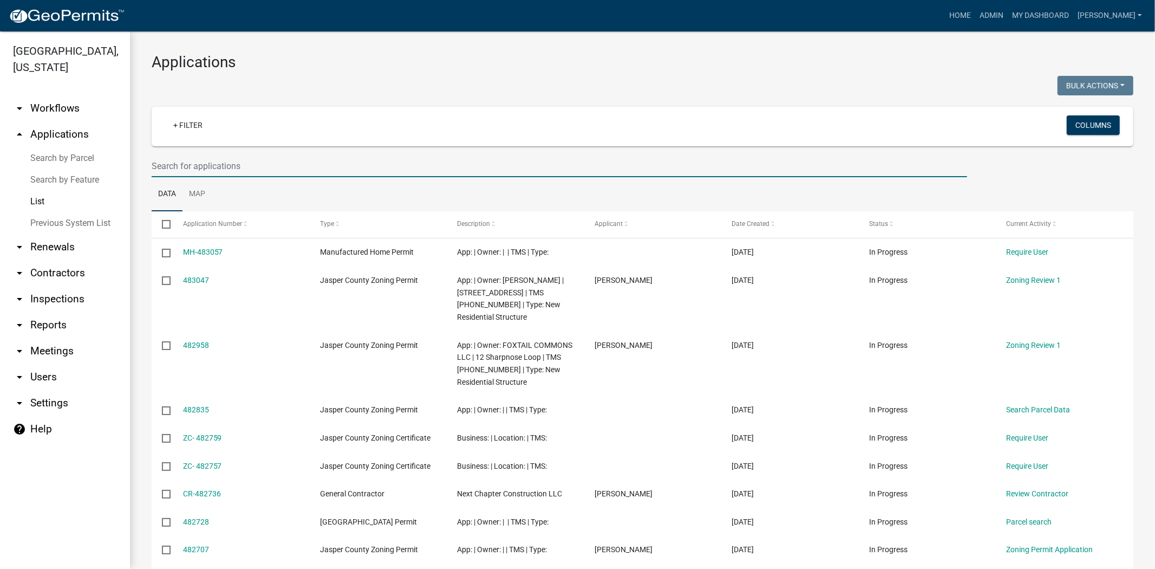
click at [537, 171] on input "text" at bounding box center [560, 166] width 816 height 22
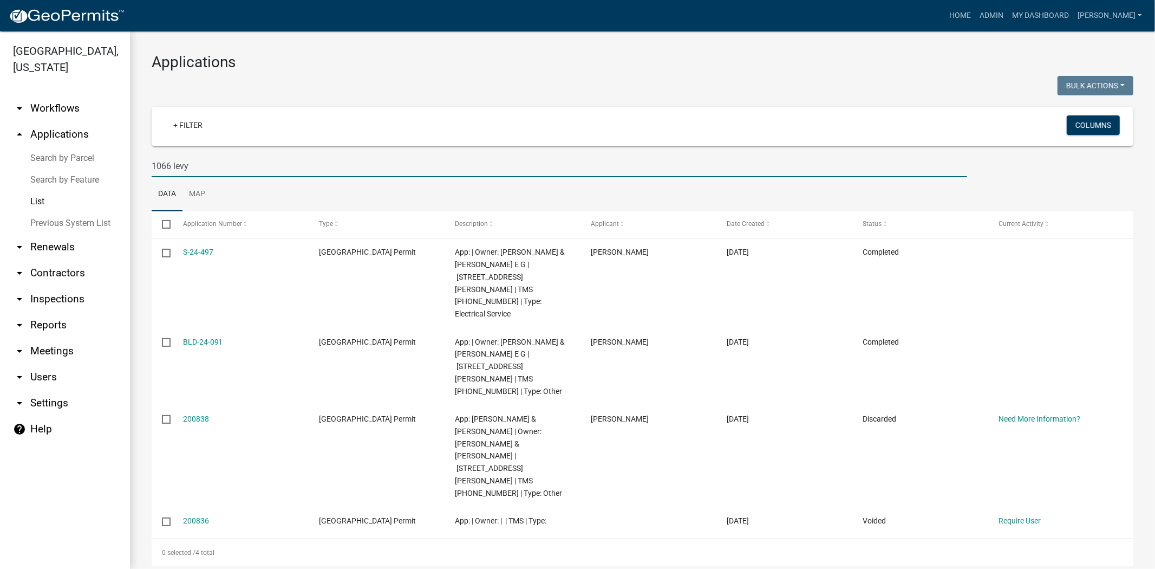
type input "1066 levy"
type input "1"
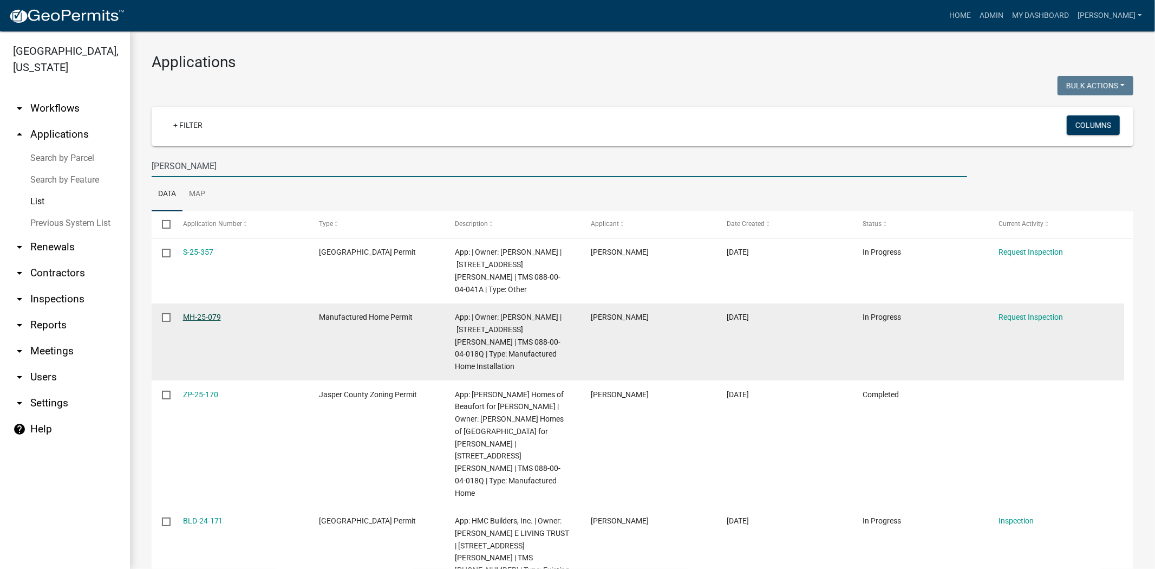
type input "[PERSON_NAME]"
drag, startPoint x: 204, startPoint y: 302, endPoint x: 216, endPoint y: 300, distance: 12.1
click at [204, 313] on link "MH-25-079" at bounding box center [202, 317] width 38 height 9
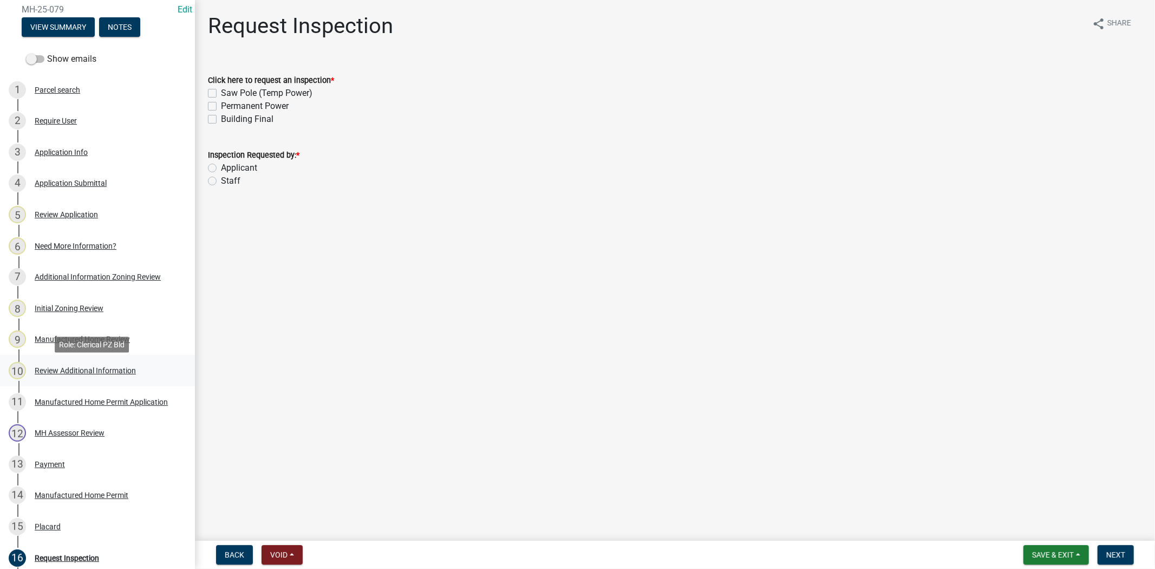
scroll to position [120, 0]
click at [57, 405] on div "Manufactured Home Permit Application" at bounding box center [101, 402] width 133 height 8
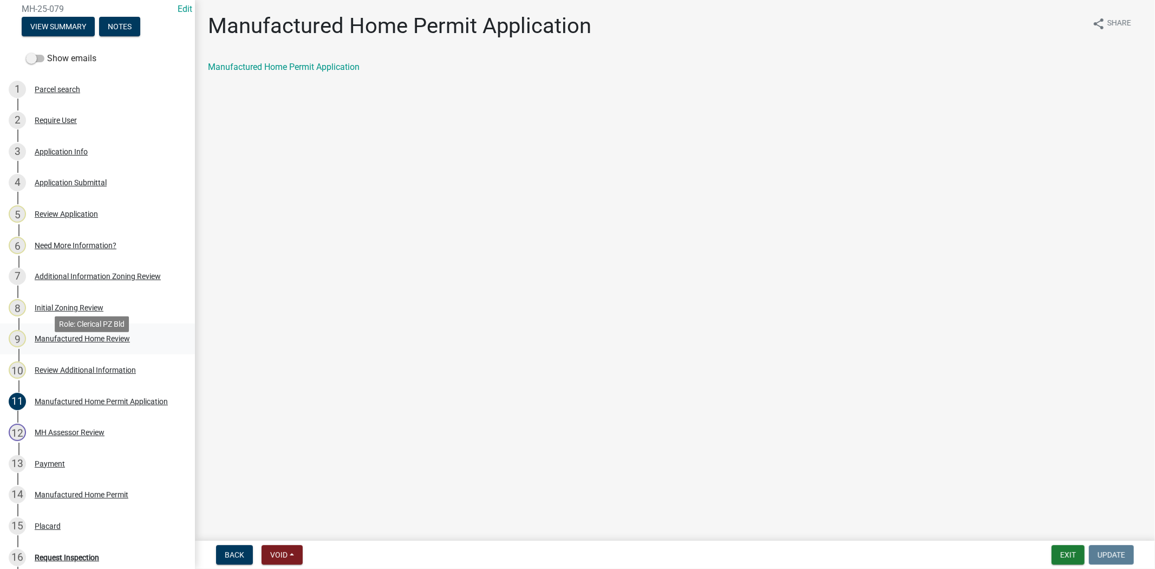
click at [77, 346] on div "9 Manufactured Home Review" at bounding box center [93, 338] width 169 height 17
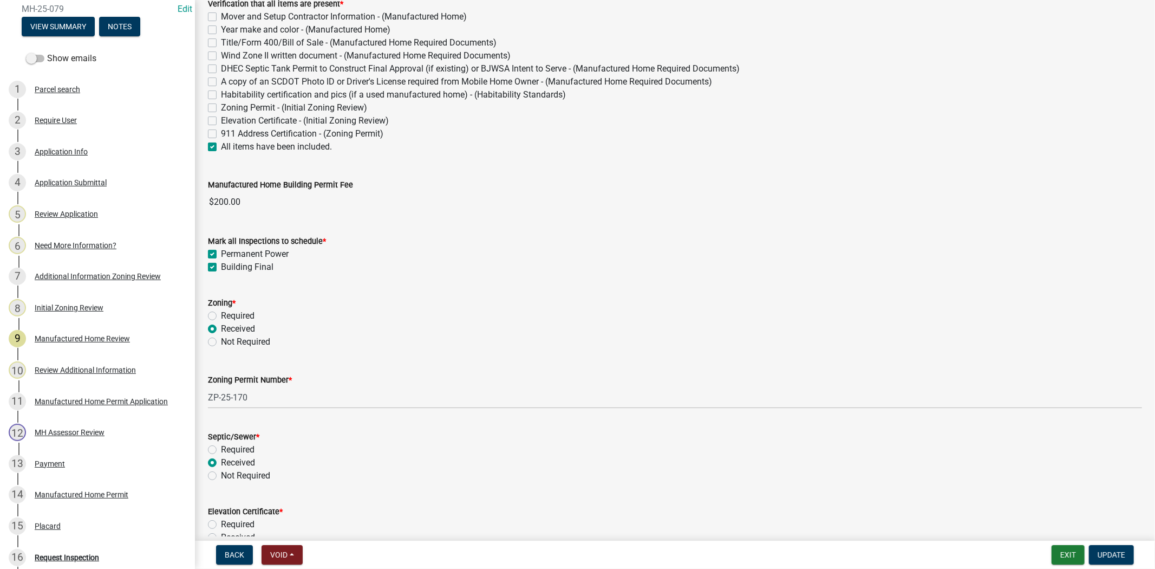
scroll to position [350, 0]
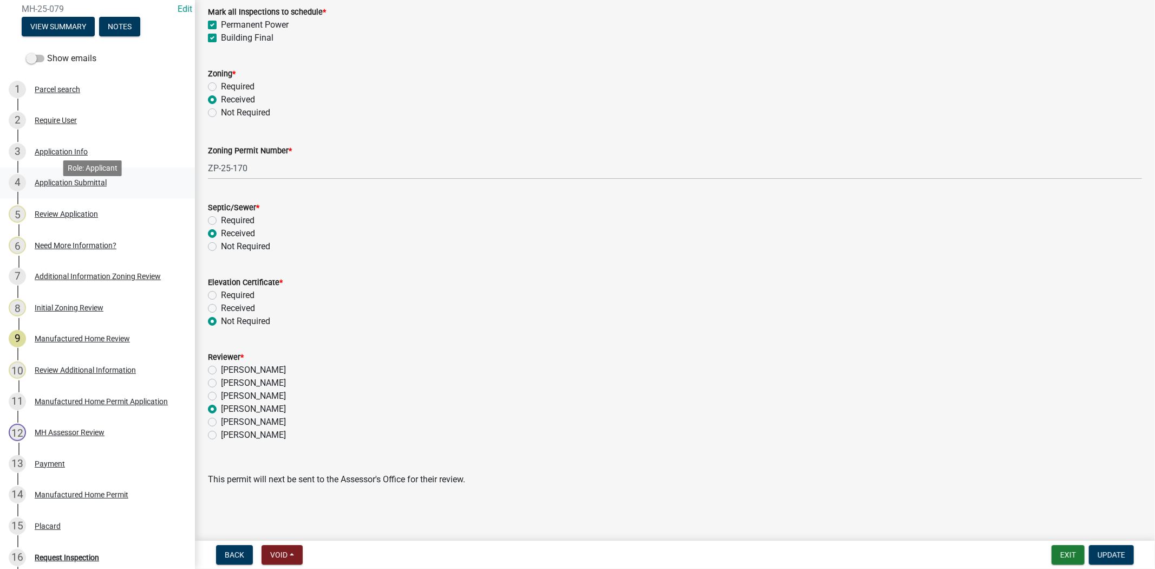
click at [74, 190] on div "4 Application Submittal" at bounding box center [93, 182] width 169 height 17
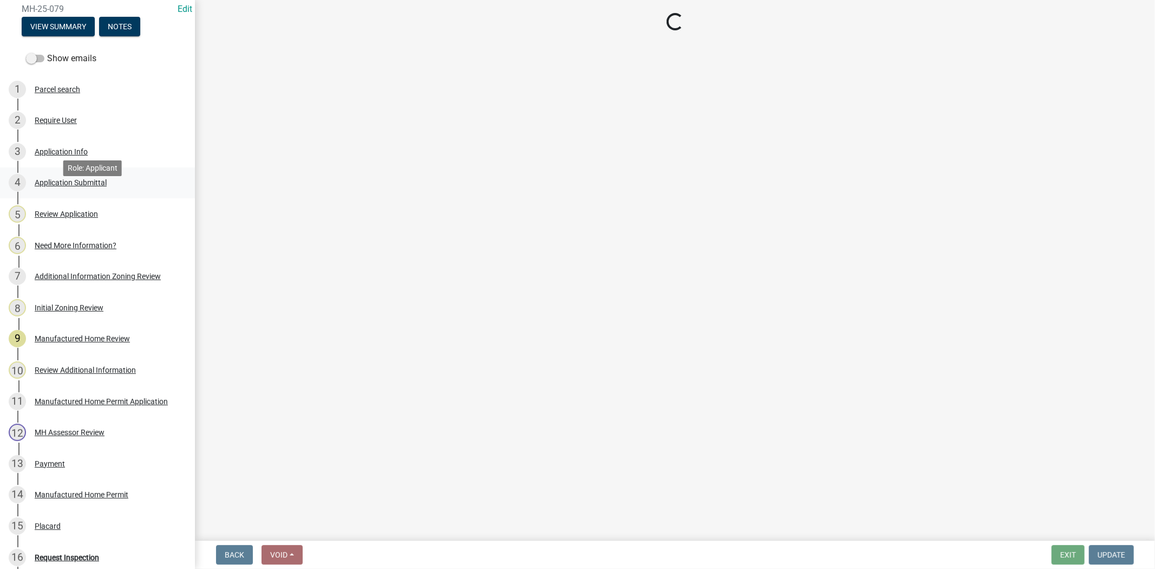
scroll to position [0, 0]
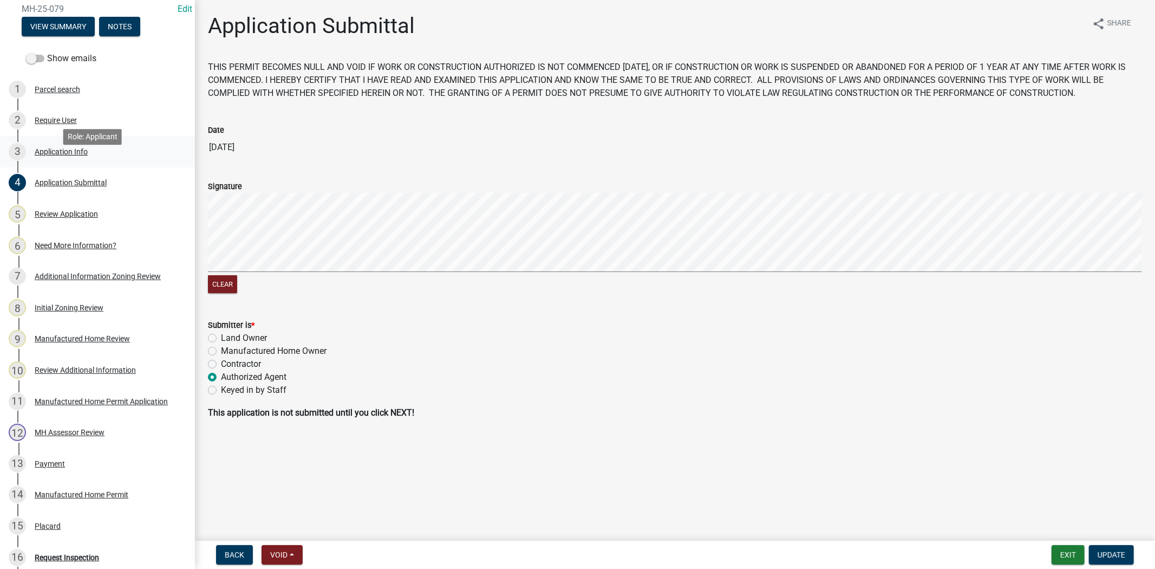
click at [49, 155] on div "Application Info" at bounding box center [61, 152] width 53 height 8
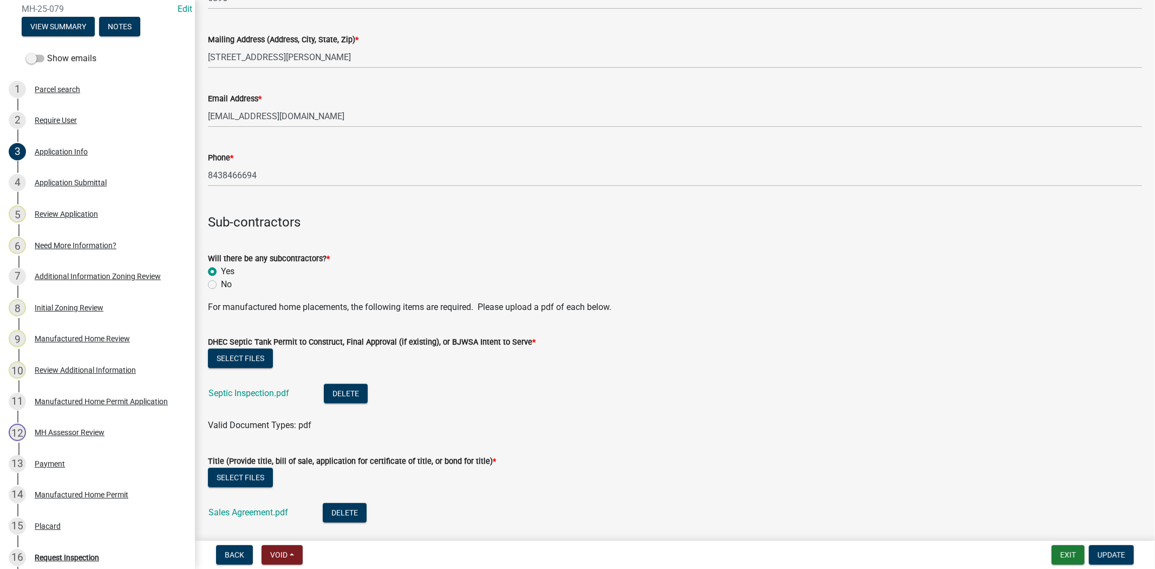
scroll to position [2708, 0]
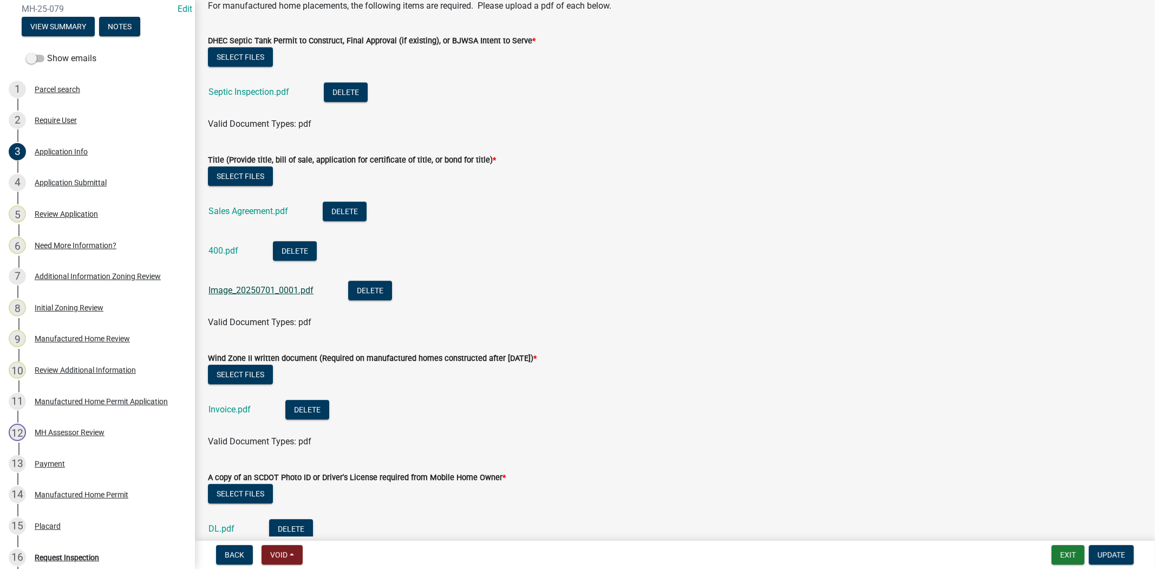
click at [237, 294] on link "Image_20250701_0001.pdf" at bounding box center [261, 290] width 105 height 10
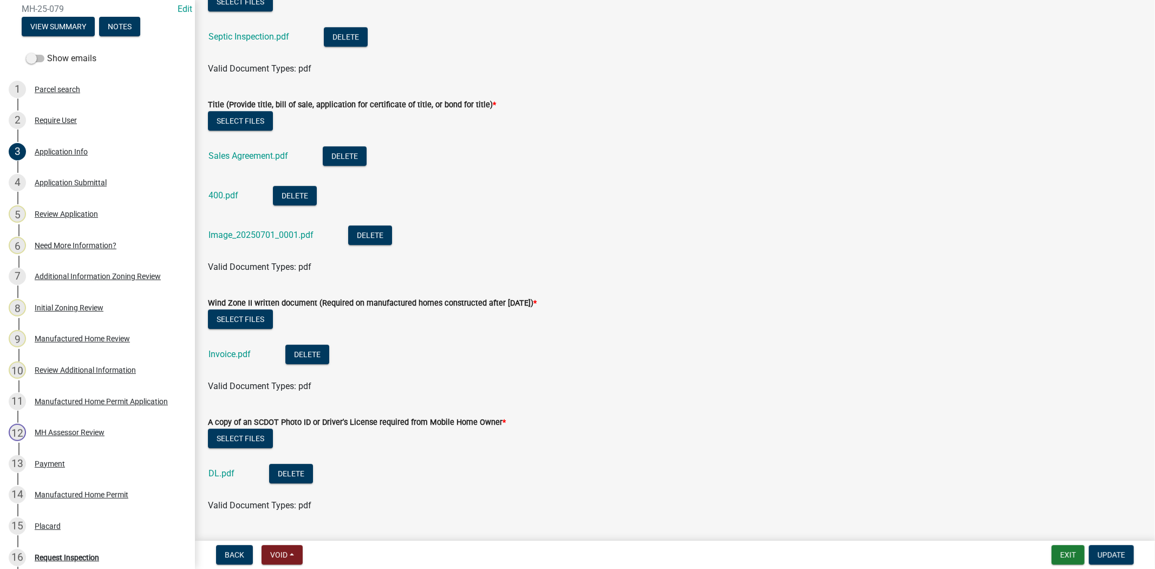
scroll to position [2704, 0]
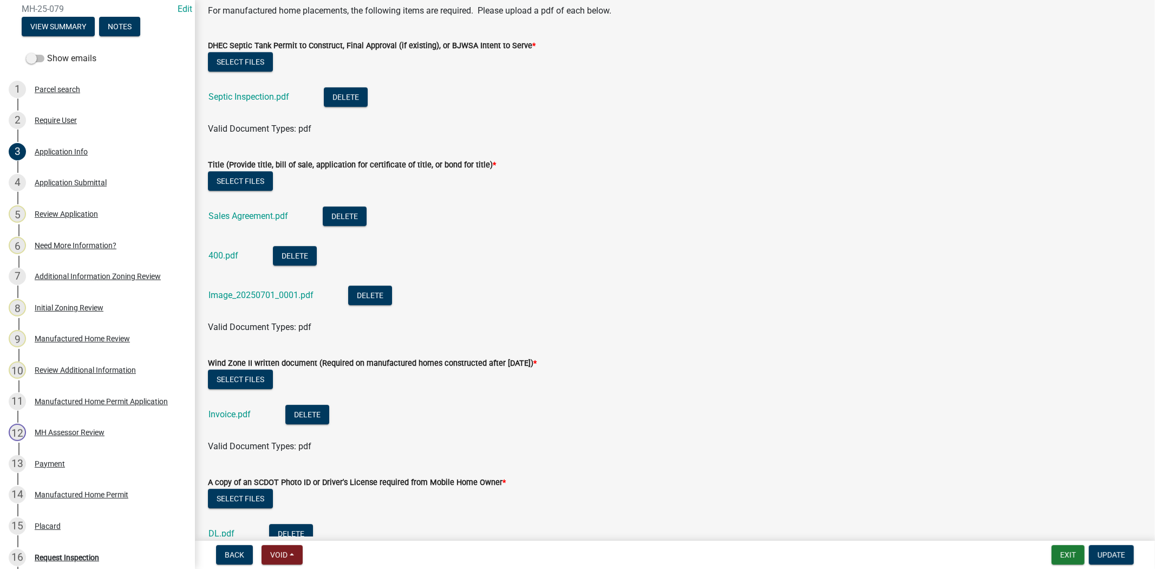
click at [236, 210] on div "Sales Agreement.pdf" at bounding box center [257, 217] width 97 height 22
click at [240, 219] on link "Sales Agreement.pdf" at bounding box center [249, 216] width 80 height 10
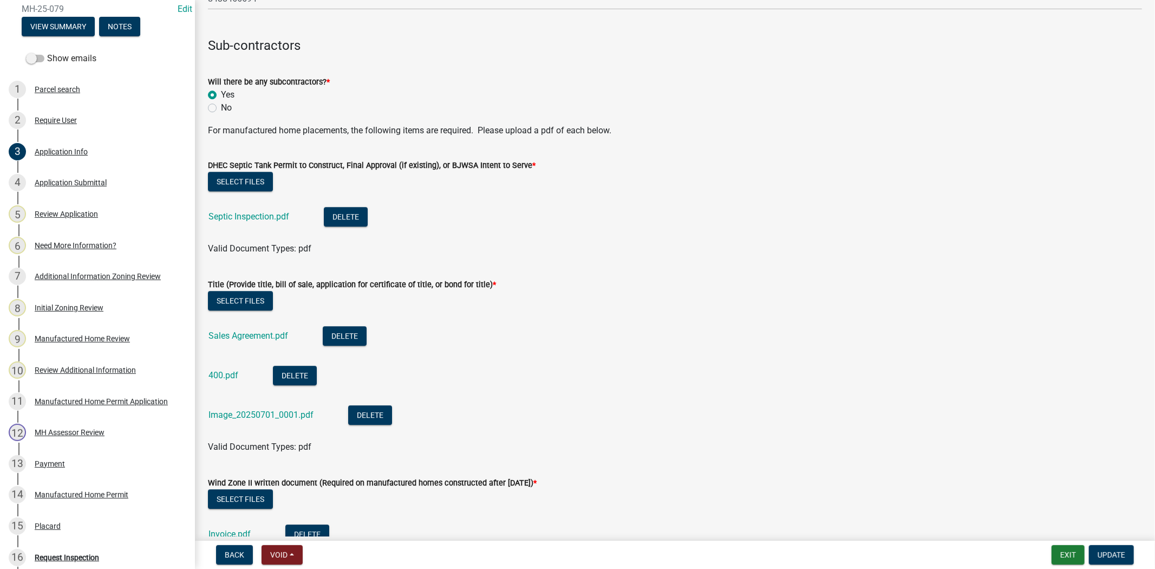
scroll to position [2523, 0]
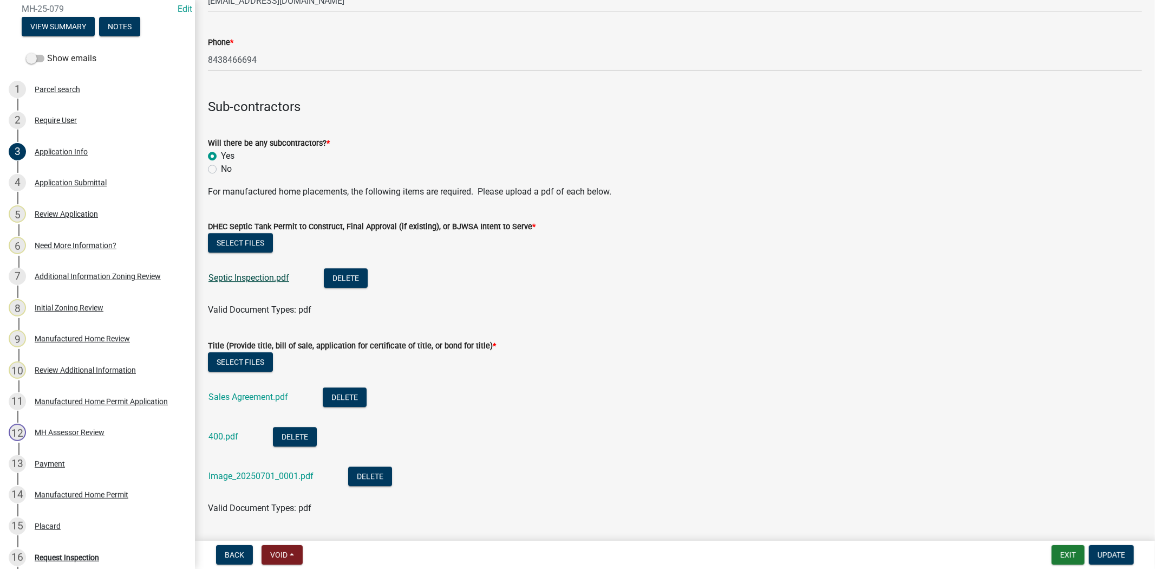
click at [239, 282] on link "Septic Inspection.pdf" at bounding box center [249, 277] width 81 height 10
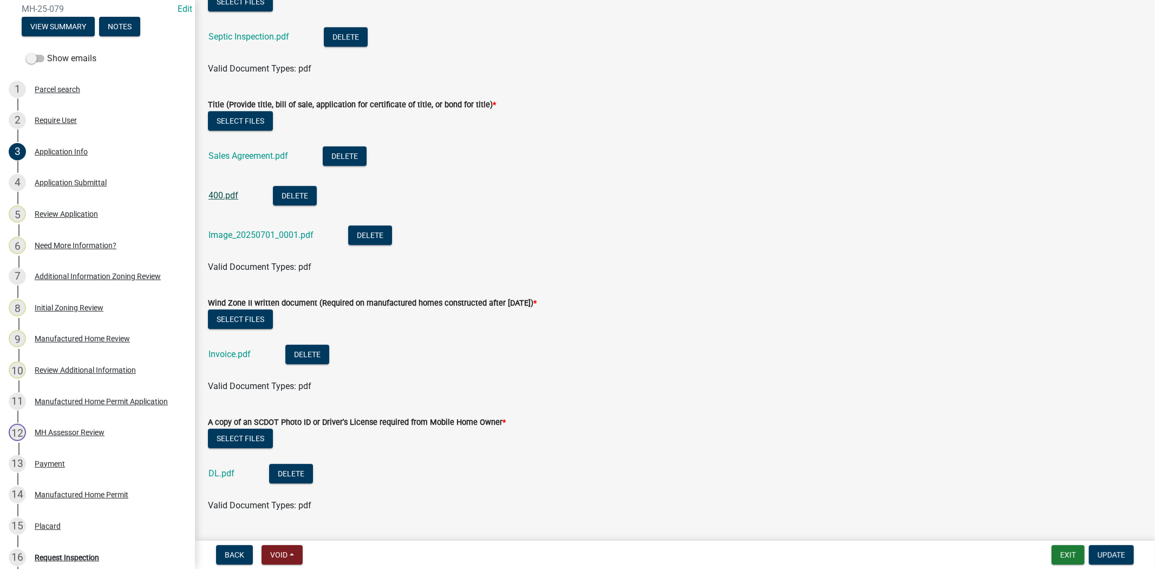
click at [215, 190] on link "400.pdf" at bounding box center [224, 195] width 30 height 10
click at [225, 358] on link "Invoice.pdf" at bounding box center [230, 354] width 42 height 10
click at [219, 473] on link "DL.pdf" at bounding box center [222, 473] width 26 height 10
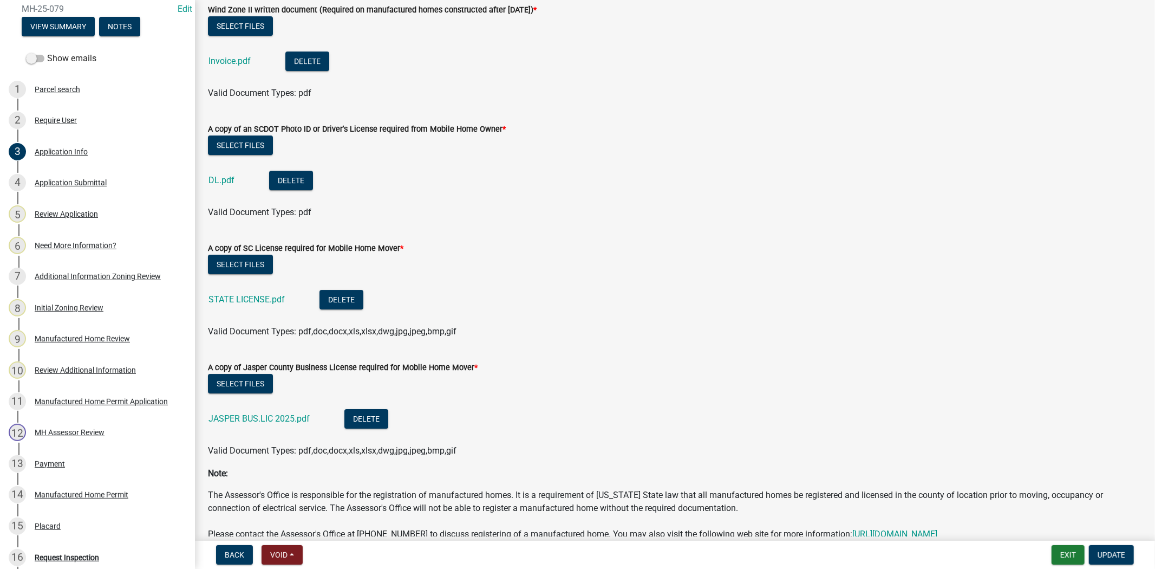
scroll to position [3124, 0]
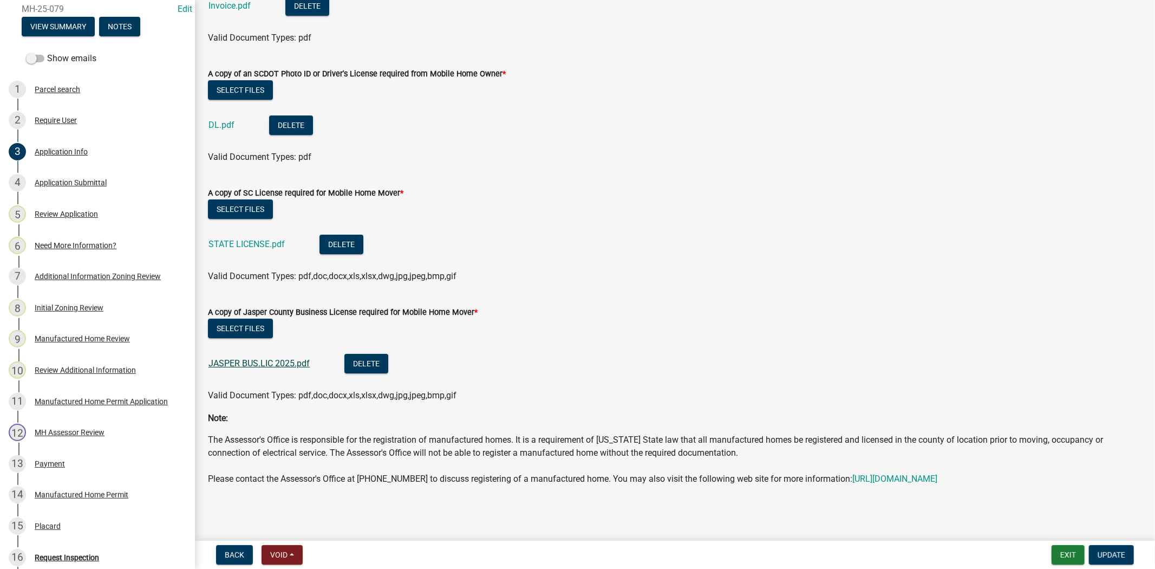
click at [295, 358] on link "JASPER BUS.LIC 2025.pdf" at bounding box center [259, 363] width 101 height 10
click at [59, 36] on button "View Summary" at bounding box center [58, 27] width 73 height 20
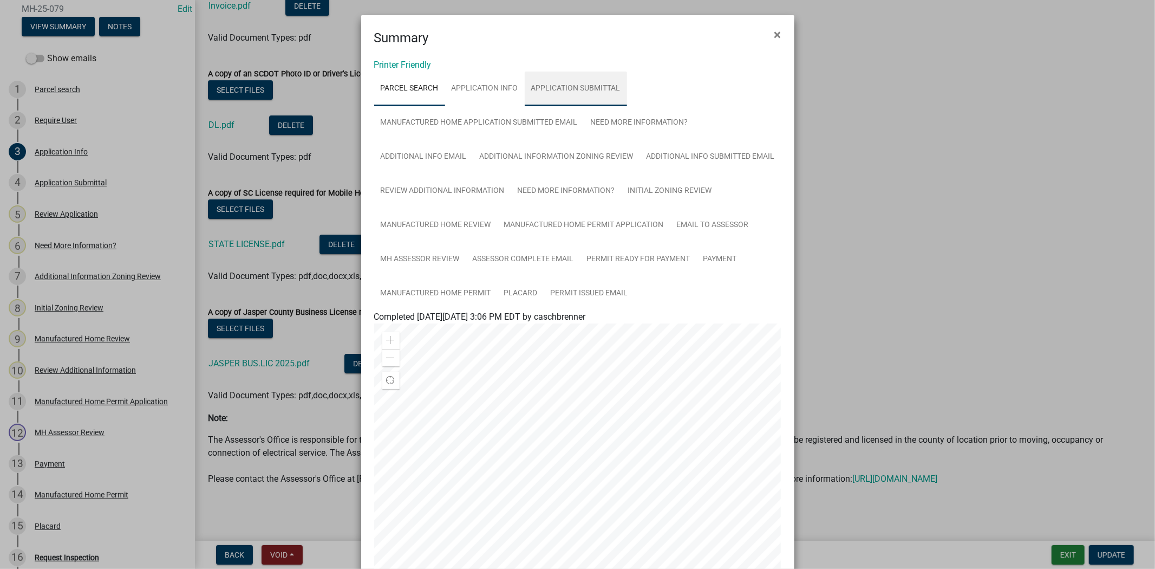
click at [546, 96] on link "Application Submittal" at bounding box center [576, 89] width 102 height 35
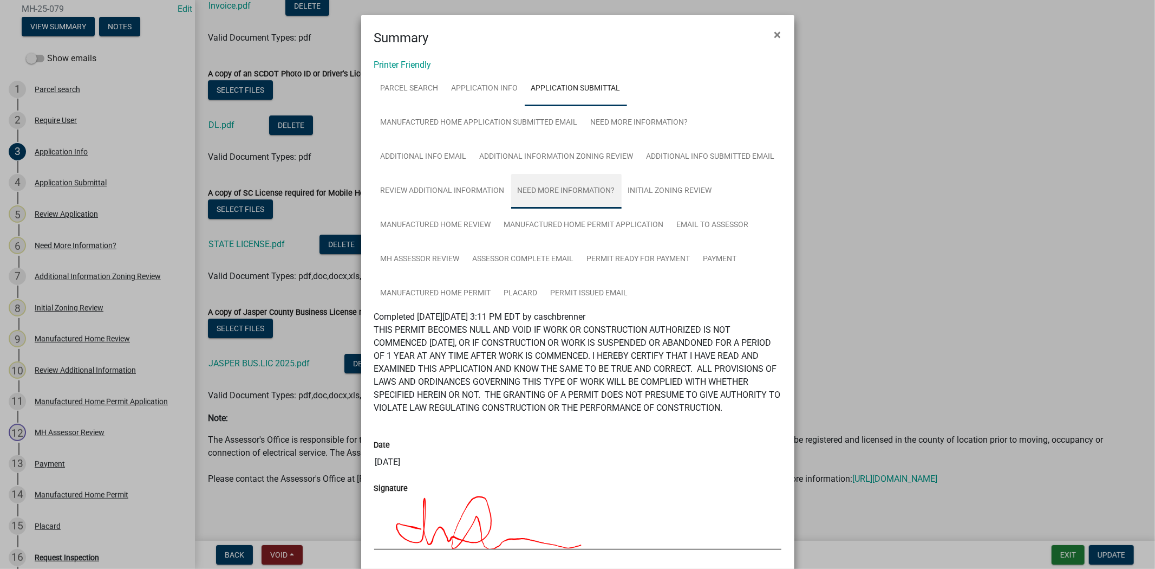
click at [575, 186] on link "Need More Information?" at bounding box center [566, 191] width 111 height 35
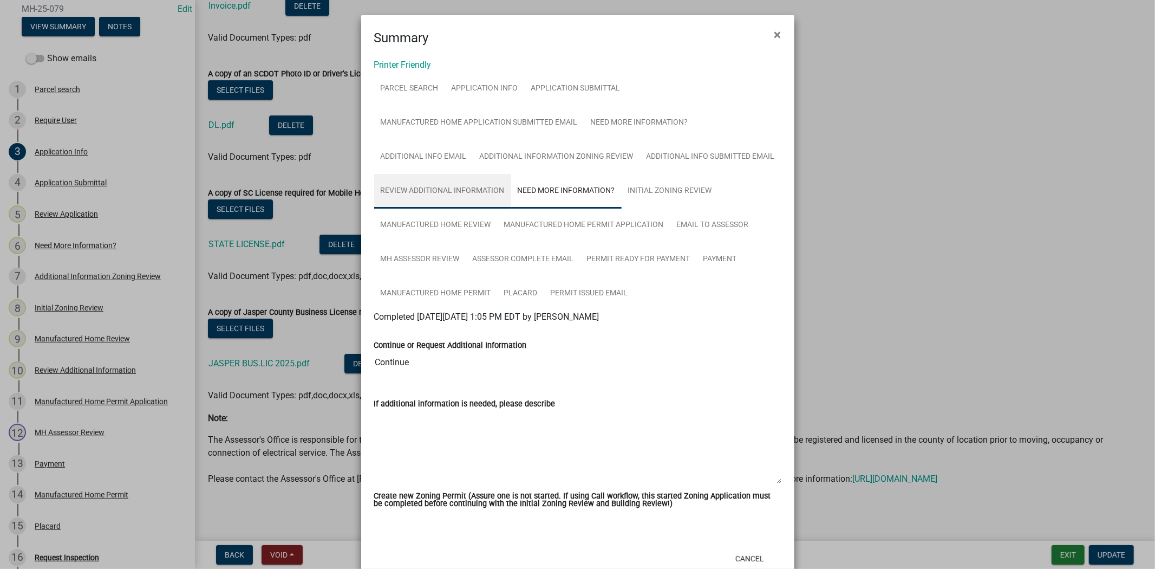
click at [454, 189] on link "Review Additional Information" at bounding box center [442, 191] width 137 height 35
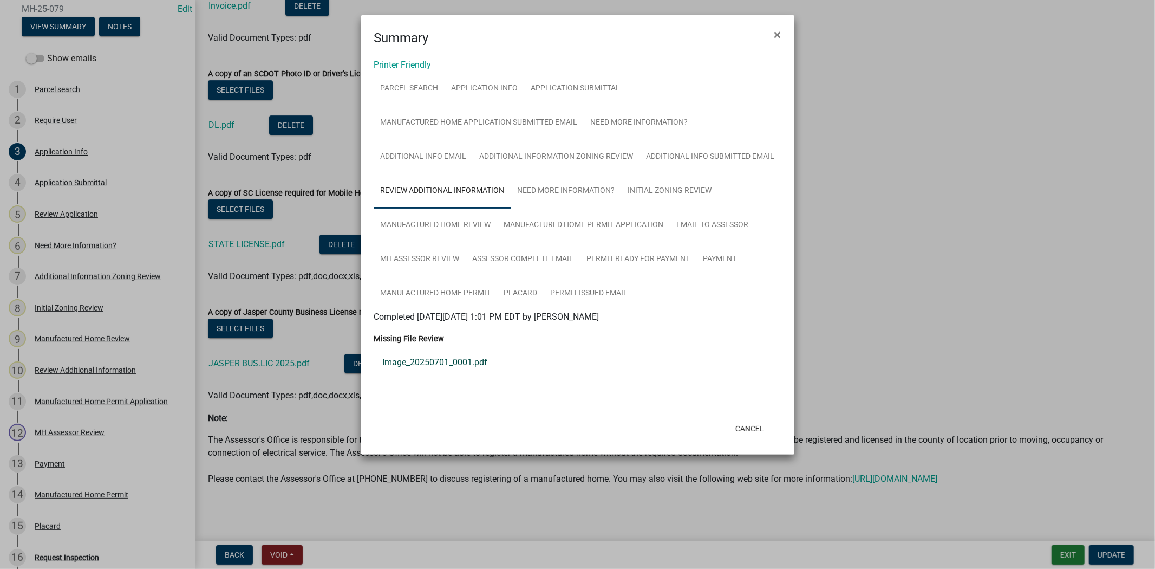
click at [454, 366] on link "Image_20250701_0001.pdf" at bounding box center [577, 362] width 407 height 26
click at [641, 127] on link "Need More Information?" at bounding box center [639, 123] width 111 height 35
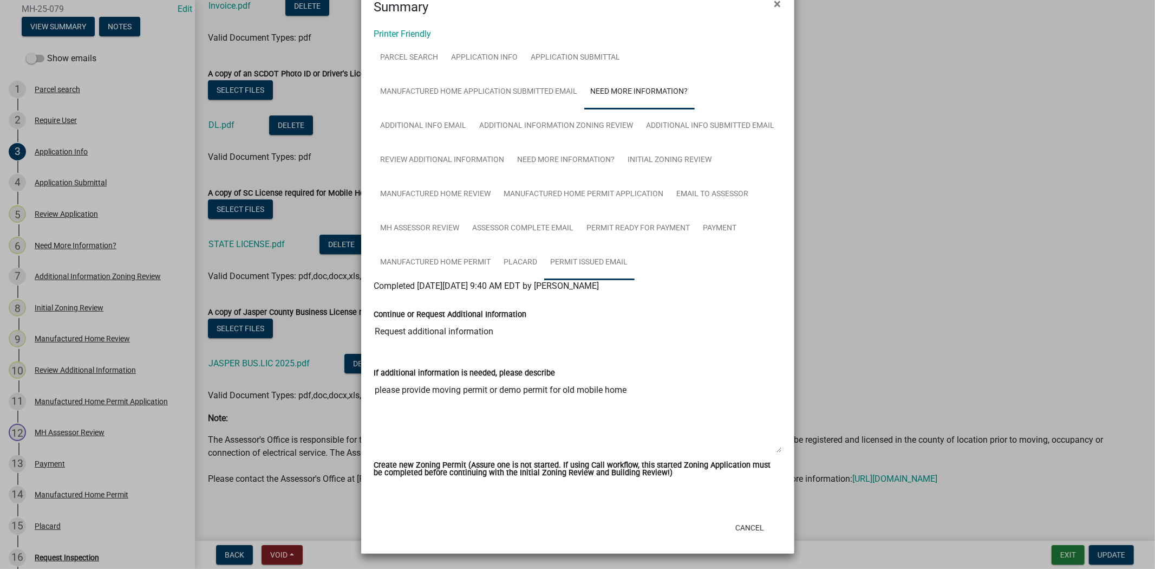
scroll to position [0, 0]
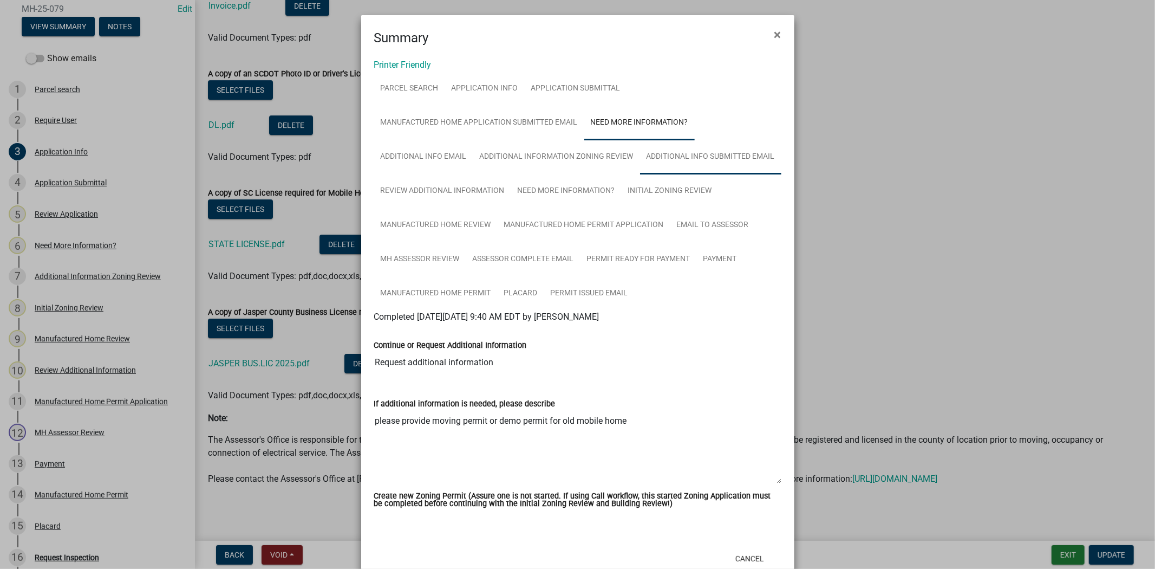
click at [669, 163] on link "Additional Info submitted Email" at bounding box center [710, 157] width 141 height 35
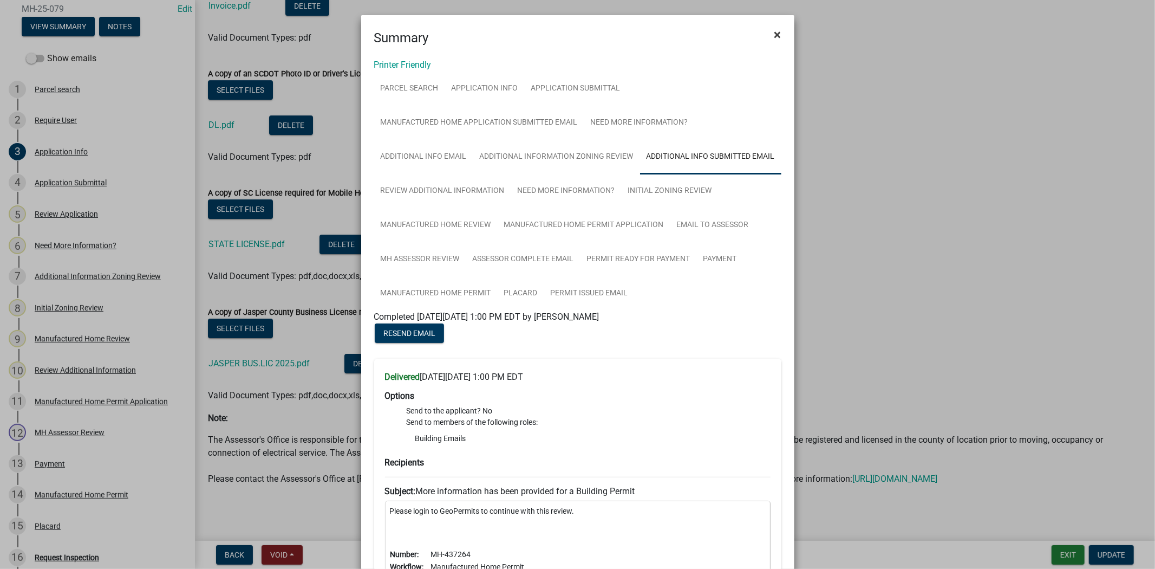
click at [775, 33] on span "×" at bounding box center [778, 34] width 7 height 15
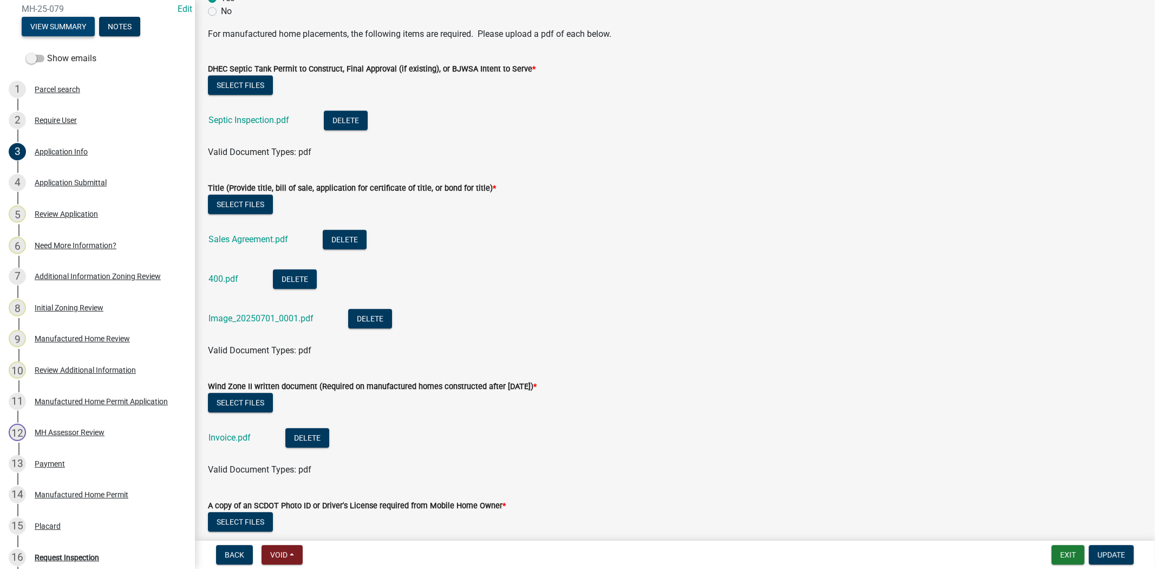
scroll to position [2523, 0]
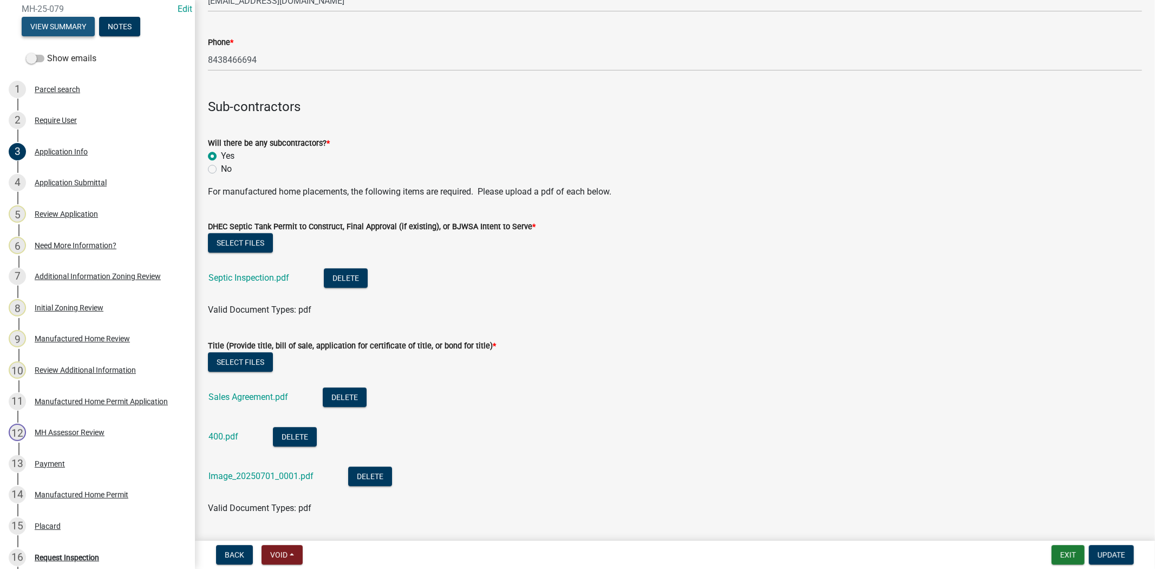
click at [79, 34] on button "View Summary" at bounding box center [58, 27] width 73 height 20
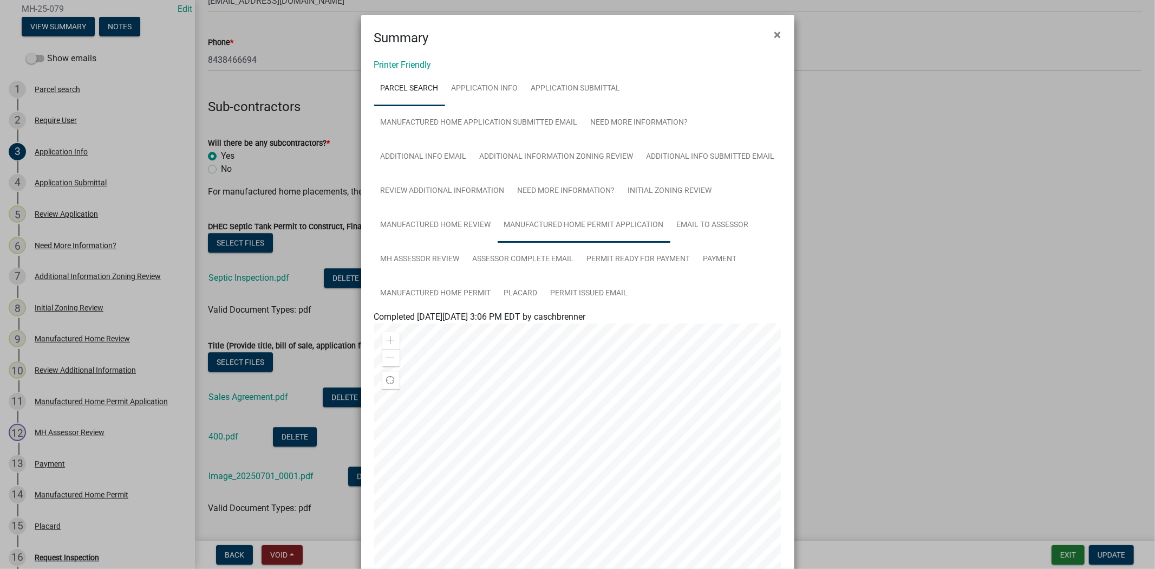
click at [576, 213] on link "Manufactured Home Permit Application" at bounding box center [584, 225] width 173 height 35
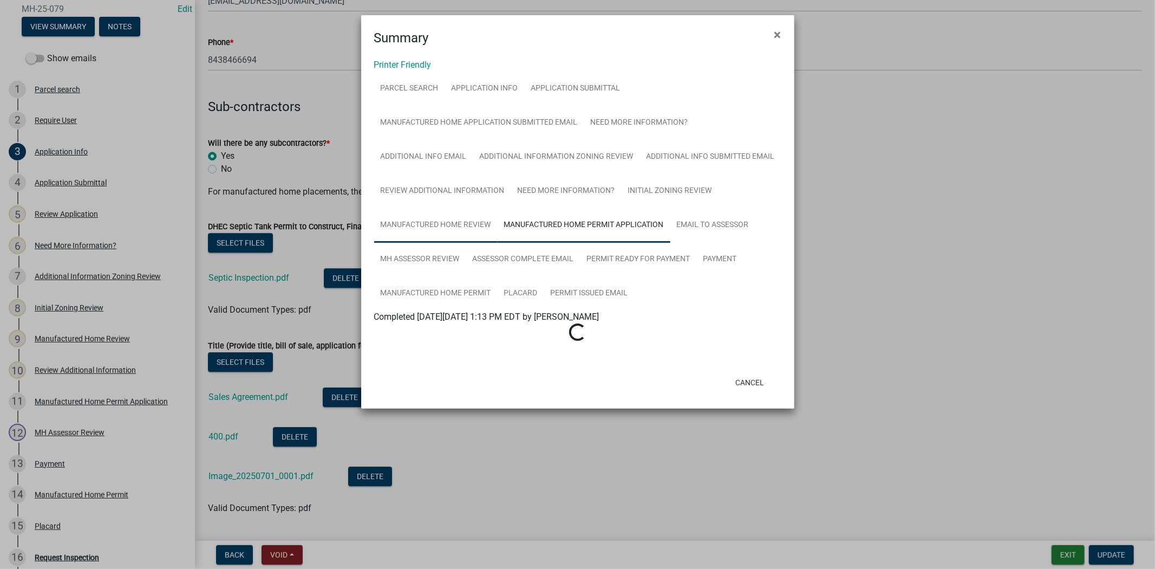
click at [483, 220] on link "Manufactured Home Review" at bounding box center [436, 225] width 124 height 35
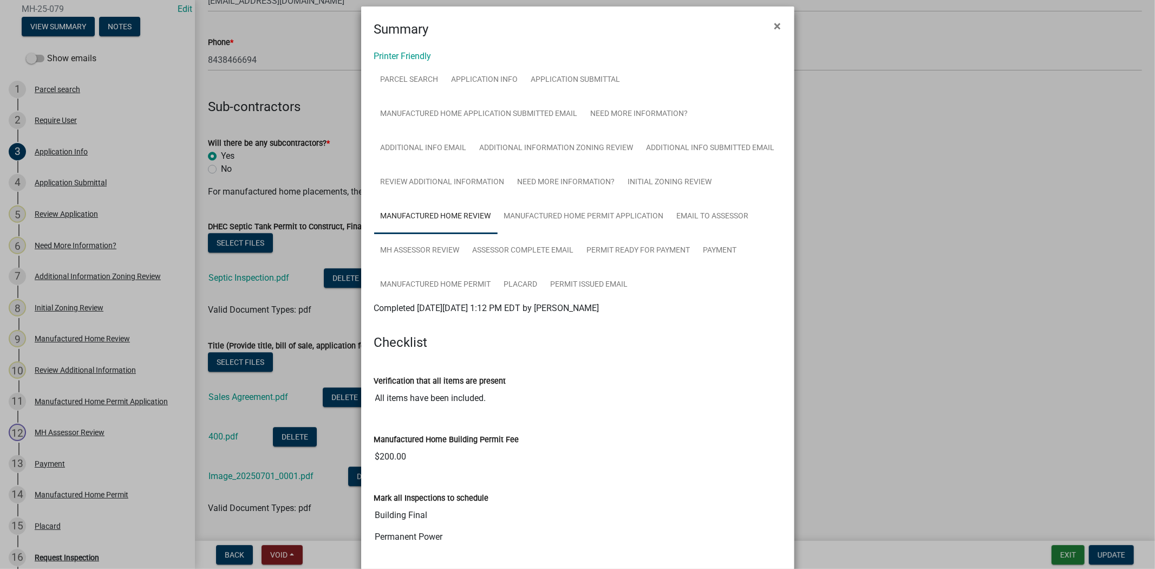
scroll to position [4, 0]
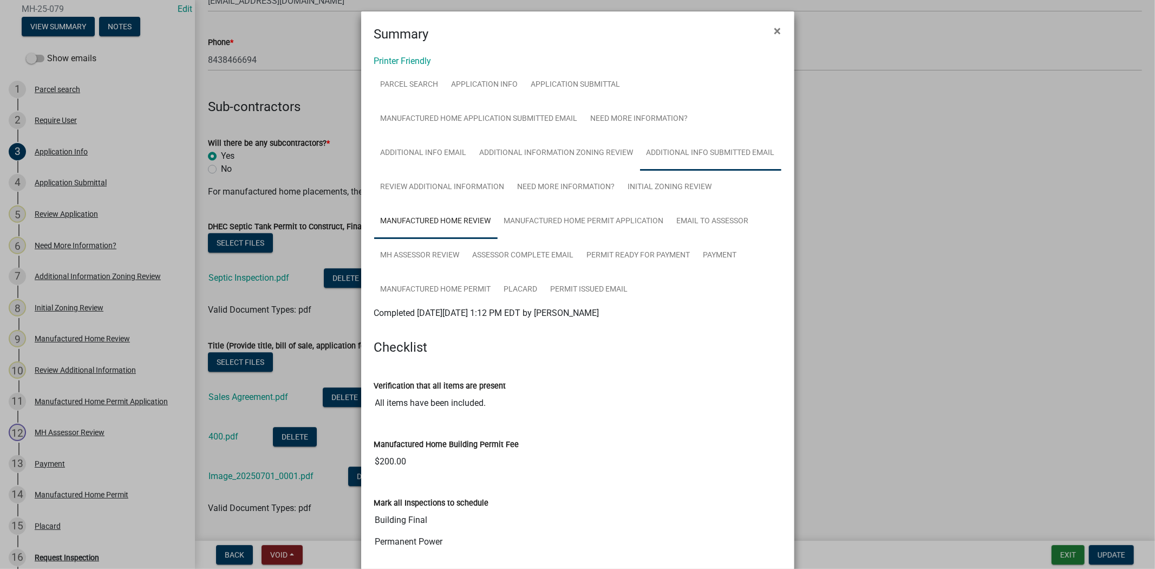
click at [688, 154] on link "Additional Info submitted Email" at bounding box center [710, 153] width 141 height 35
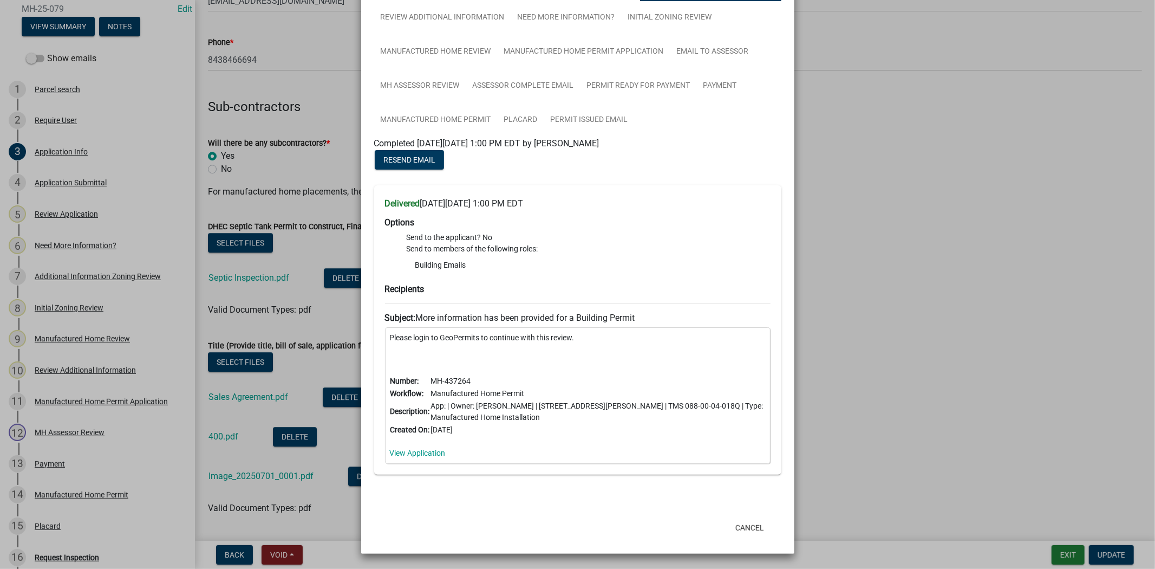
scroll to position [0, 0]
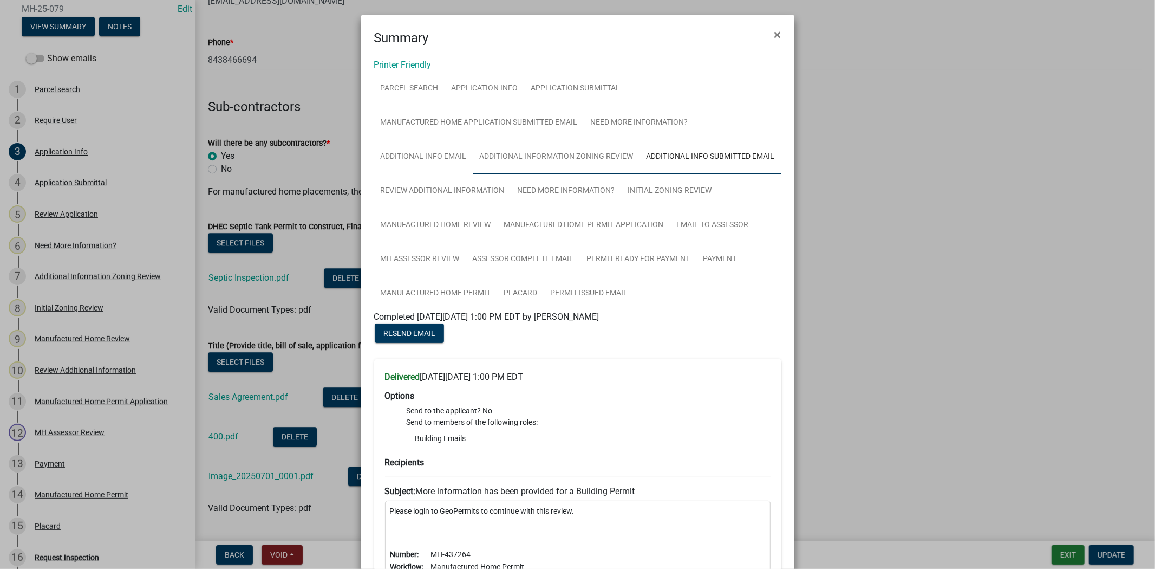
click at [577, 156] on link "Additional Information Zoning Review" at bounding box center [556, 157] width 167 height 35
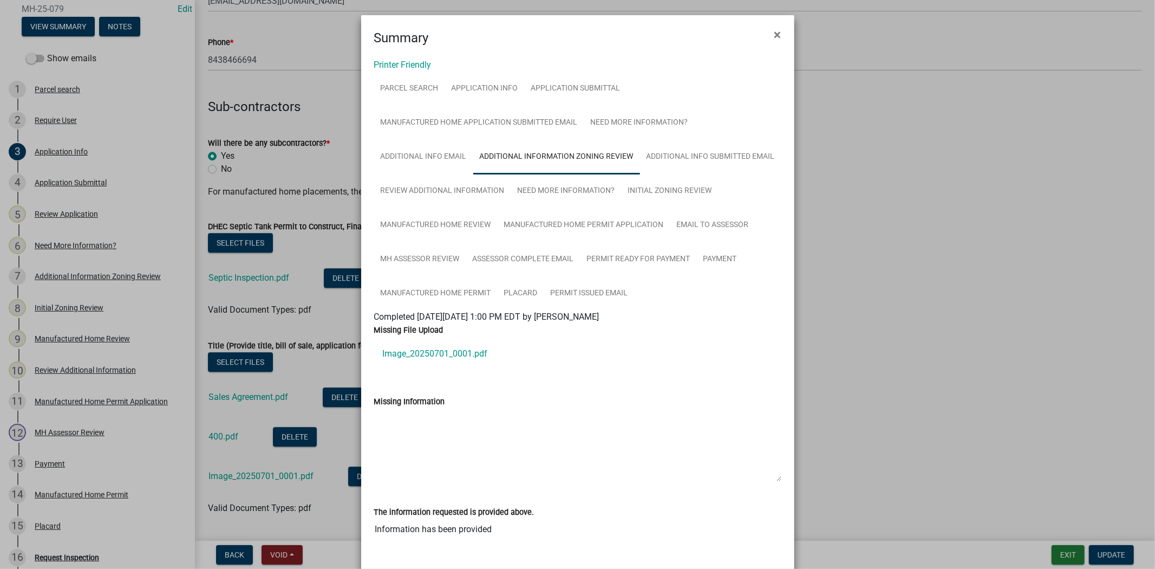
scroll to position [62, 0]
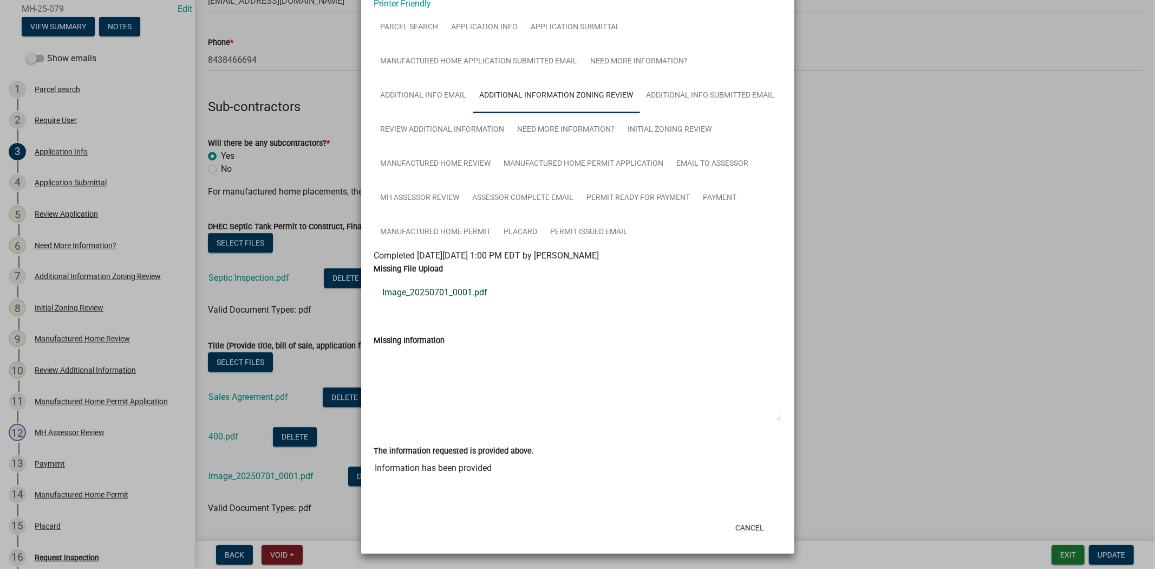
click at [464, 293] on link "Image_20250701_0001.pdf" at bounding box center [577, 293] width 407 height 26
click at [448, 91] on link "Additional info email" at bounding box center [423, 96] width 99 height 35
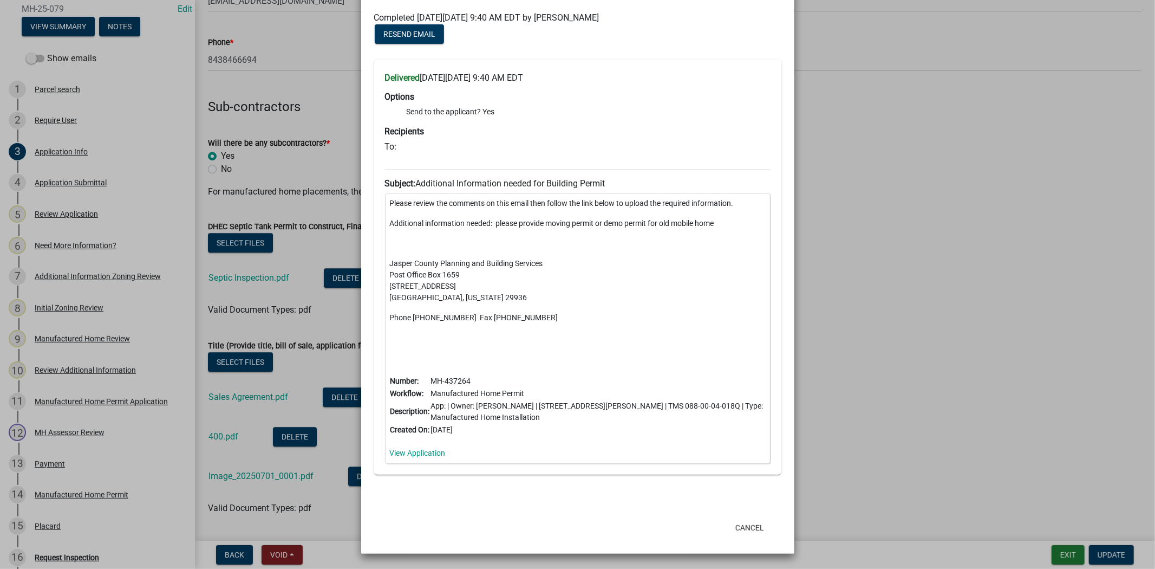
scroll to position [0, 0]
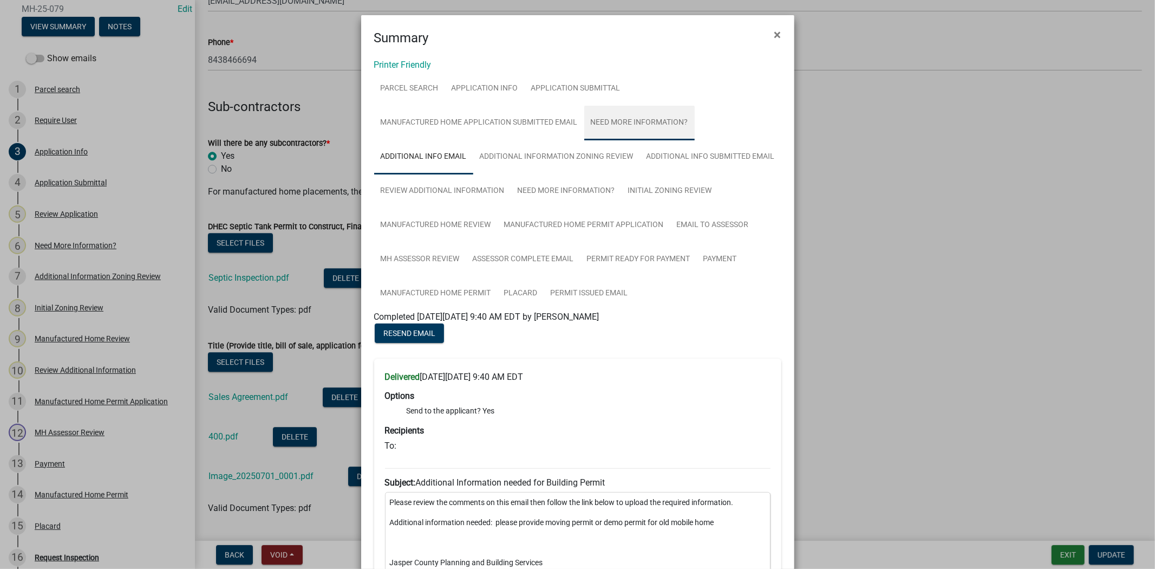
click at [632, 122] on link "Need More Information?" at bounding box center [639, 123] width 111 height 35
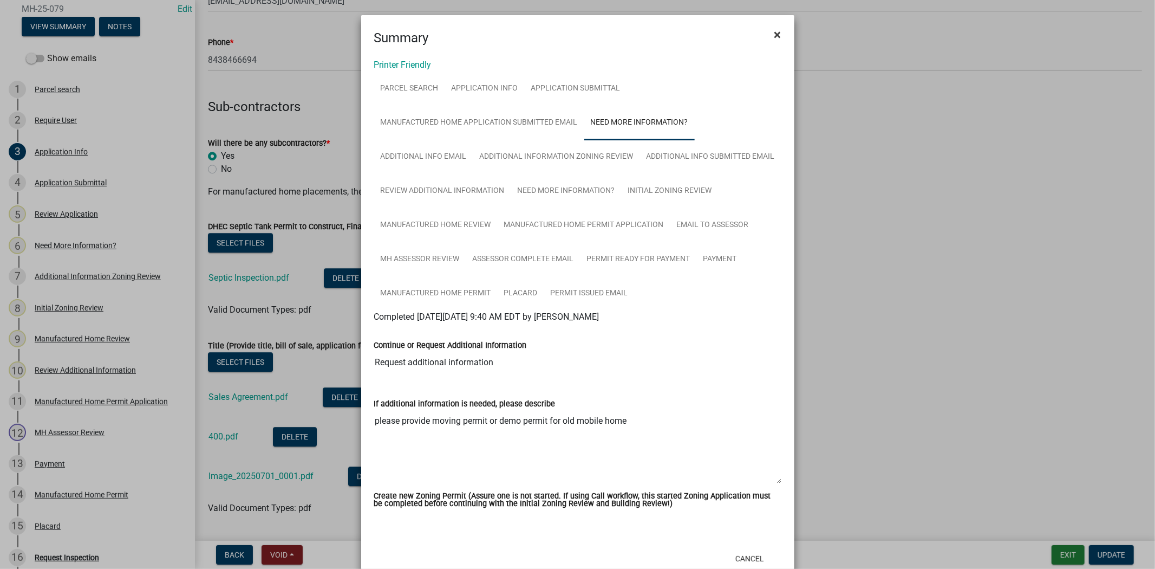
click at [779, 36] on button "×" at bounding box center [778, 35] width 24 height 30
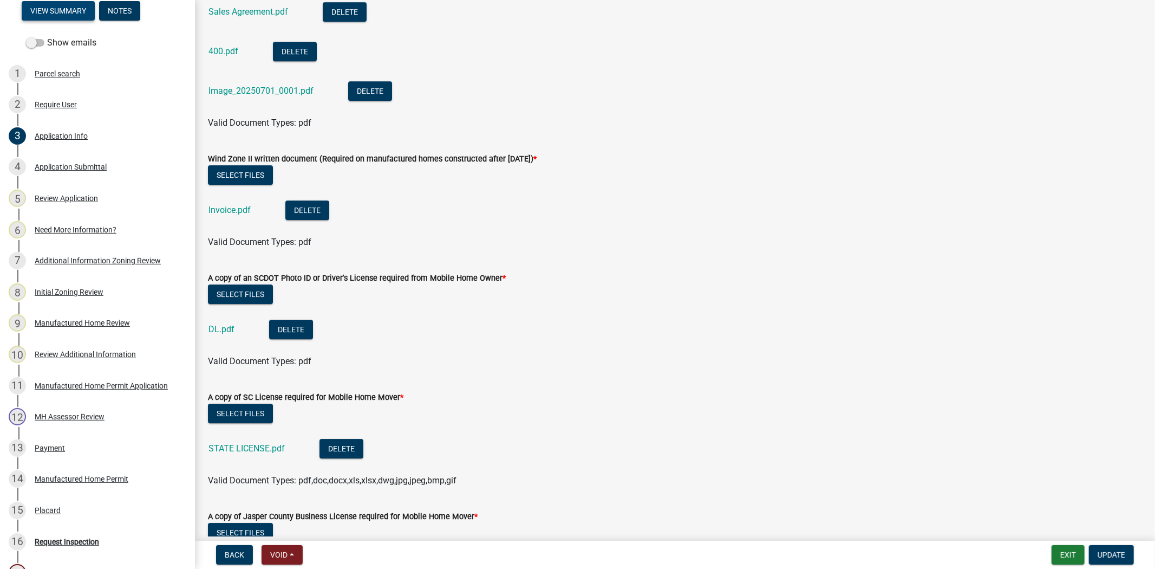
scroll to position [3069, 0]
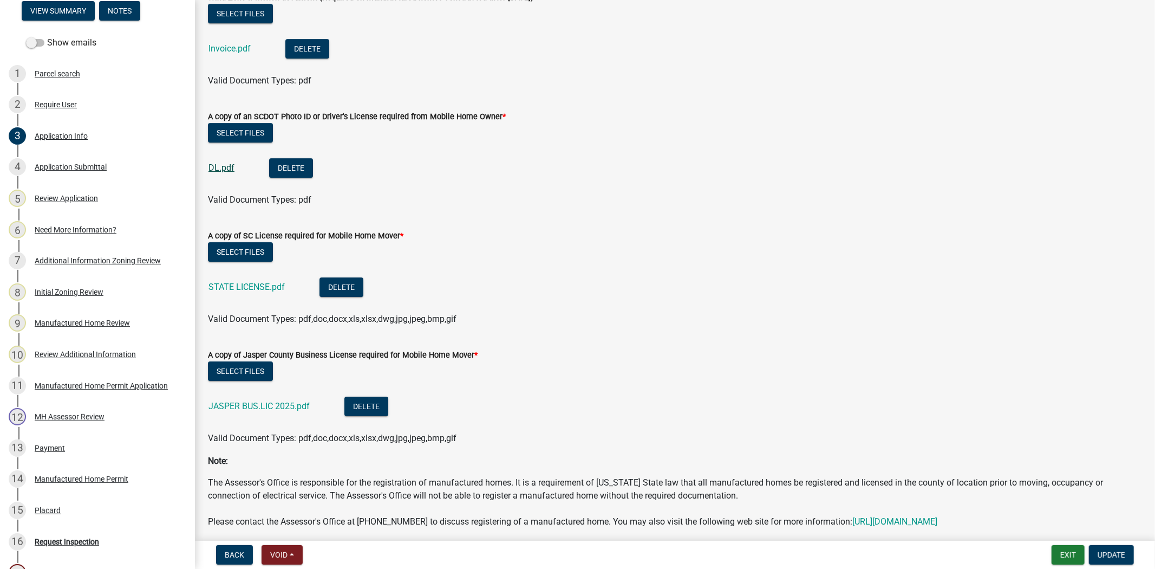
click at [225, 171] on link "DL.pdf" at bounding box center [222, 168] width 26 height 10
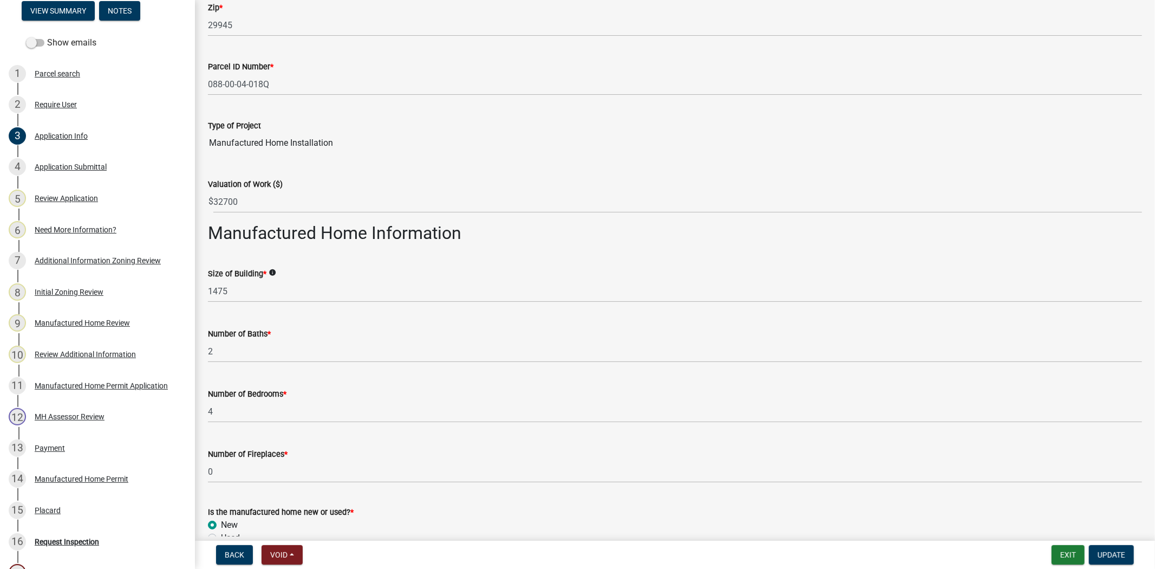
scroll to position [898, 0]
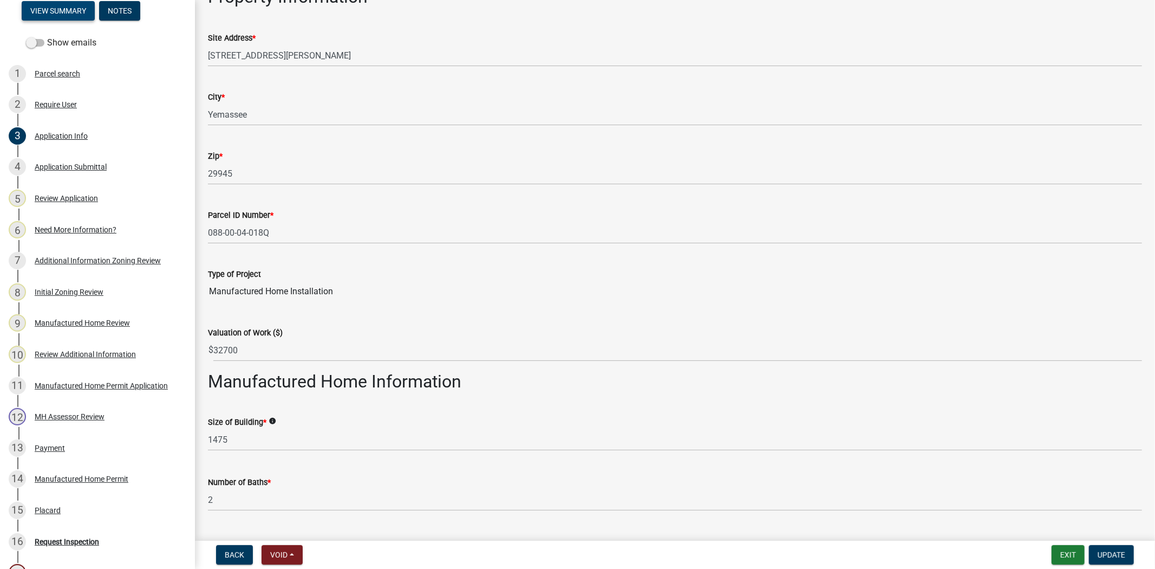
click at [60, 21] on button "View Summary" at bounding box center [58, 11] width 73 height 20
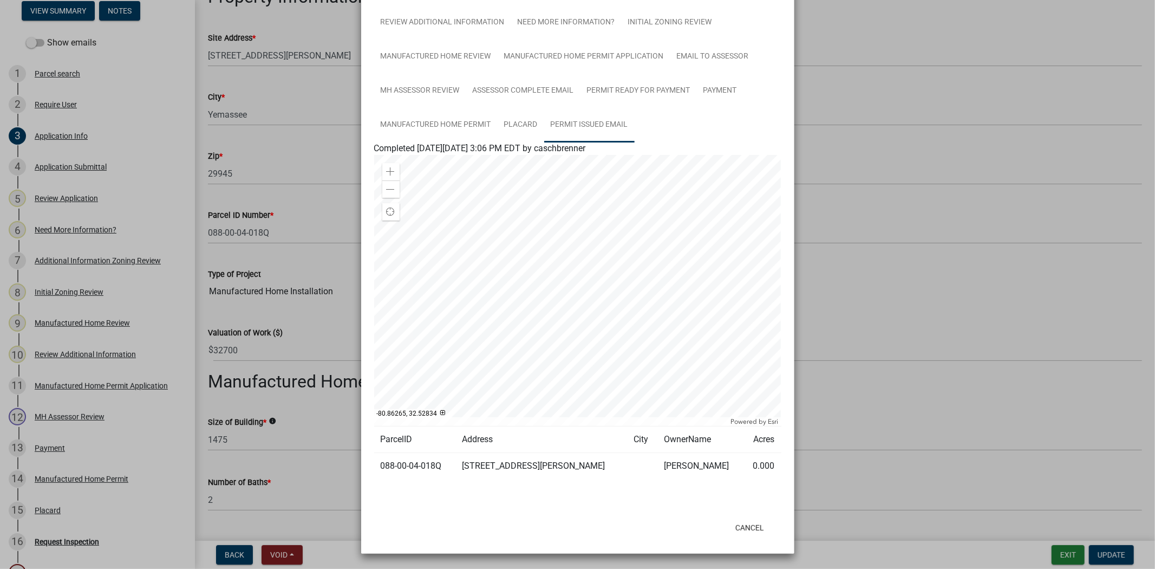
scroll to position [0, 0]
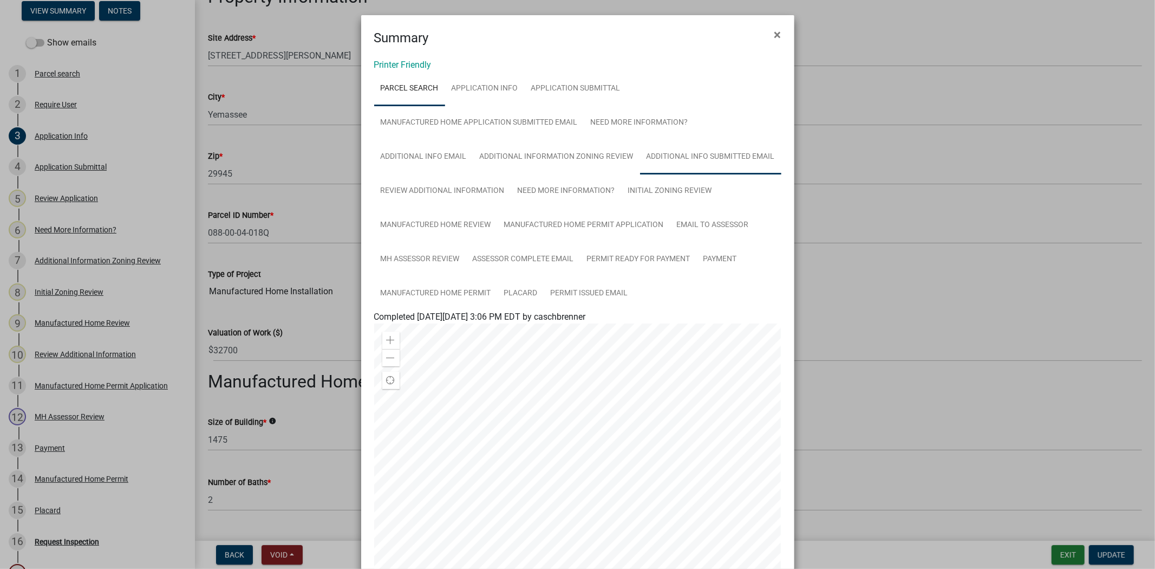
click at [681, 152] on link "Additional Info submitted Email" at bounding box center [710, 157] width 141 height 35
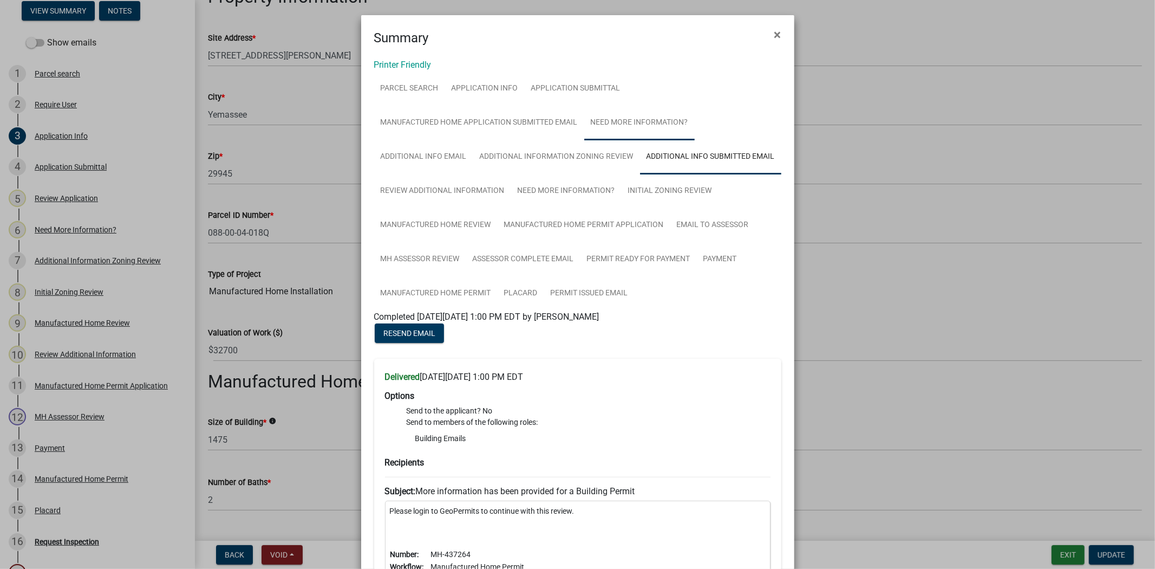
click at [637, 121] on link "Need More Information?" at bounding box center [639, 123] width 111 height 35
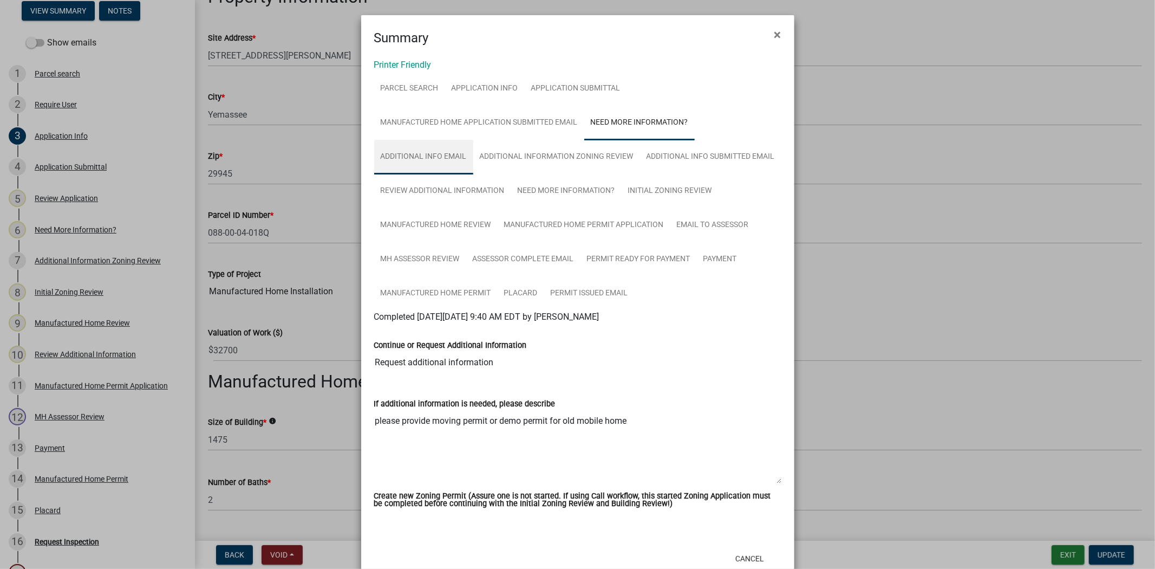
click at [421, 154] on link "Additional info email" at bounding box center [423, 157] width 99 height 35
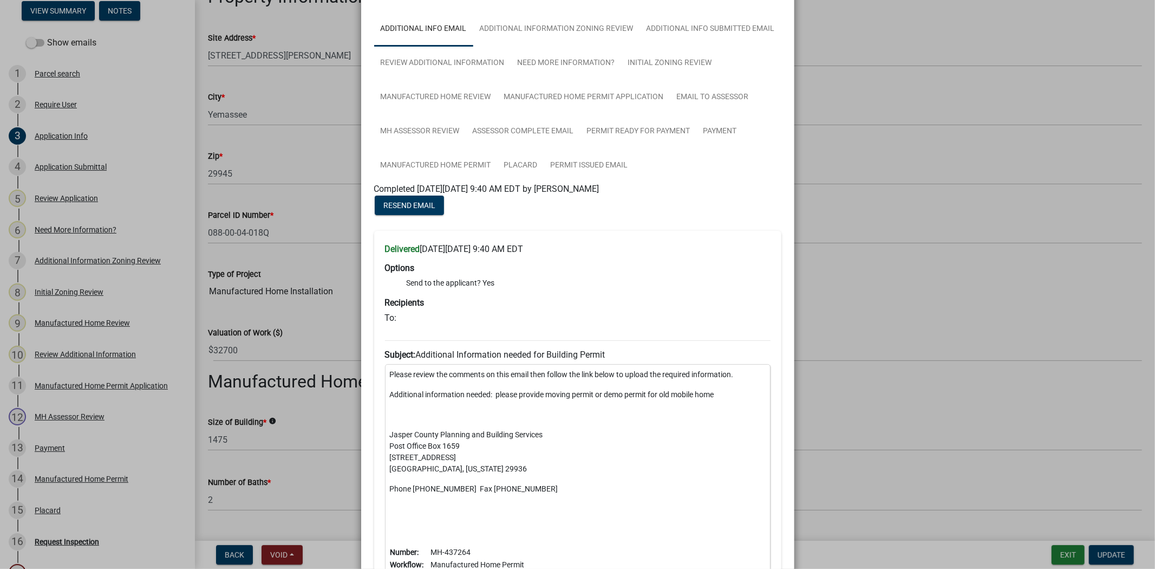
scroll to position [300, 0]
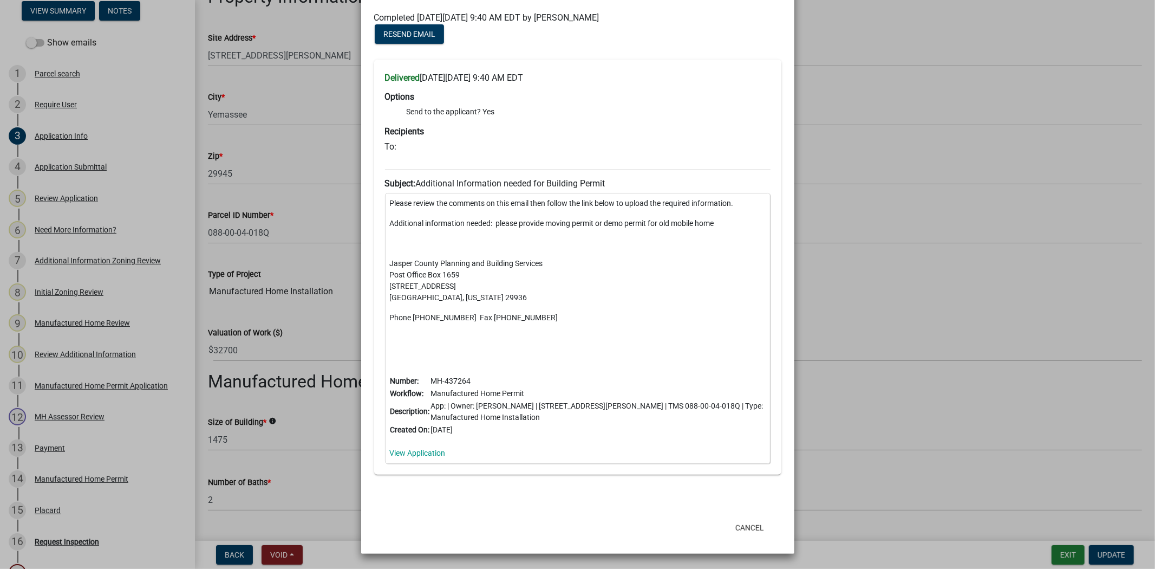
click at [830, 99] on ngb-modal-window "Summary × Printer Friendly Parcel search Application Info Application Submittal…" at bounding box center [577, 284] width 1155 height 569
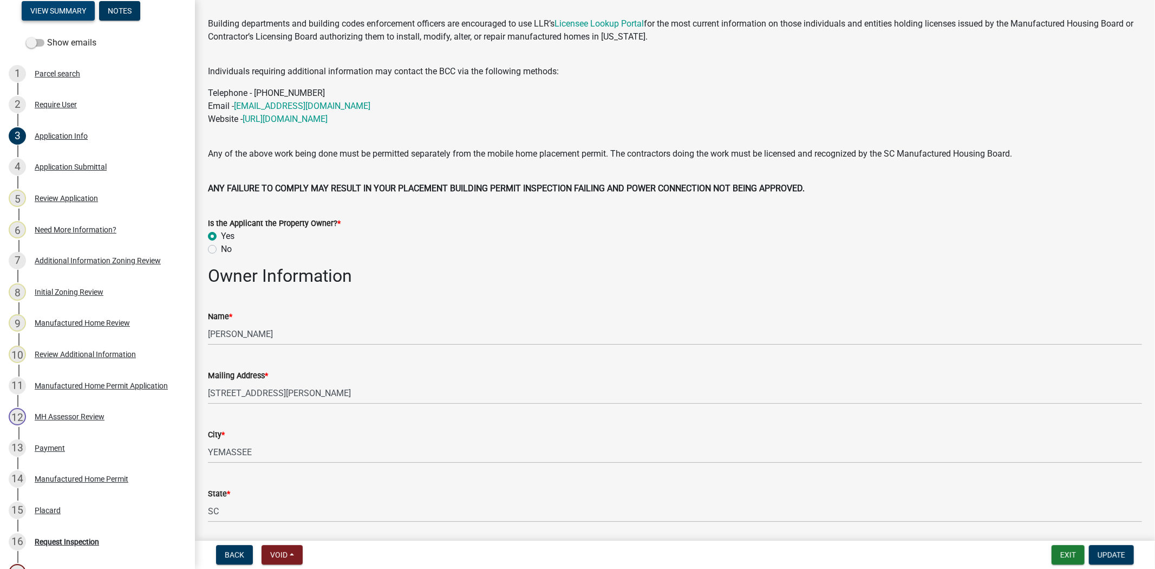
scroll to position [60, 0]
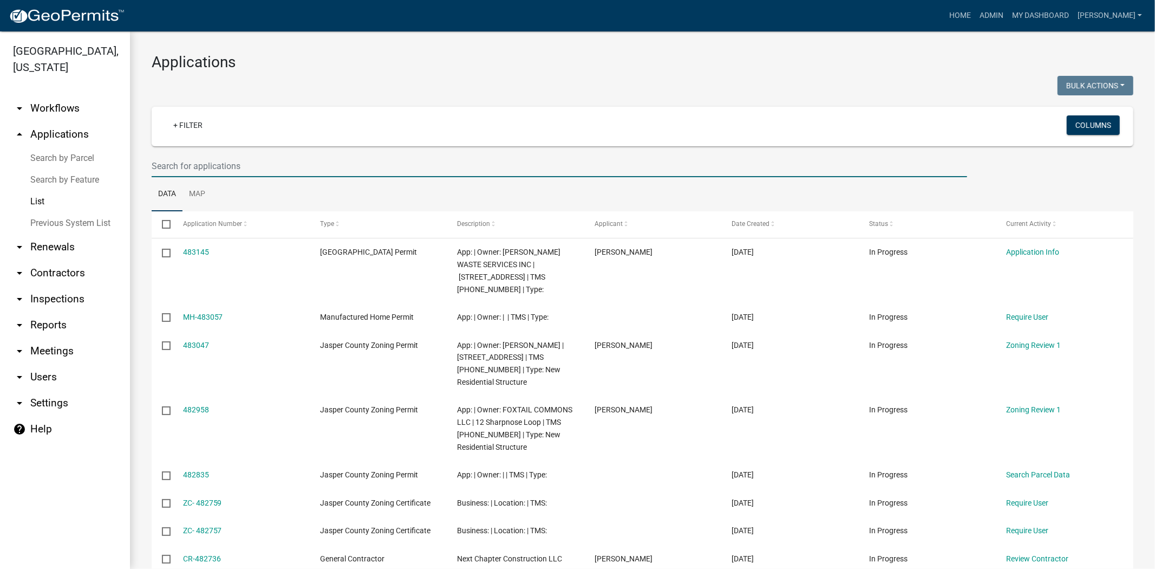
drag, startPoint x: 226, startPoint y: 161, endPoint x: 250, endPoint y: 155, distance: 25.1
click at [226, 161] on input "text" at bounding box center [560, 166] width 816 height 22
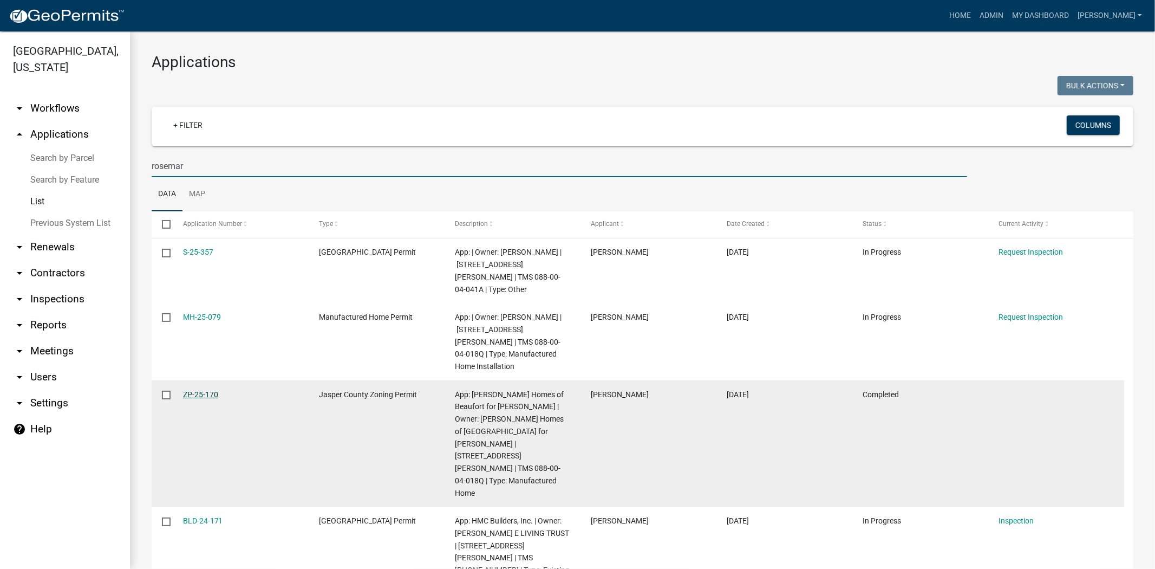
type input "rosemar"
click at [196, 390] on link "ZP-25-170" at bounding box center [200, 394] width 35 height 9
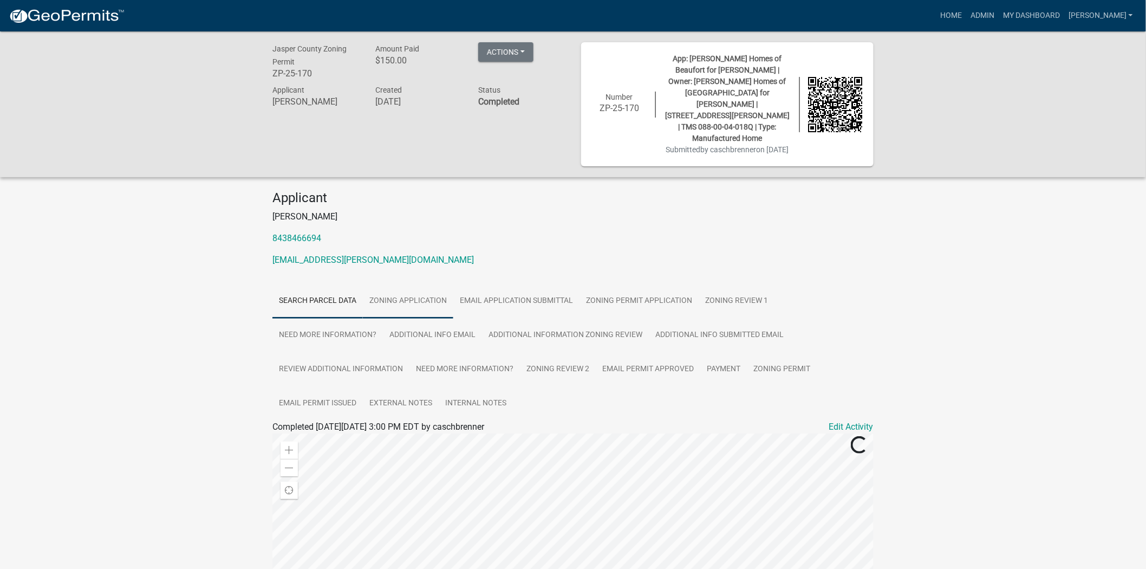
click at [402, 284] on link "Zoning Application" at bounding box center [408, 301] width 90 height 35
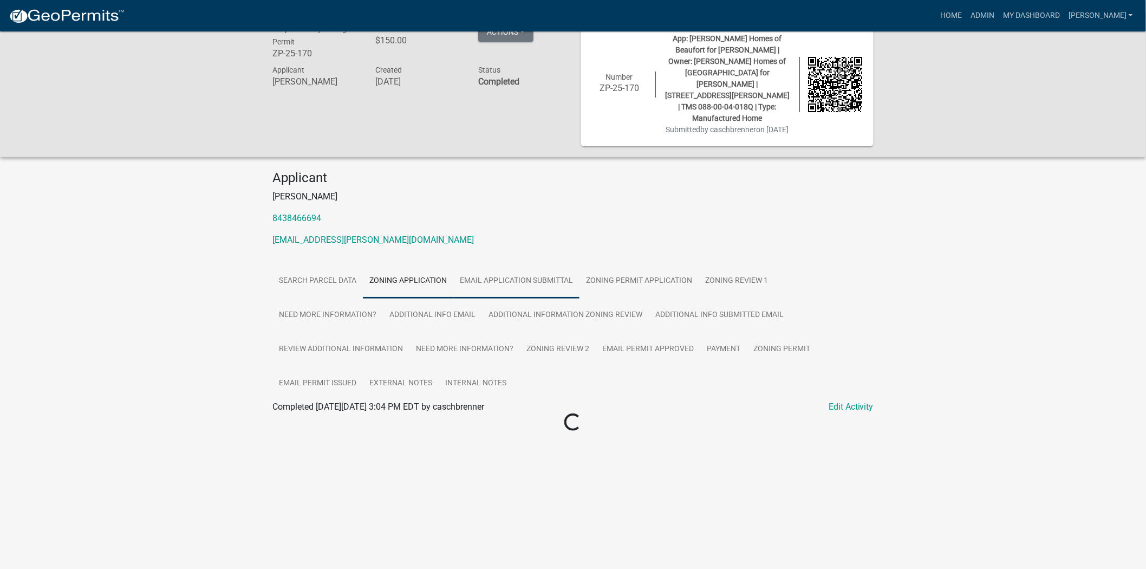
scroll to position [31, 0]
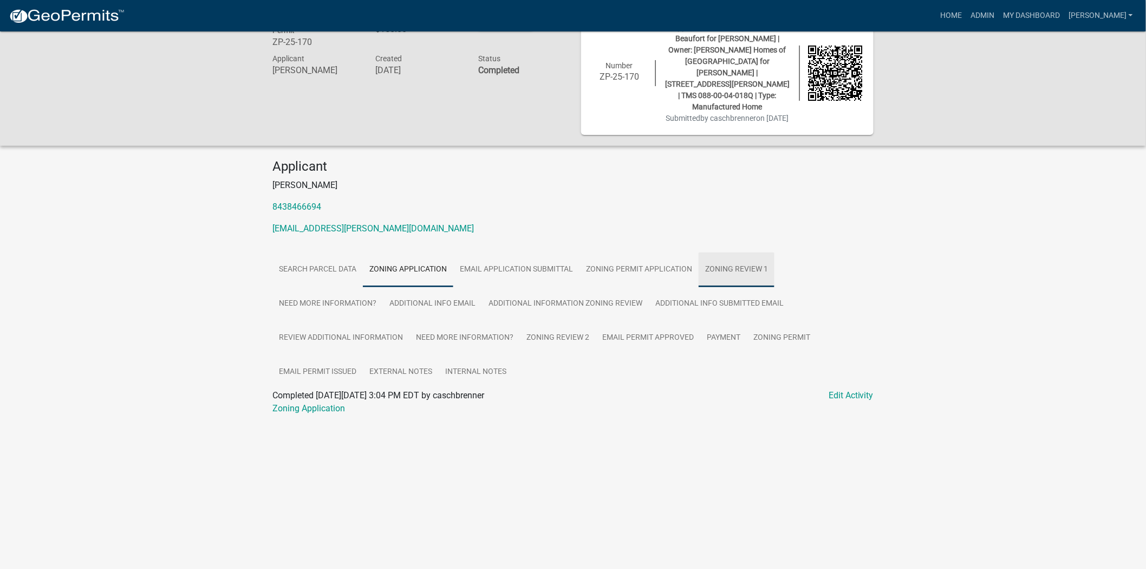
click at [751, 252] on link "Zoning Review 1" at bounding box center [737, 269] width 76 height 35
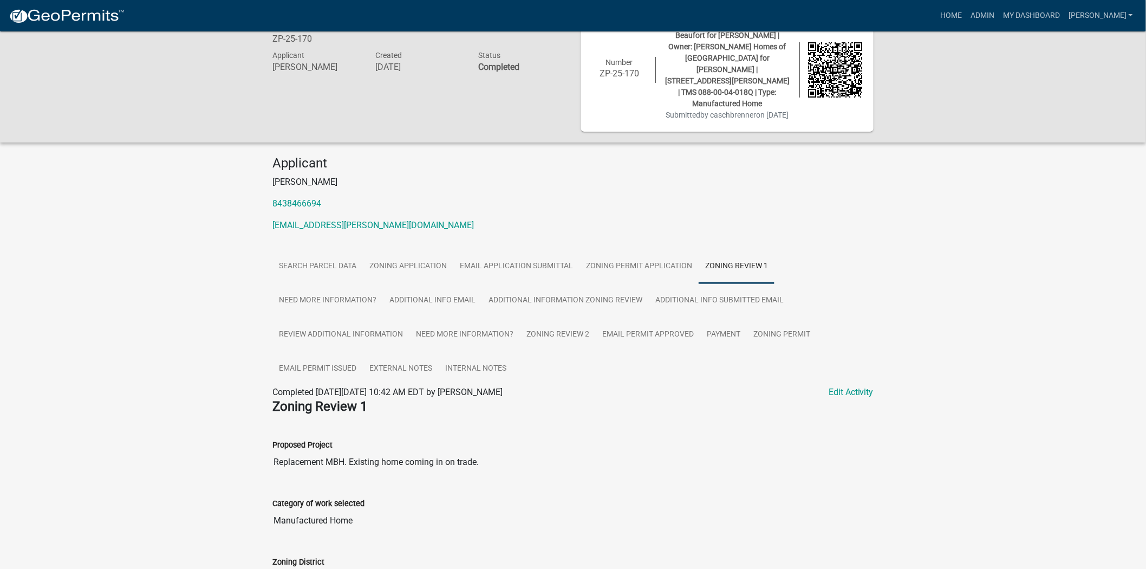
scroll to position [0, 0]
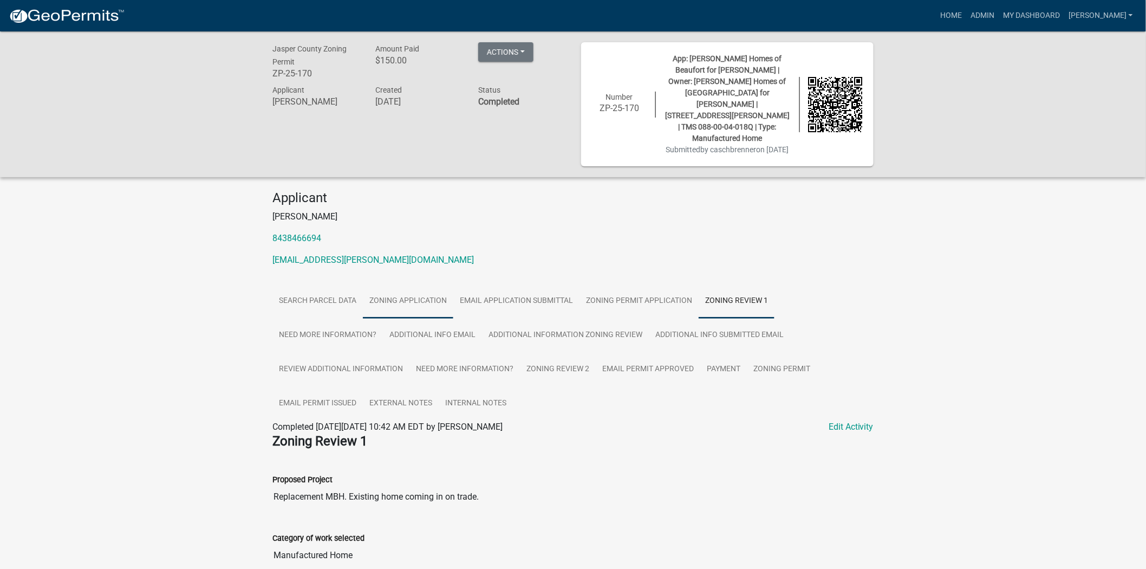
click at [420, 284] on link "Zoning Application" at bounding box center [408, 301] width 90 height 35
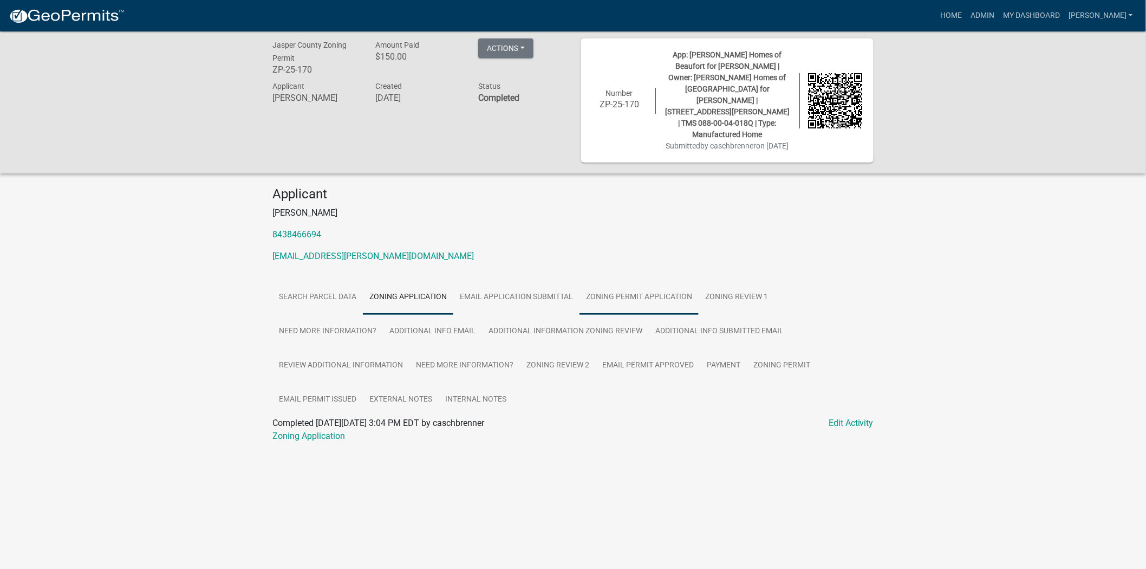
scroll to position [31, 0]
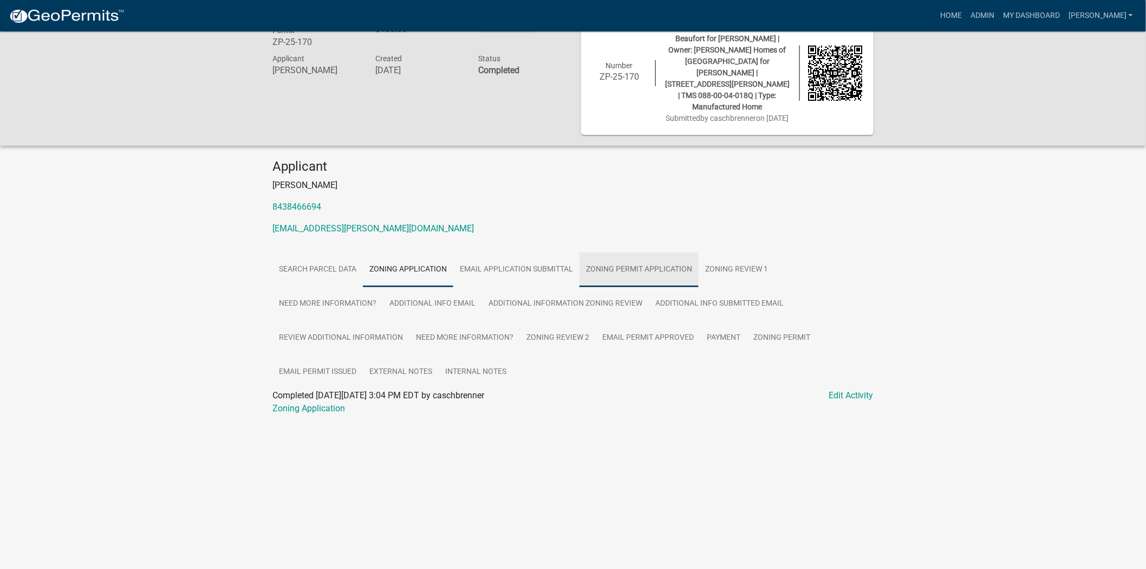
click at [640, 252] on link "Zoning Permit Application" at bounding box center [639, 269] width 119 height 35
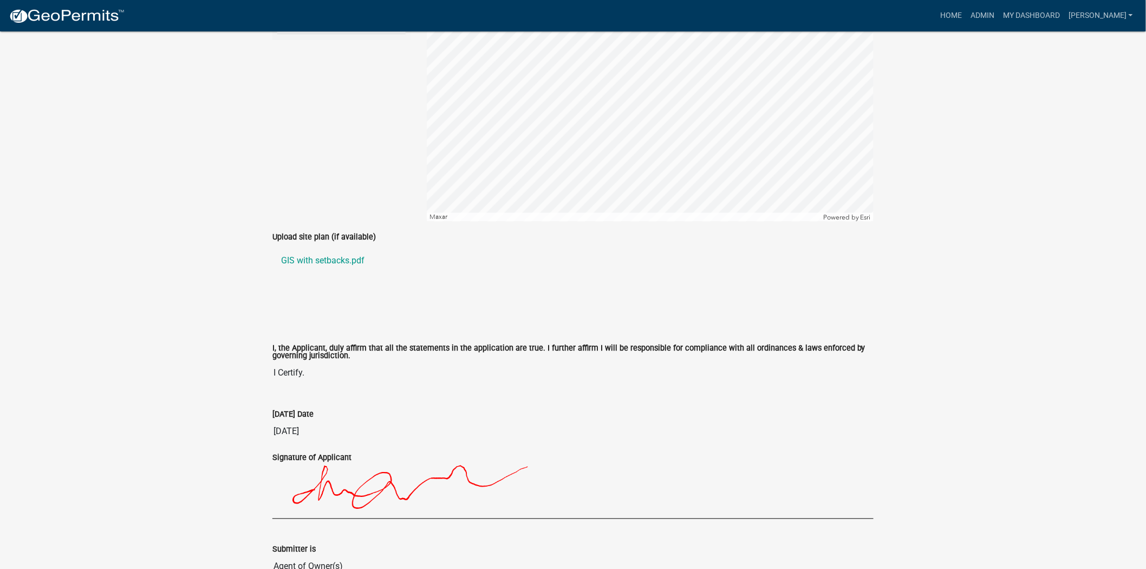
scroll to position [2290, 0]
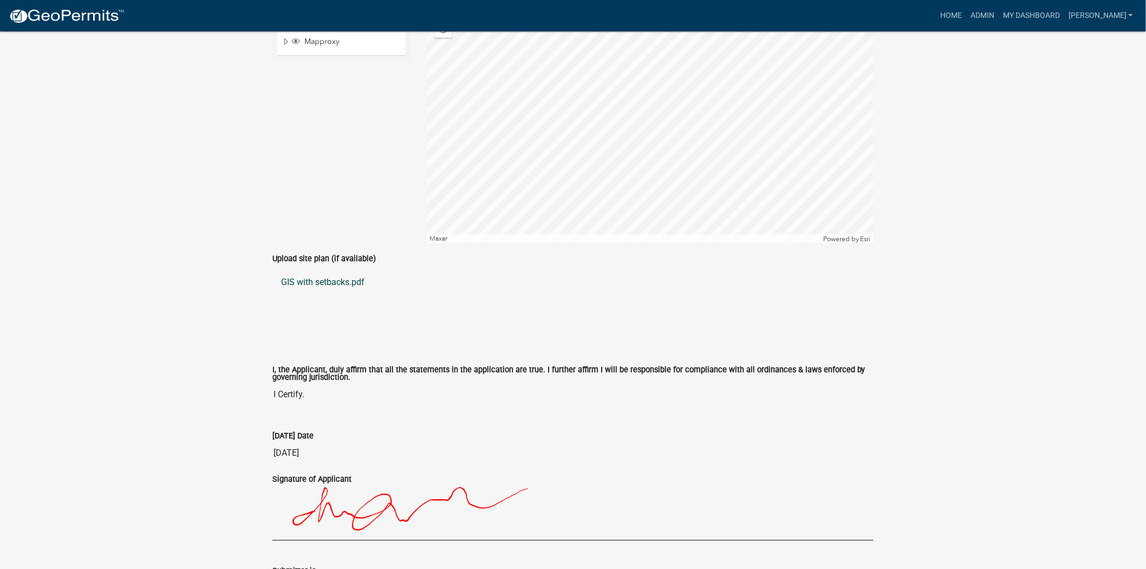
click at [340, 269] on link "GIS with setbacks.pdf" at bounding box center [572, 282] width 601 height 26
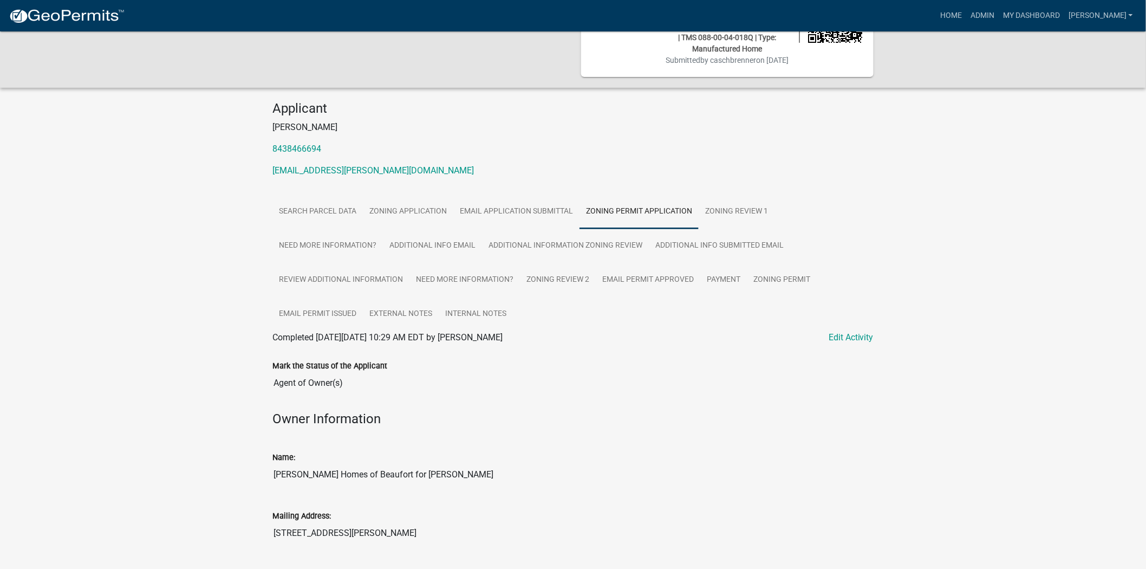
scroll to position [0, 0]
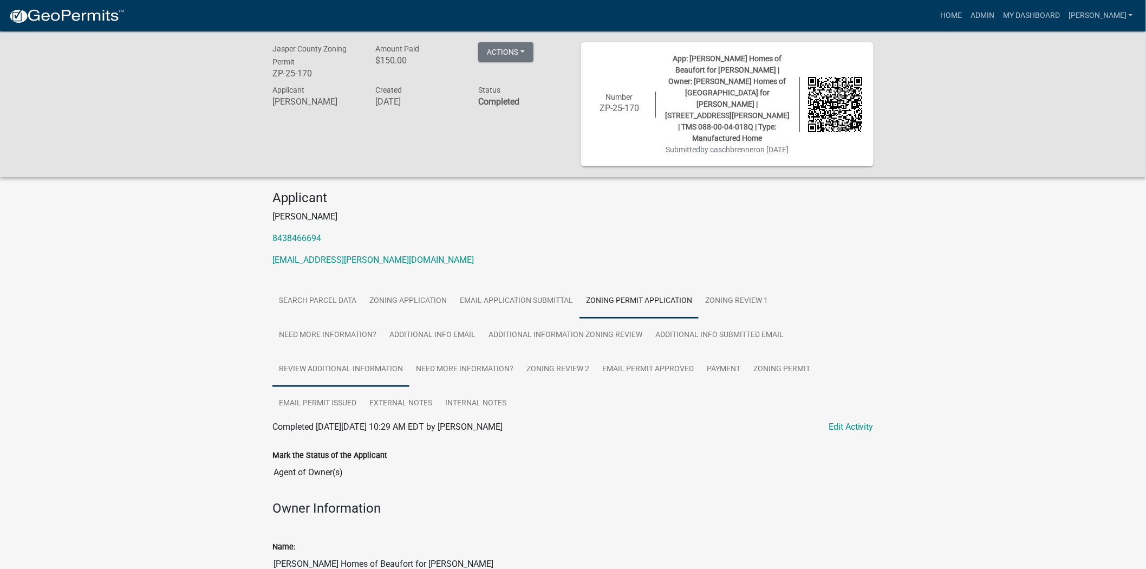
click at [375, 352] on link "Review Additional Information" at bounding box center [340, 369] width 137 height 35
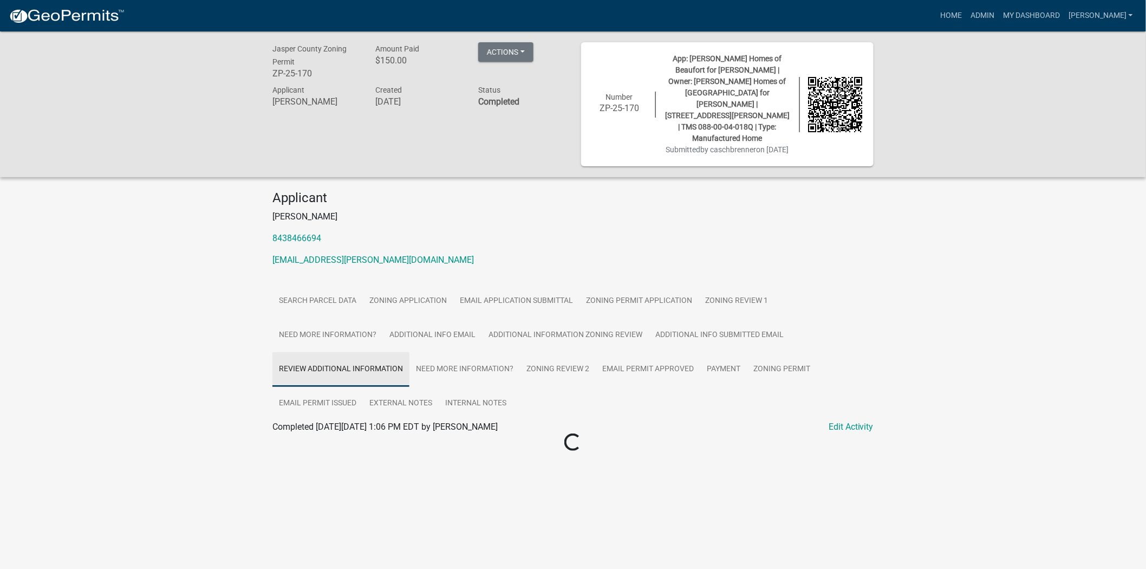
scroll to position [31, 0]
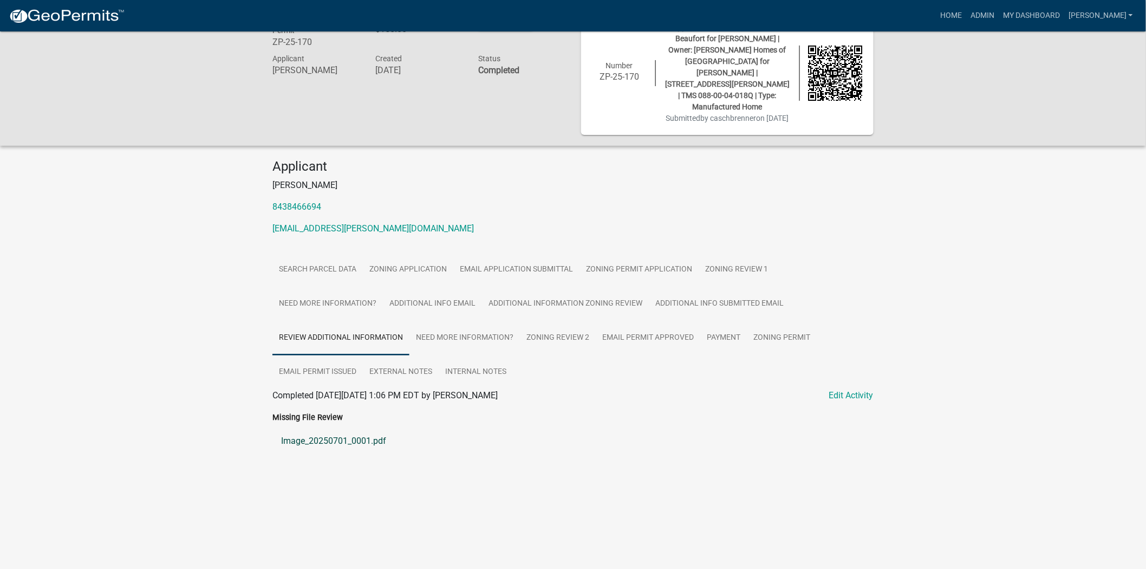
click at [310, 428] on link "Image_20250701_0001.pdf" at bounding box center [572, 441] width 601 height 26
click at [482, 321] on link "Need More Information?" at bounding box center [465, 338] width 111 height 35
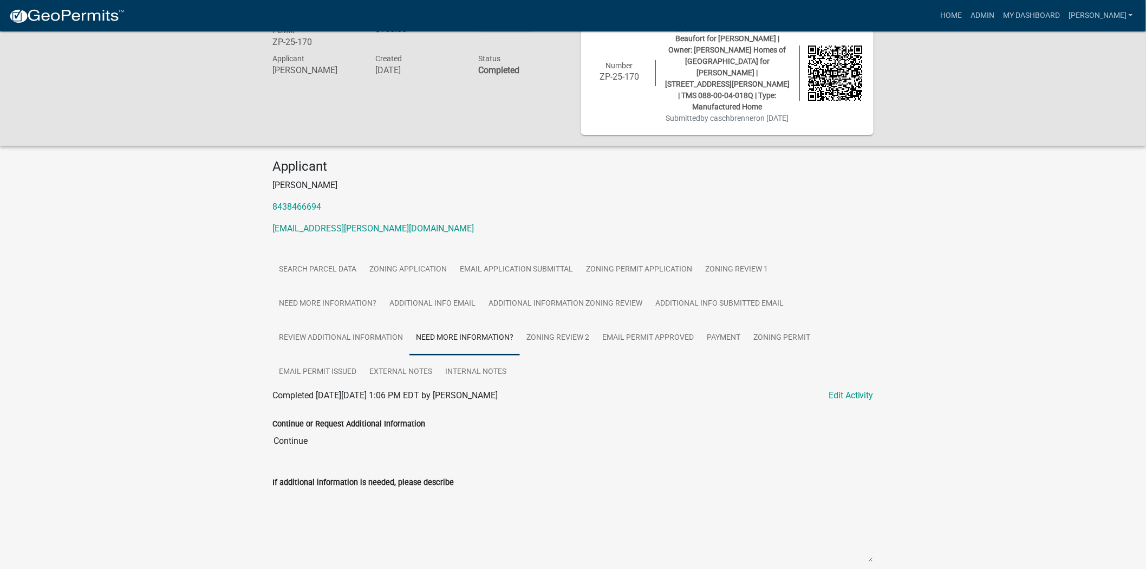
scroll to position [100, 0]
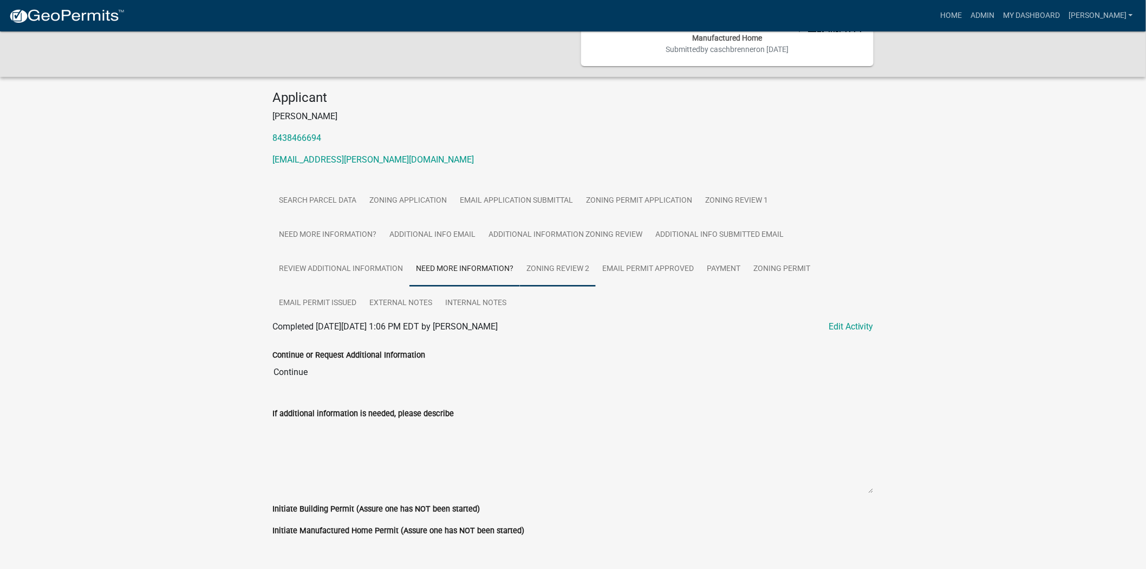
click at [578, 253] on link "Zoning Review 2" at bounding box center [558, 269] width 76 height 35
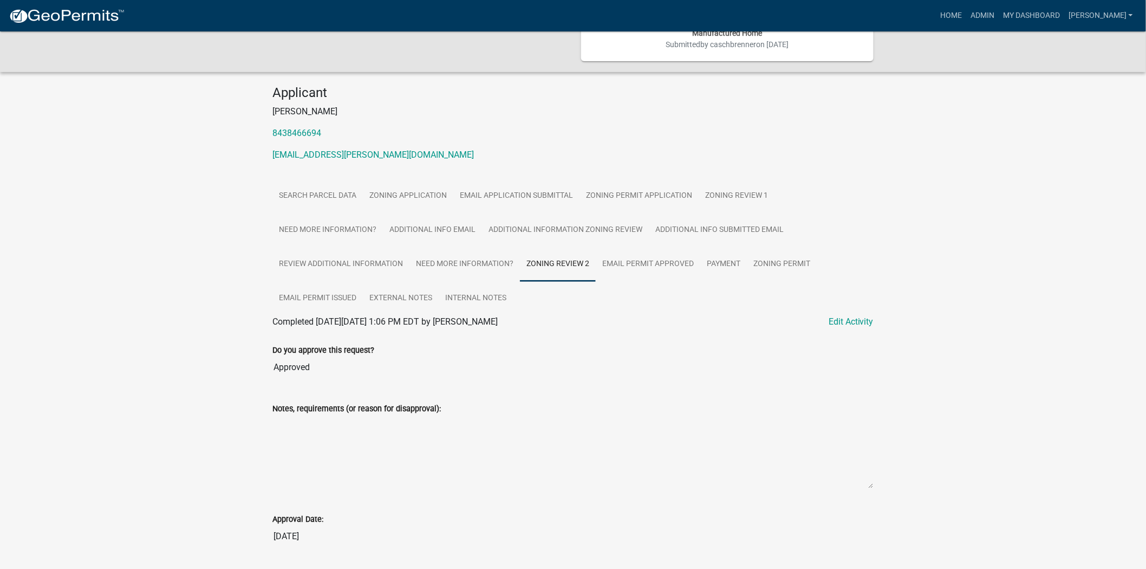
scroll to position [174, 0]
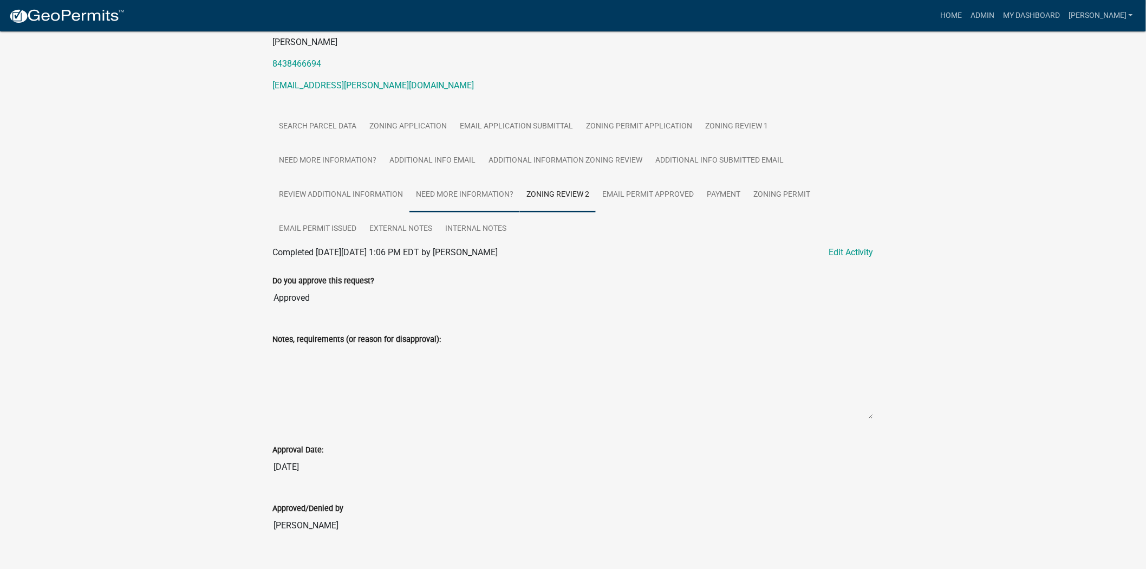
click at [466, 178] on link "Need More Information?" at bounding box center [465, 195] width 111 height 35
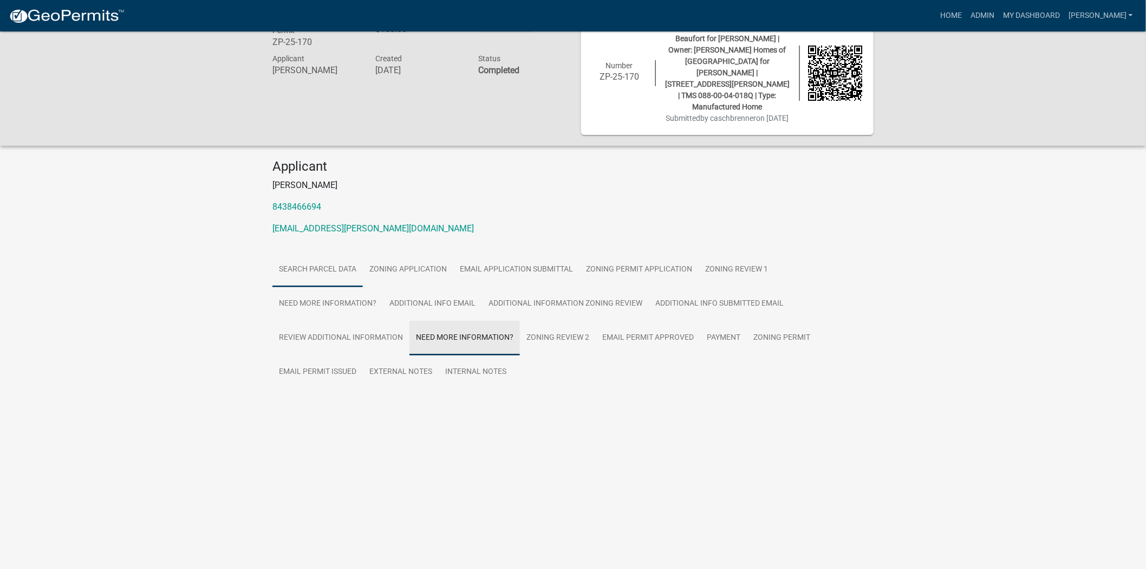
scroll to position [100, 0]
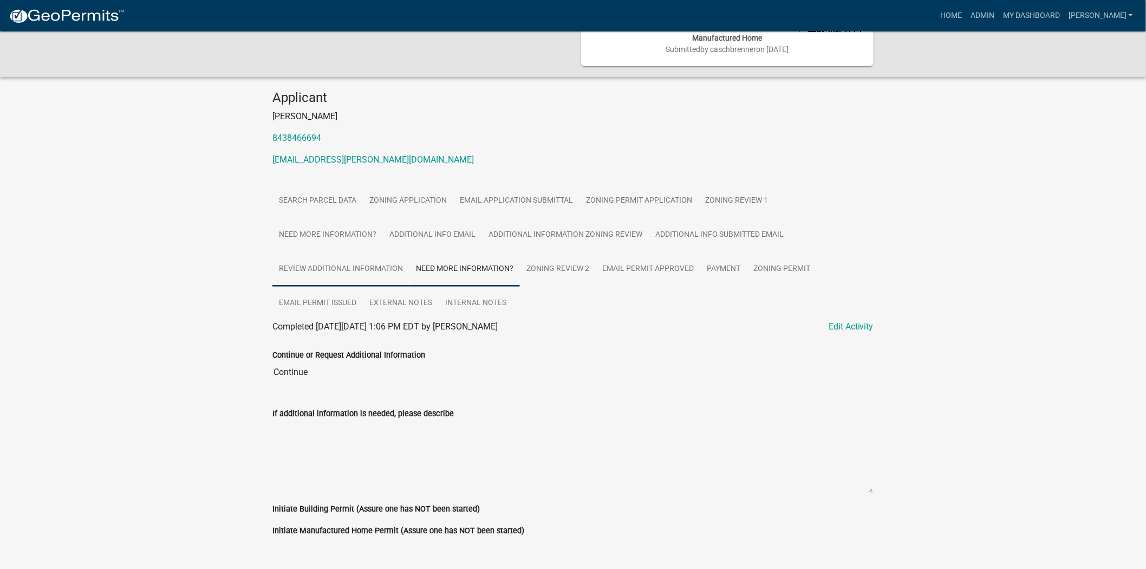
click at [321, 252] on link "Review Additional Information" at bounding box center [340, 269] width 137 height 35
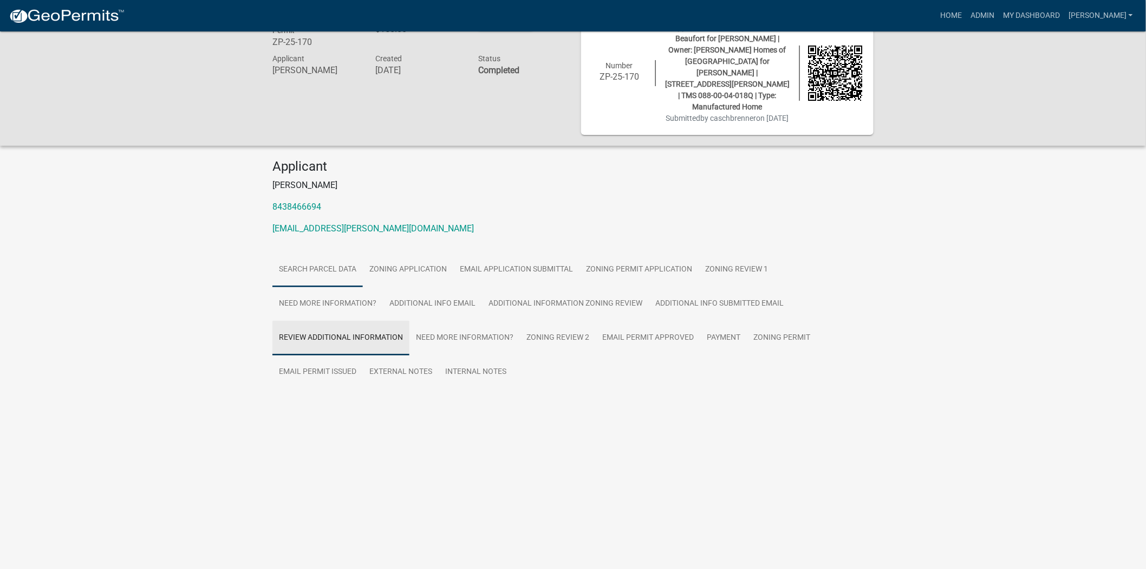
scroll to position [31, 0]
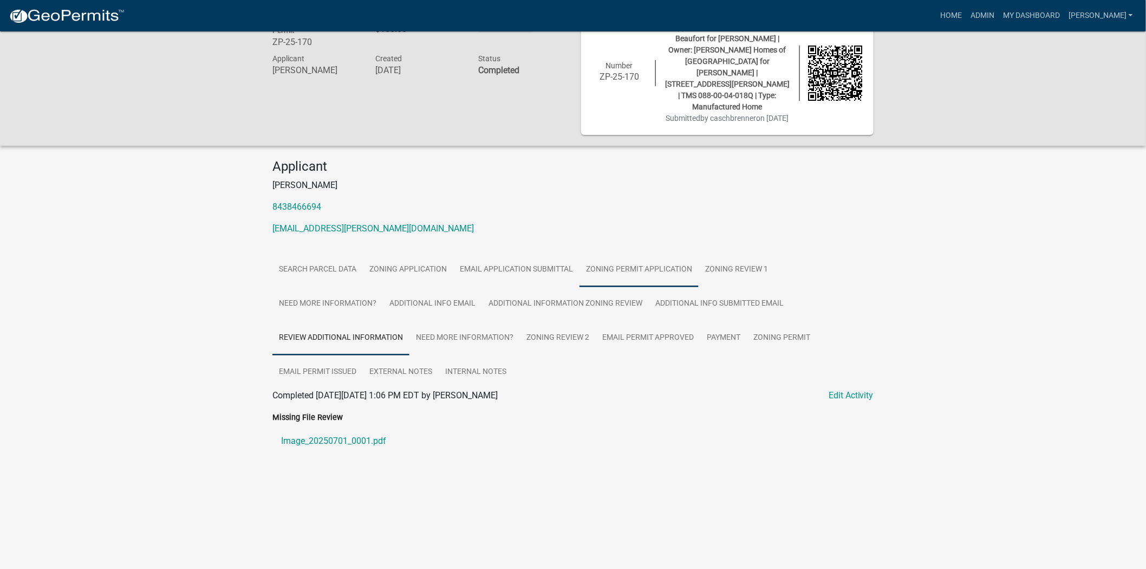
click at [695, 260] on link "Zoning Permit Application" at bounding box center [639, 269] width 119 height 35
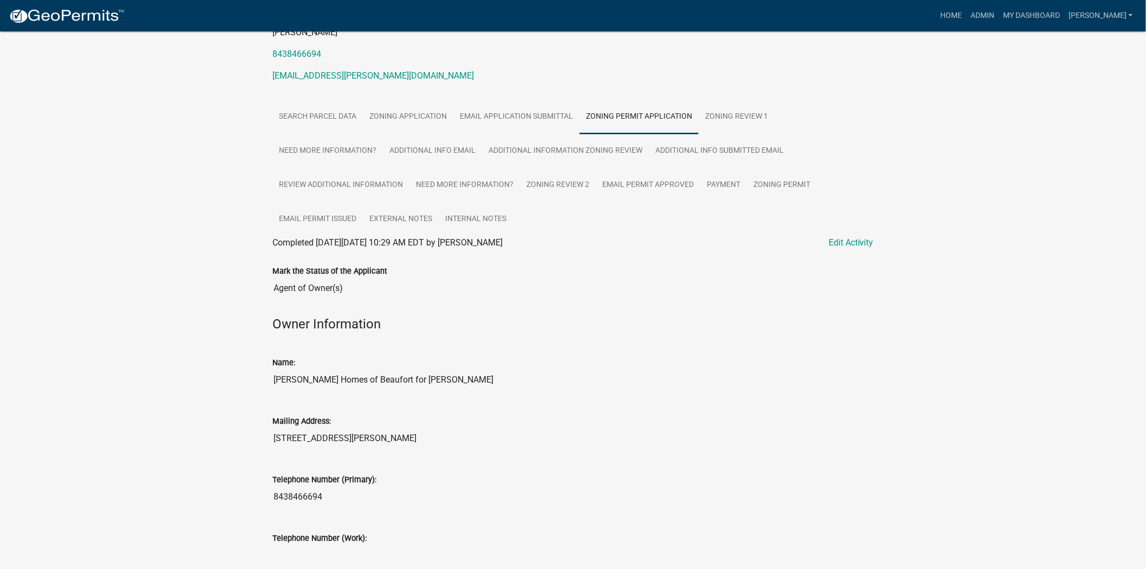
scroll to position [0, 0]
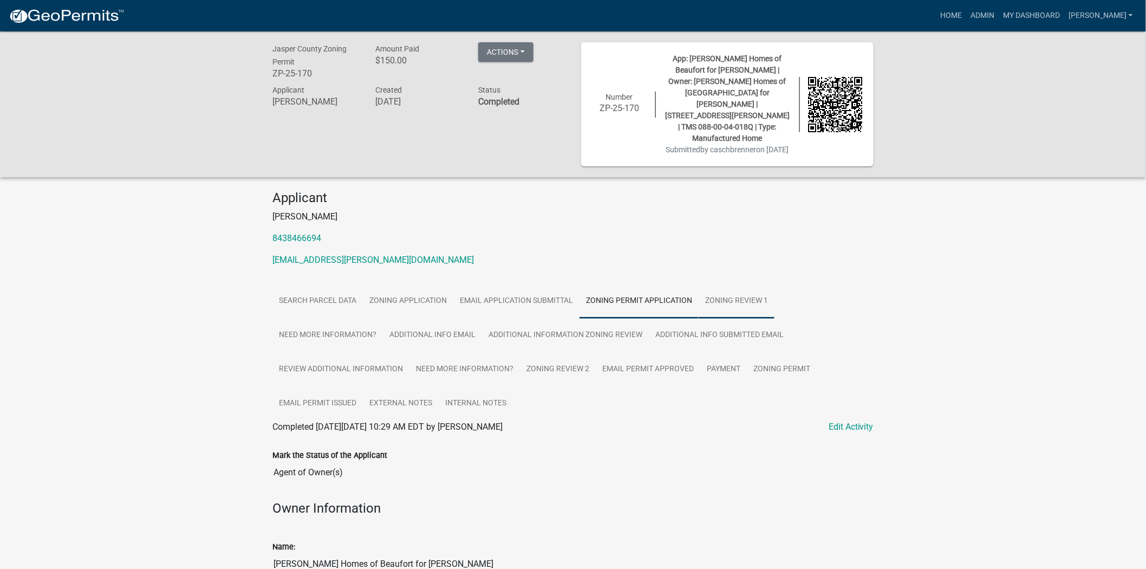
click at [712, 284] on link "Zoning Review 1" at bounding box center [737, 301] width 76 height 35
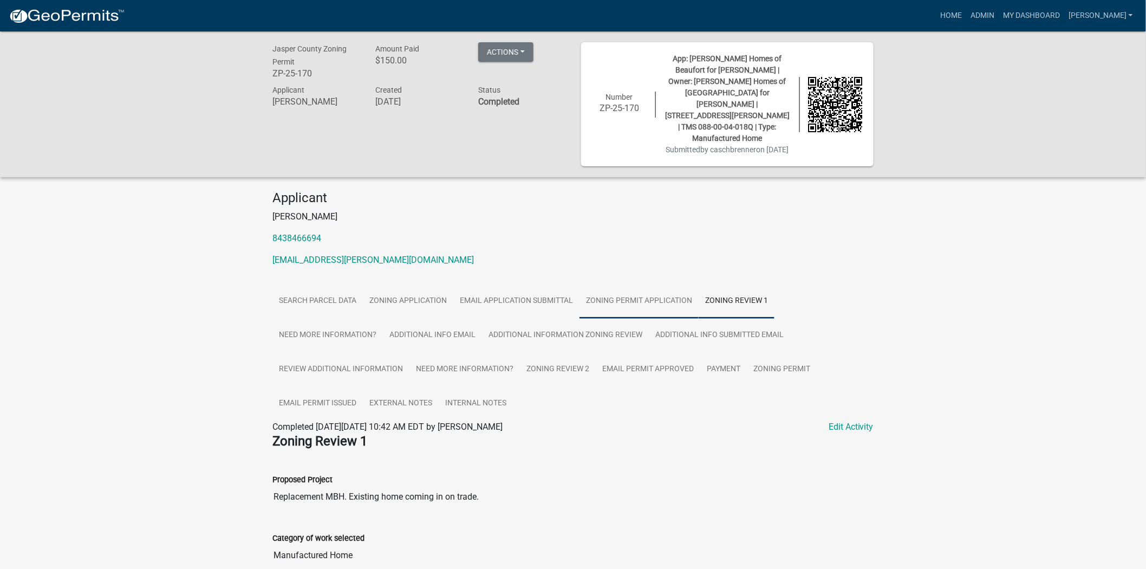
click at [658, 284] on link "Zoning Permit Application" at bounding box center [639, 301] width 119 height 35
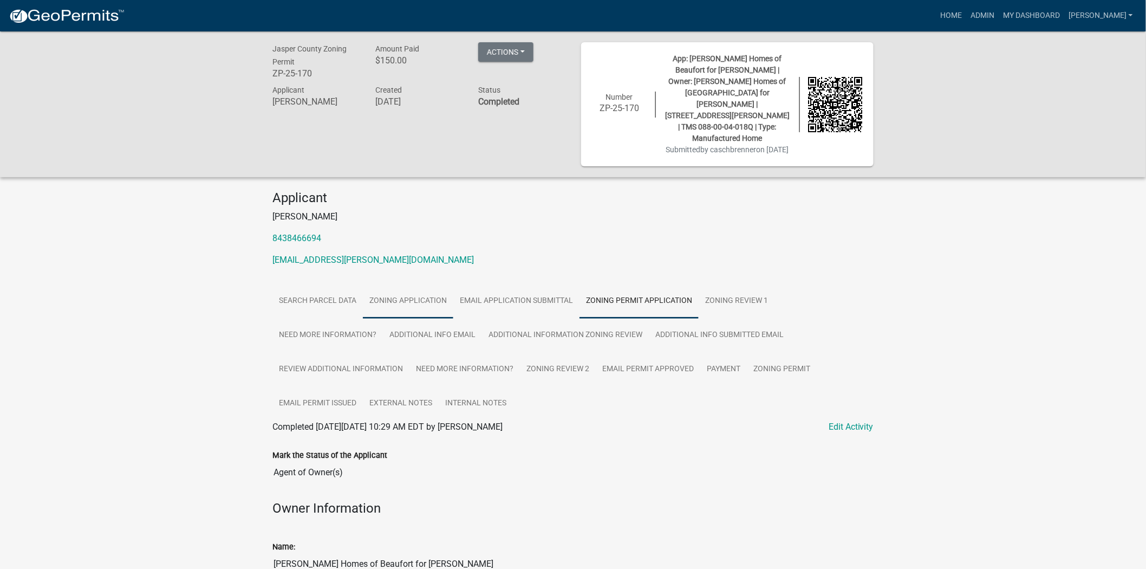
click at [430, 284] on link "Zoning Application" at bounding box center [408, 301] width 90 height 35
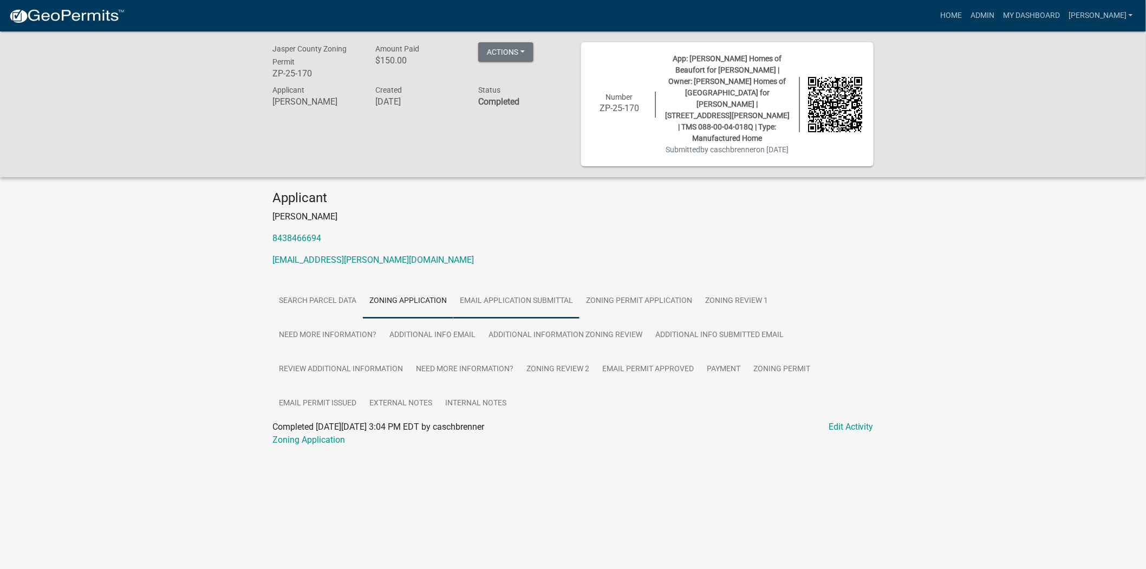
click at [559, 284] on link "Email Application Submittal" at bounding box center [516, 301] width 126 height 35
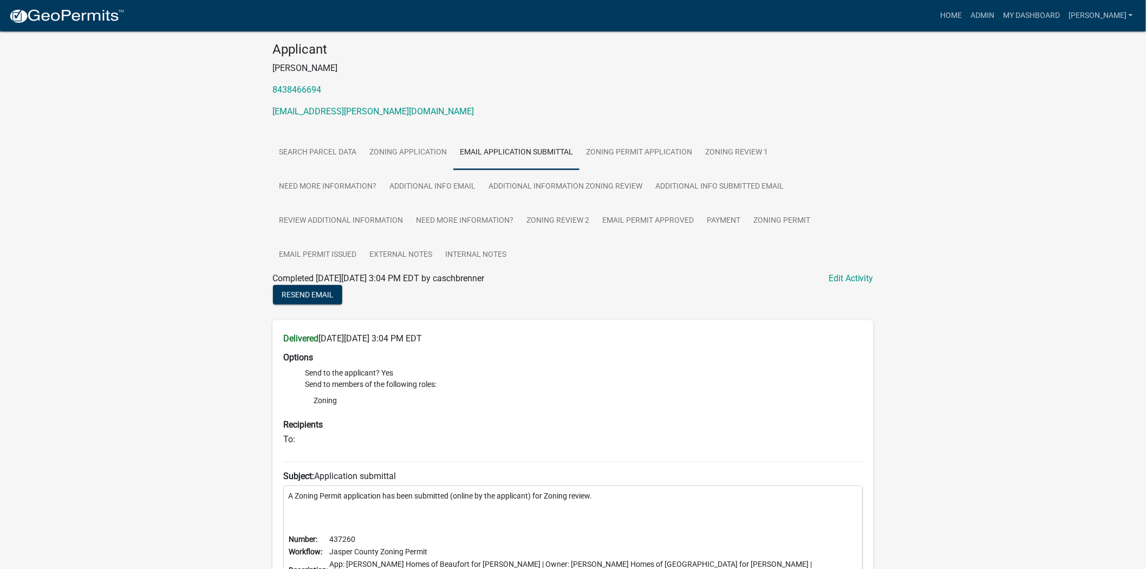
scroll to position [8, 0]
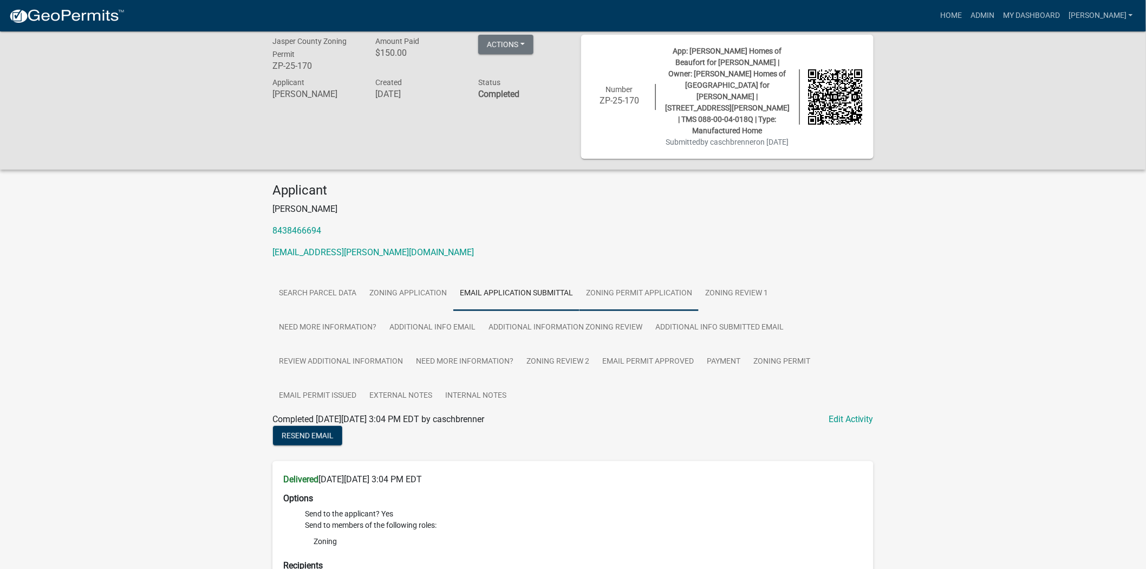
click at [654, 276] on link "Zoning Permit Application" at bounding box center [639, 293] width 119 height 35
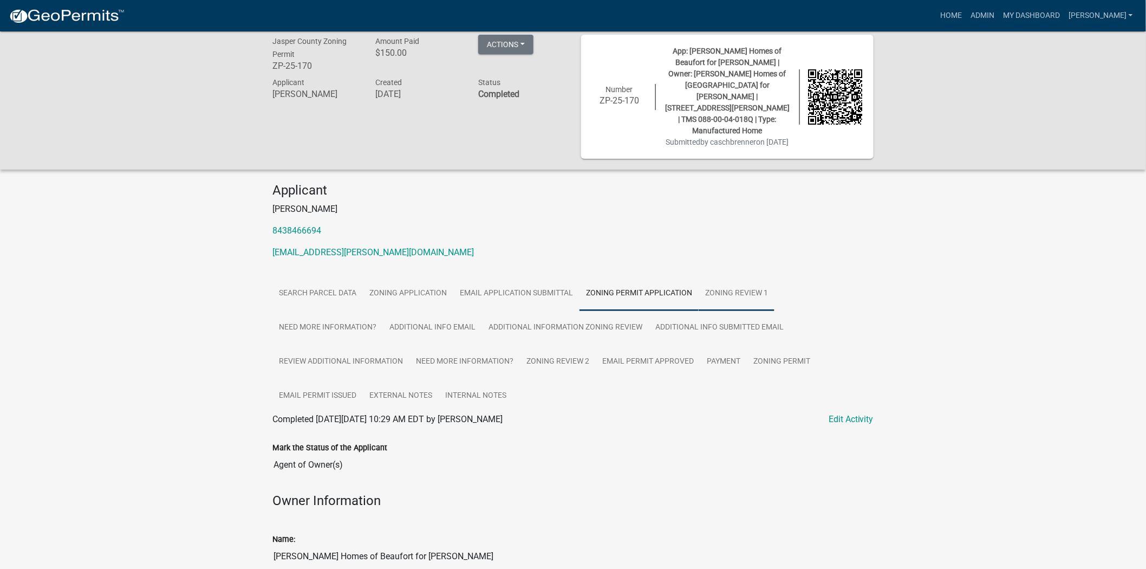
click at [734, 276] on link "Zoning Review 1" at bounding box center [737, 293] width 76 height 35
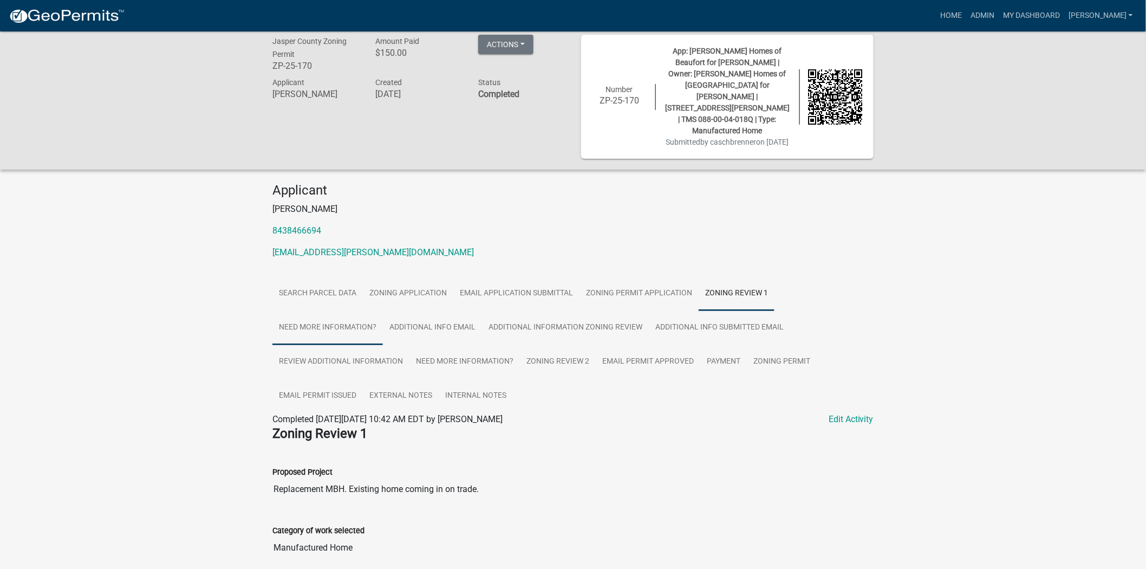
click at [341, 310] on link "Need More Information?" at bounding box center [327, 327] width 111 height 35
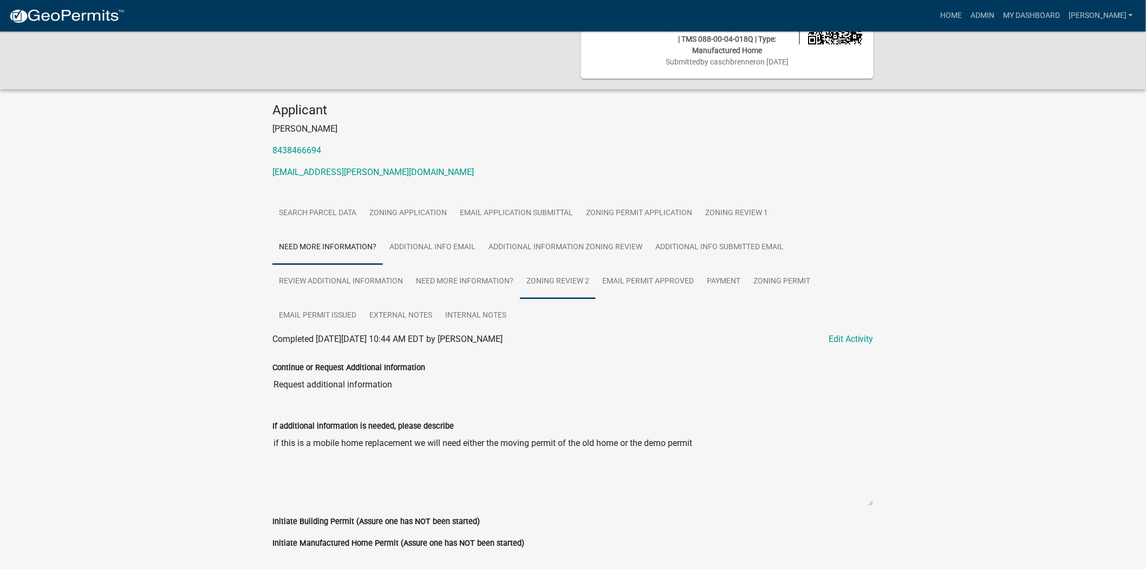
scroll to position [100, 0]
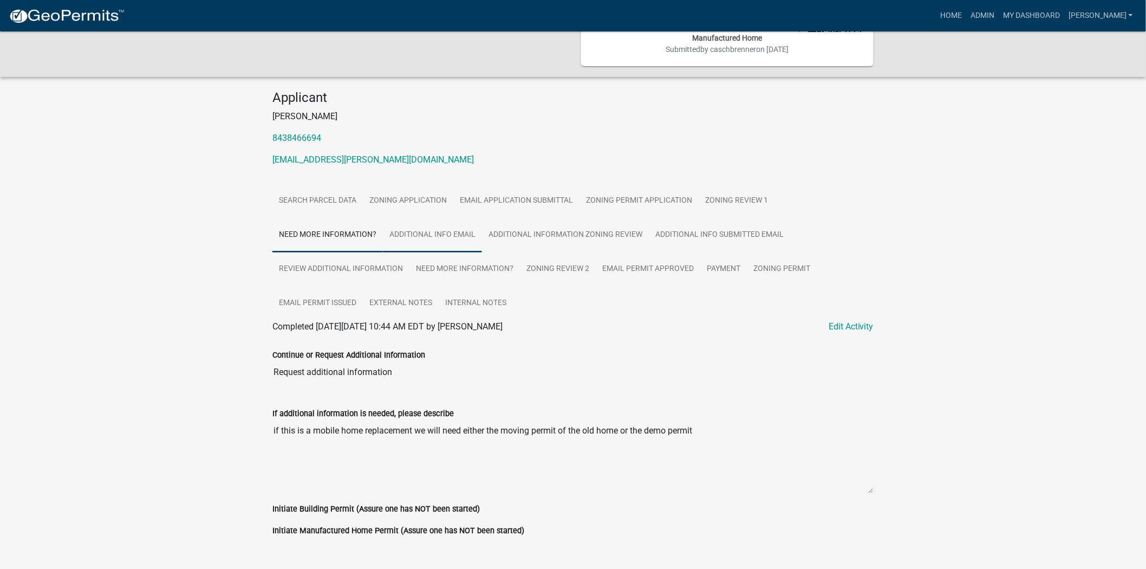
click at [443, 218] on link "Additional info email" at bounding box center [432, 235] width 99 height 35
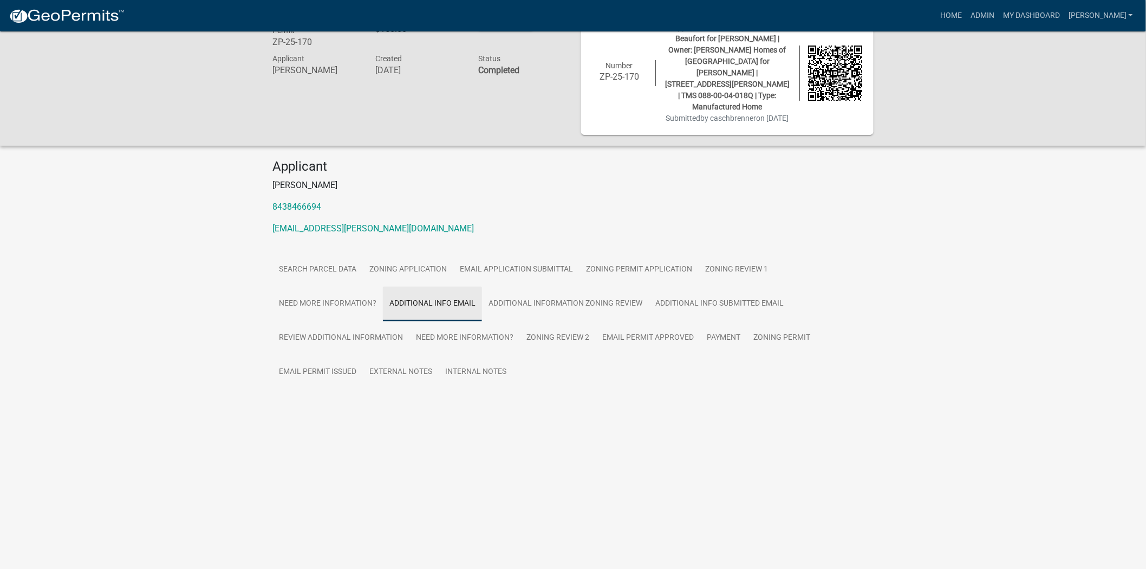
scroll to position [31, 0]
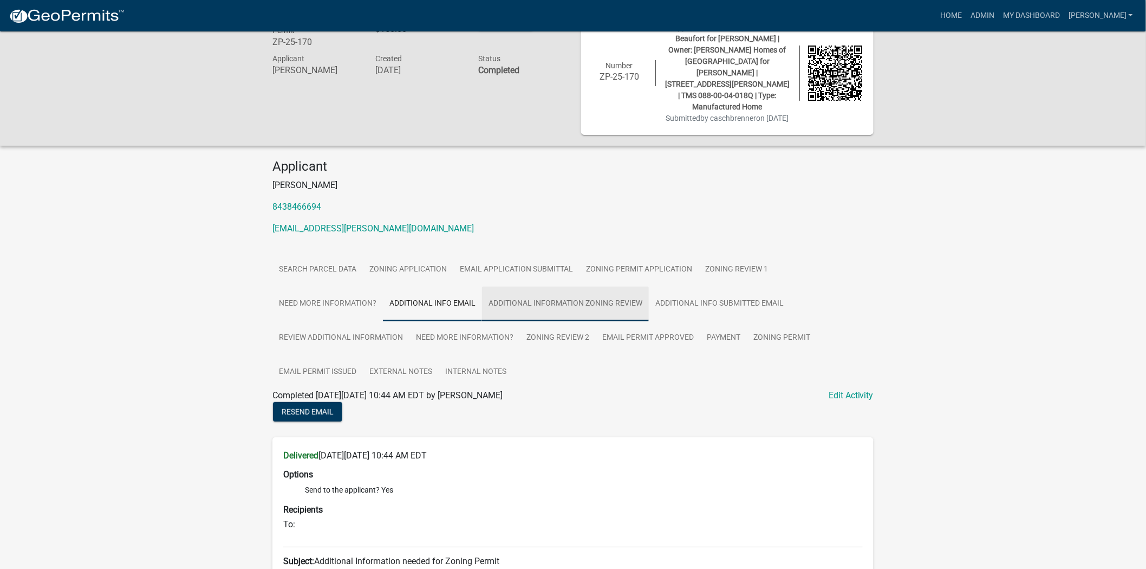
click at [537, 287] on link "Additional Information Zoning Review" at bounding box center [565, 304] width 167 height 35
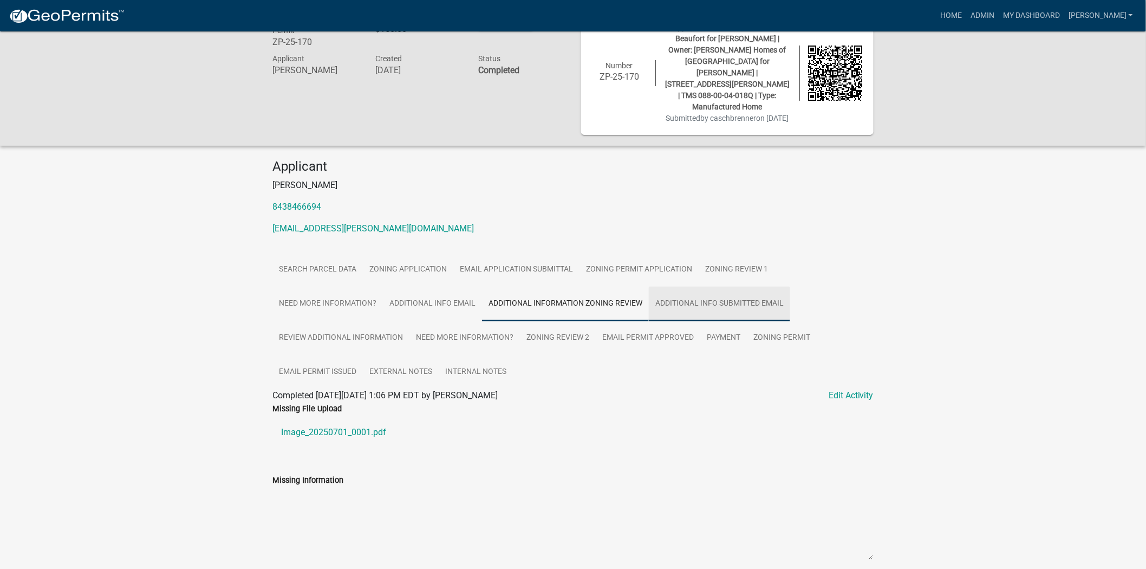
click at [756, 287] on link "Additional Info submitted Email" at bounding box center [719, 304] width 141 height 35
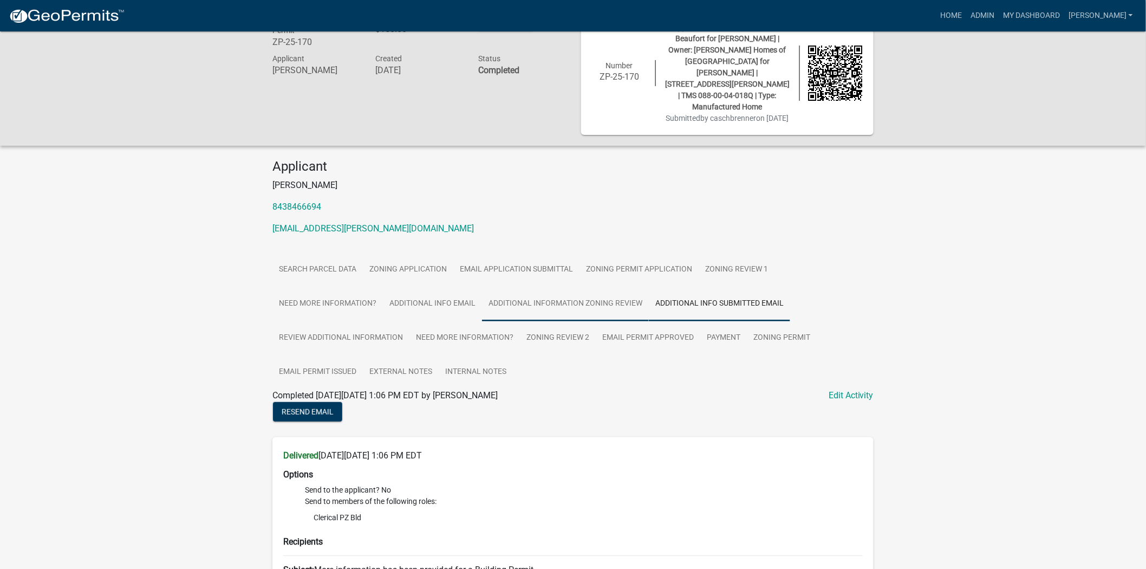
click at [517, 287] on link "Additional Information Zoning Review" at bounding box center [565, 304] width 167 height 35
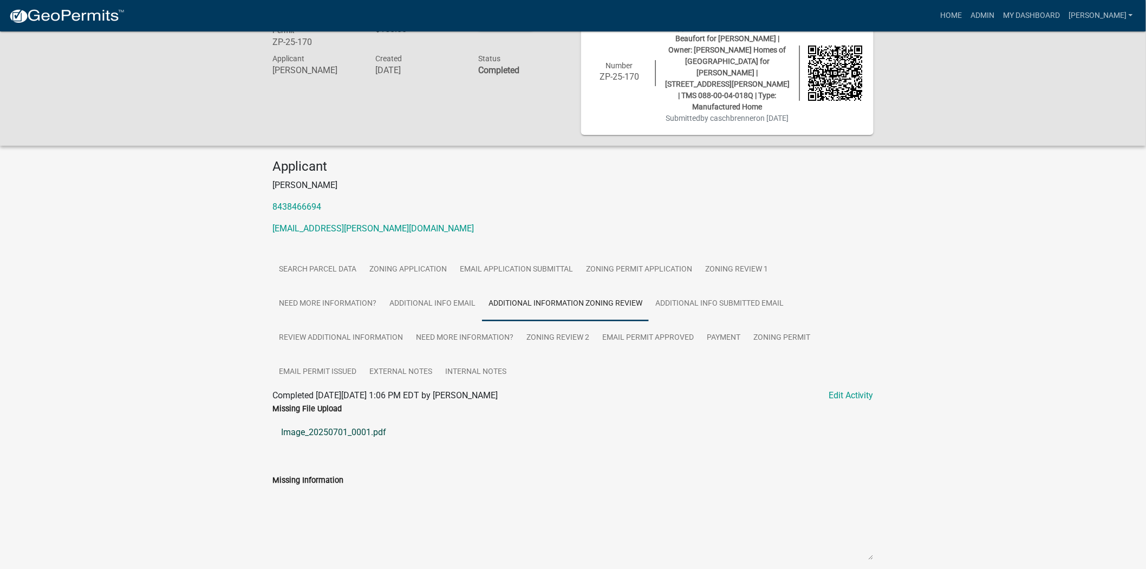
click at [325, 419] on link "Image_20250701_0001.pdf" at bounding box center [572, 432] width 601 height 26
click at [697, 287] on link "Additional Info submitted Email" at bounding box center [719, 304] width 141 height 35
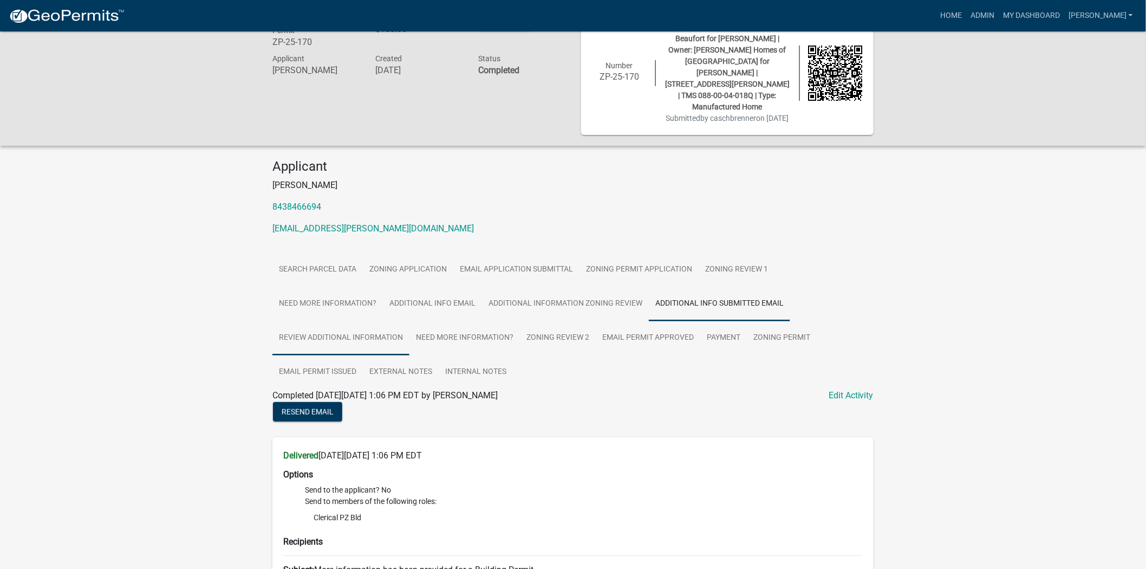
click at [343, 321] on link "Review Additional Information" at bounding box center [340, 338] width 137 height 35
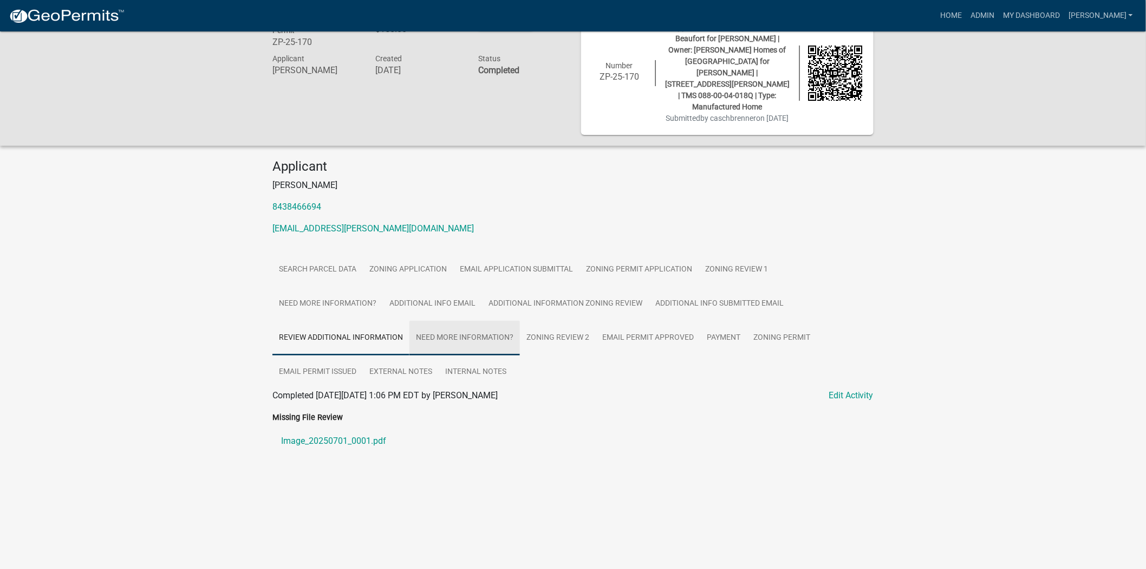
click at [457, 321] on link "Need More Information?" at bounding box center [465, 338] width 111 height 35
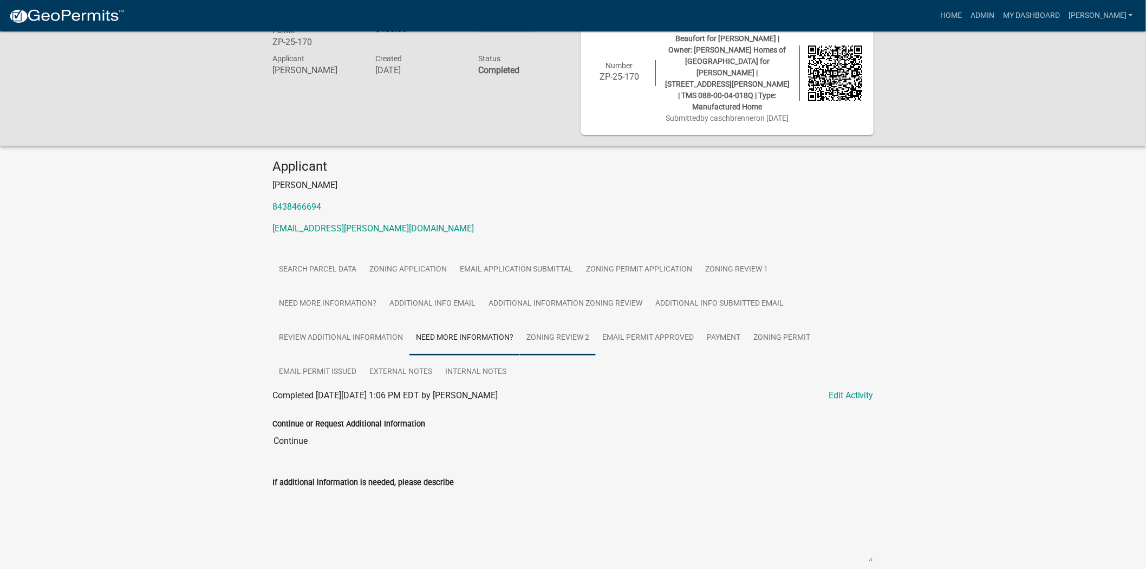
click at [553, 321] on link "Zoning Review 2" at bounding box center [558, 338] width 76 height 35
click at [661, 321] on link "Email Permit Approved" at bounding box center [648, 338] width 105 height 35
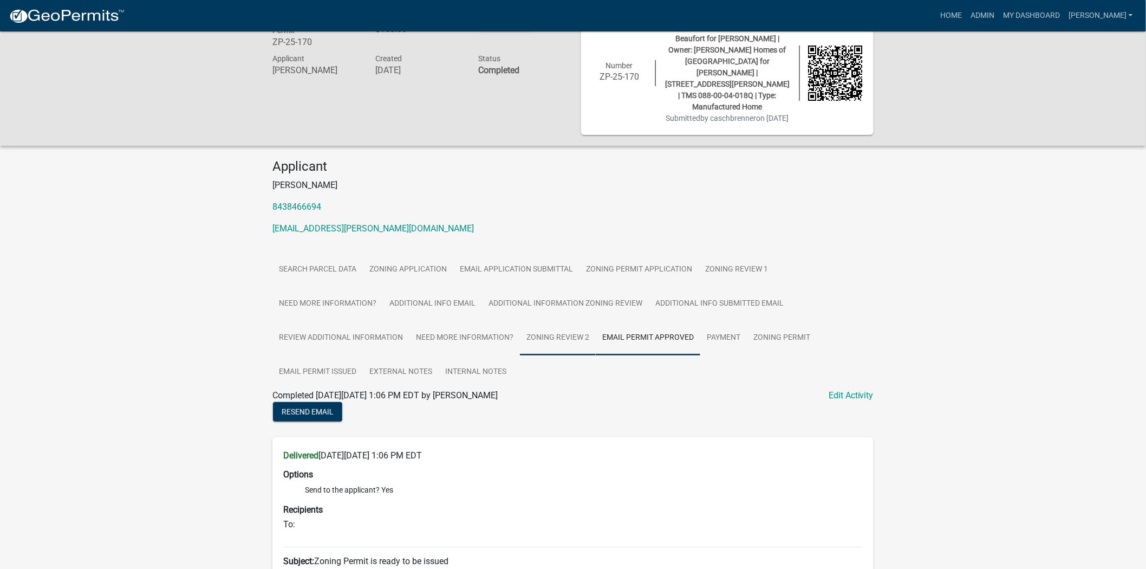
click at [541, 321] on link "Zoning Review 2" at bounding box center [558, 338] width 76 height 35
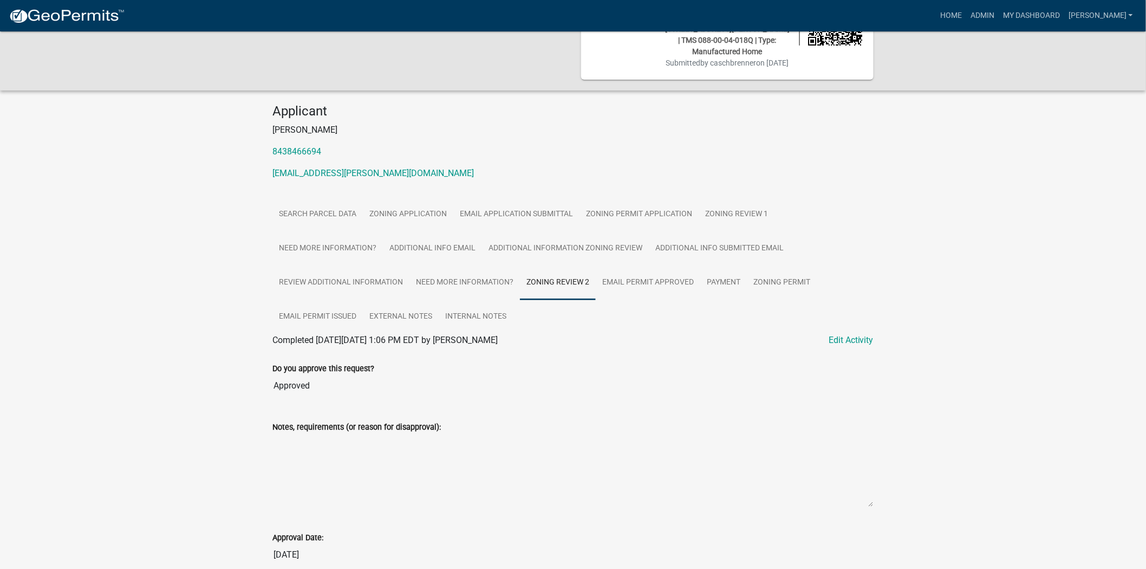
scroll to position [0, 0]
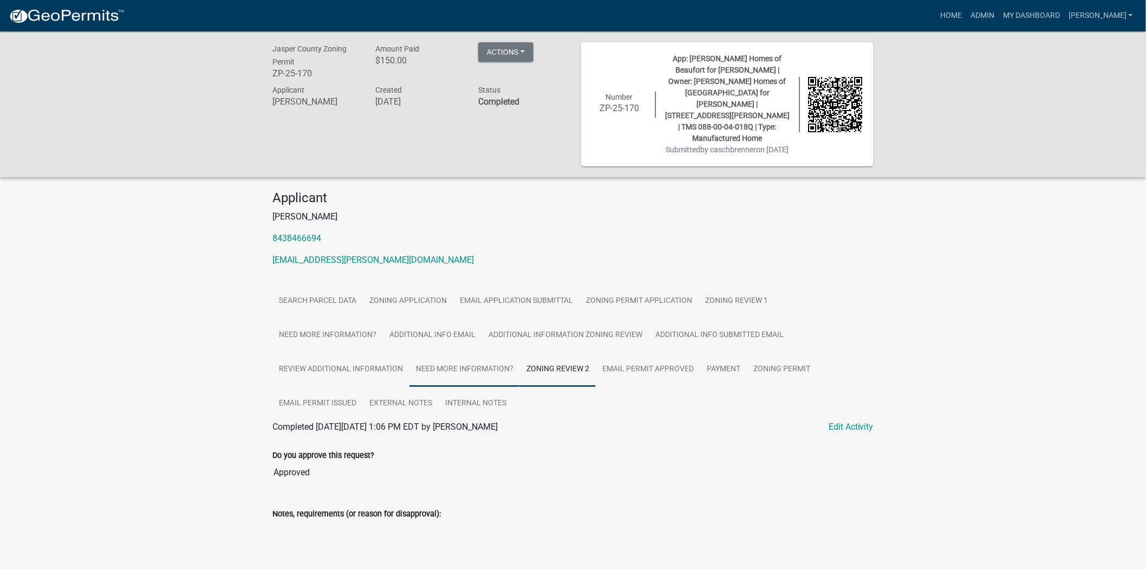
click at [485, 352] on link "Need More Information?" at bounding box center [465, 369] width 111 height 35
click at [621, 352] on link "Email Permit Approved" at bounding box center [648, 369] width 105 height 35
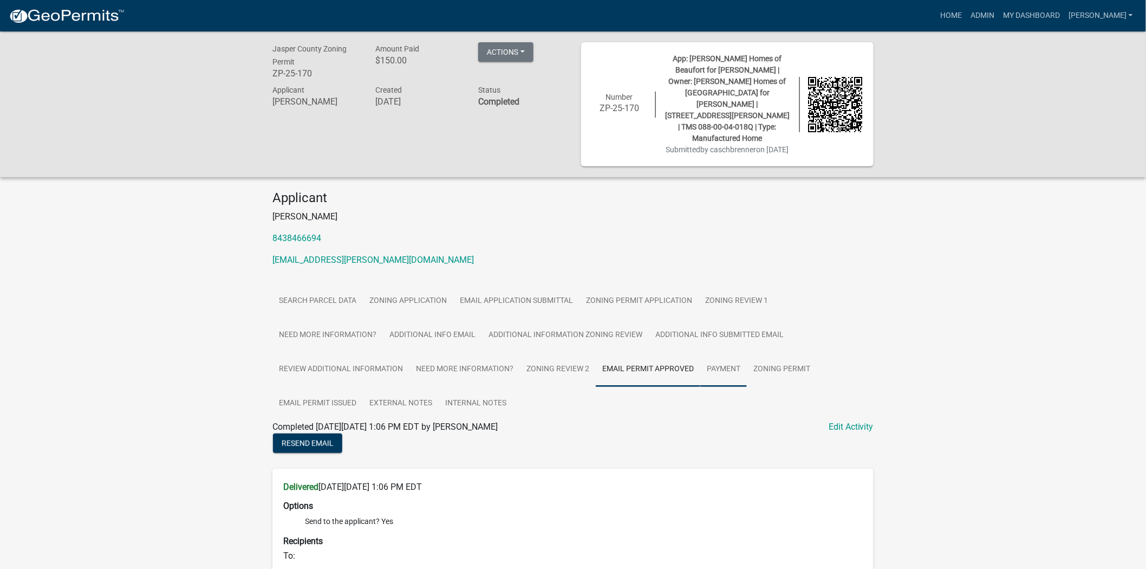
click at [718, 352] on link "Payment" at bounding box center [723, 369] width 47 height 35
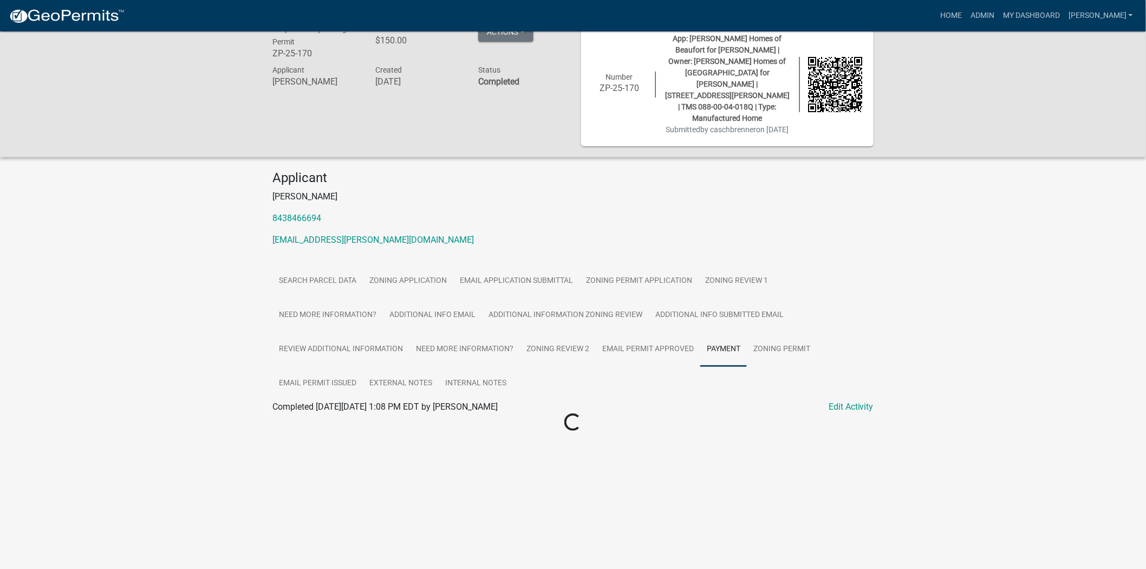
scroll to position [31, 0]
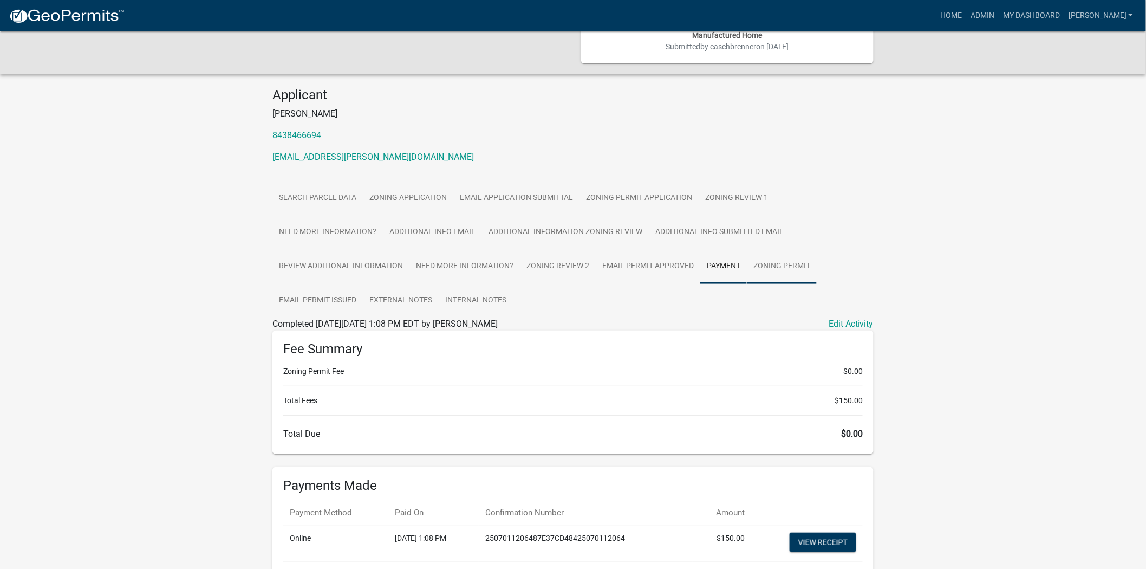
click at [772, 249] on link "Zoning Permit" at bounding box center [782, 266] width 70 height 35
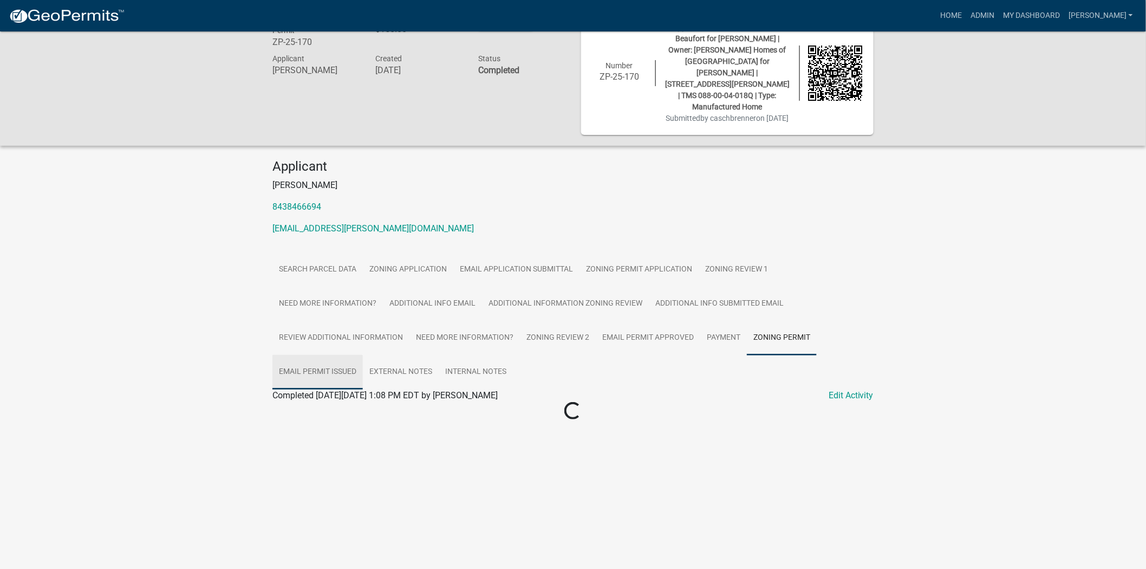
click at [297, 361] on link "Email Permit Issued" at bounding box center [317, 372] width 90 height 35
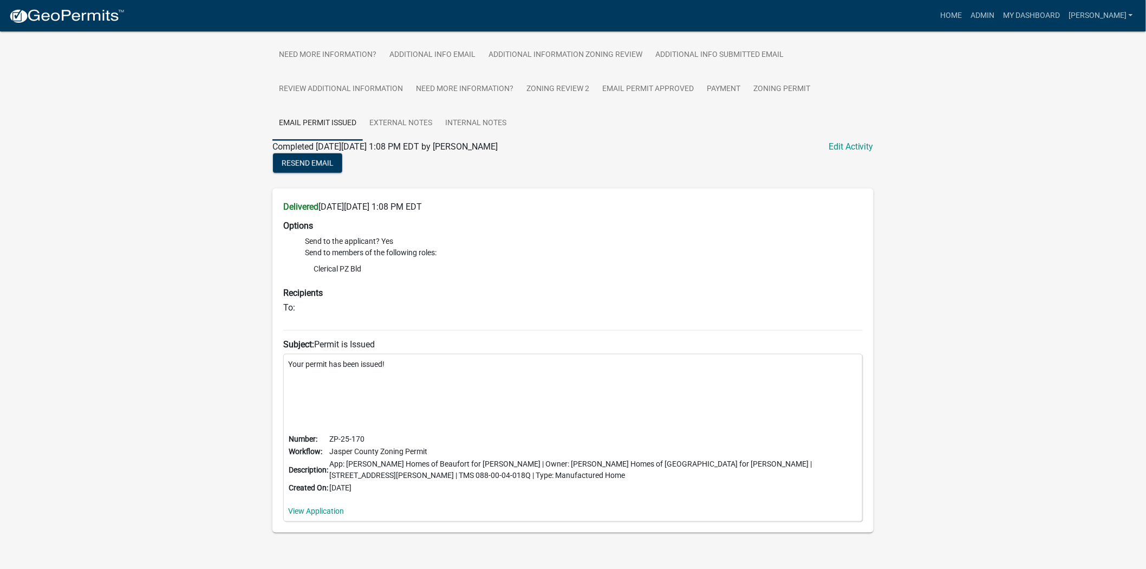
scroll to position [0, 0]
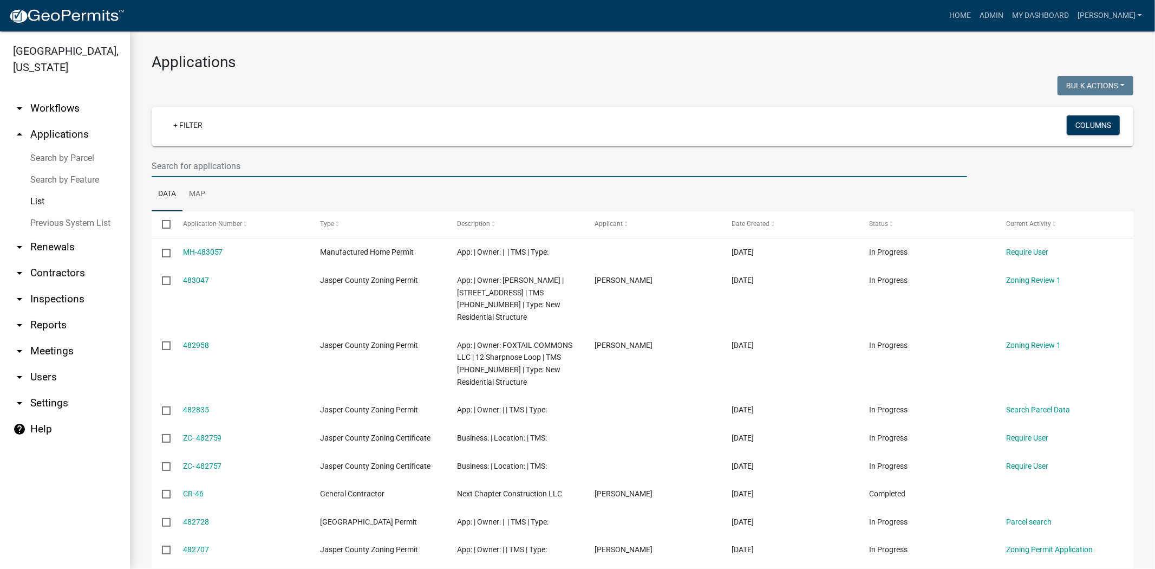
click at [461, 169] on input "text" at bounding box center [560, 166] width 816 height 22
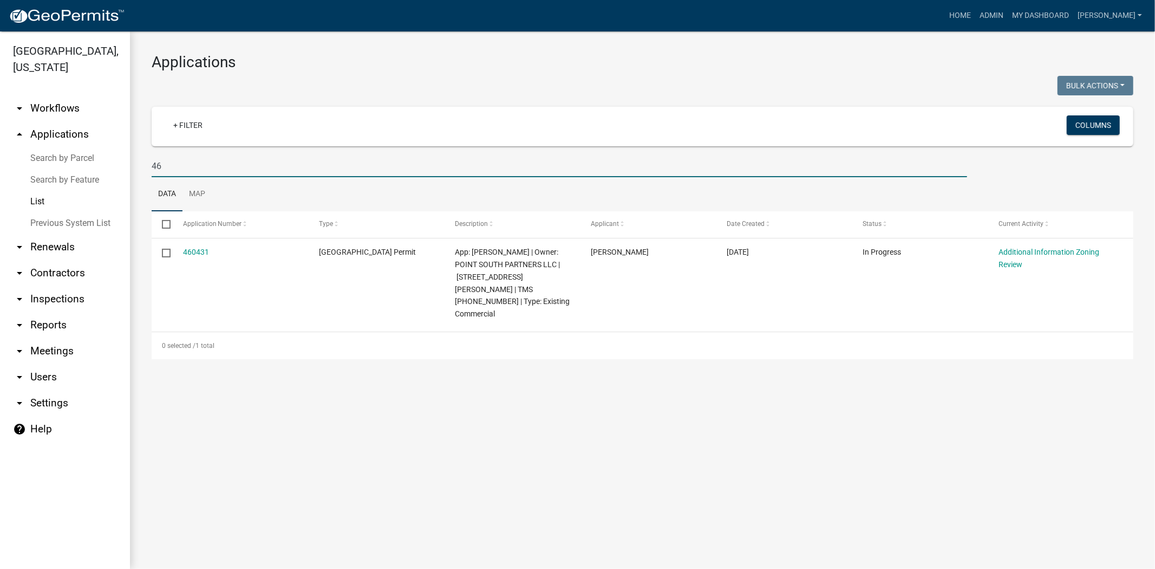
type input "4"
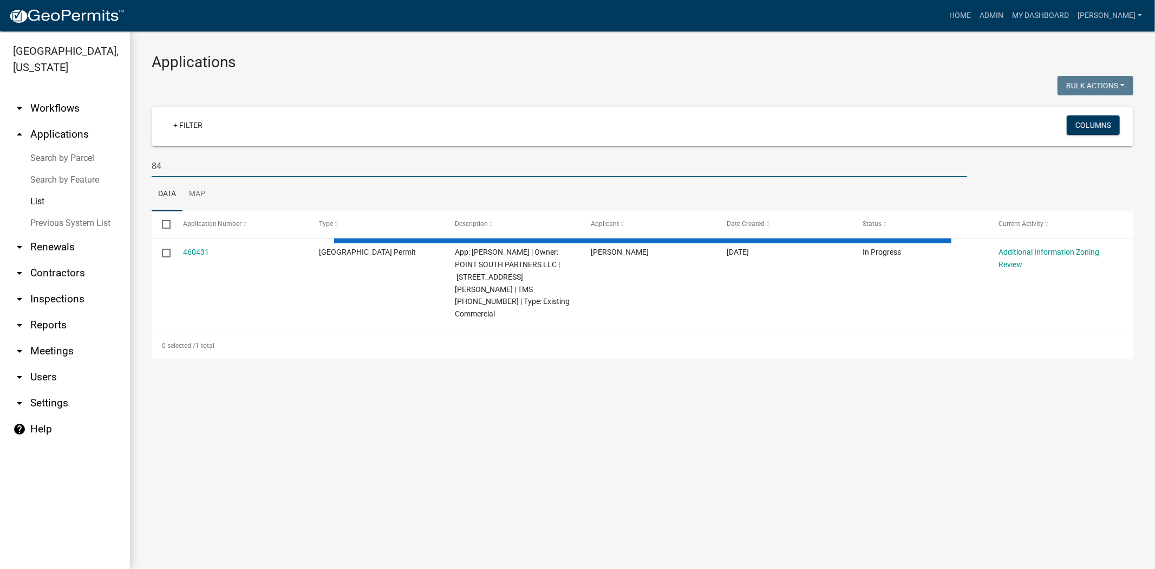
type input "8"
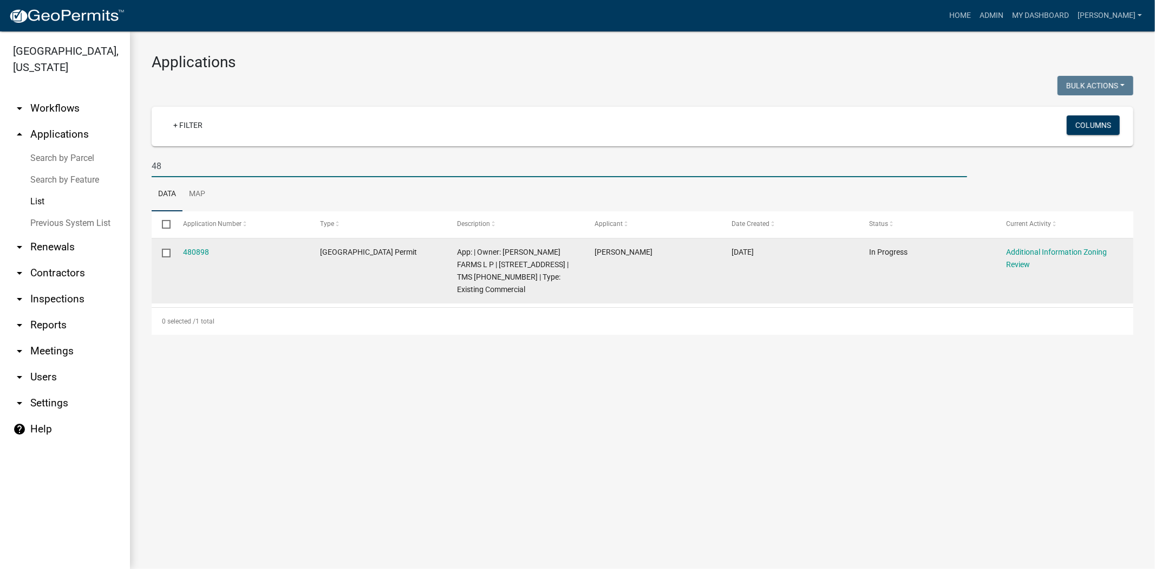
type input "4"
